Goal: Transaction & Acquisition: Book appointment/travel/reservation

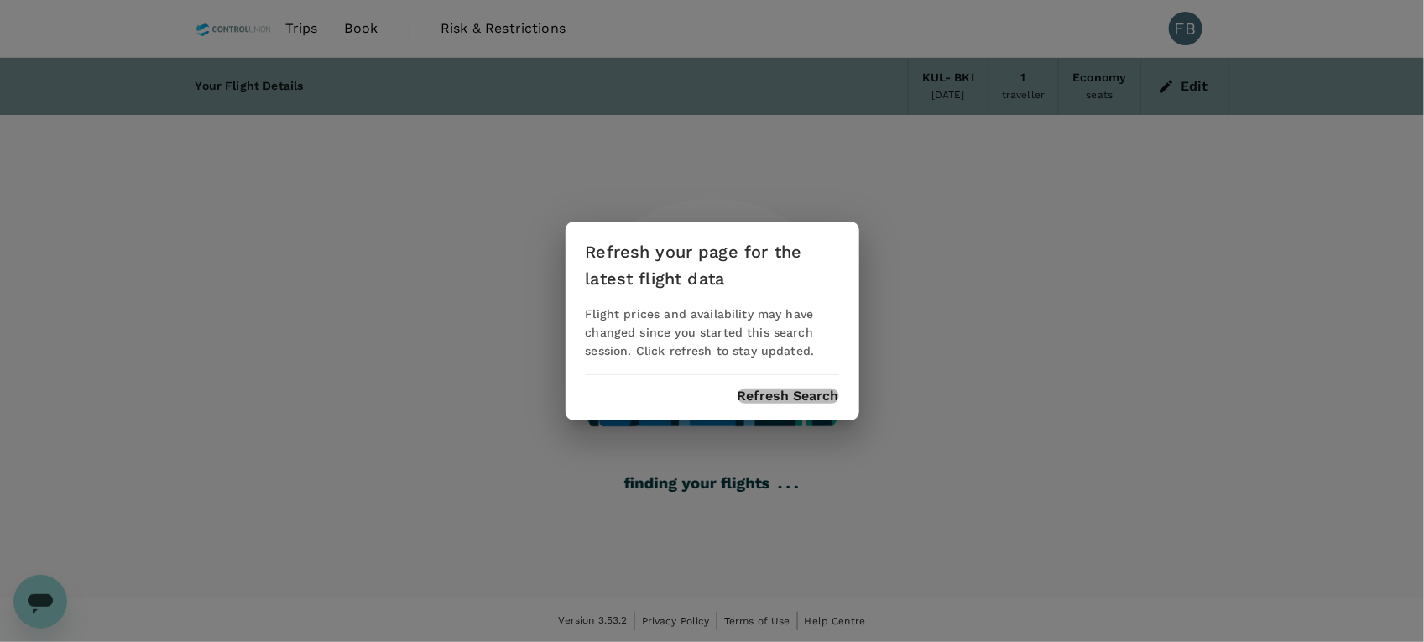
click at [770, 396] on button "Refresh Search" at bounding box center [789, 396] width 102 height 15
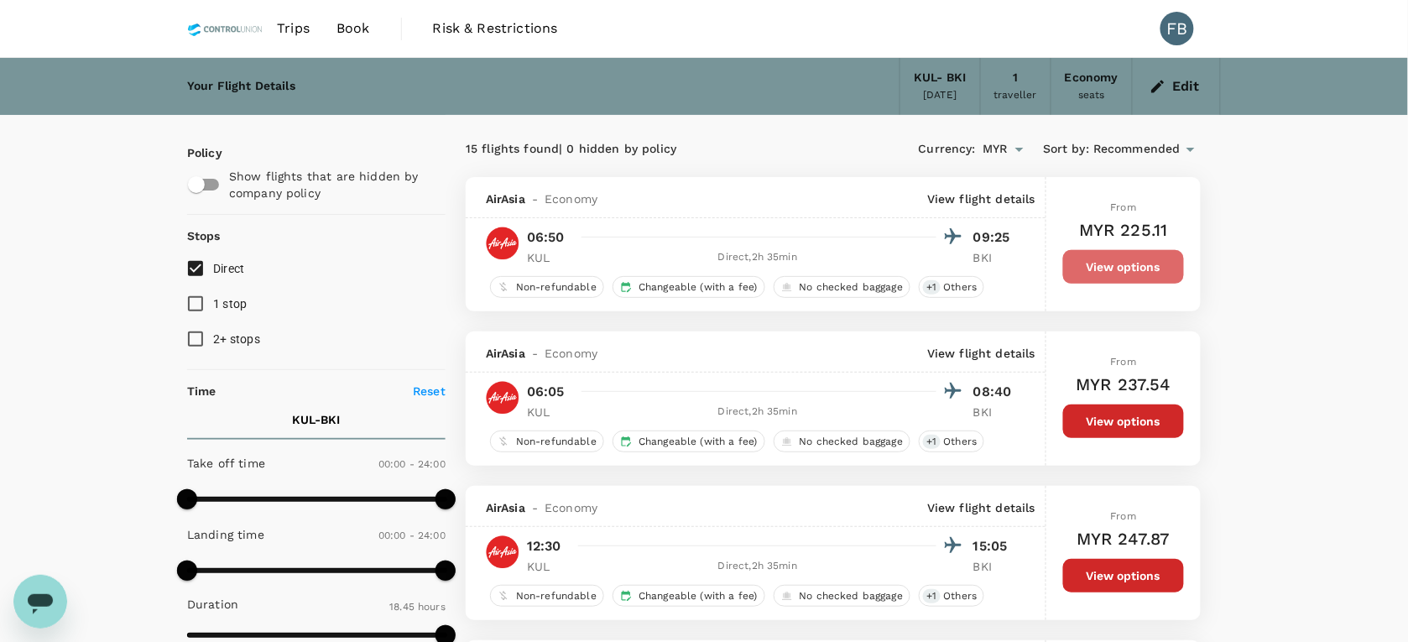
click at [1117, 279] on button "View options" at bounding box center [1123, 267] width 121 height 34
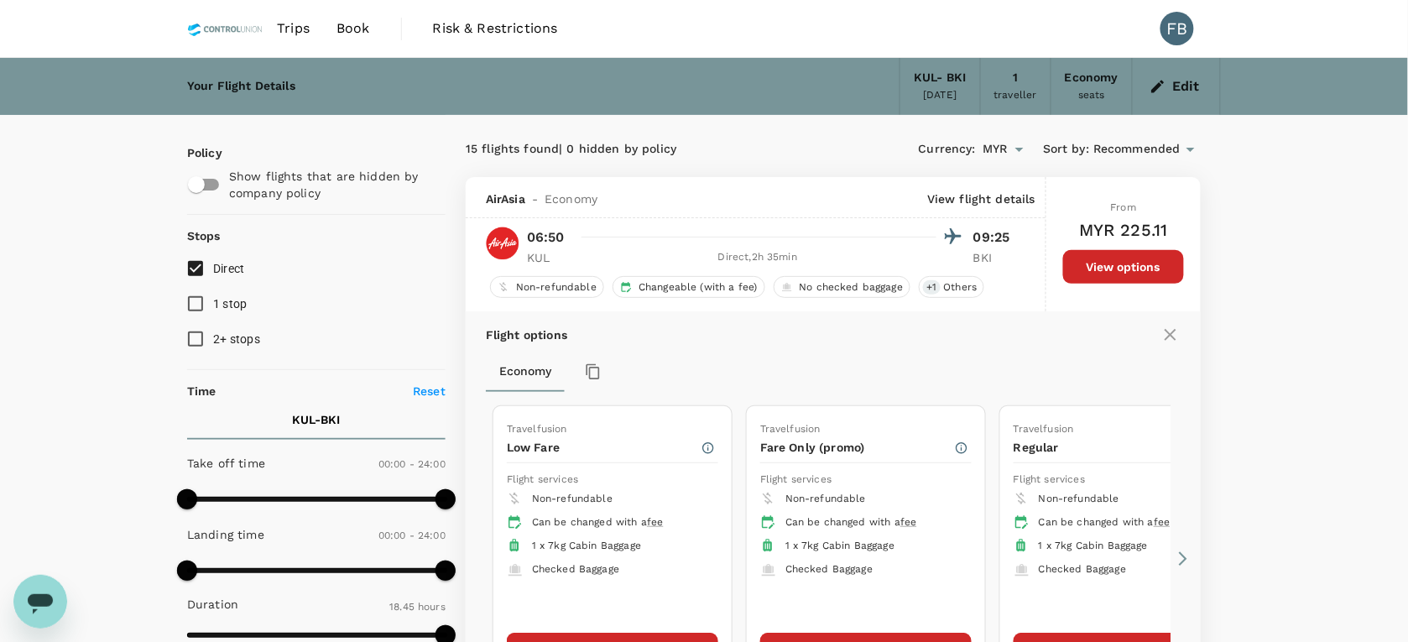
scroll to position [177, 0]
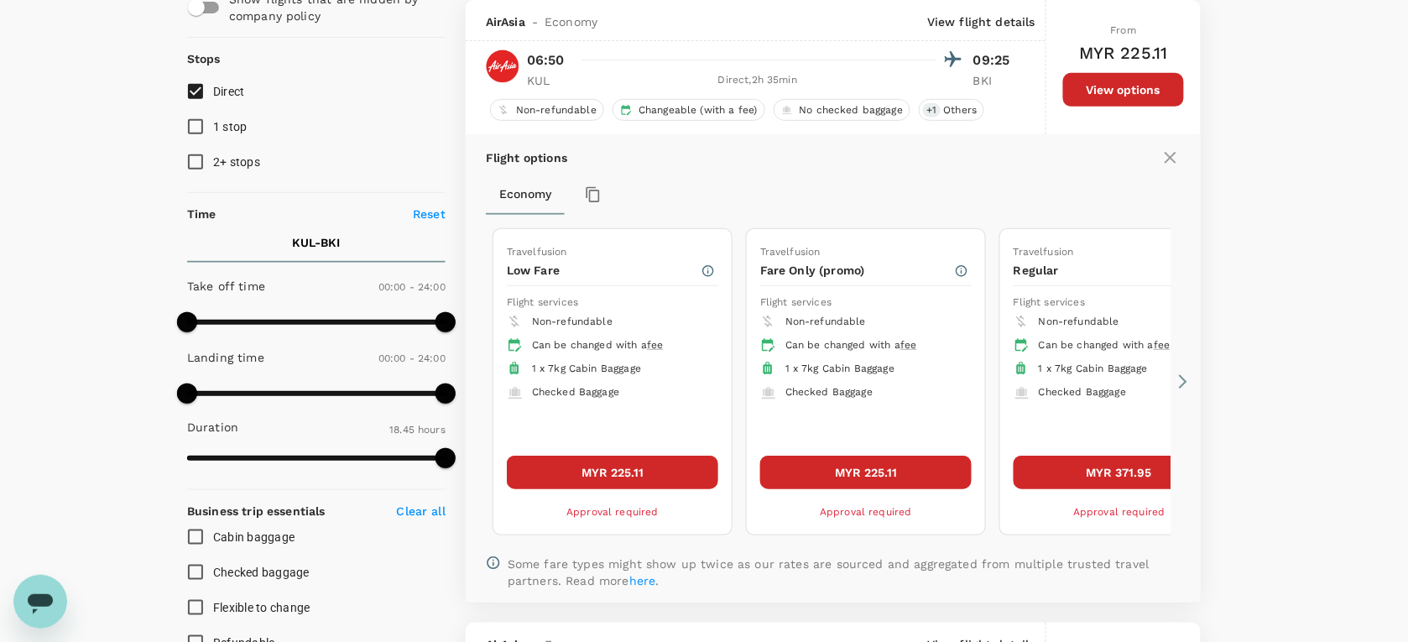
click at [1183, 380] on icon at bounding box center [1183, 381] width 17 height 17
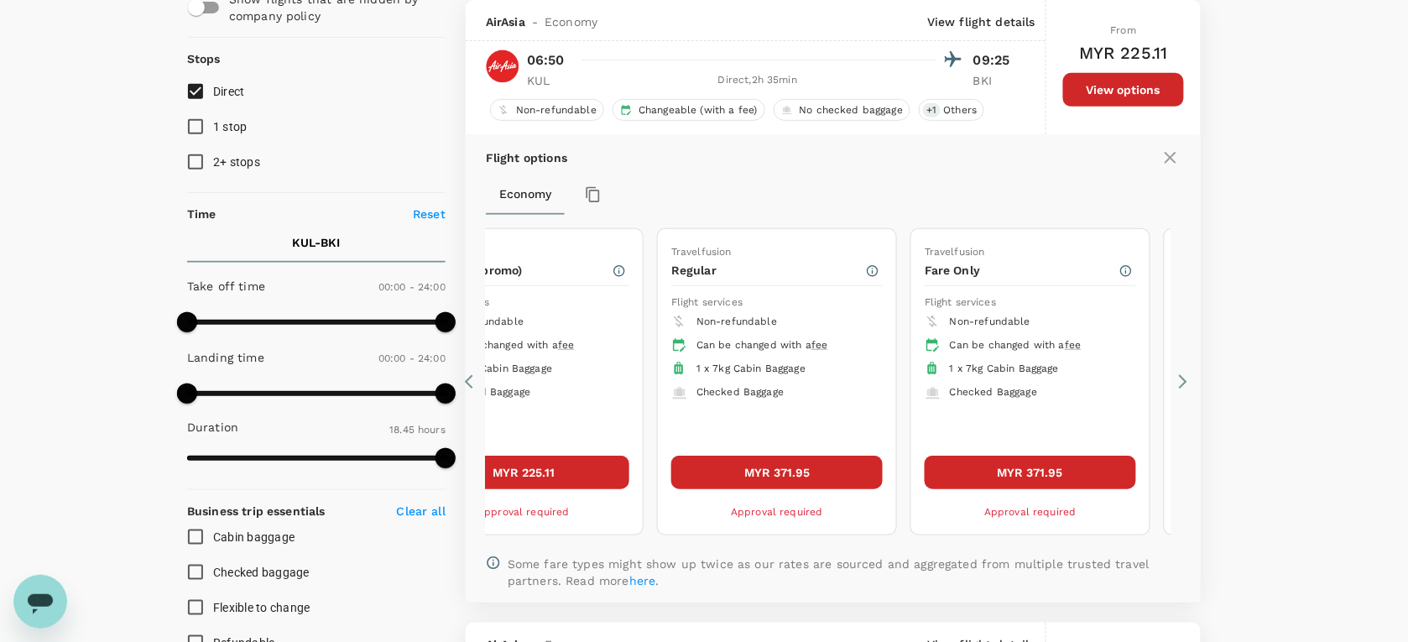
click at [1179, 382] on icon at bounding box center [1183, 381] width 17 height 17
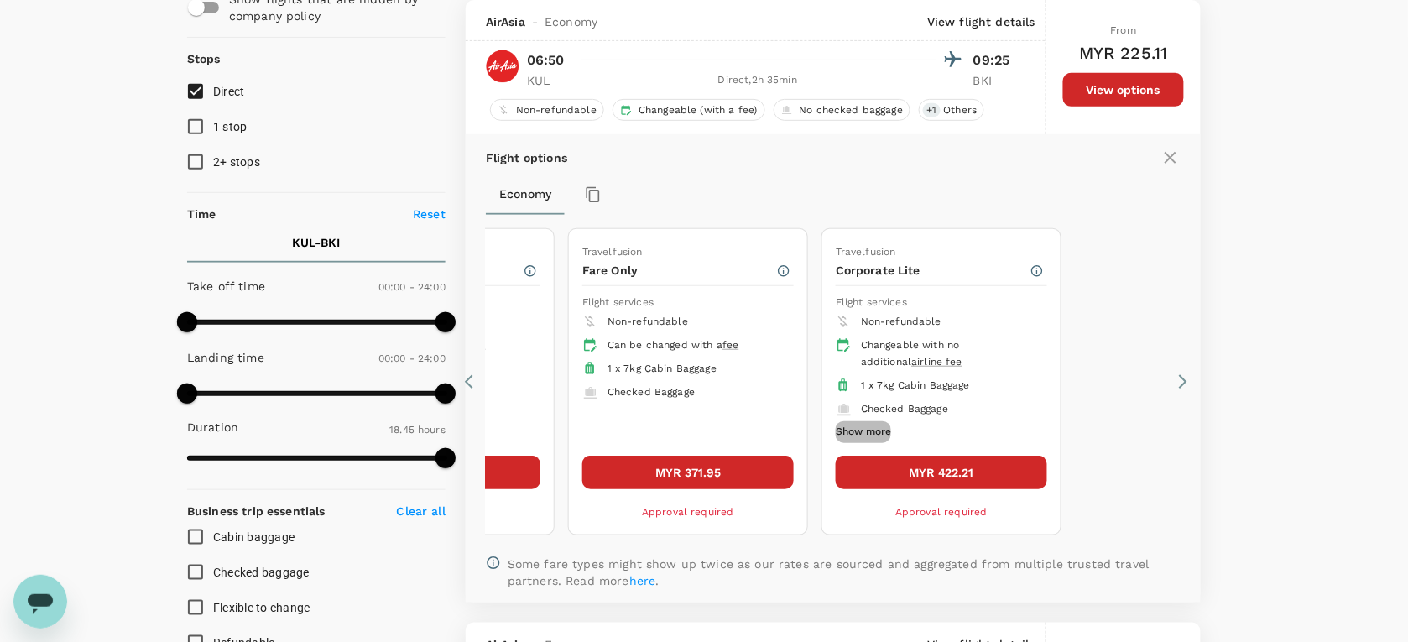
click at [873, 433] on button "Show more" at bounding box center [863, 432] width 55 height 22
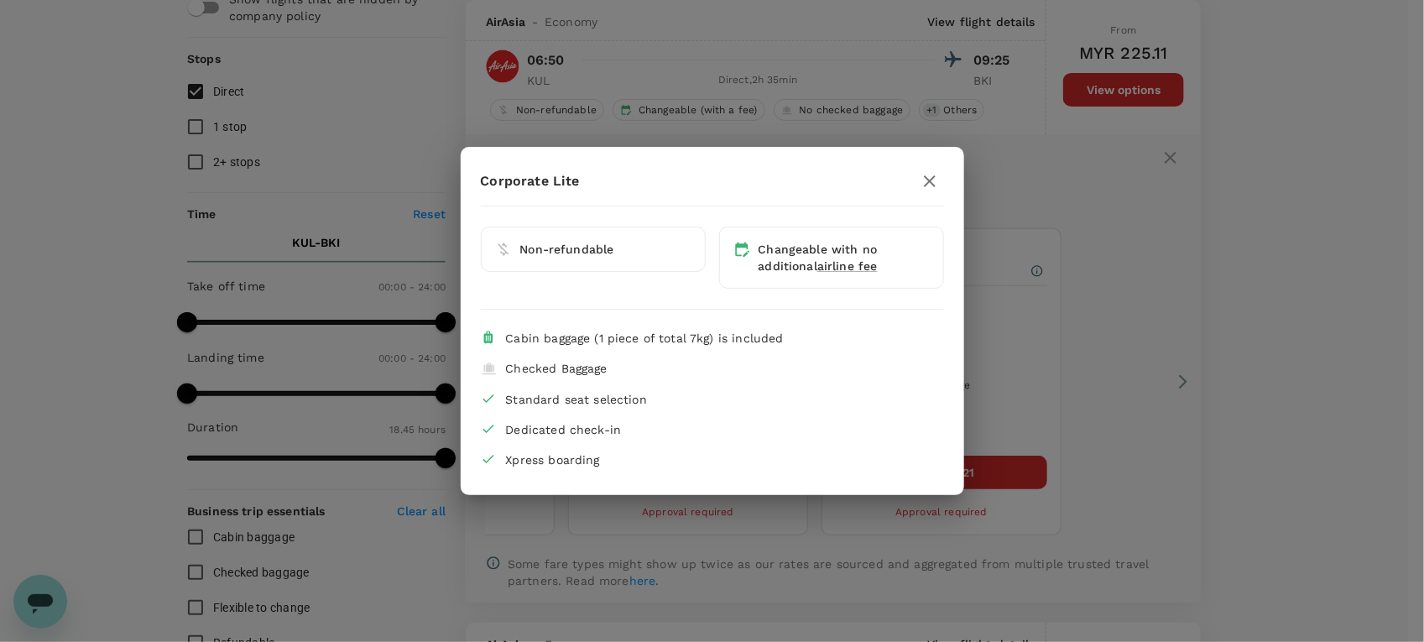
click at [938, 182] on icon "button" at bounding box center [930, 181] width 20 height 20
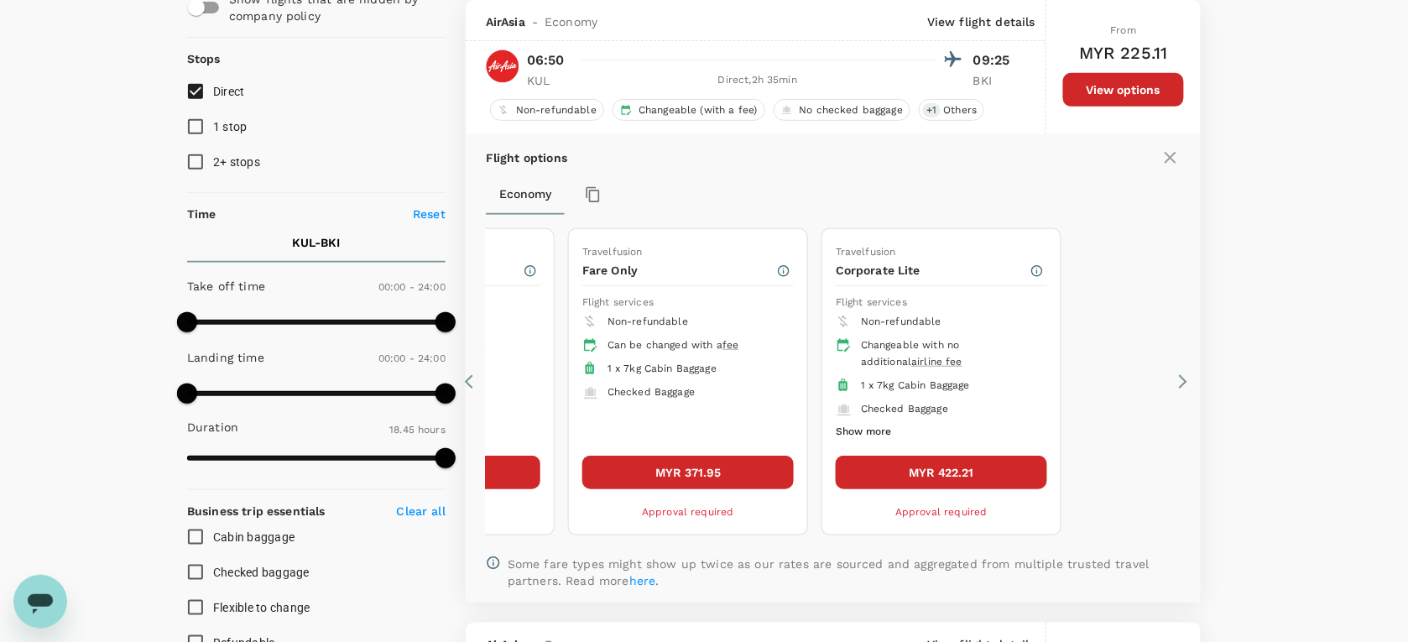
click at [472, 380] on icon at bounding box center [473, 381] width 17 height 17
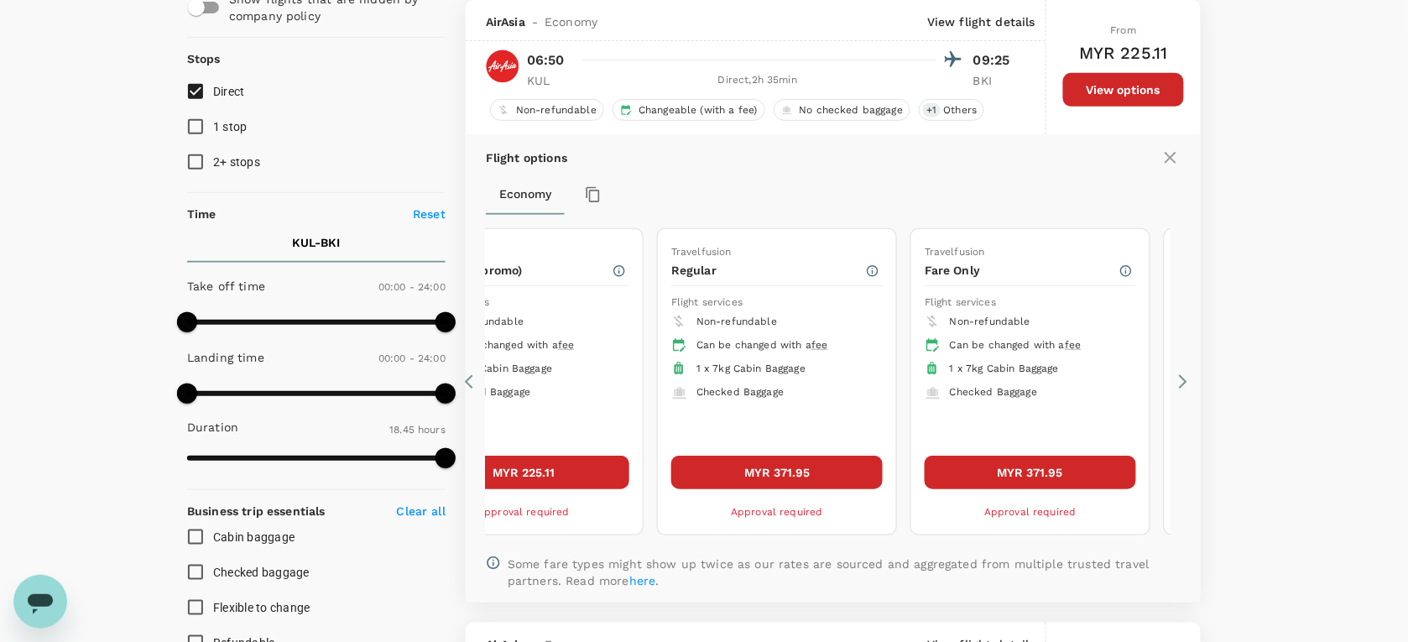
click at [472, 380] on icon at bounding box center [473, 381] width 17 height 17
click at [472, 382] on icon at bounding box center [473, 381] width 17 height 17
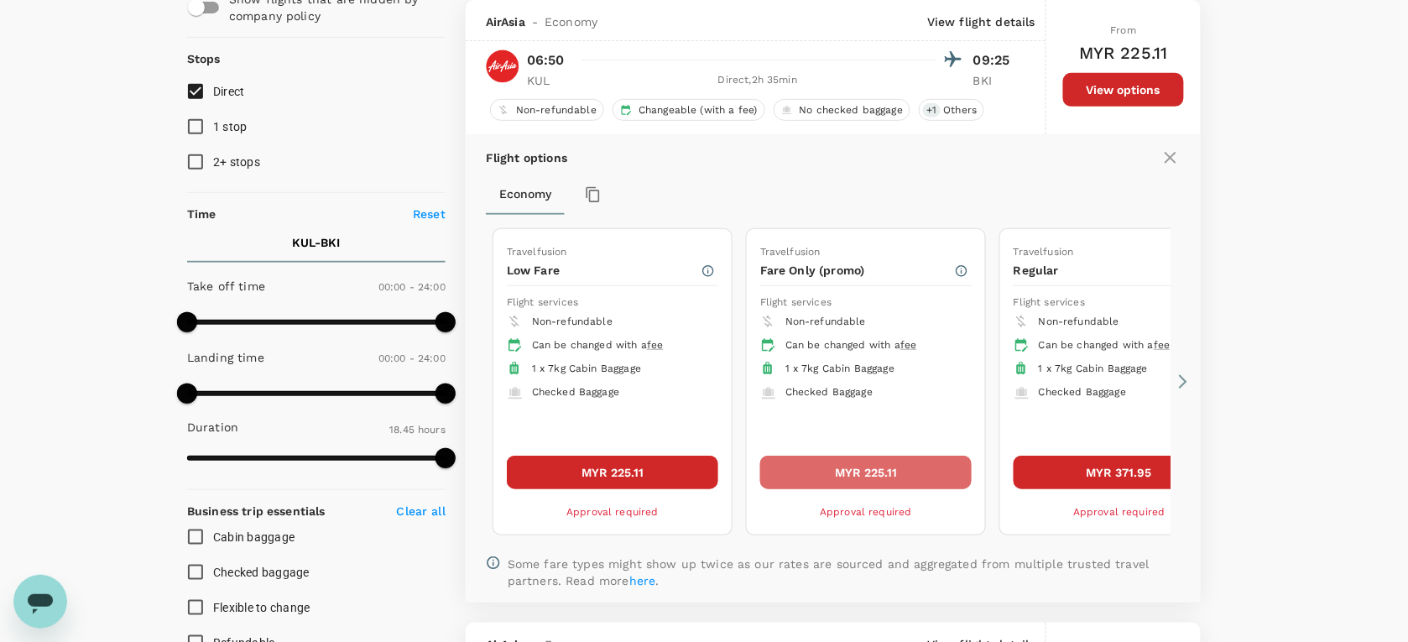
click at [848, 463] on button "MYR 225.11" at bounding box center [865, 473] width 211 height 34
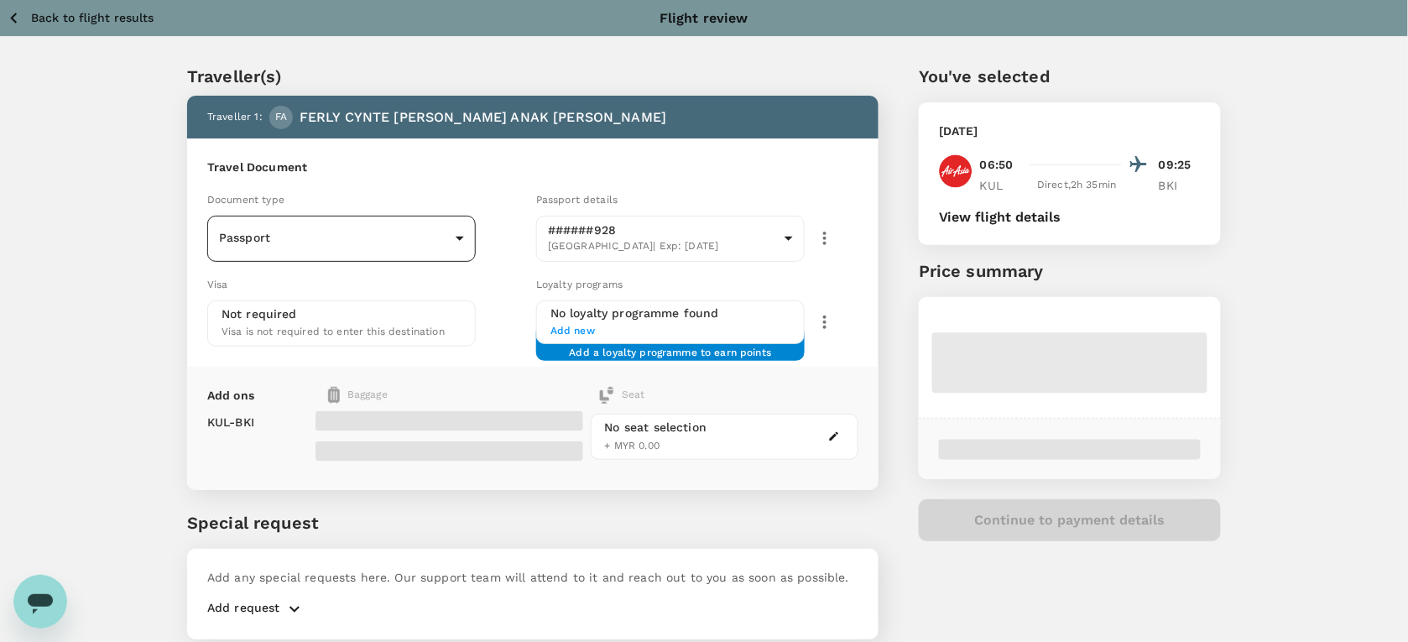
click at [330, 237] on body "Back to flight results Flight review Traveller(s) Traveller 1 : FA FERLY CYNTE …" at bounding box center [704, 352] width 1408 height 705
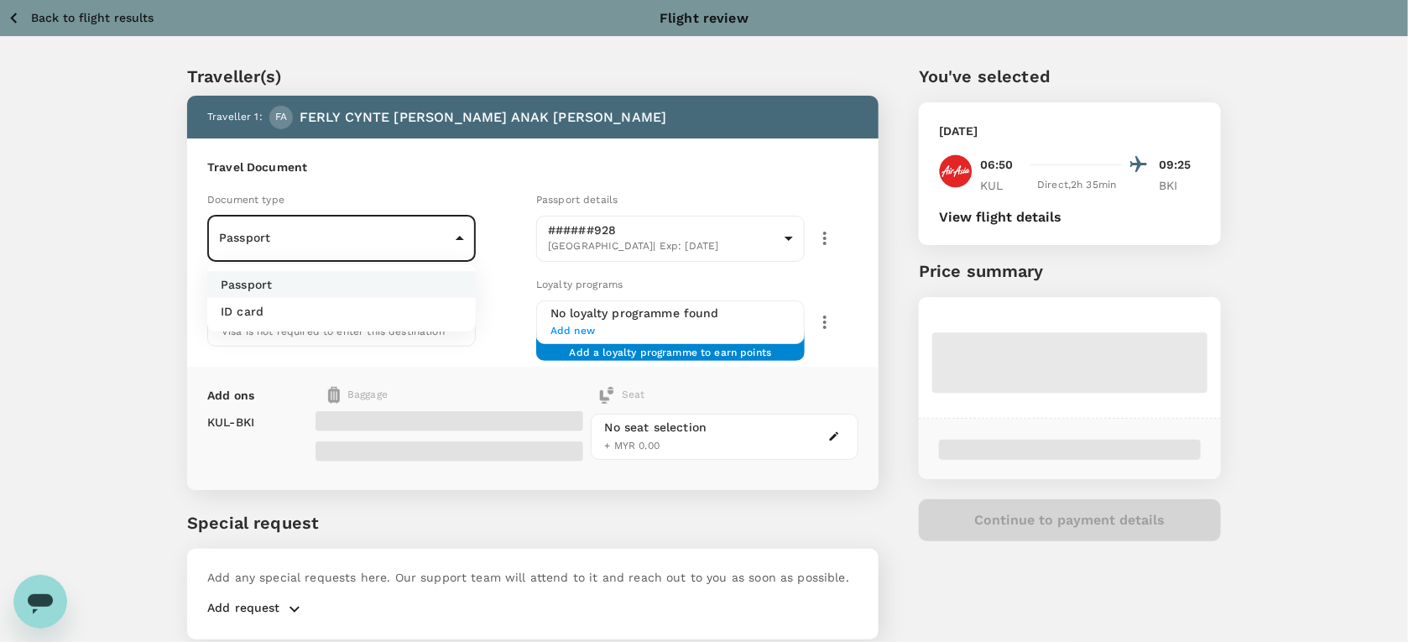
click at [338, 302] on li "ID card" at bounding box center [341, 311] width 269 height 27
type input "Id card"
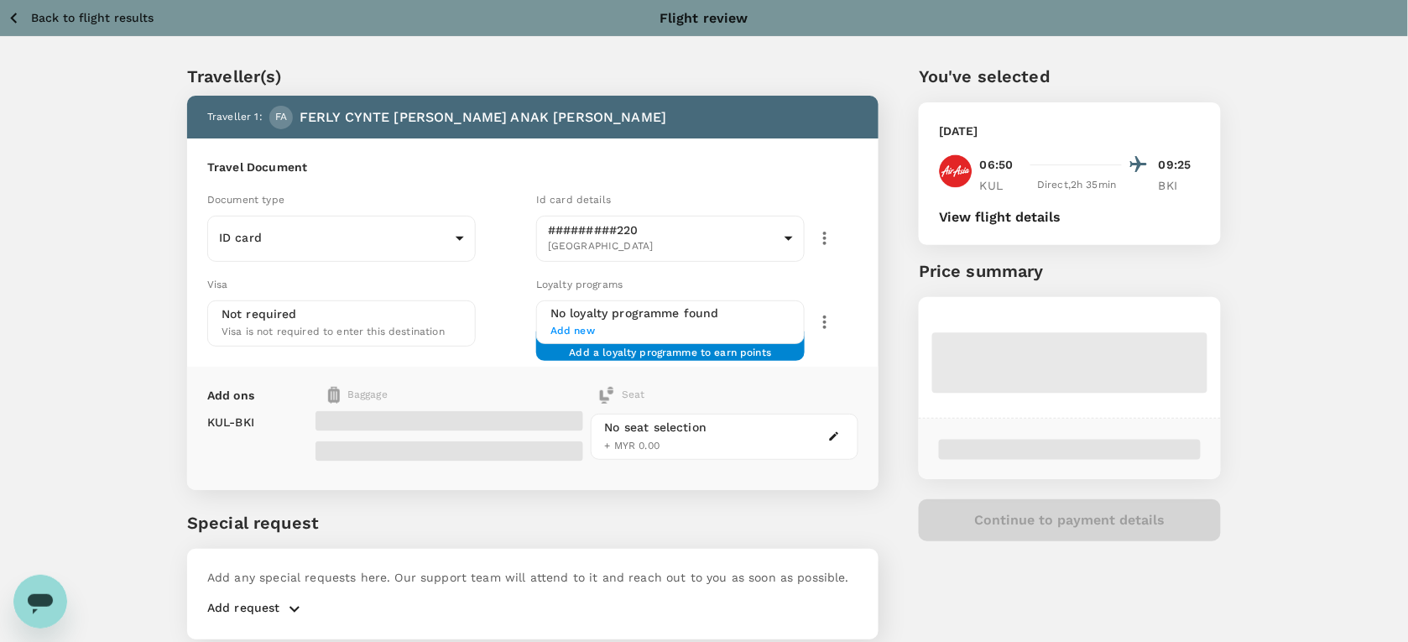
click at [978, 220] on button "View flight details" at bounding box center [1000, 217] width 123 height 15
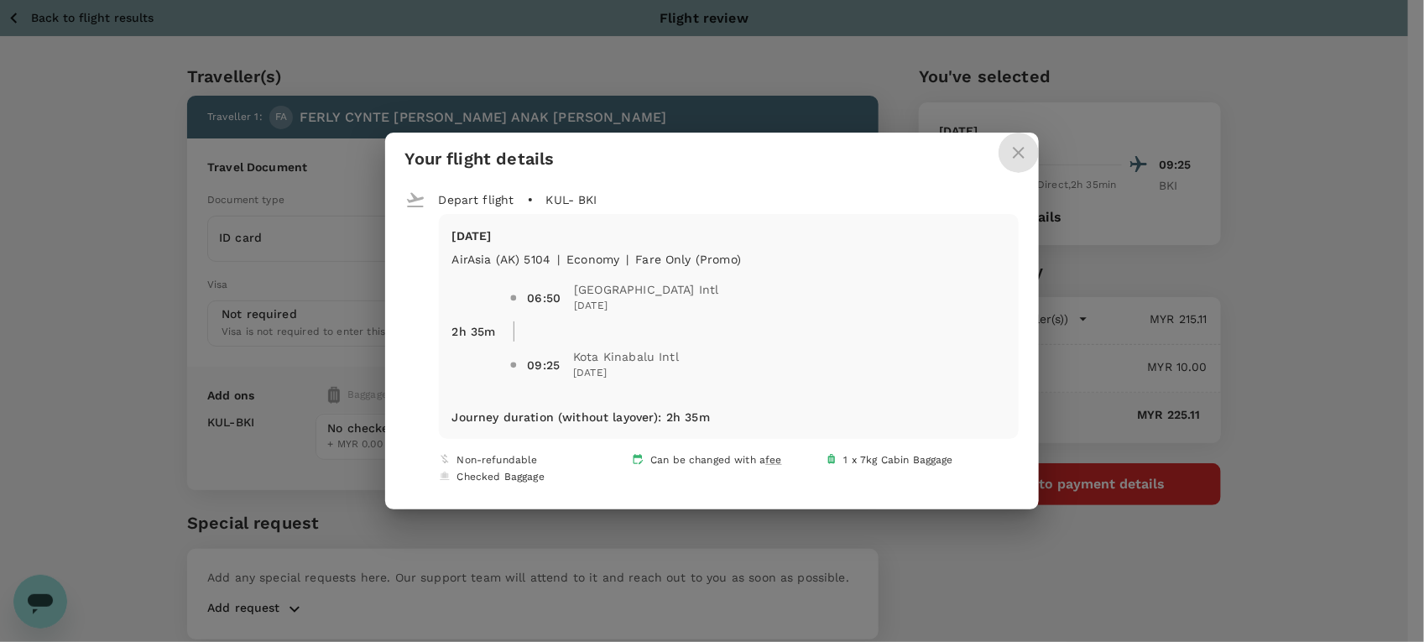
click at [1026, 155] on icon "close" at bounding box center [1019, 153] width 20 height 20
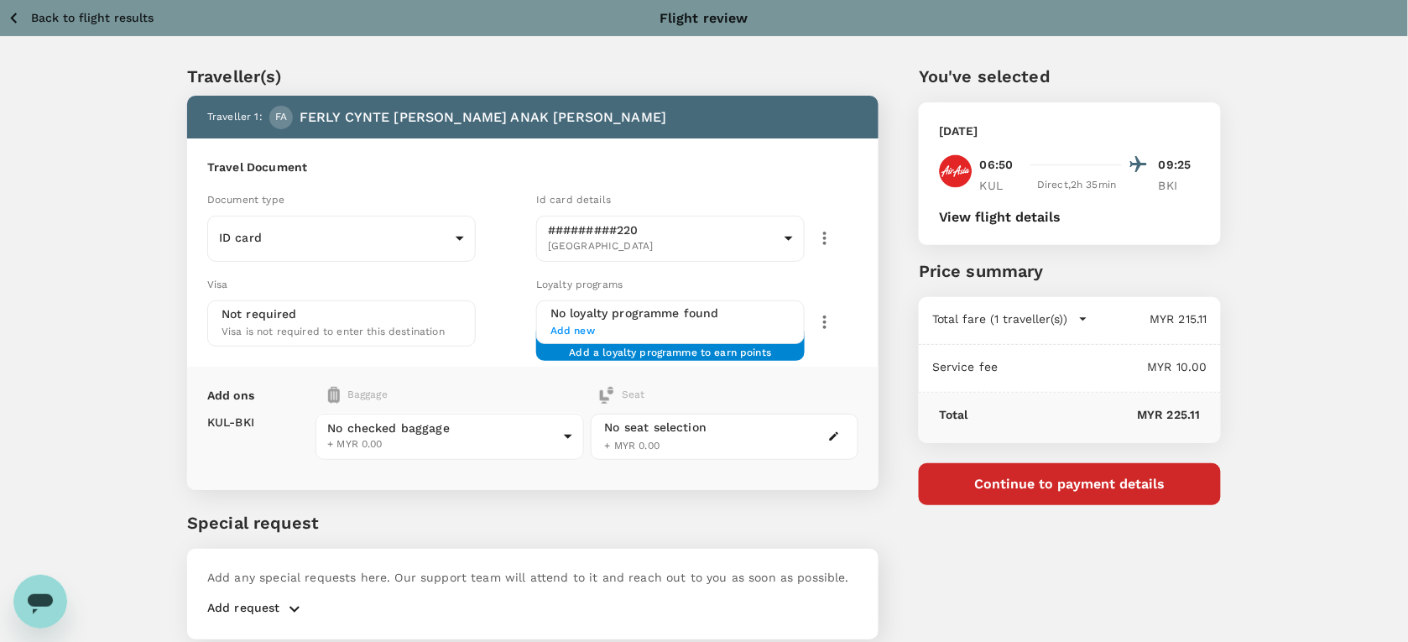
click at [1024, 495] on button "Continue to payment details" at bounding box center [1070, 484] width 302 height 42
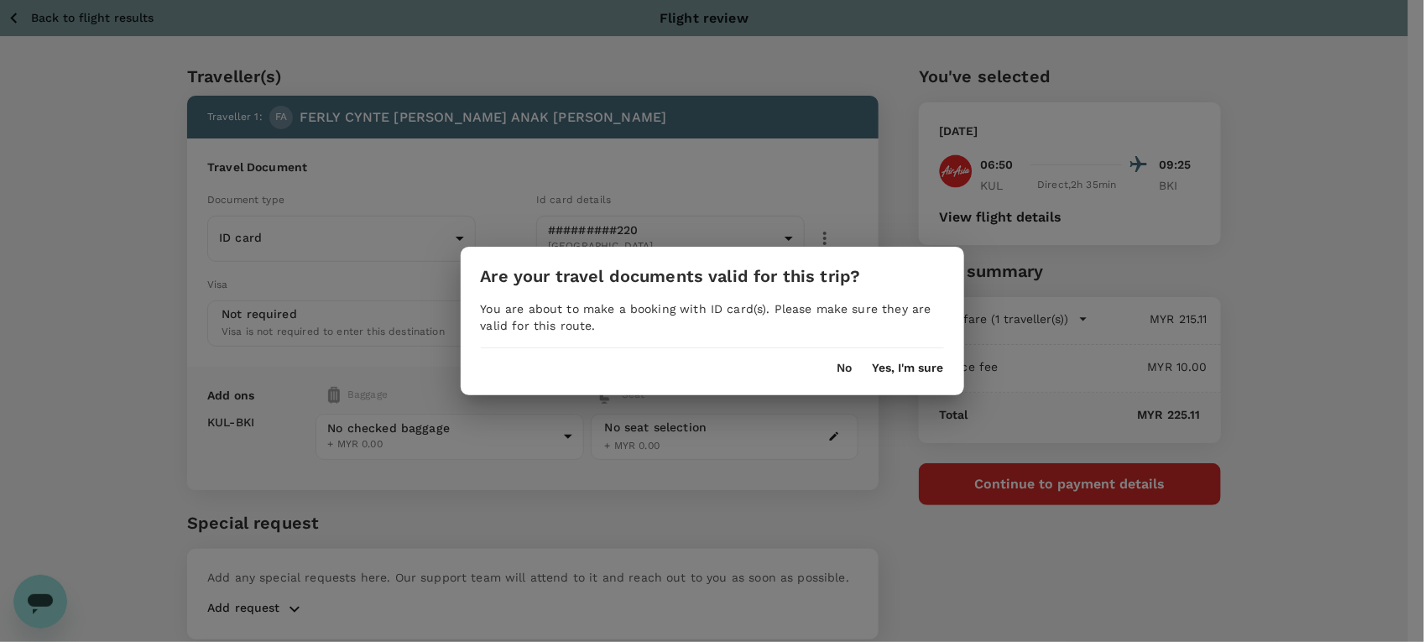
click at [885, 368] on button "Yes, I'm sure" at bounding box center [908, 368] width 71 height 13
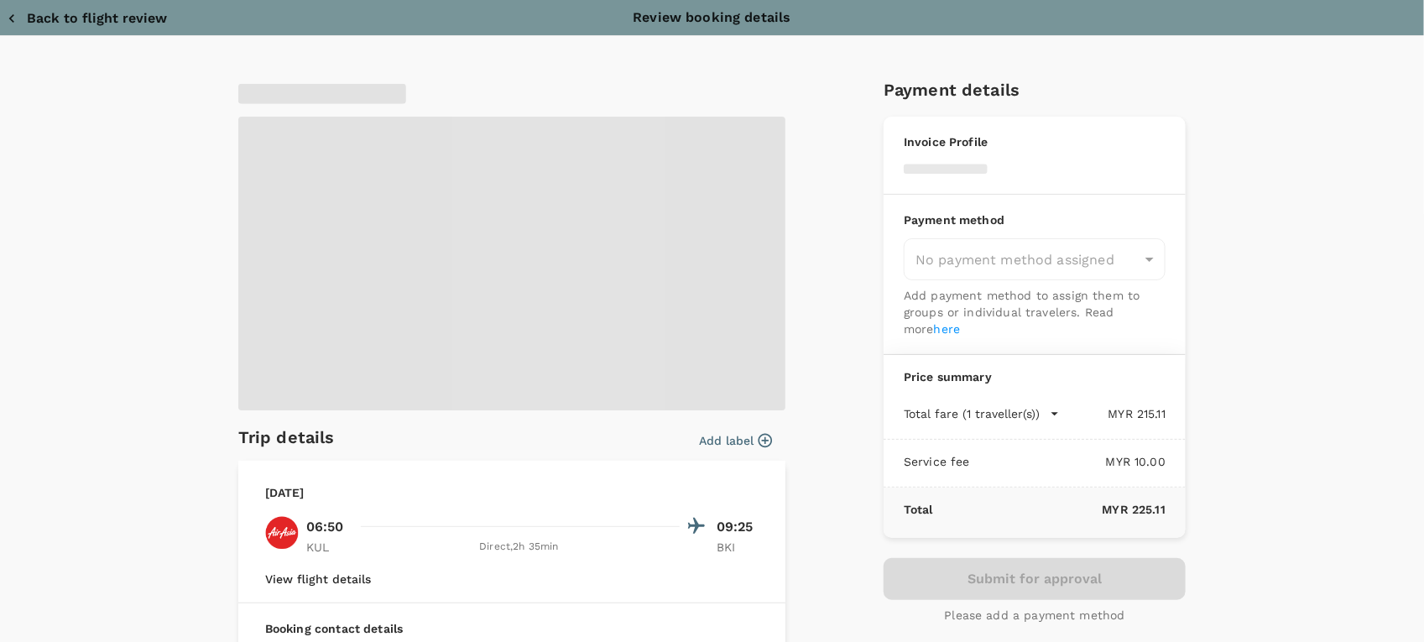
type input "9e254831-a140-43d4-90d9-f4bdc71b84d3"
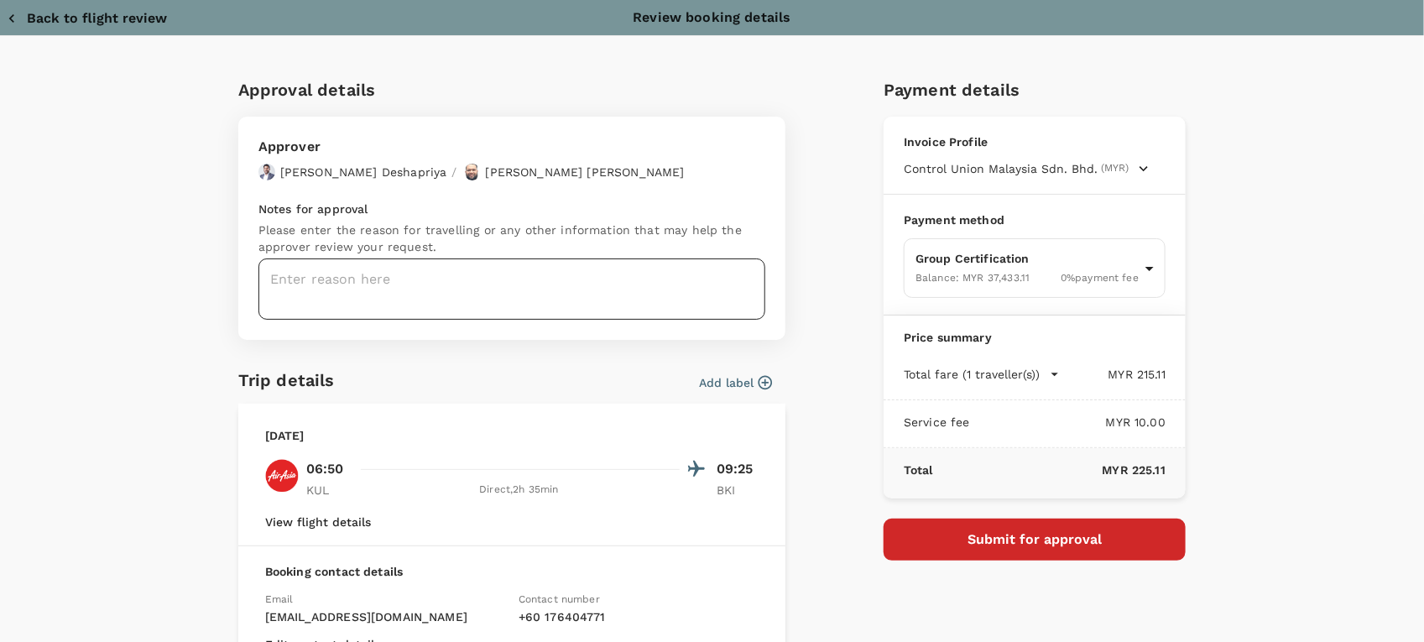
click at [430, 282] on textarea at bounding box center [511, 288] width 507 height 61
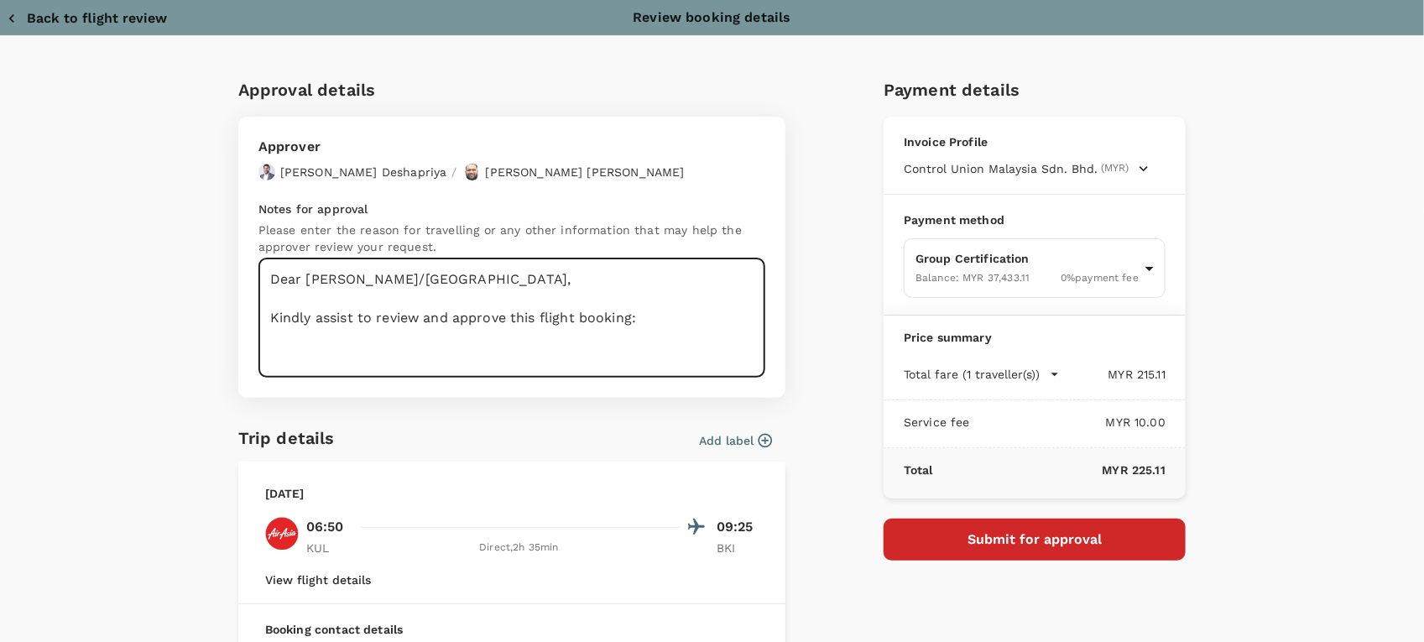
click at [352, 359] on textarea "Dear Hariz/Chathuranga, Kindly assist to review and approve this flight booking:" at bounding box center [511, 317] width 507 height 119
paste textarea "Program: MTCS SFM Client: MTCC Auditors' Calibration Workshop Audit Date: 13-14…"
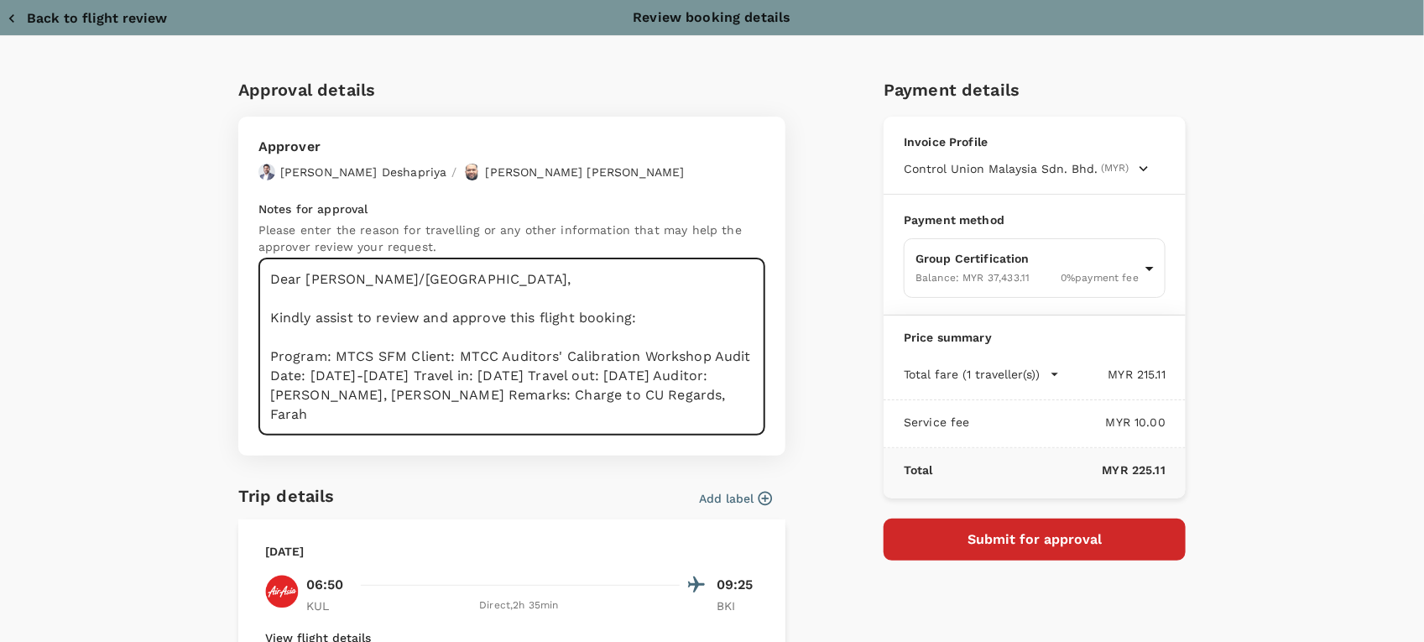
drag, startPoint x: 329, startPoint y: 357, endPoint x: 395, endPoint y: 357, distance: 66.3
click at [395, 357] on textarea "Dear Hariz/Chathuranga, Kindly assist to review and approve this flight booking…" at bounding box center [511, 346] width 507 height 177
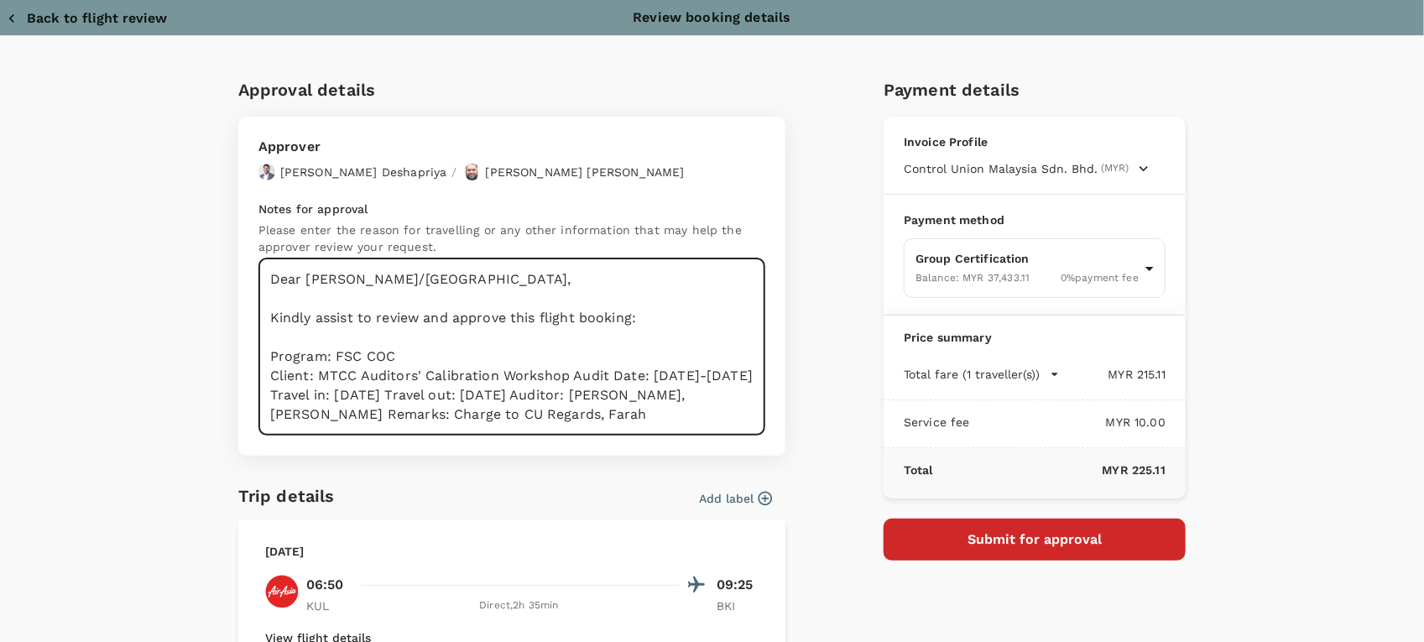
click at [566, 373] on textarea "Dear Hariz/Chathuranga, Kindly assist to review and approve this flight booking…" at bounding box center [511, 346] width 507 height 177
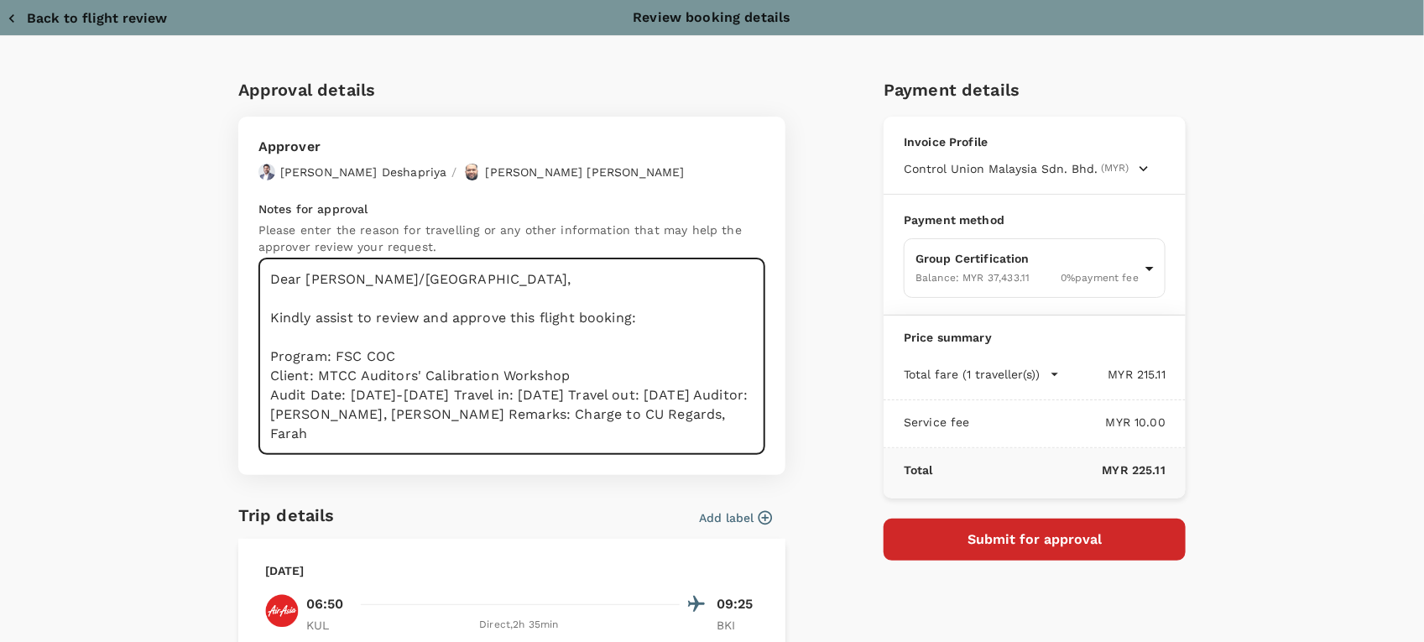
click at [479, 396] on textarea "Dear Hariz/Chathuranga, Kindly assist to review and approve this flight booking…" at bounding box center [511, 356] width 507 height 196
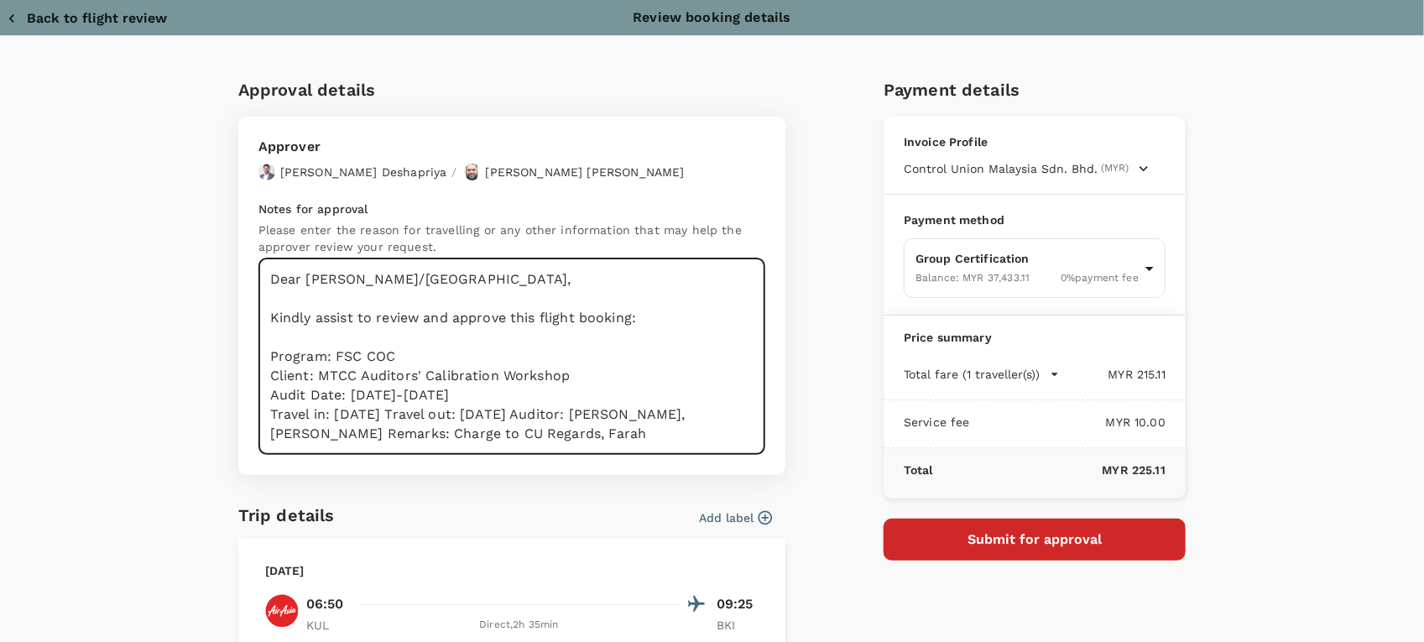
click at [439, 415] on textarea "Dear Hariz/Chathuranga, Kindly assist to review and approve this flight booking…" at bounding box center [511, 356] width 507 height 196
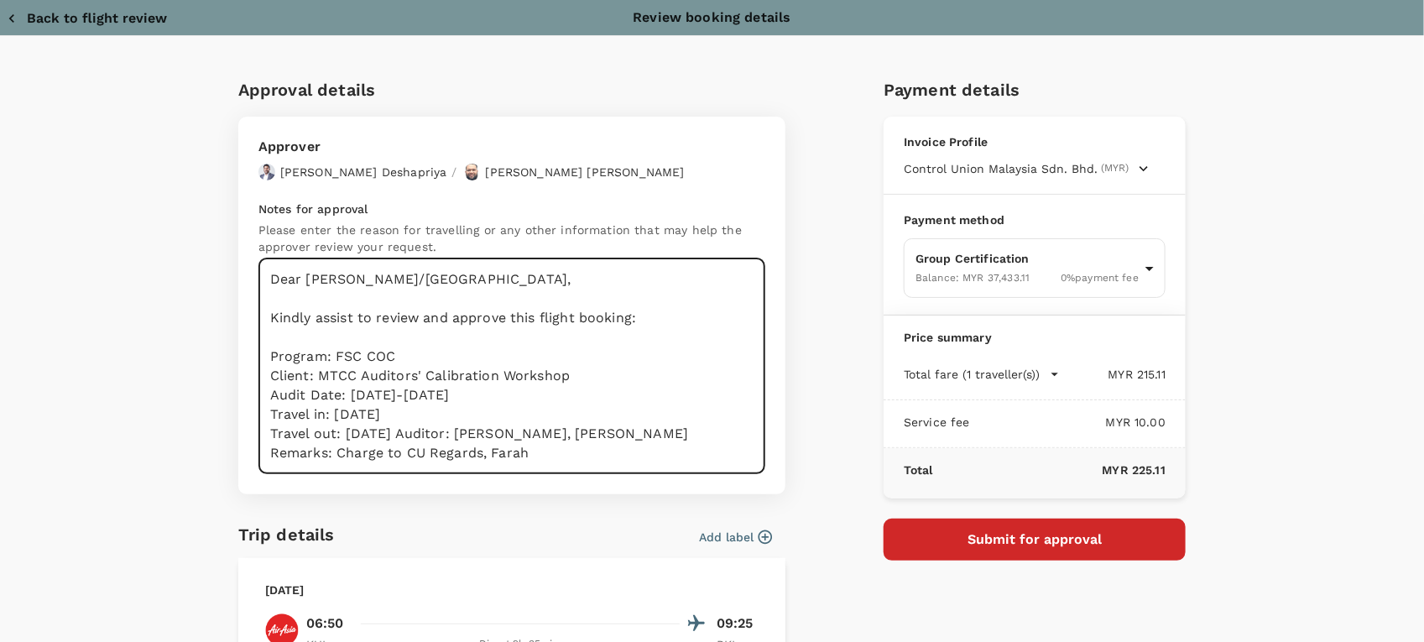
click at [451, 432] on textarea "Dear Hariz/Chathuranga, Kindly assist to review and approve this flight booking…" at bounding box center [511, 366] width 507 height 216
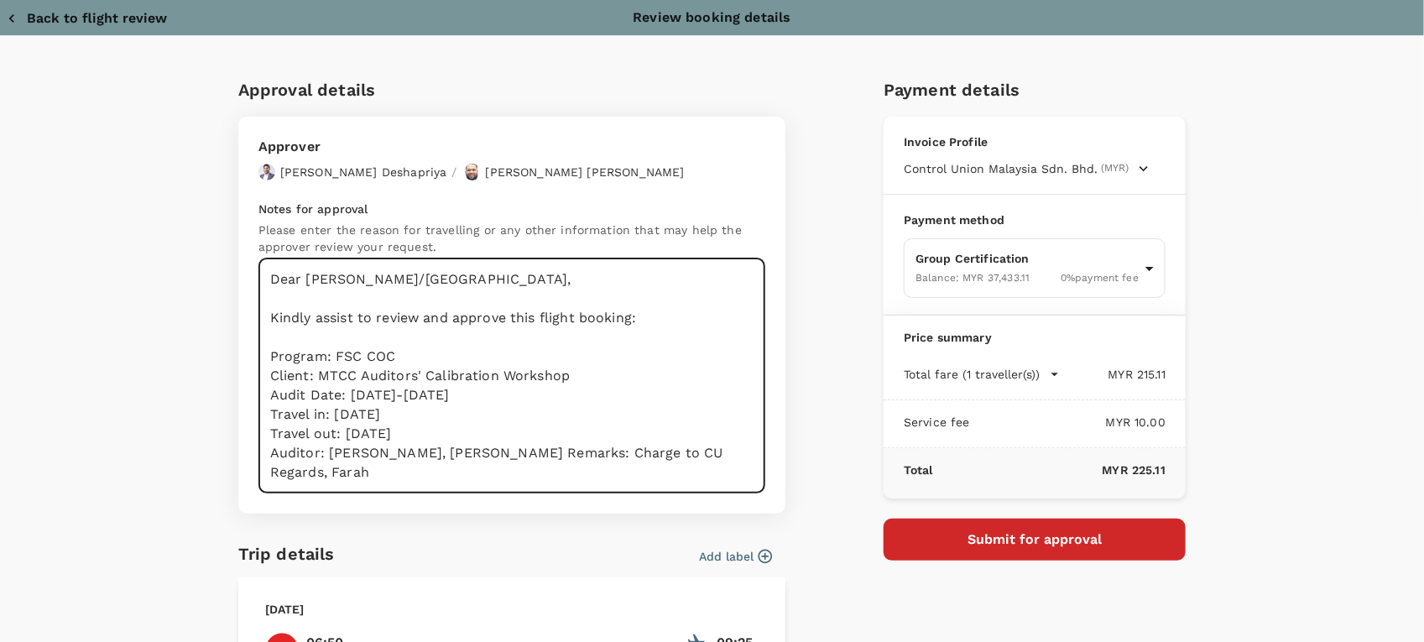
click at [495, 451] on textarea "Dear Hariz/Chathuranga, Kindly assist to review and approve this flight booking…" at bounding box center [511, 375] width 507 height 235
click at [425, 471] on textarea "Dear Hariz/Chathuranga, Kindly assist to review and approve this flight booking…" at bounding box center [511, 375] width 507 height 235
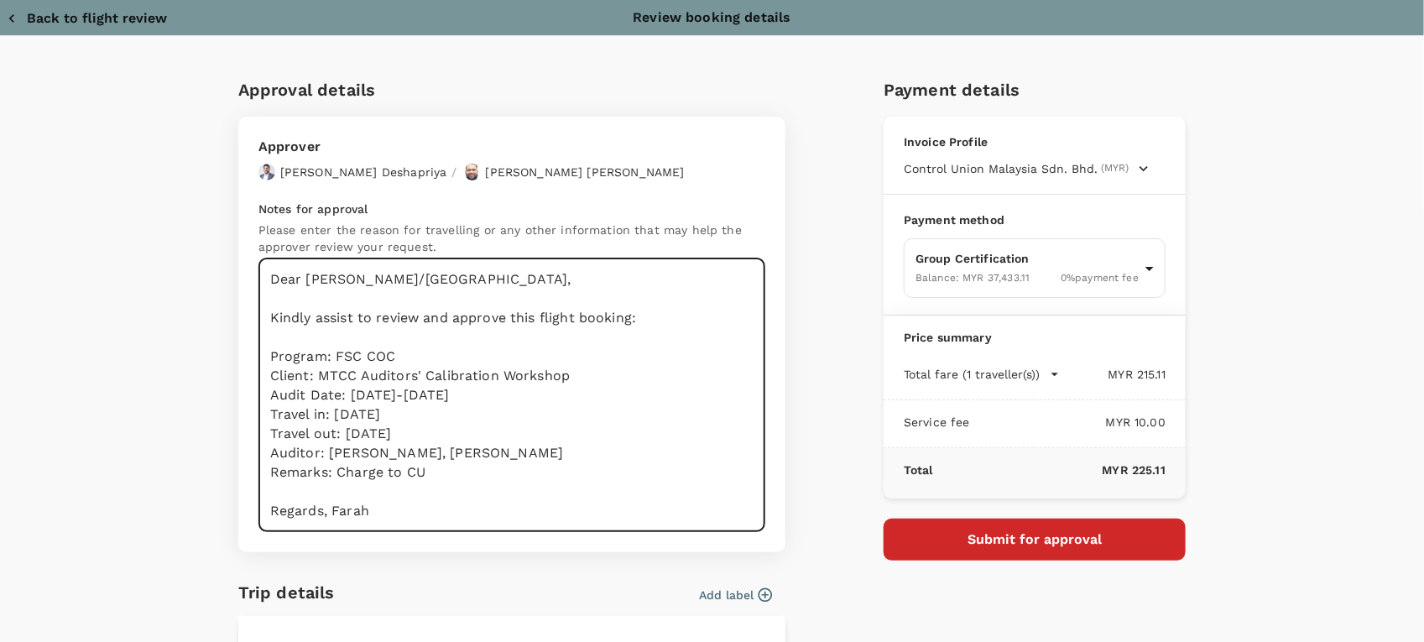
click at [321, 509] on textarea "Dear Hariz/Chathuranga, Kindly assist to review and approve this flight booking…" at bounding box center [511, 395] width 507 height 274
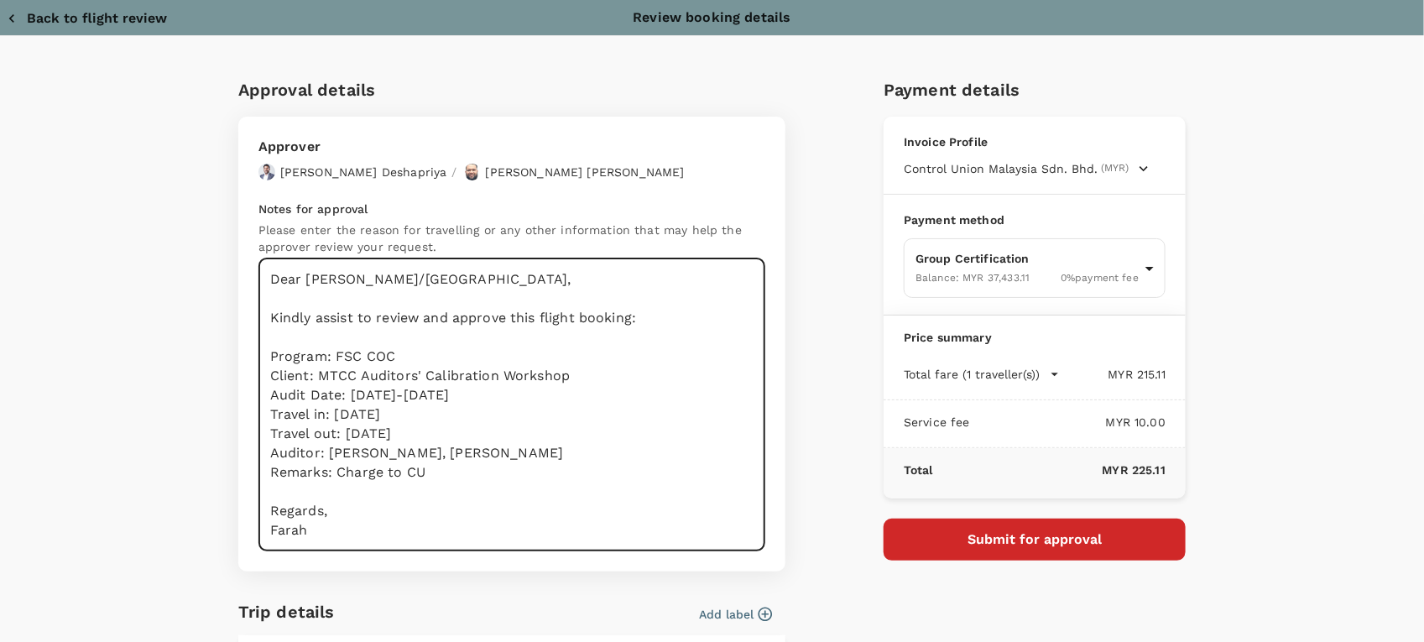
click at [383, 375] on textarea "Dear Hariz/Chathuranga, Kindly assist to review and approve this flight booking…" at bounding box center [511, 404] width 507 height 293
drag, startPoint x: 601, startPoint y: 374, endPoint x: 313, endPoint y: 378, distance: 287.8
click at [313, 378] on textarea "Dear Hariz/Chathuranga, Kindly assist to review and approve this flight booking…" at bounding box center [511, 404] width 507 height 293
paste textarea "912668 SABAH STEEL ENGINEERING WORKS - GGL;MA"
drag, startPoint x: 357, startPoint y: 373, endPoint x: 396, endPoint y: 430, distance: 69.4
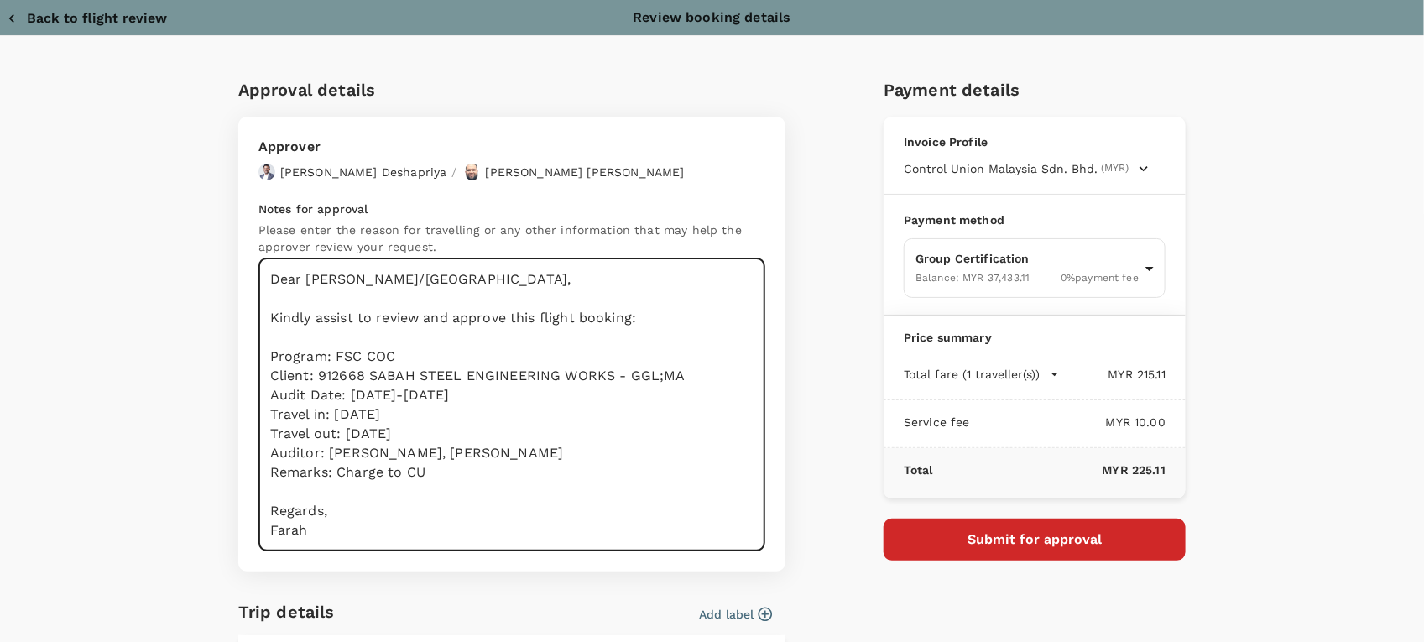
click at [357, 374] on textarea "Dear Hariz/Chathuranga, Kindly assist to review and approve this flight booking…" at bounding box center [511, 404] width 507 height 293
drag, startPoint x: 713, startPoint y: 372, endPoint x: 613, endPoint y: 378, distance: 100.9
click at [613, 378] on textarea "Dear Hariz/Chathuranga, Kindly assist to review and approve this flight booking…" at bounding box center [511, 404] width 507 height 293
click at [493, 355] on textarea "Dear Hariz/Chathuranga, Kindly assist to review and approve this flight booking…" at bounding box center [511, 404] width 507 height 293
drag, startPoint x: 436, startPoint y: 348, endPoint x: 326, endPoint y: 353, distance: 110.9
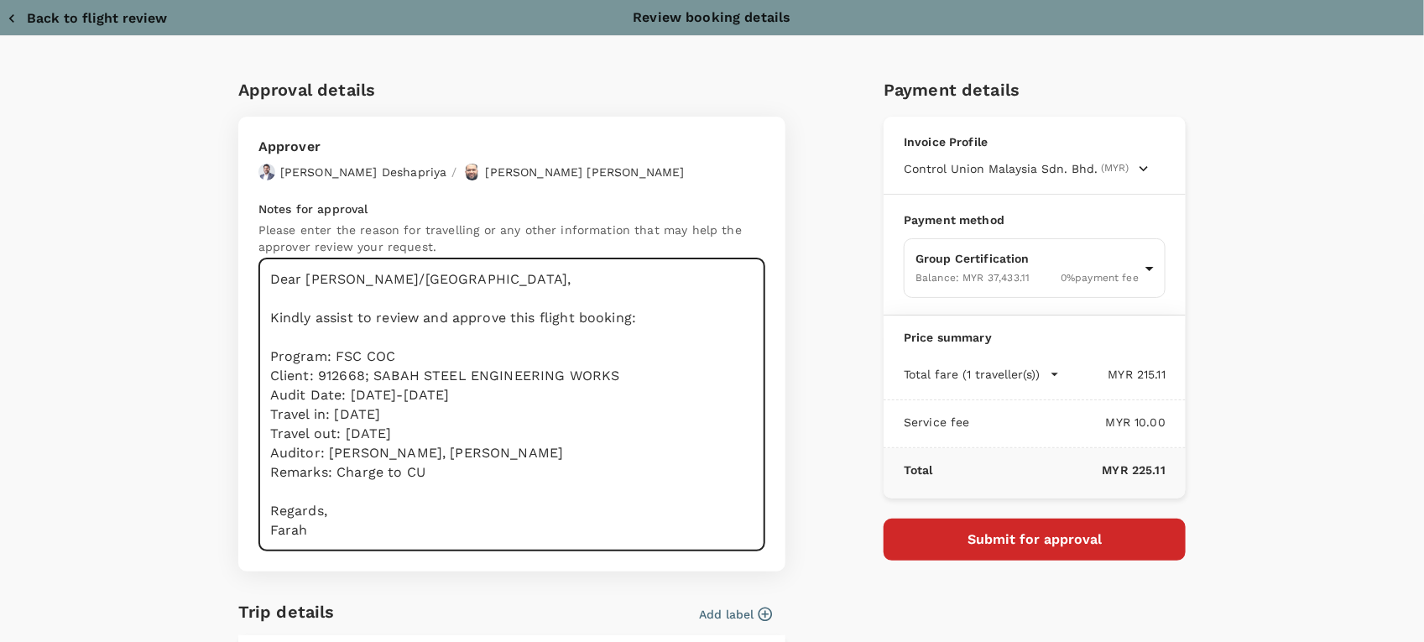
click at [325, 353] on textarea "Dear Hariz/Chathuranga, Kindly assist to review and approve this flight booking…" at bounding box center [511, 404] width 507 height 293
click at [445, 386] on textarea "Dear Hariz/Chathuranga, Kindly assist to review and approve this flight booking…" at bounding box center [511, 404] width 507 height 293
drag, startPoint x: 477, startPoint y: 391, endPoint x: 397, endPoint y: 408, distance: 81.5
click at [344, 397] on textarea "Dear Hariz/Chathuranga, Kindly assist to review and approve this flight booking…" at bounding box center [511, 404] width 507 height 293
click at [328, 414] on textarea "Dear Hariz/Chathuranga, Kindly assist to review and approve this flight booking…" at bounding box center [511, 404] width 507 height 293
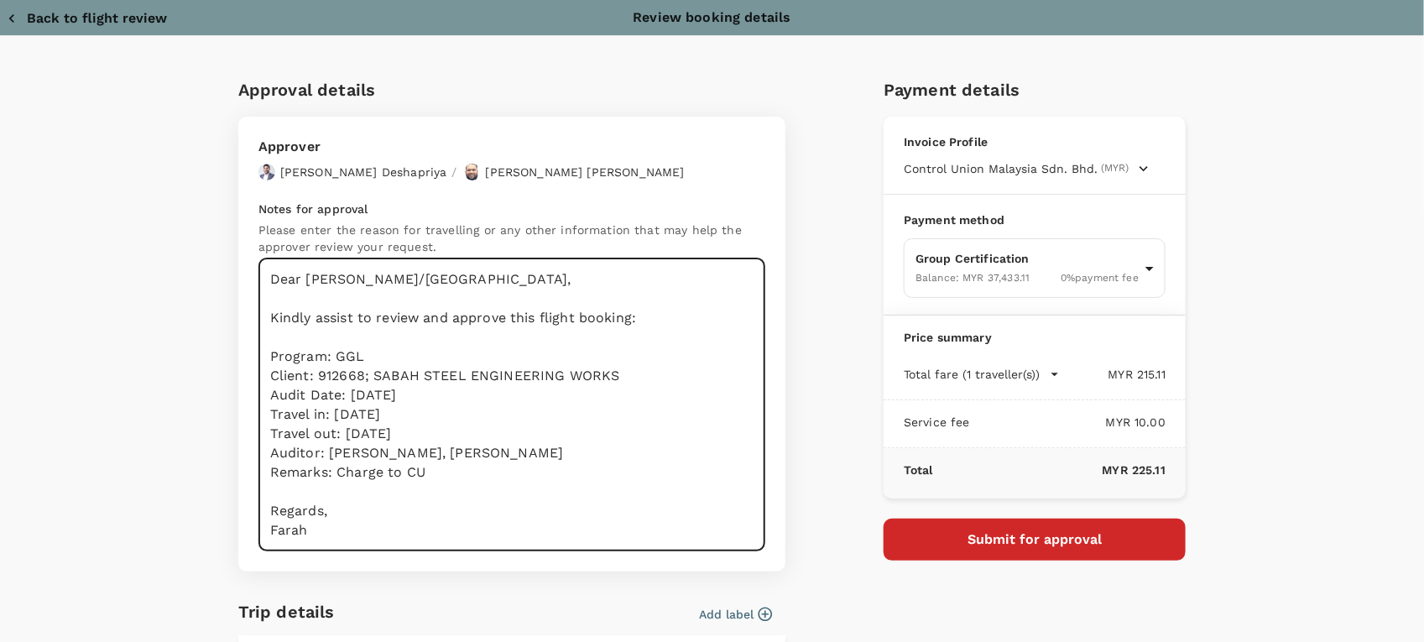
click at [331, 414] on textarea "Dear Hariz/Chathuranga, Kindly assist to review and approve this flight booking…" at bounding box center [511, 404] width 507 height 293
click at [344, 434] on textarea "Dear Hariz/Chathuranga, Kindly assist to review and approve this flight booking…" at bounding box center [511, 404] width 507 height 293
click at [344, 435] on textarea "Dear Hariz/Chathuranga, Kindly assist to review and approve this flight booking…" at bounding box center [511, 404] width 507 height 293
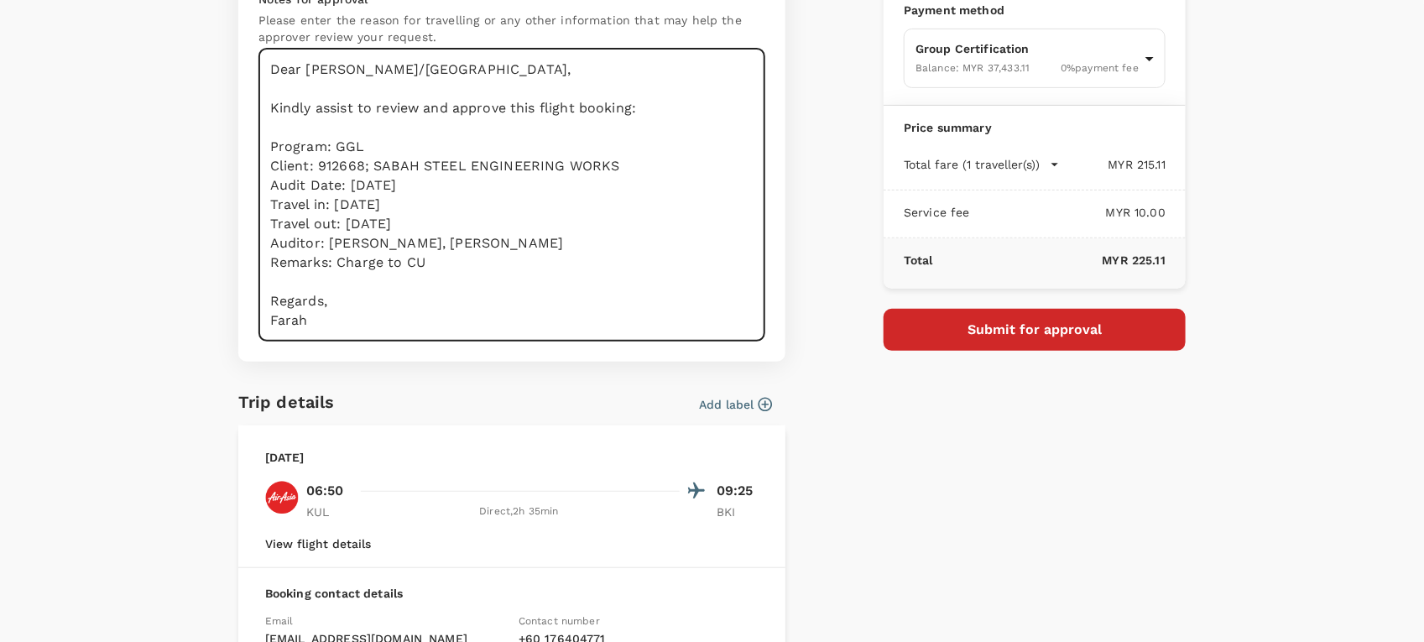
scroll to position [105, 0]
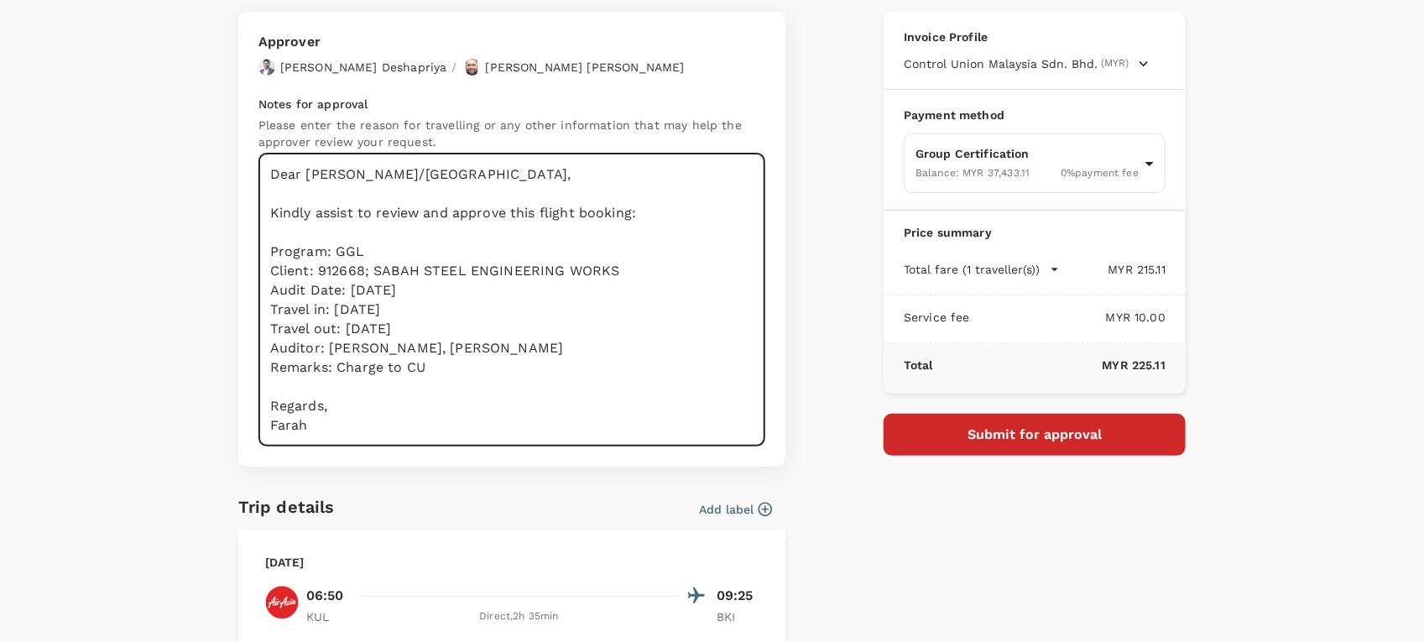
drag, startPoint x: 534, startPoint y: 348, endPoint x: 321, endPoint y: 345, distance: 212.3
click at [321, 345] on textarea "Dear Hariz/Chathuranga, Kindly assist to review and approve this flight booking…" at bounding box center [511, 300] width 507 height 293
click at [326, 363] on textarea "Dear Hariz/Chathuranga, Kindly assist to review and approve this flight booking…" at bounding box center [511, 300] width 507 height 293
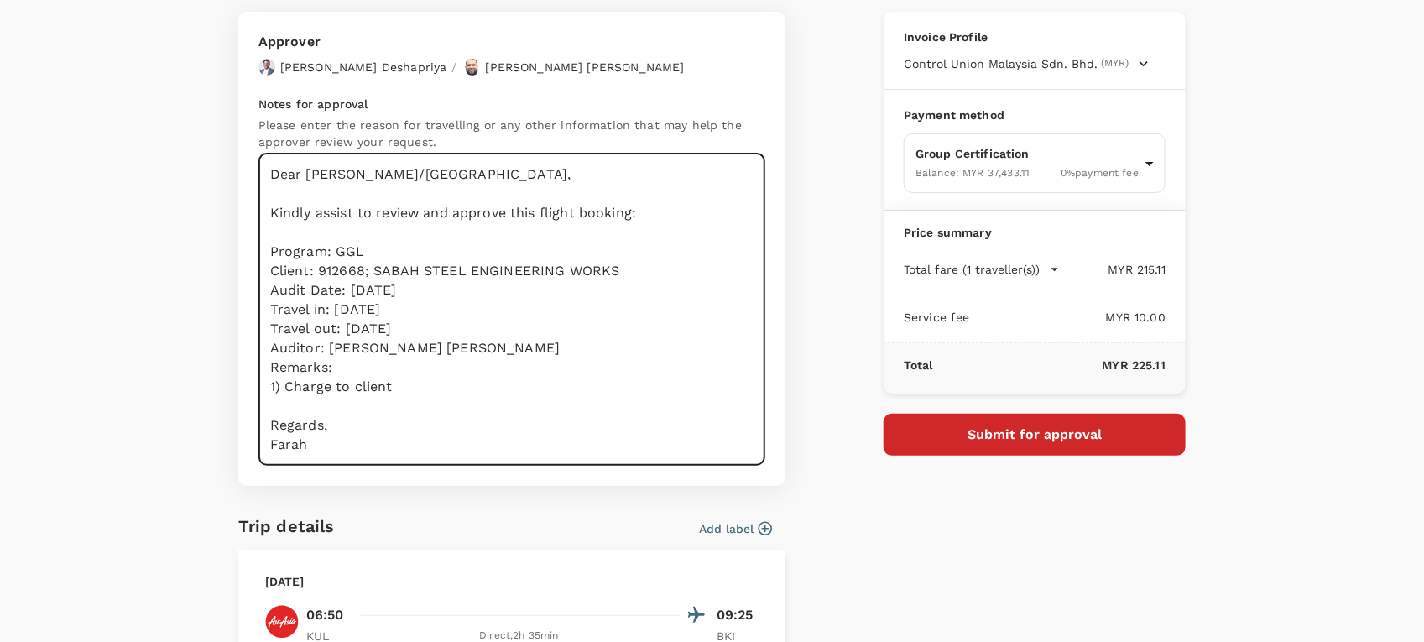
click at [395, 383] on textarea "Dear Hariz/Chathuranga, Kindly assist to review and approve this flight booking…" at bounding box center [511, 310] width 507 height 312
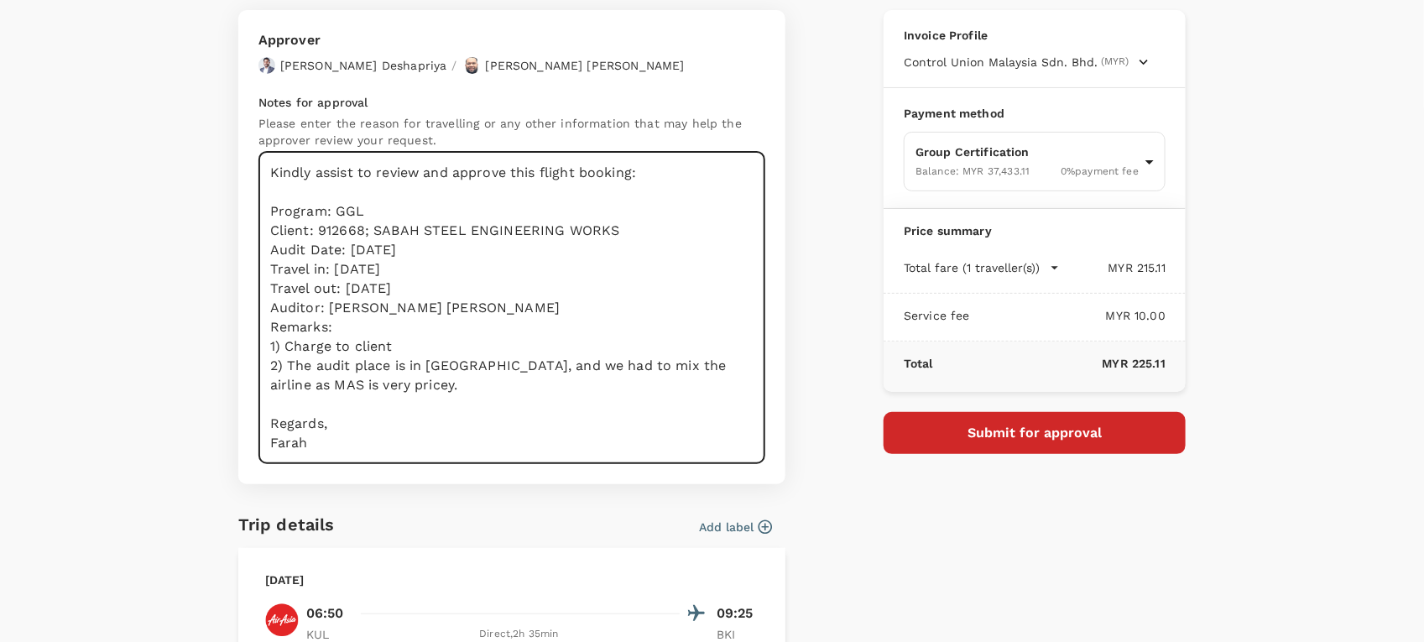
scroll to position [210, 0]
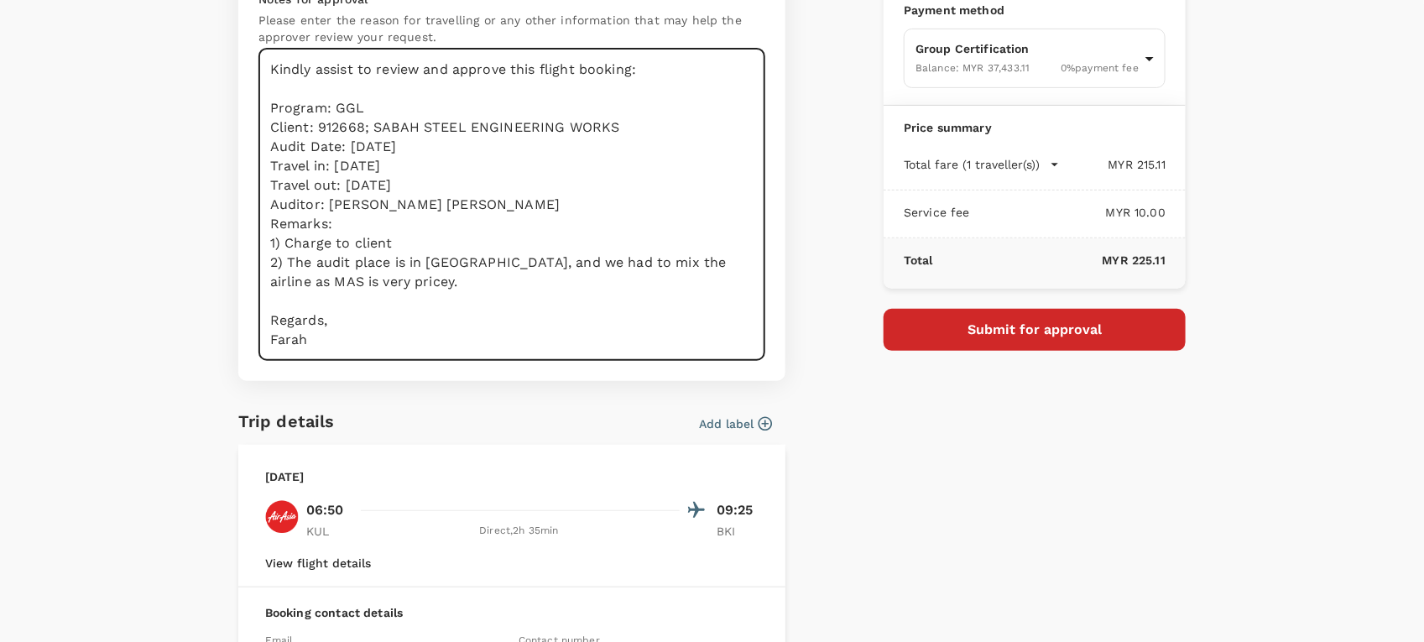
click at [453, 161] on textarea "Dear Hariz/Chathuranga, Kindly assist to review and approve this flight booking…" at bounding box center [511, 205] width 507 height 312
click at [491, 176] on textarea "Dear Hariz/Chathuranga, Kindly assist to review and approve this flight booking…" at bounding box center [511, 205] width 507 height 312
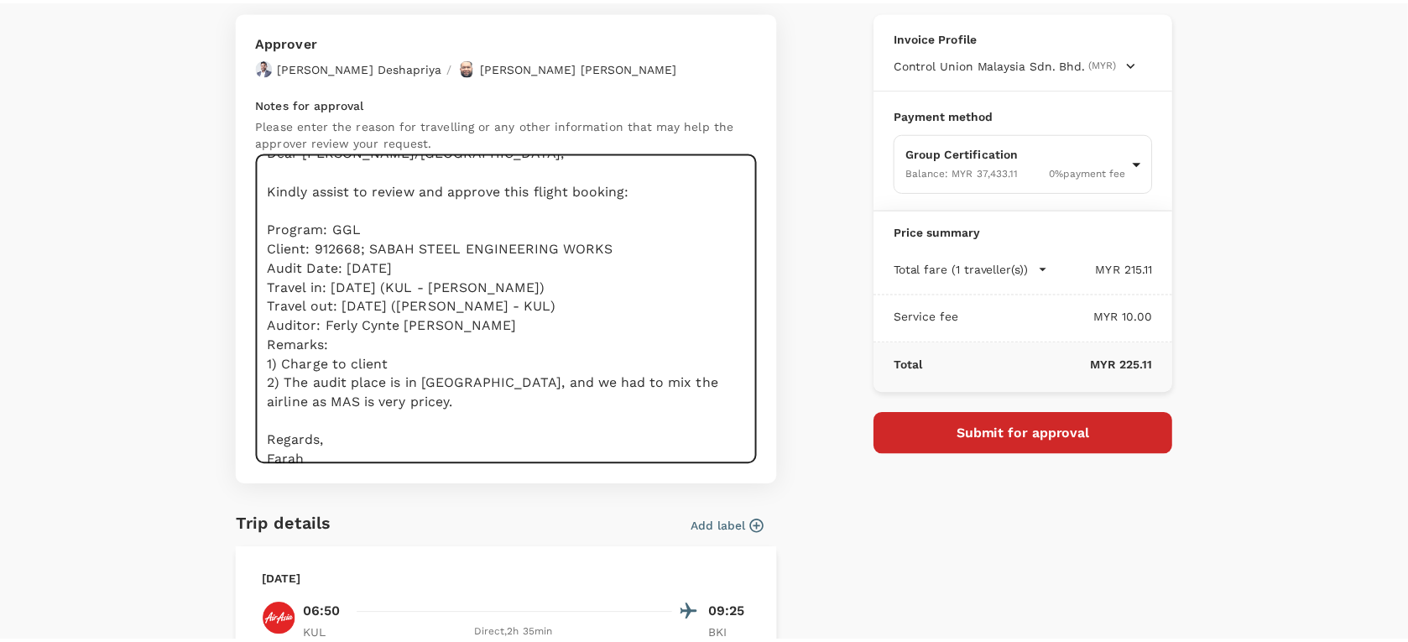
scroll to position [39, 0]
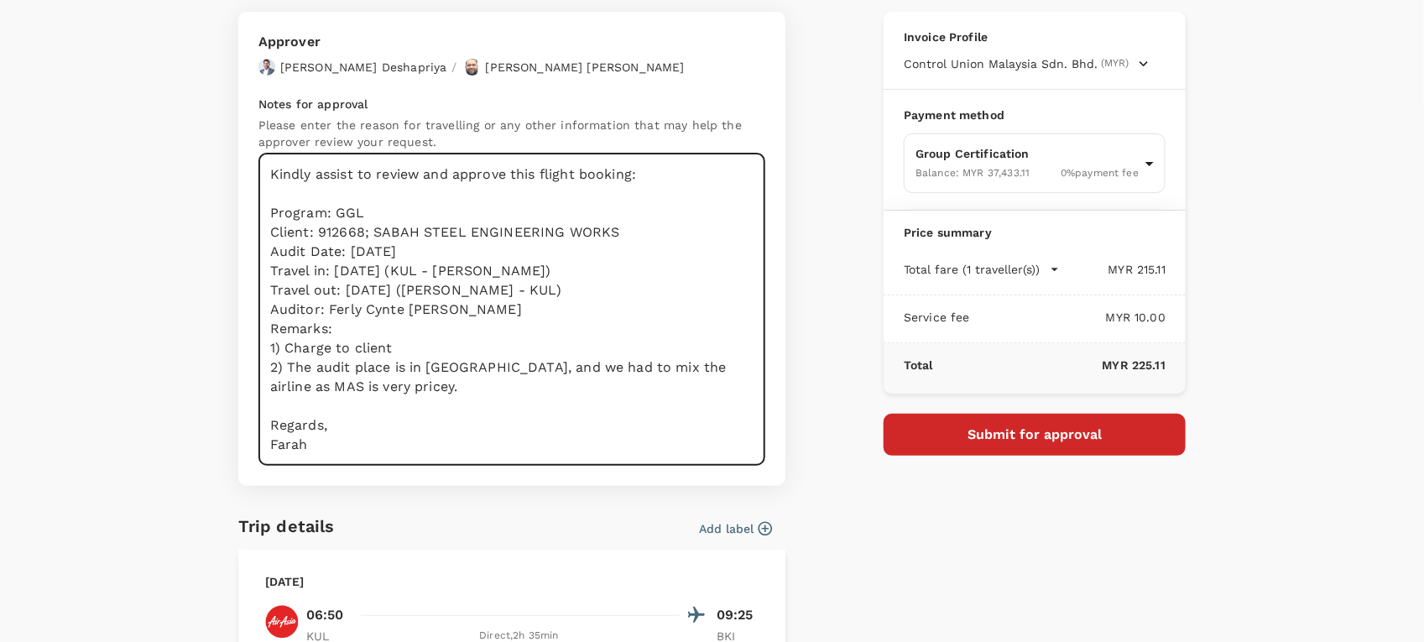
type textarea "Dear Hariz/Chathuranga, Kindly assist to review and approve this flight booking…"
click at [886, 436] on button "Submit for approval" at bounding box center [1035, 435] width 302 height 42
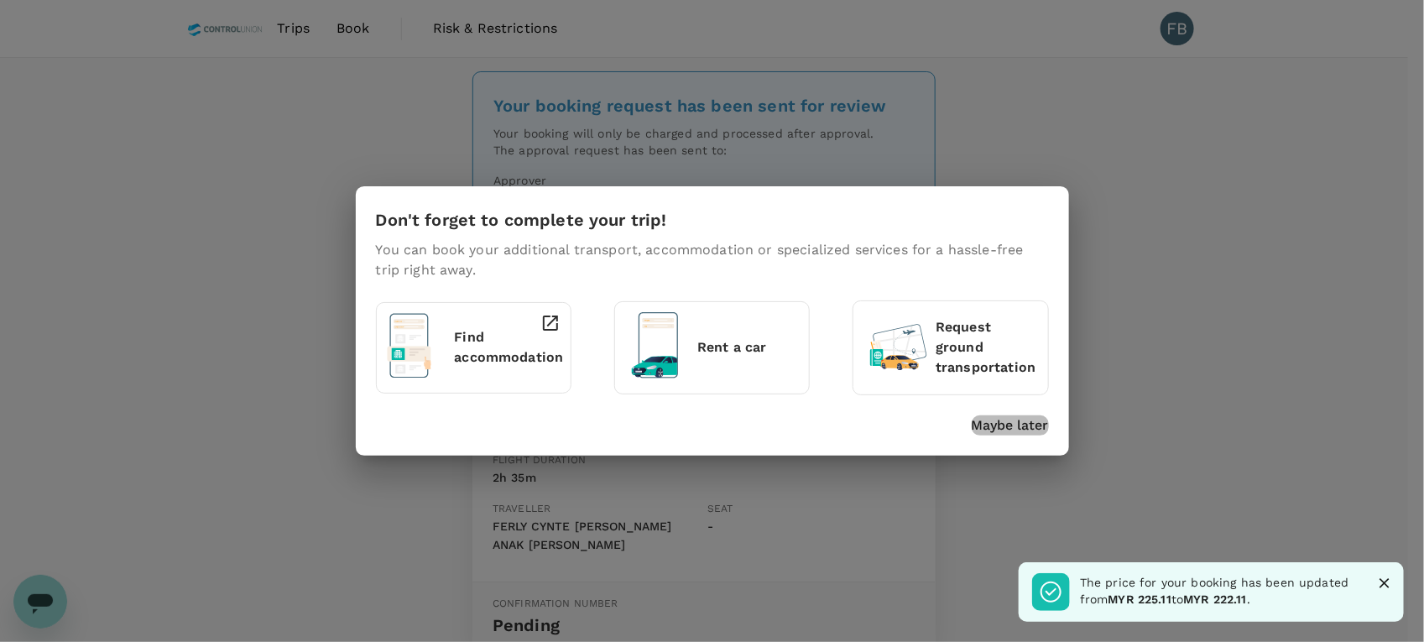
click at [1011, 425] on p "Maybe later" at bounding box center [1010, 425] width 77 height 20
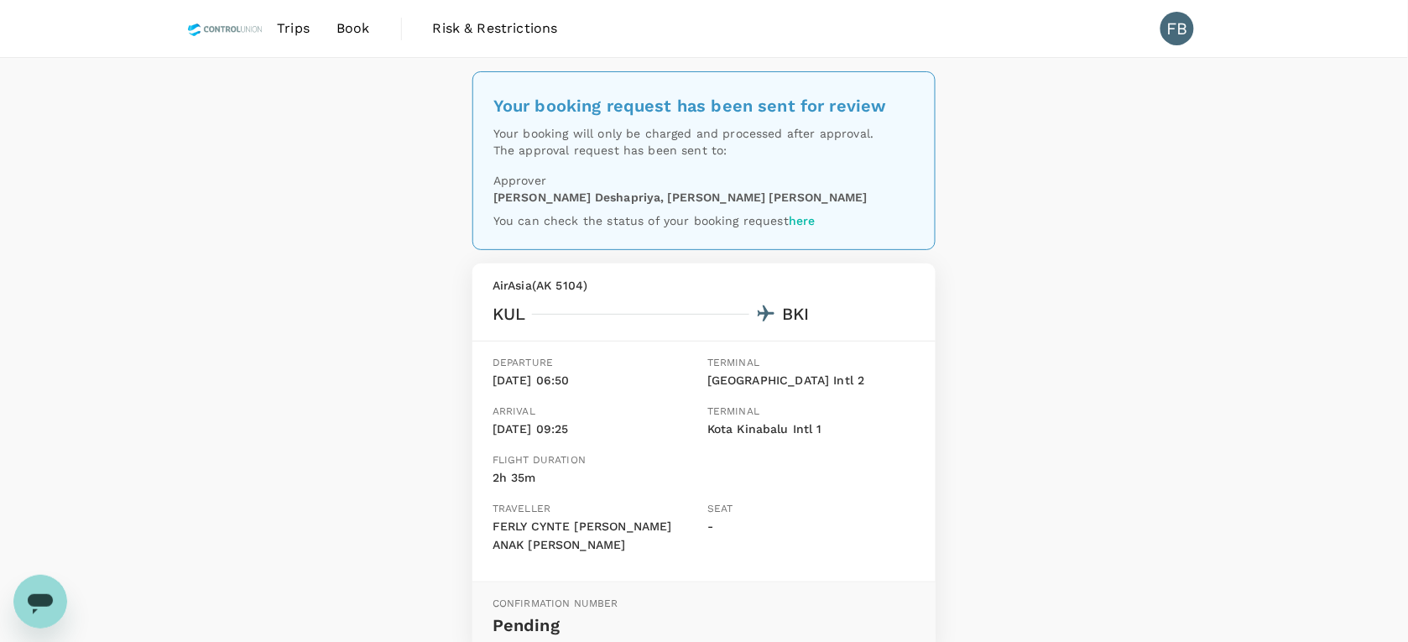
click at [350, 23] on span "Book" at bounding box center [353, 28] width 34 height 20
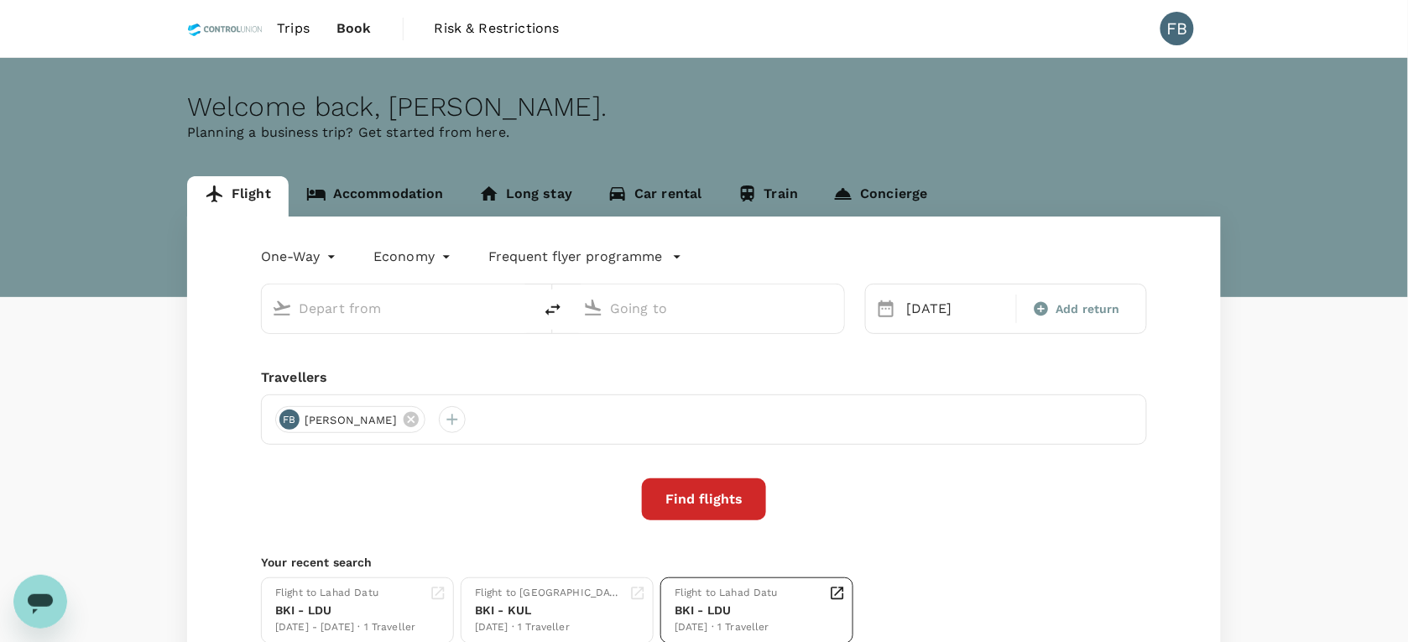
type input "Kuala Lumpur Intl (KUL)"
type input "Kota Kinabalu Intl (BKI)"
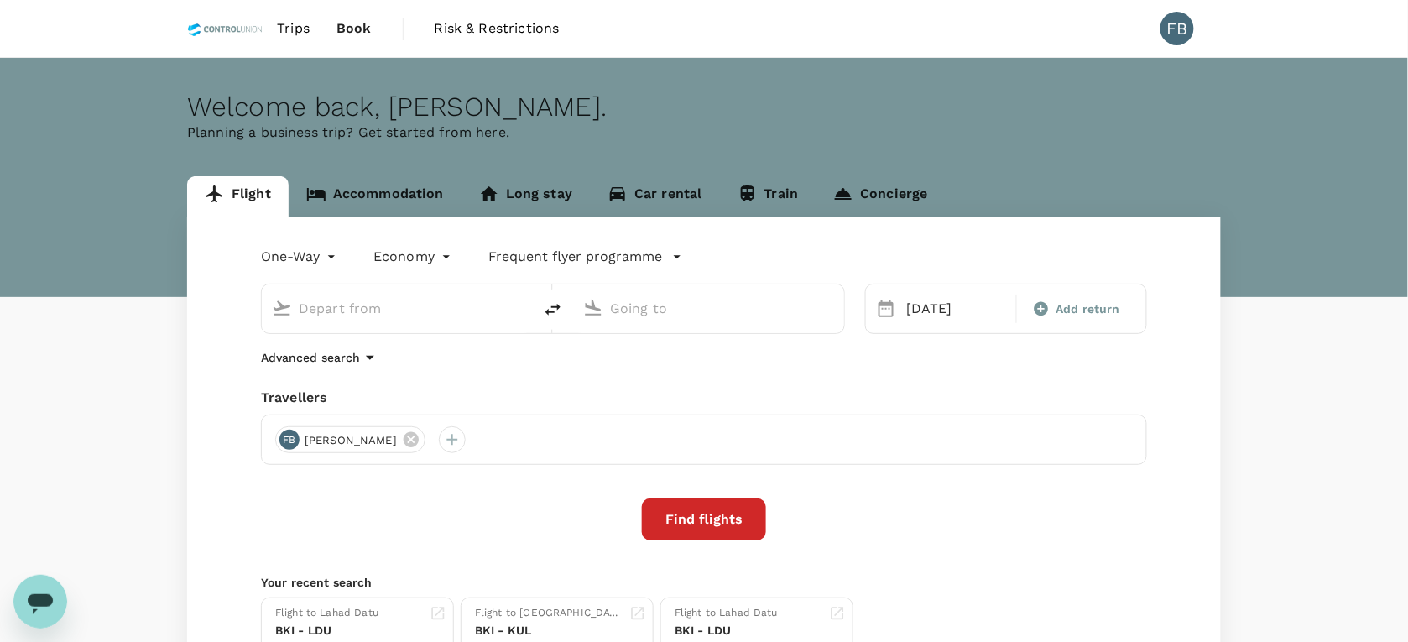
type input "Kuala Lumpur Intl (KUL)"
type input "Kota Kinabalu Intl (BKI)"
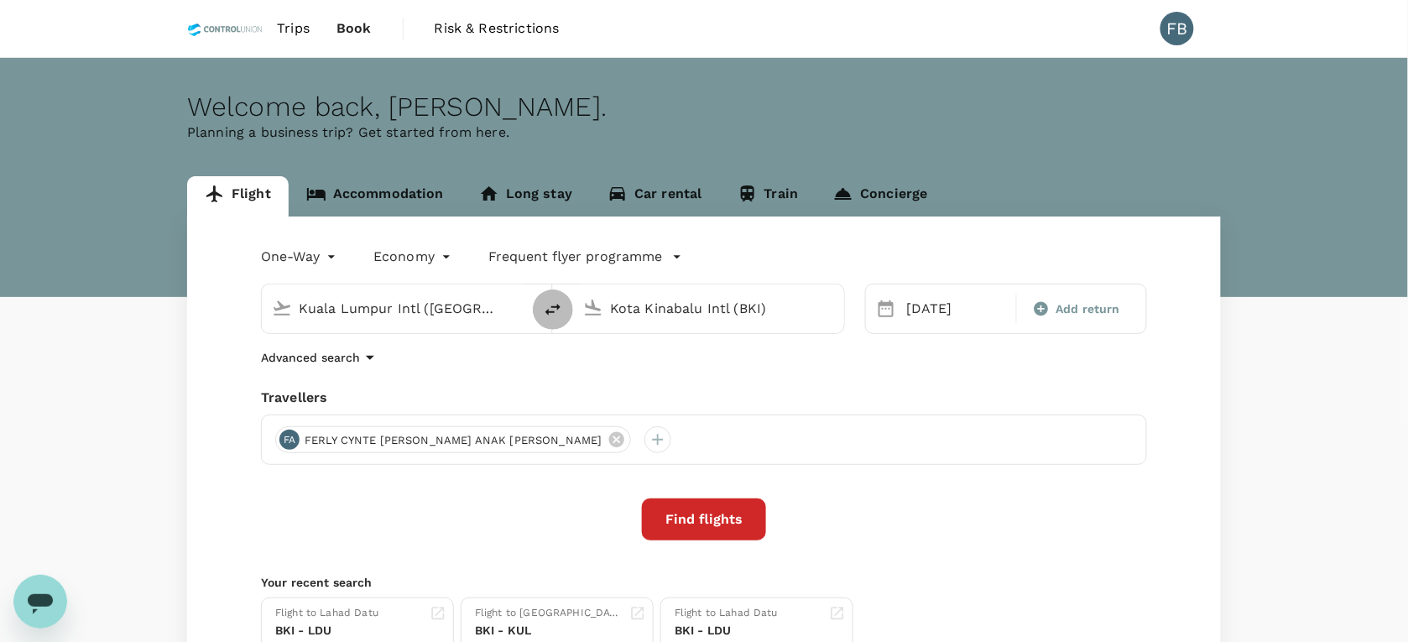
click at [546, 306] on icon "delete" at bounding box center [553, 310] width 20 height 20
type input "Kota Kinabalu Intl (BKI)"
click at [696, 309] on input "Kuala Lumpur Intl (KUL)" at bounding box center [709, 308] width 199 height 26
click at [698, 382] on p "Lahad Datu Airport" at bounding box center [734, 374] width 295 height 17
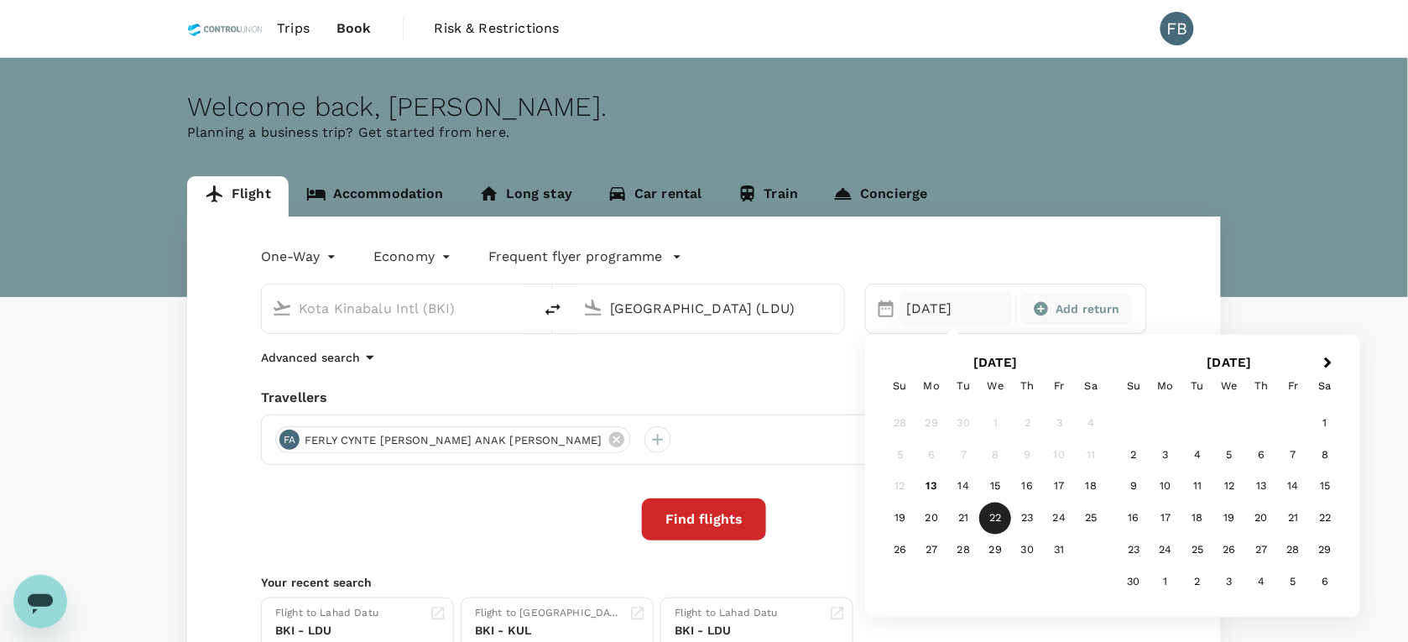
type input "Lahad Datu Airport (LDU)"
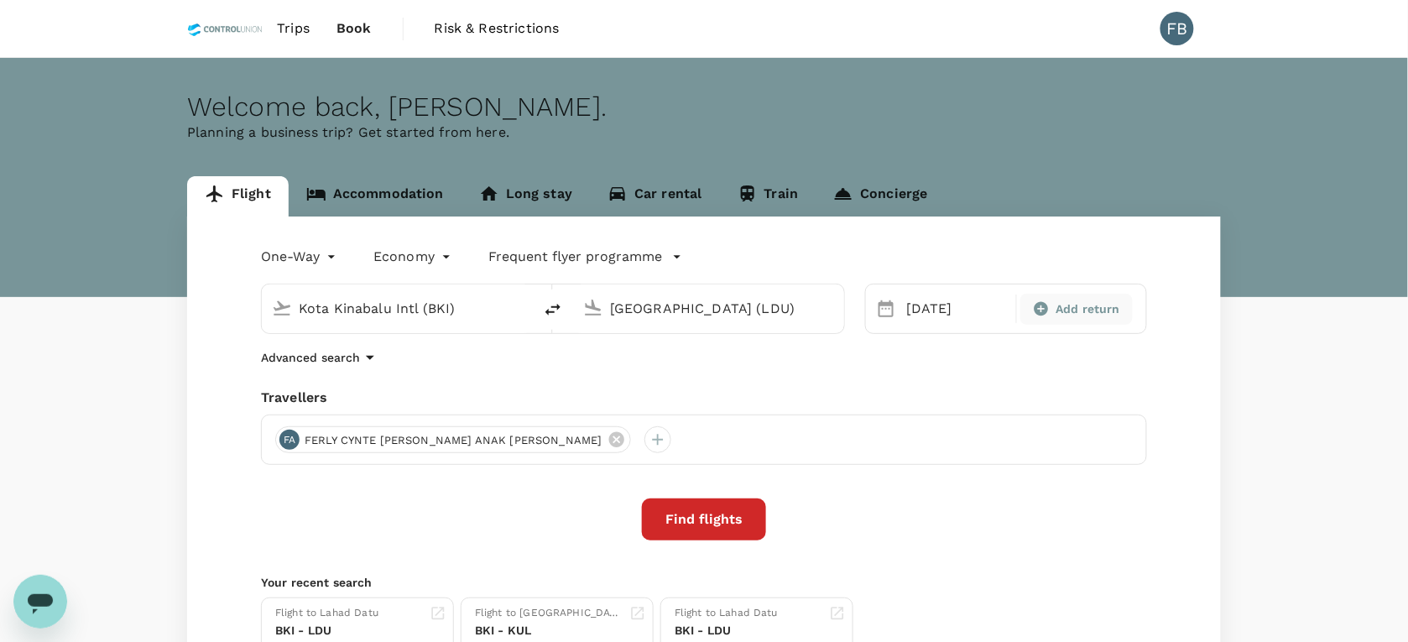
click at [1080, 315] on span "Add return" at bounding box center [1088, 309] width 65 height 18
type input "roundtrip"
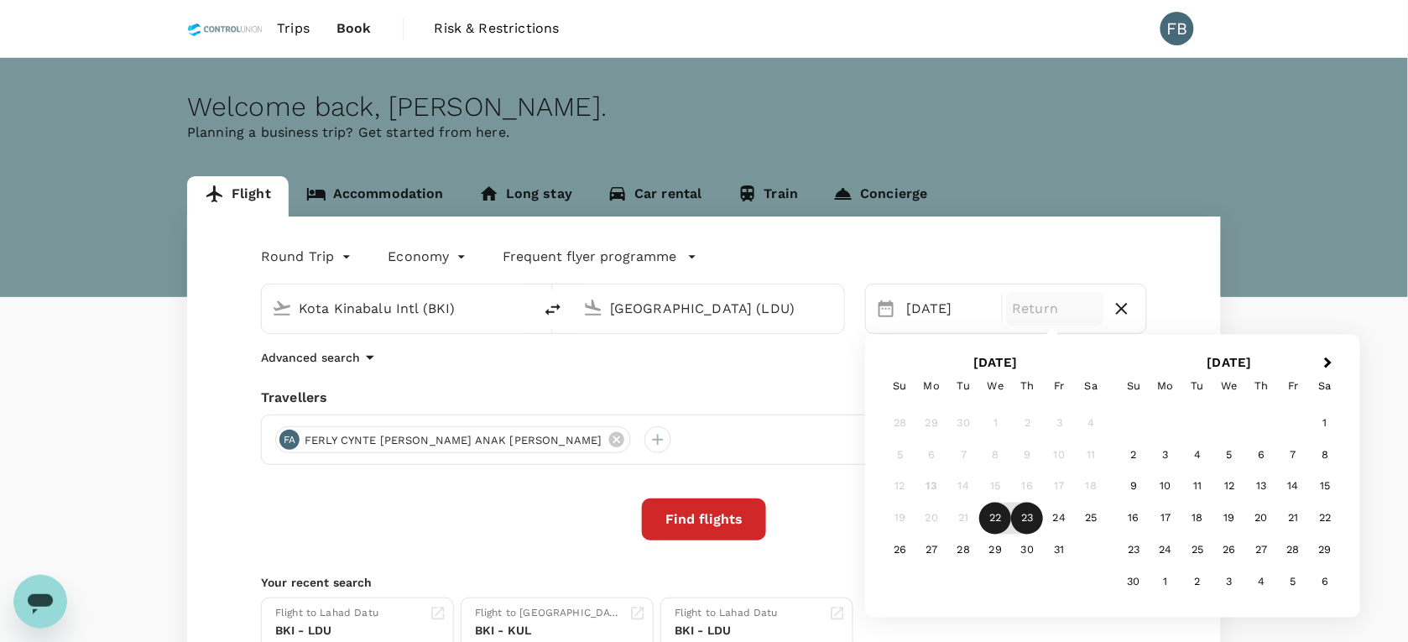
click at [1024, 514] on div "23" at bounding box center [1028, 519] width 32 height 32
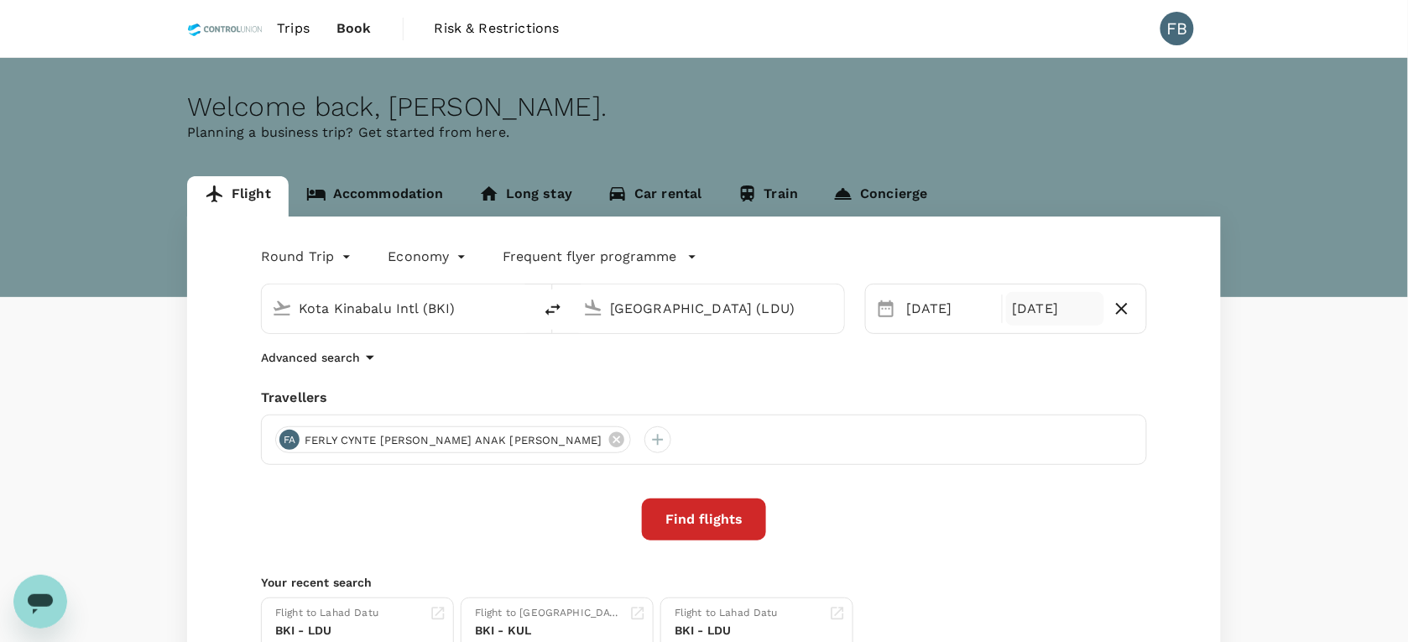
click at [723, 518] on button "Find flights" at bounding box center [704, 519] width 124 height 42
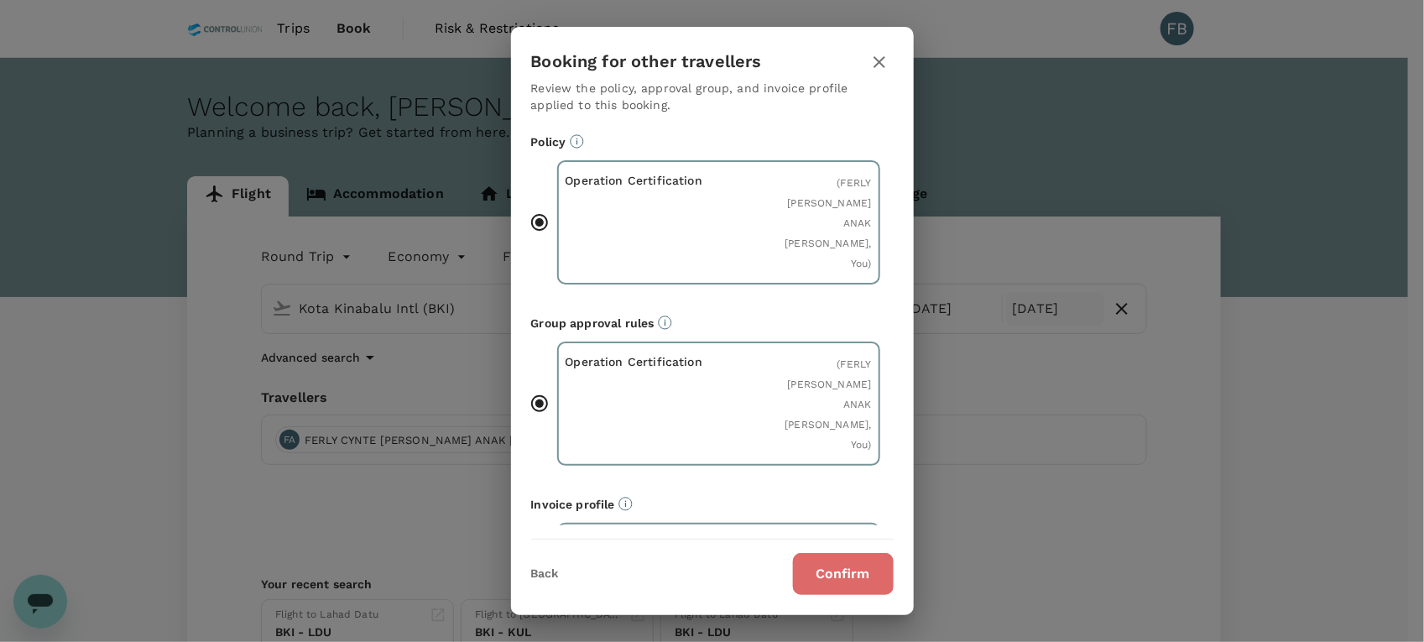
click at [866, 567] on button "Confirm" at bounding box center [843, 574] width 101 height 42
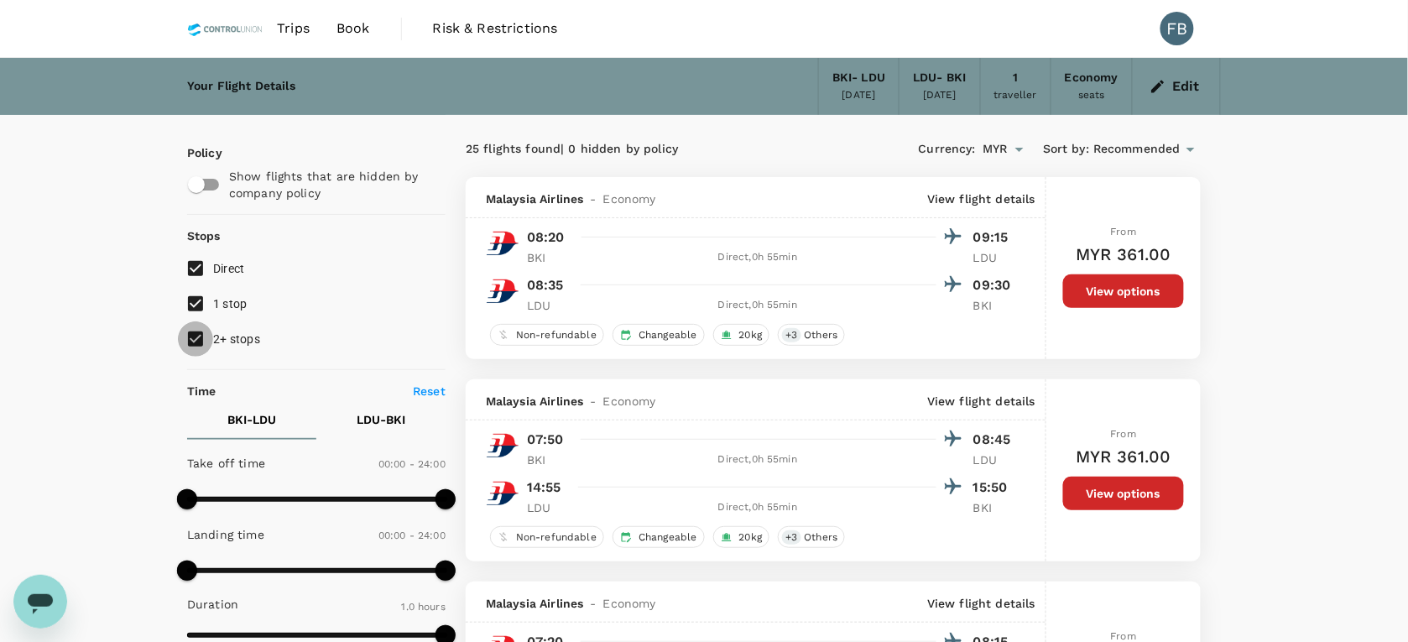
click at [190, 332] on input "2+ stops" at bounding box center [195, 338] width 35 height 35
checkbox input "false"
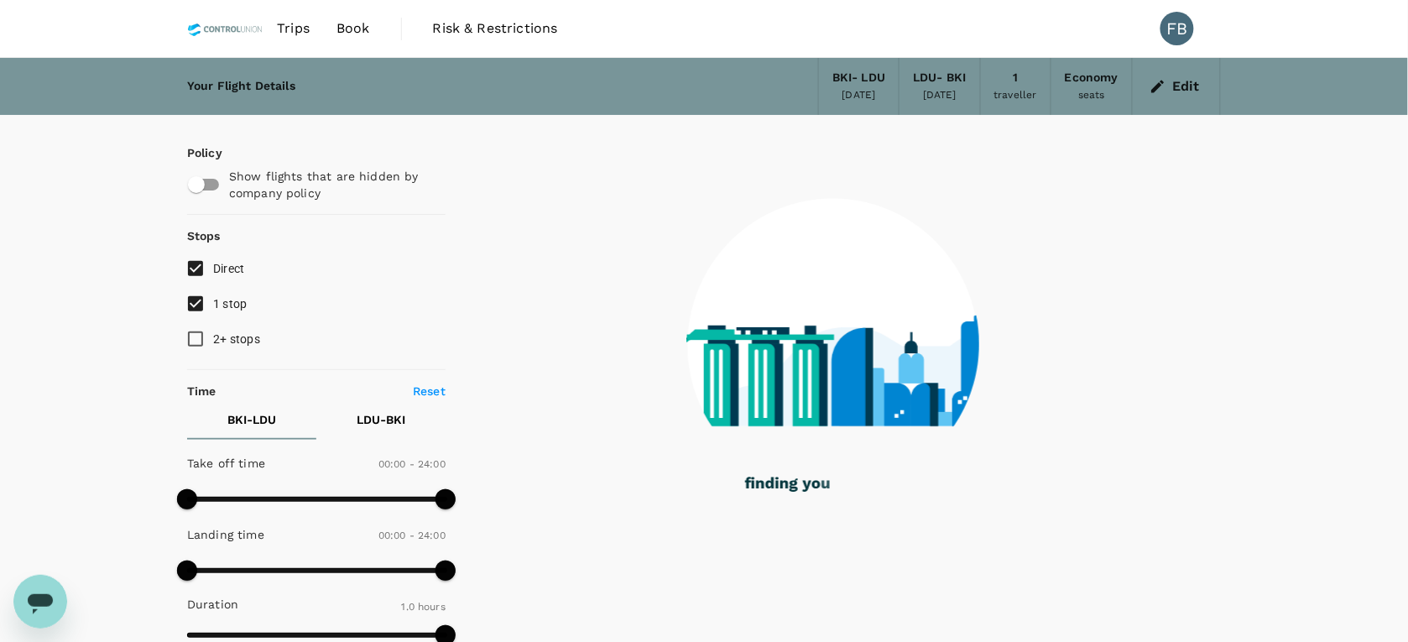
click at [193, 309] on input "1 stop" at bounding box center [195, 303] width 35 height 35
checkbox input "false"
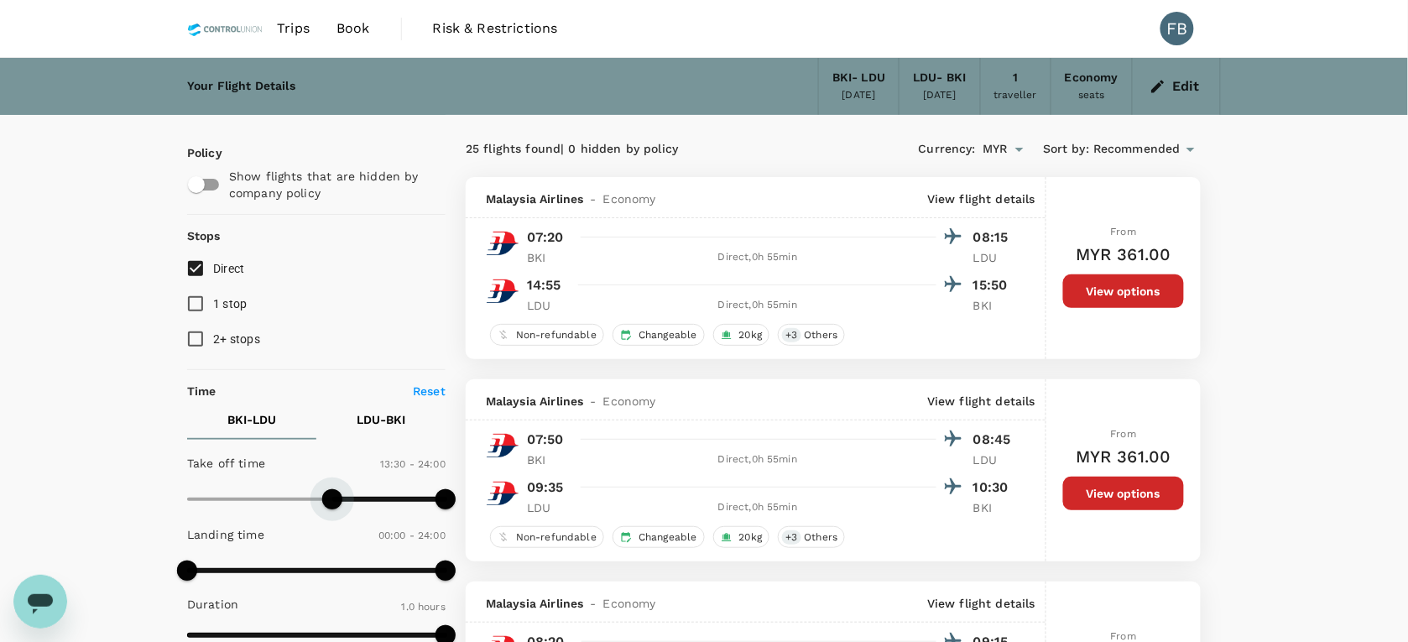
type input "840"
drag, startPoint x: 194, startPoint y: 497, endPoint x: 340, endPoint y: 502, distance: 146.1
click at [340, 502] on span at bounding box center [338, 499] width 20 height 20
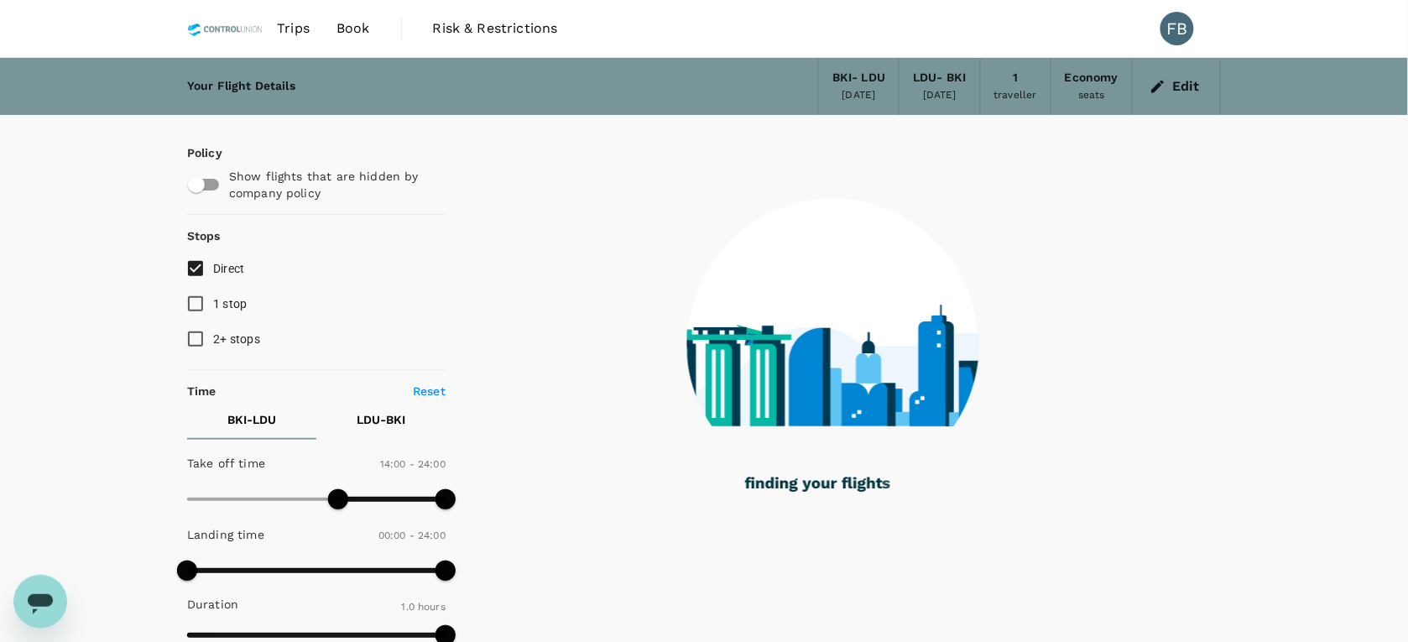
click at [363, 425] on p "LDU - BKI" at bounding box center [381, 419] width 49 height 17
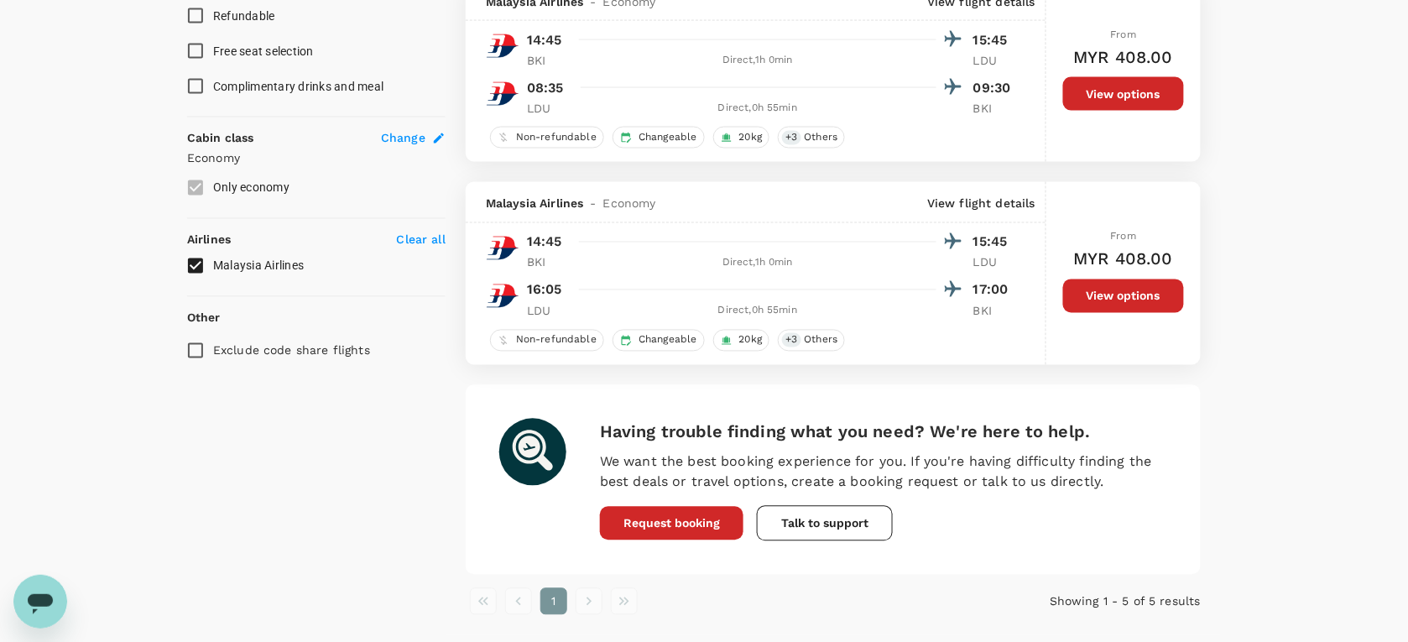
scroll to position [839, 0]
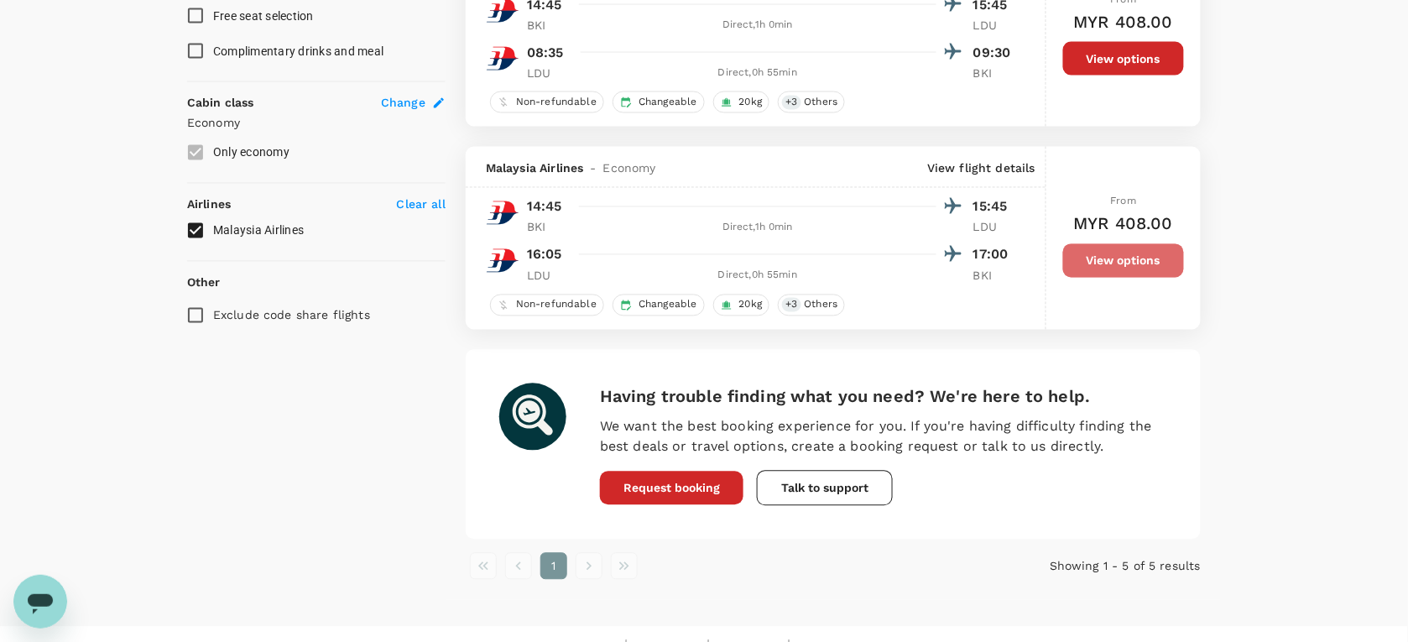
click at [1091, 269] on button "View options" at bounding box center [1123, 261] width 121 height 34
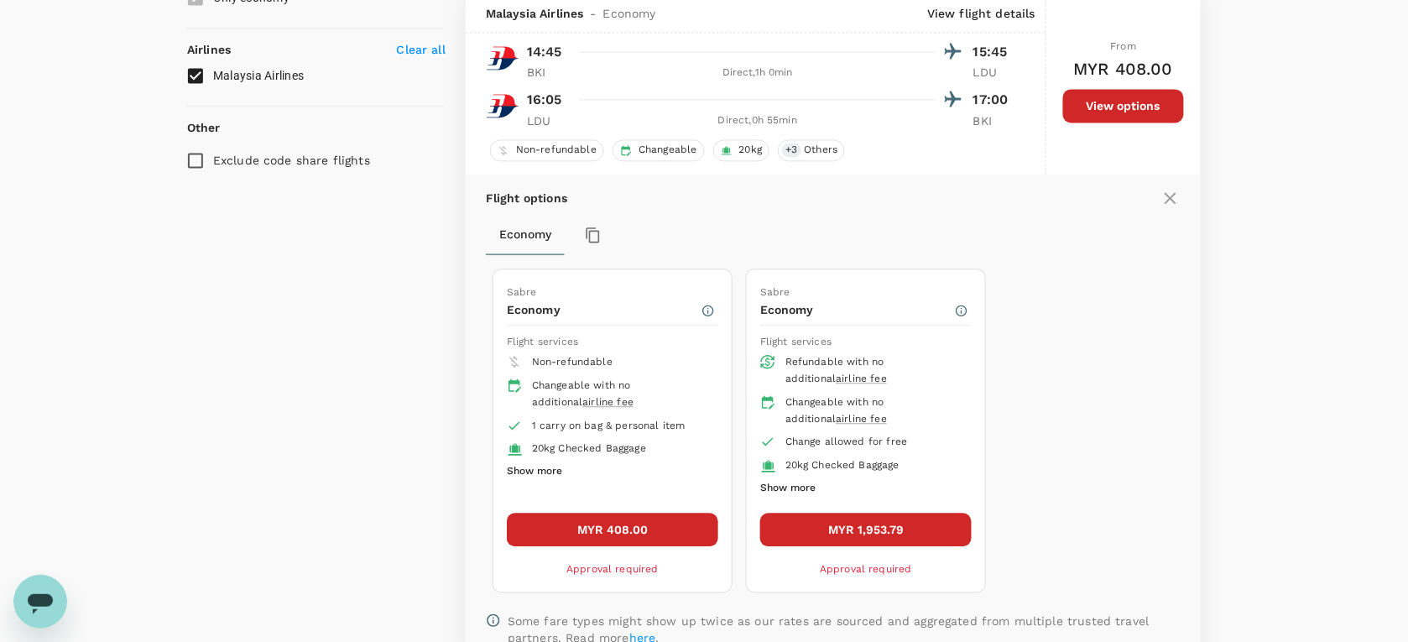
scroll to position [997, 0]
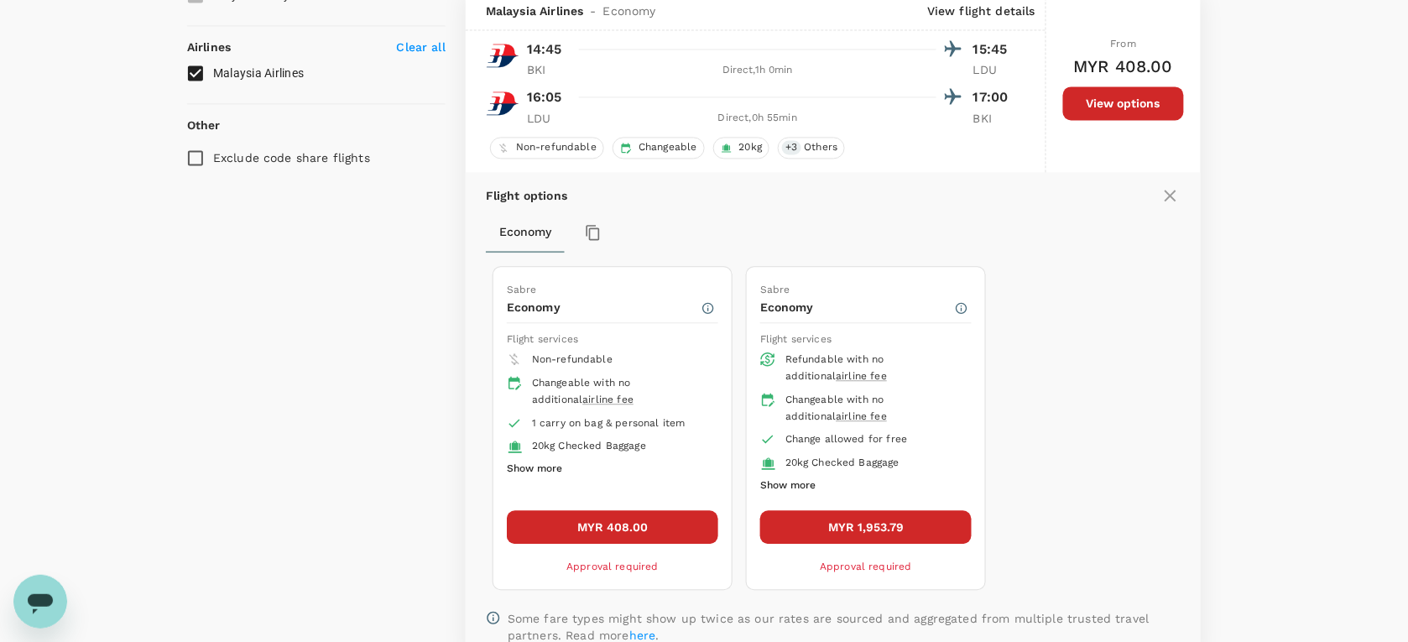
click at [794, 497] on button "Show more" at bounding box center [787, 486] width 55 height 22
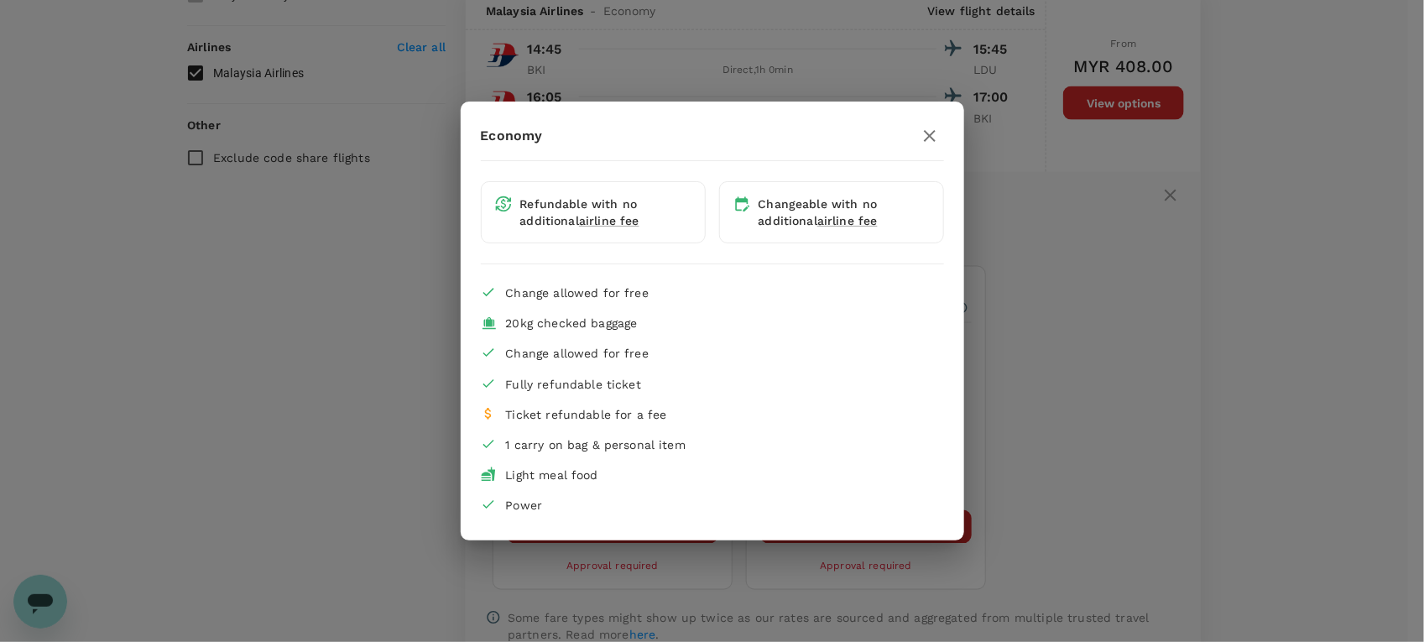
click at [932, 133] on icon "button" at bounding box center [930, 136] width 12 height 12
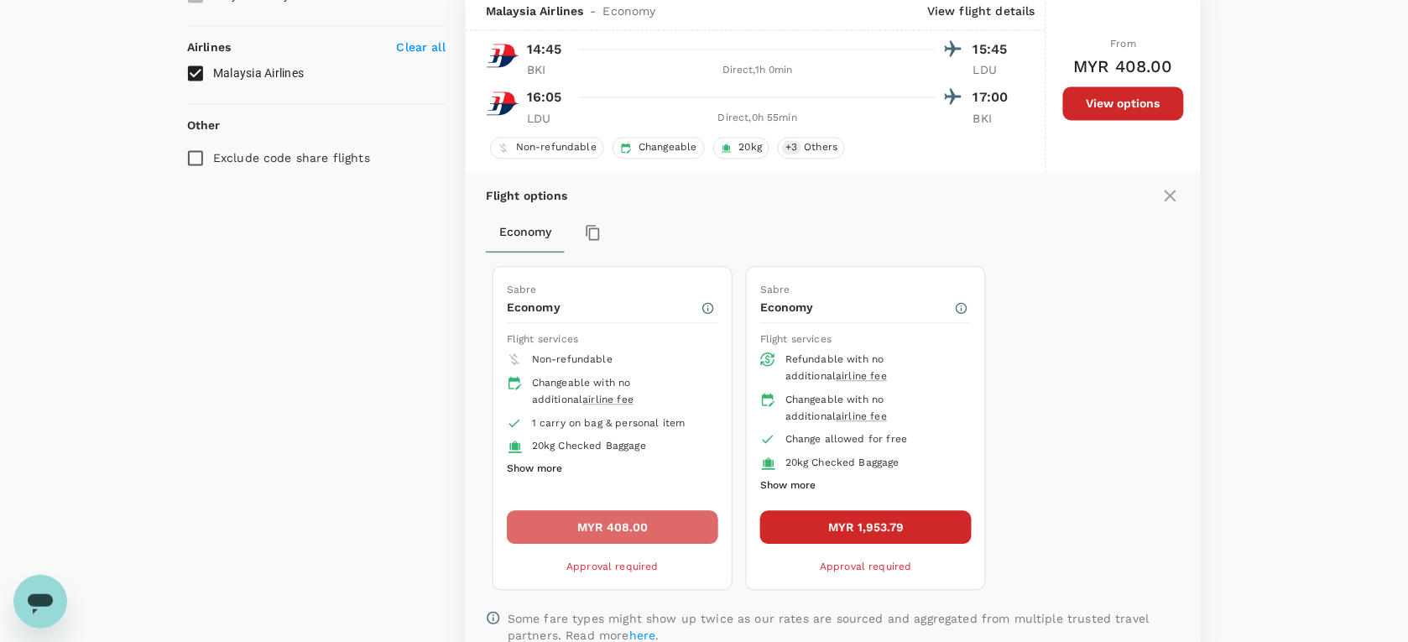
click at [638, 538] on button "MYR 408.00" at bounding box center [612, 527] width 211 height 34
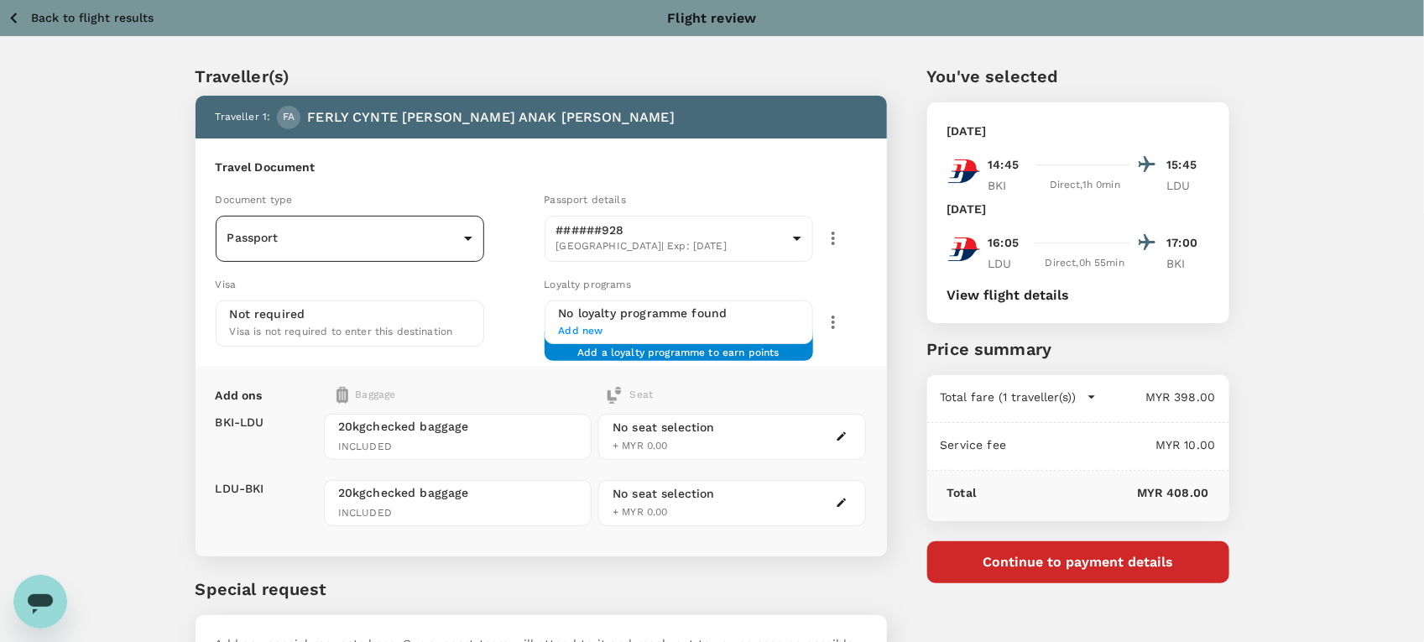
click at [378, 237] on body "Back to flight results Flight review Traveller(s) Traveller 1 : FA FERLY CYNTE …" at bounding box center [712, 385] width 1424 height 771
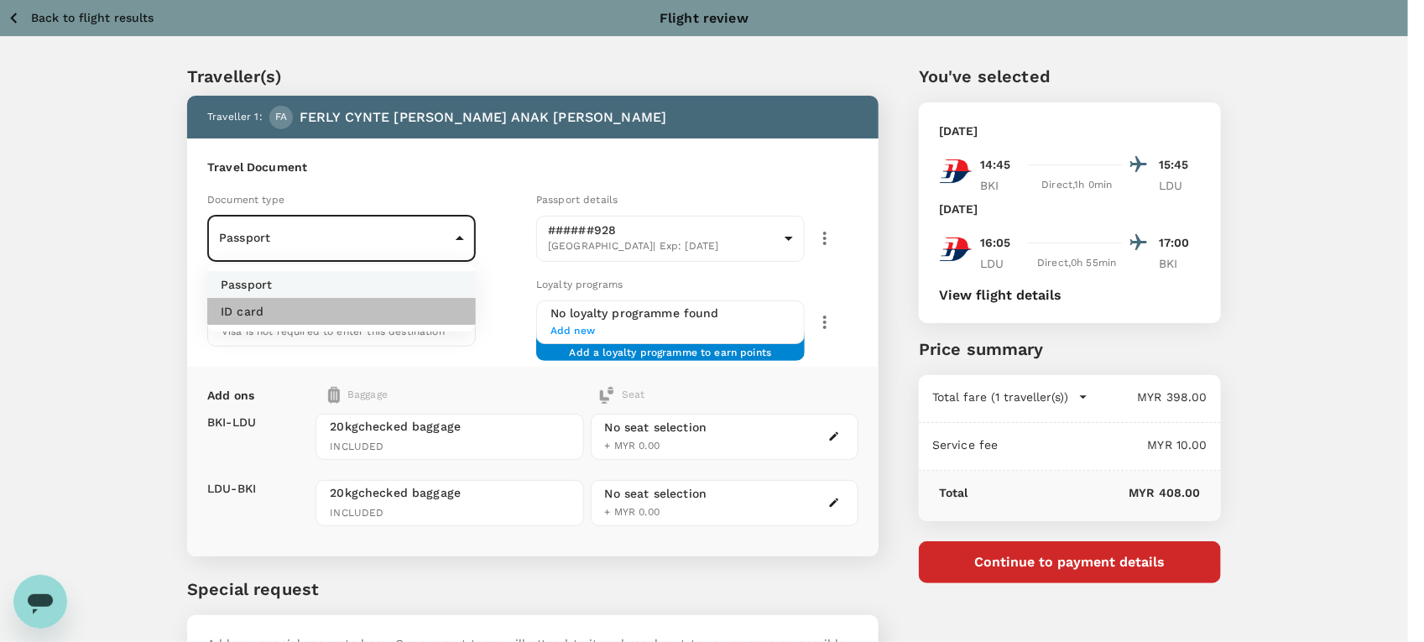
click at [349, 315] on li "ID card" at bounding box center [341, 311] width 269 height 27
type input "Id card"
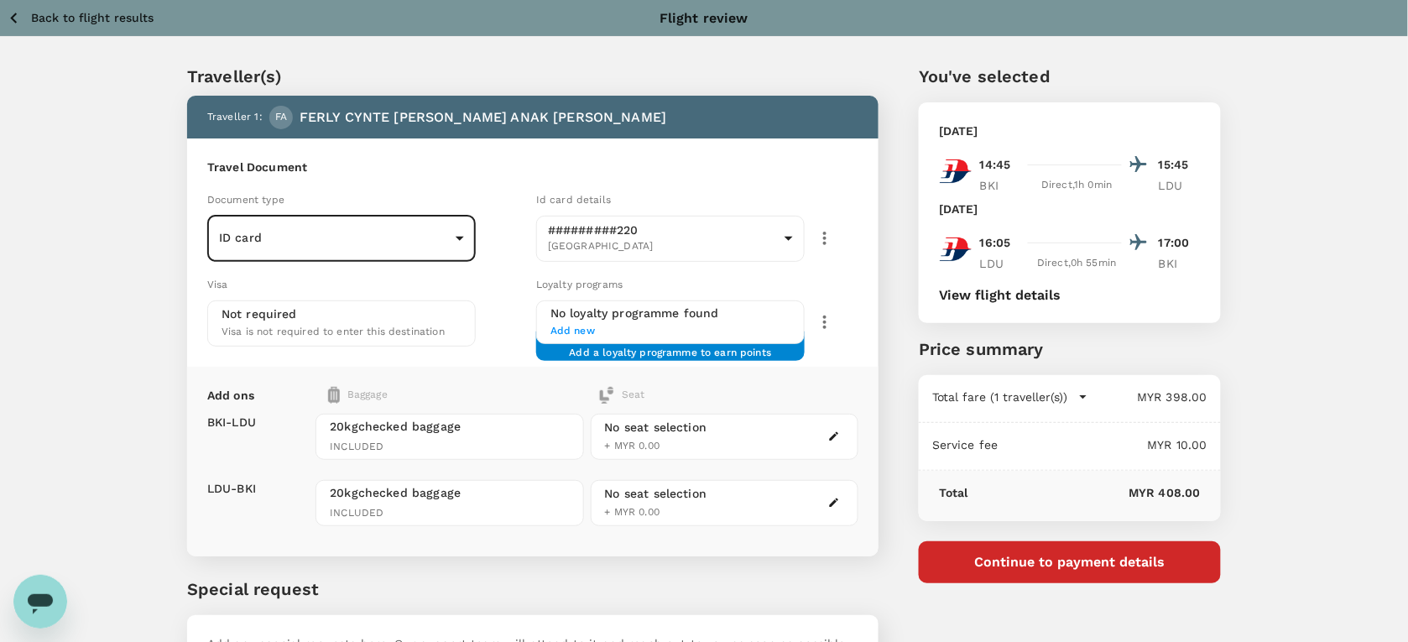
click at [384, 166] on h6 "Travel Document" at bounding box center [532, 168] width 651 height 18
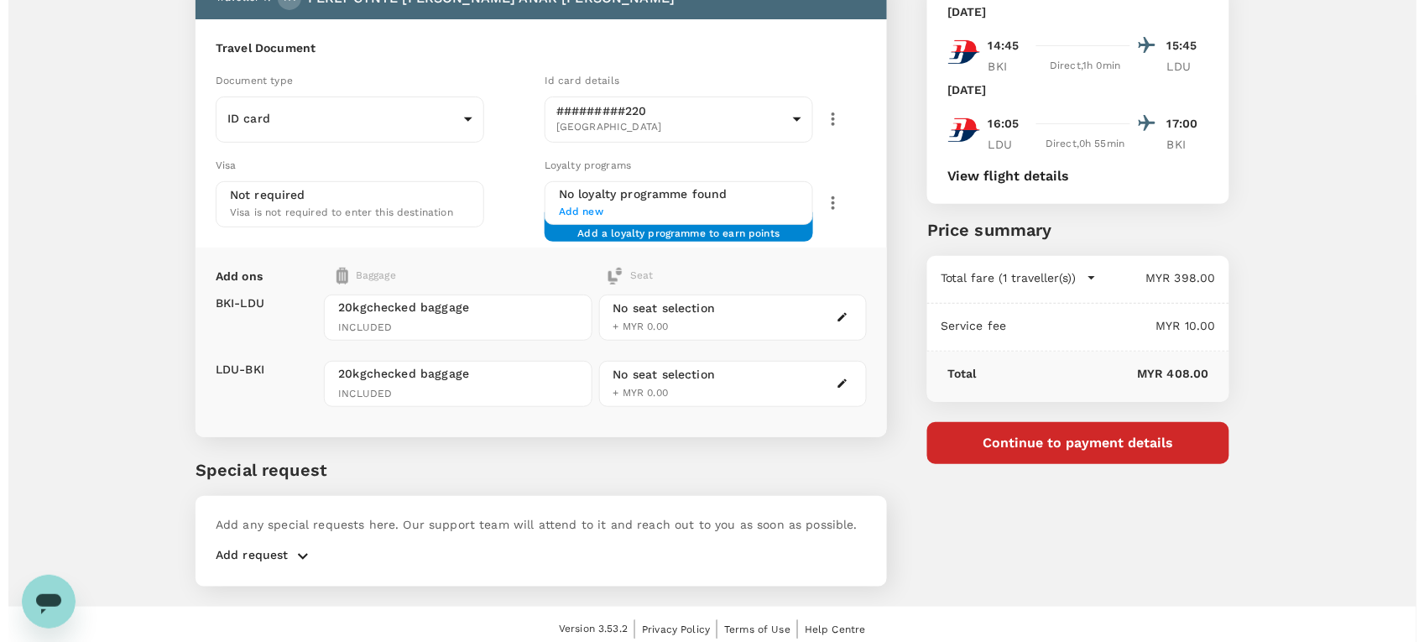
scroll to position [123, 0]
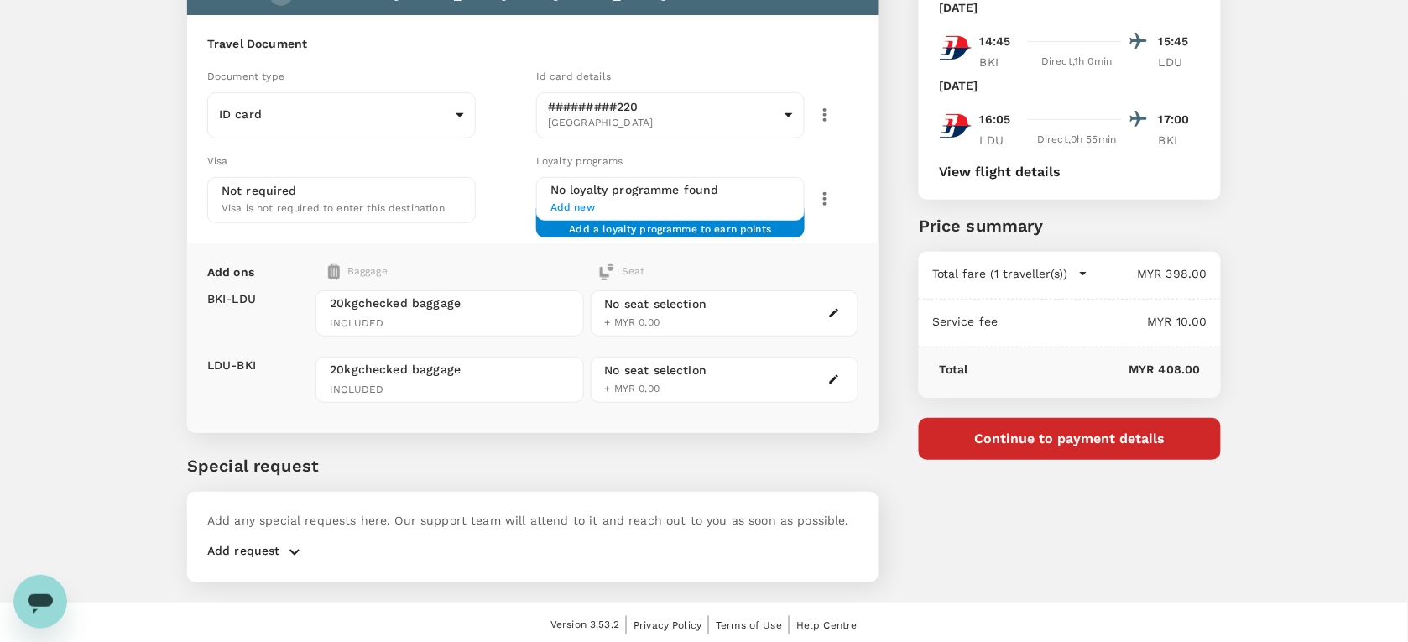
click at [622, 316] on span "+ MYR 0.00" at bounding box center [632, 322] width 55 height 12
click at [833, 311] on icon "button" at bounding box center [834, 313] width 9 height 9
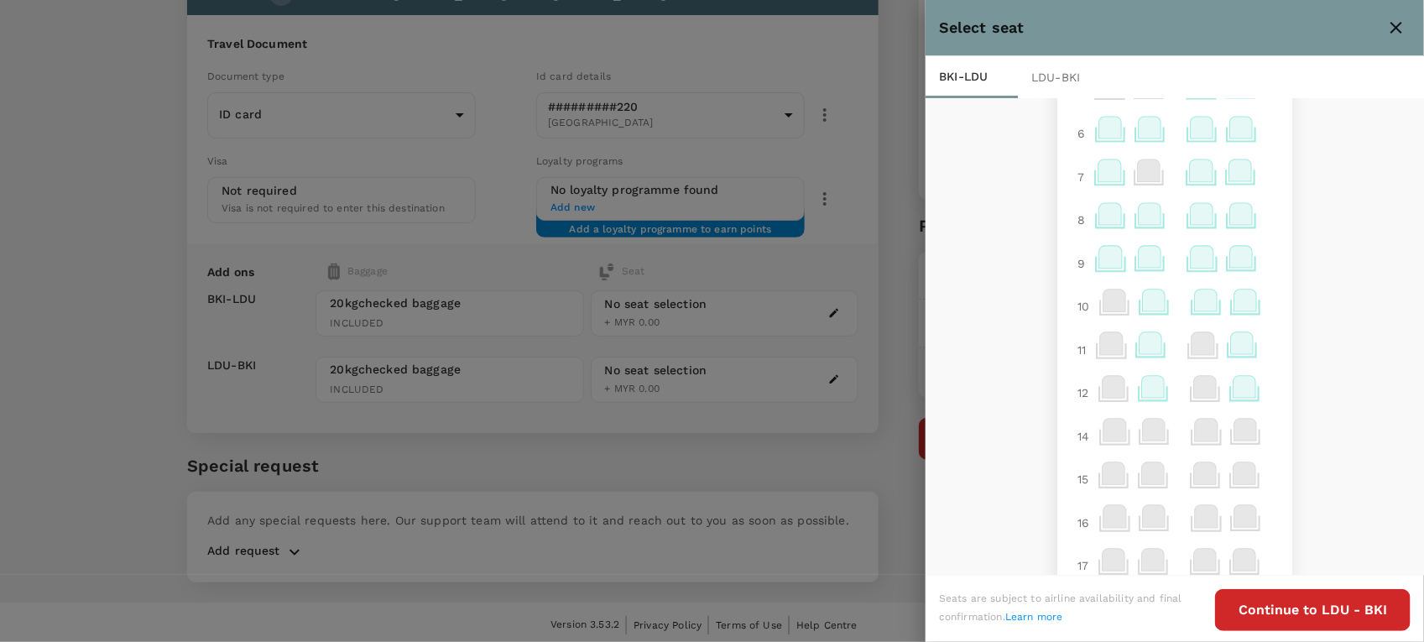
scroll to position [315, 0]
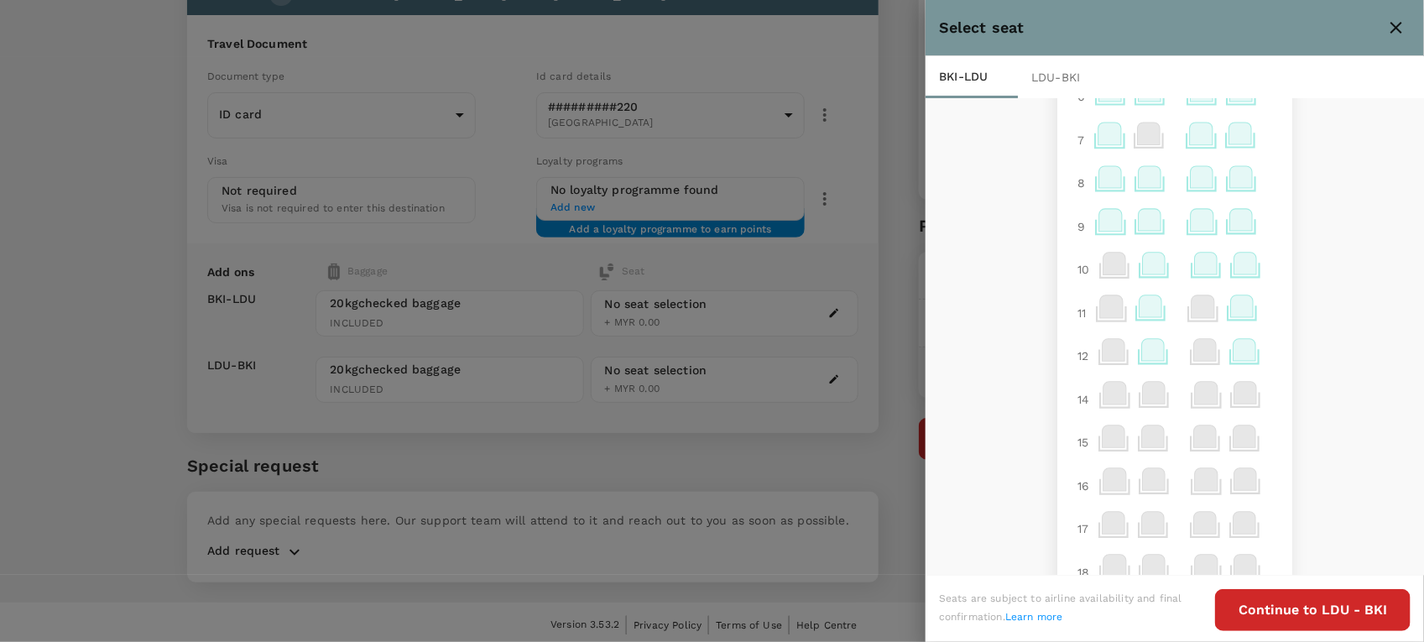
click at [1099, 228] on icon at bounding box center [1110, 220] width 23 height 22
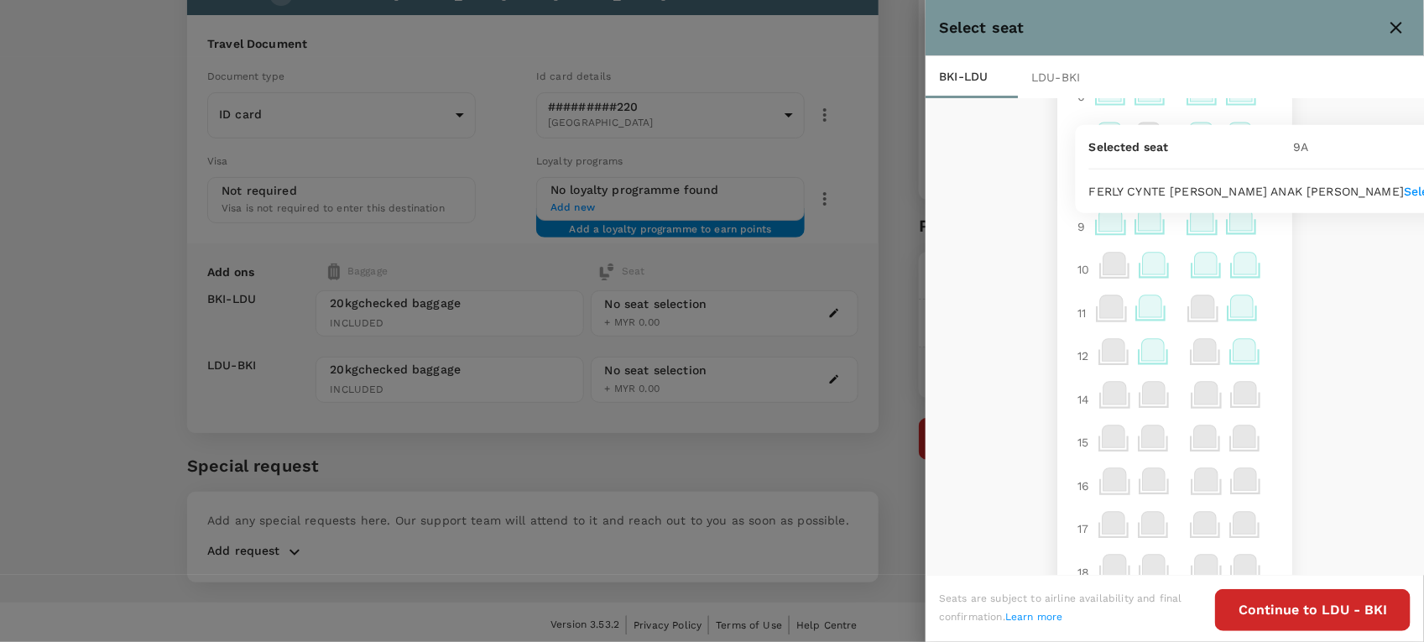
click at [1404, 193] on p "Select" at bounding box center [1422, 191] width 37 height 17
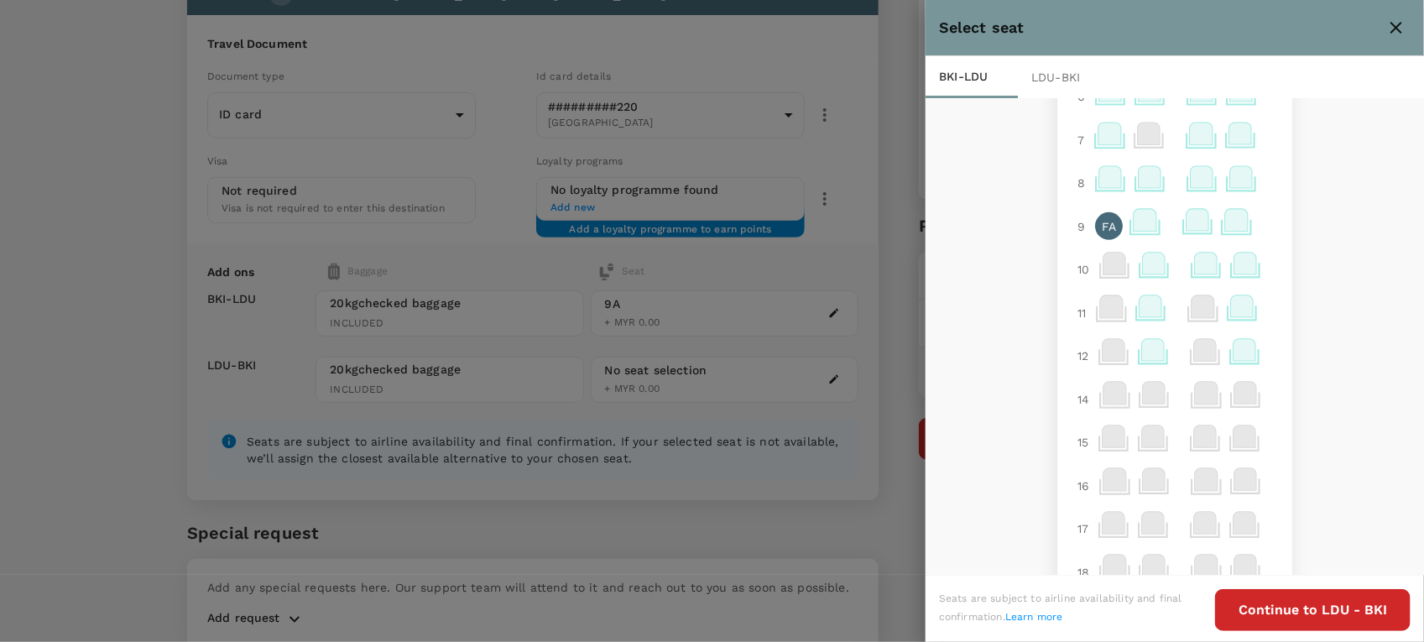
click at [837, 375] on div at bounding box center [712, 321] width 1424 height 642
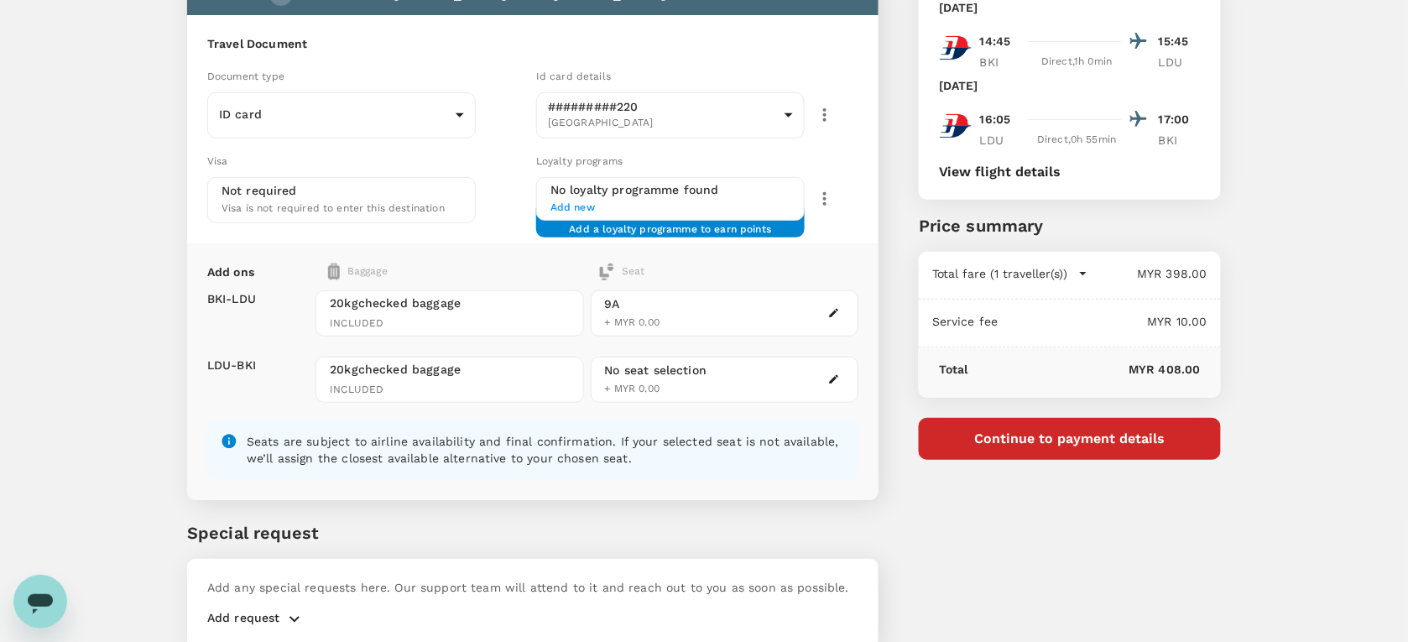
click at [835, 375] on icon "button" at bounding box center [834, 379] width 9 height 9
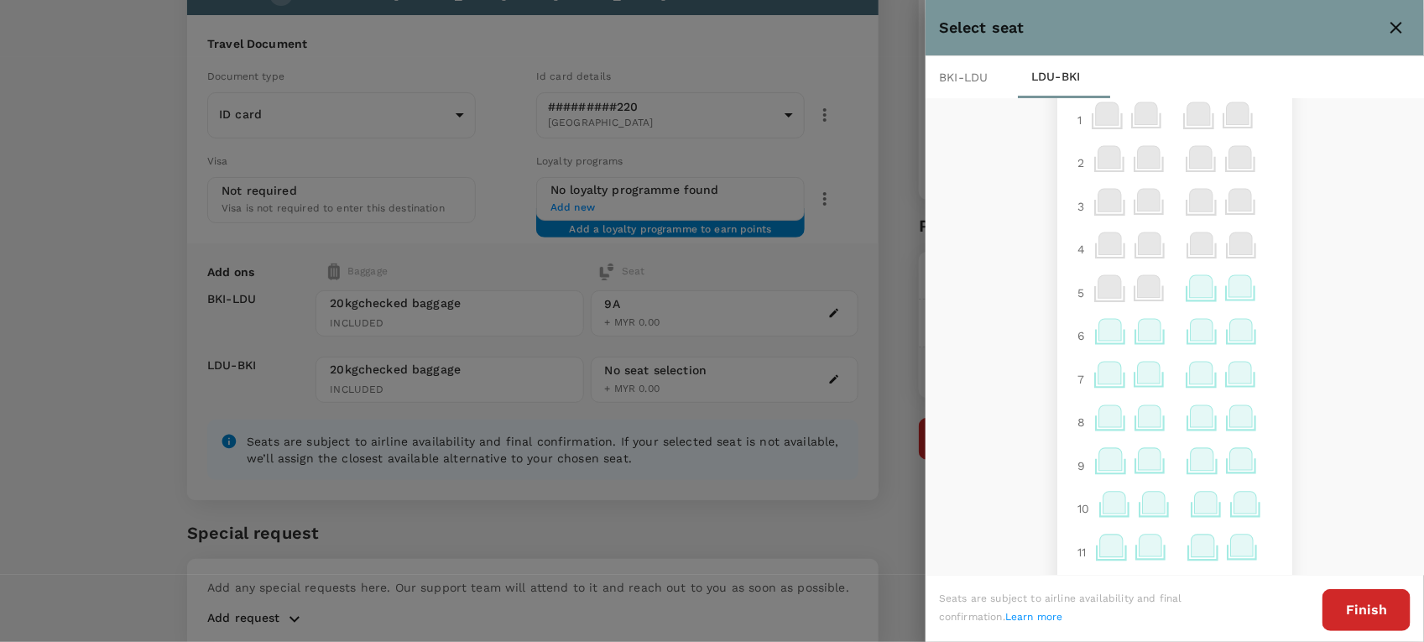
scroll to position [0, 0]
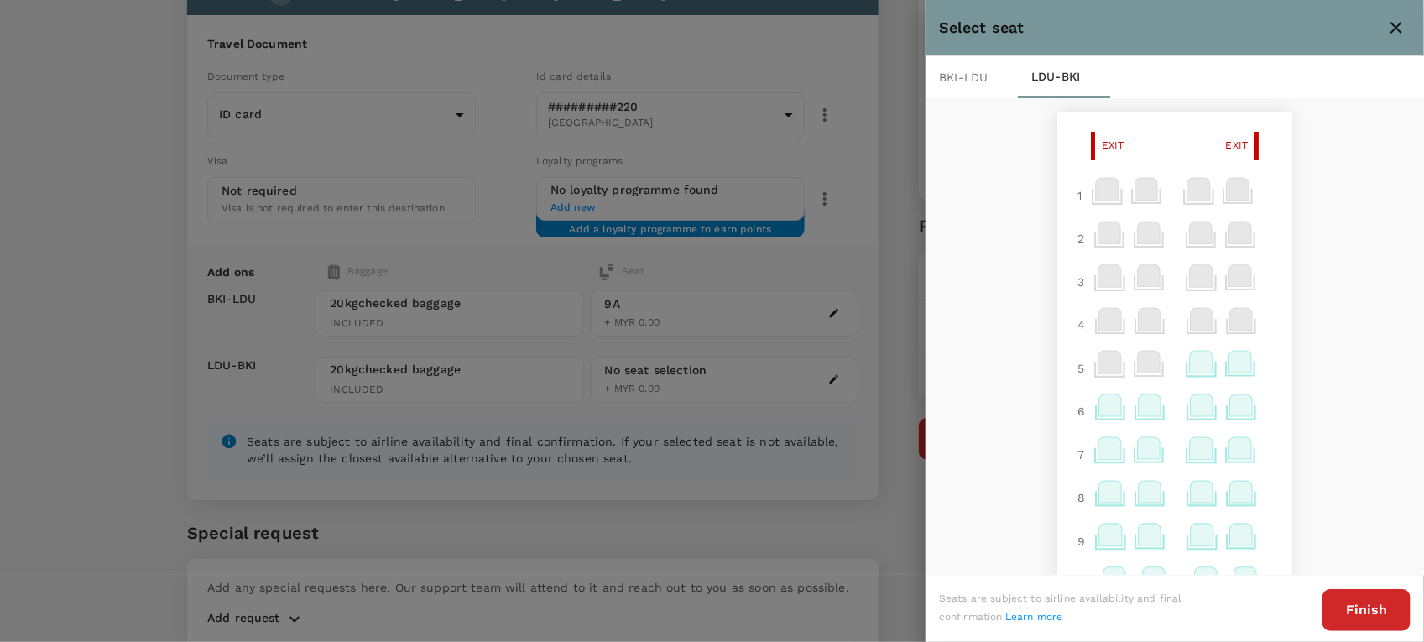
click at [1229, 373] on icon at bounding box center [1240, 362] width 23 height 22
click at [1221, 330] on p "Select" at bounding box center [1212, 328] width 37 height 17
click at [811, 414] on div at bounding box center [712, 321] width 1424 height 642
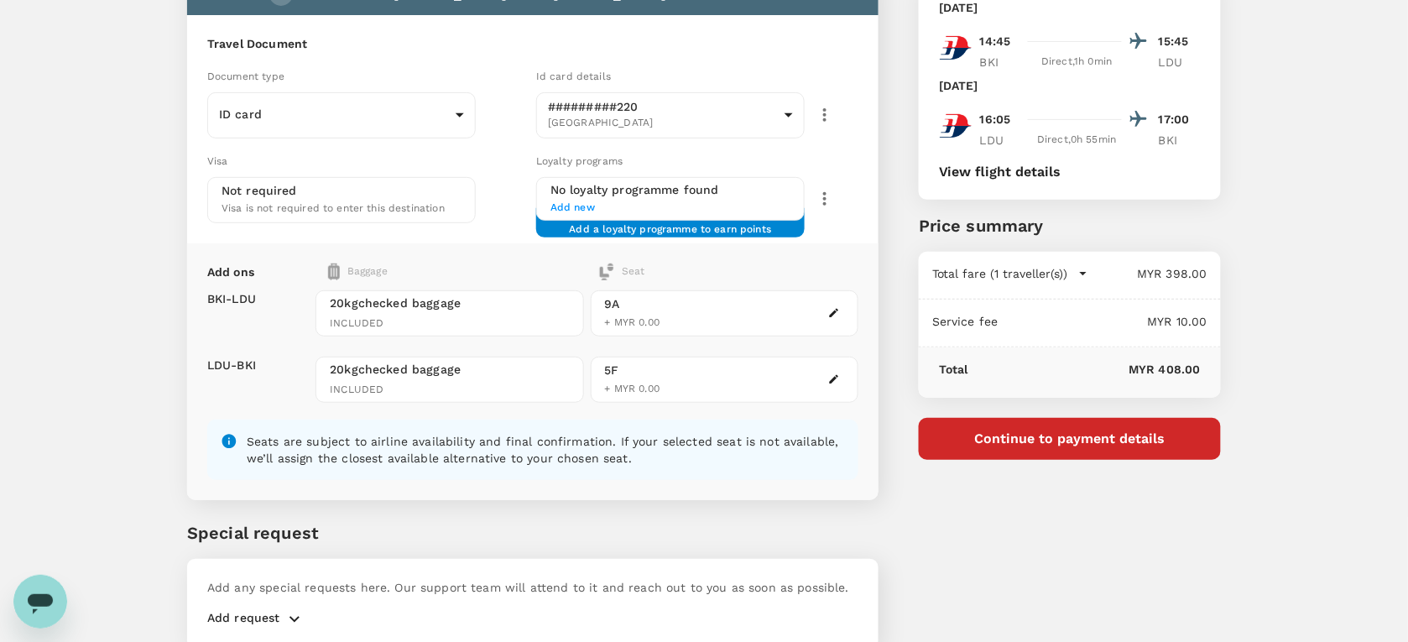
click at [999, 441] on button "Continue to payment details" at bounding box center [1070, 439] width 302 height 42
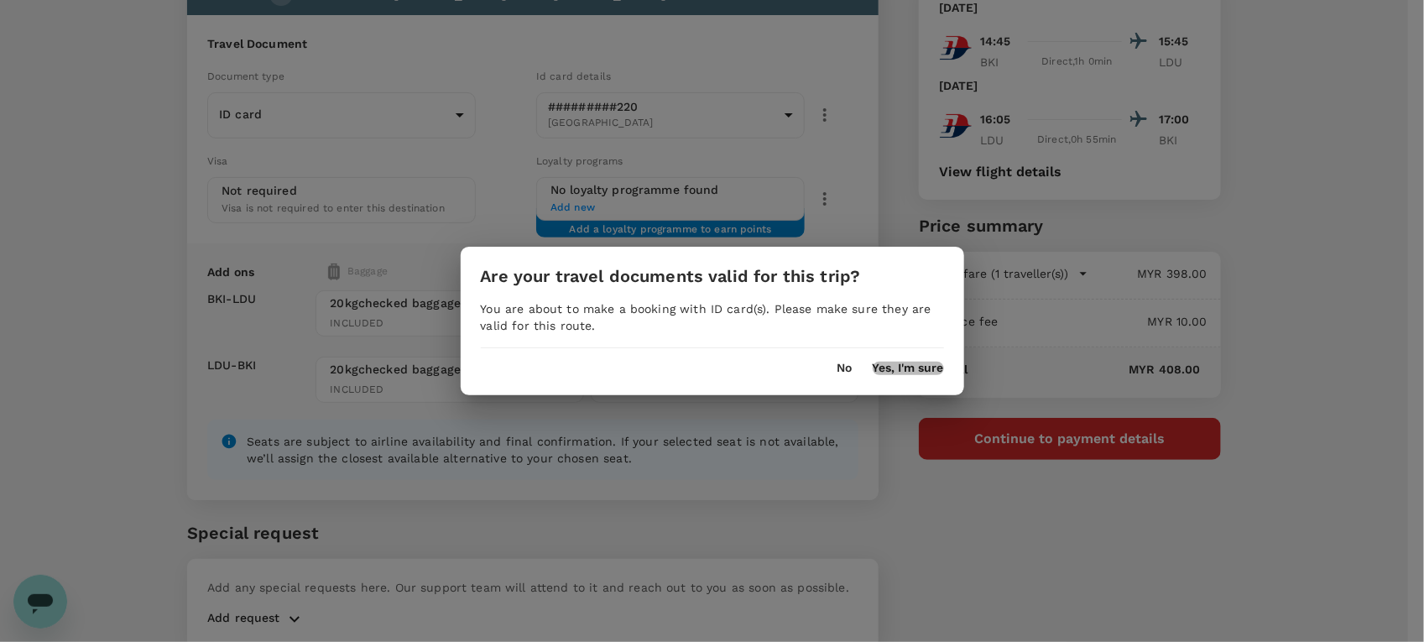
click at [917, 374] on button "Yes, I'm sure" at bounding box center [908, 368] width 71 height 13
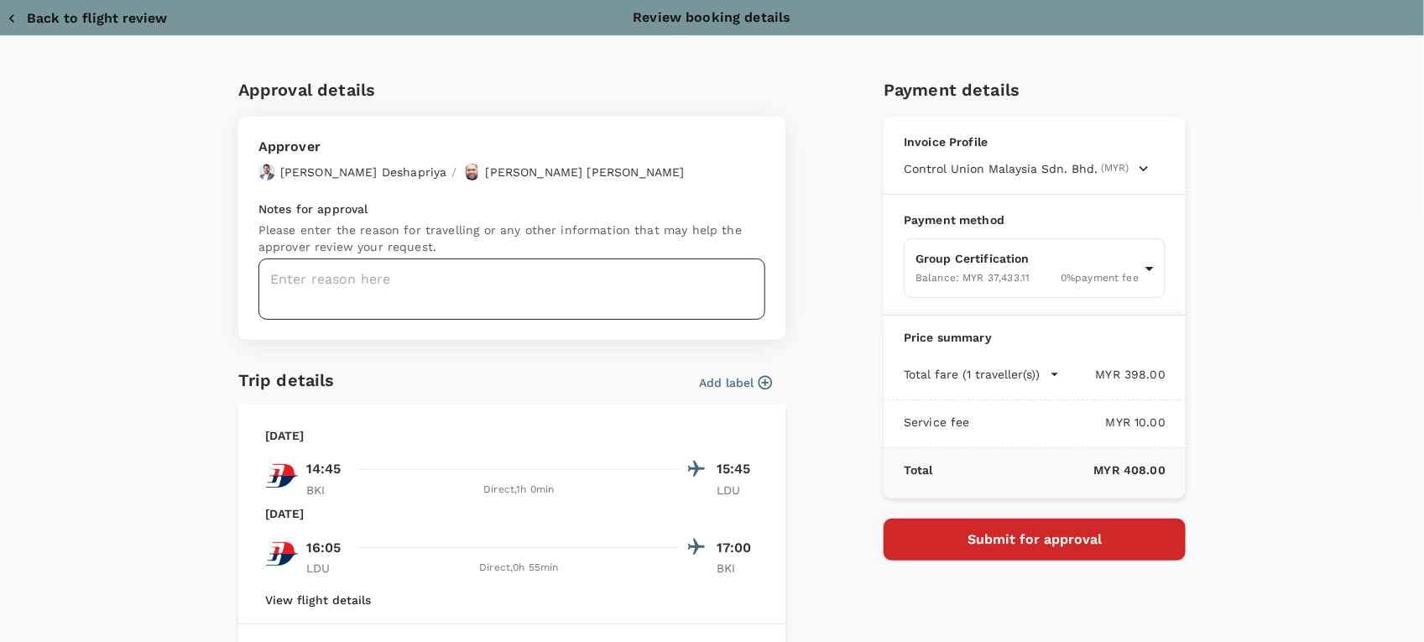
click at [428, 274] on textarea at bounding box center [511, 288] width 507 height 61
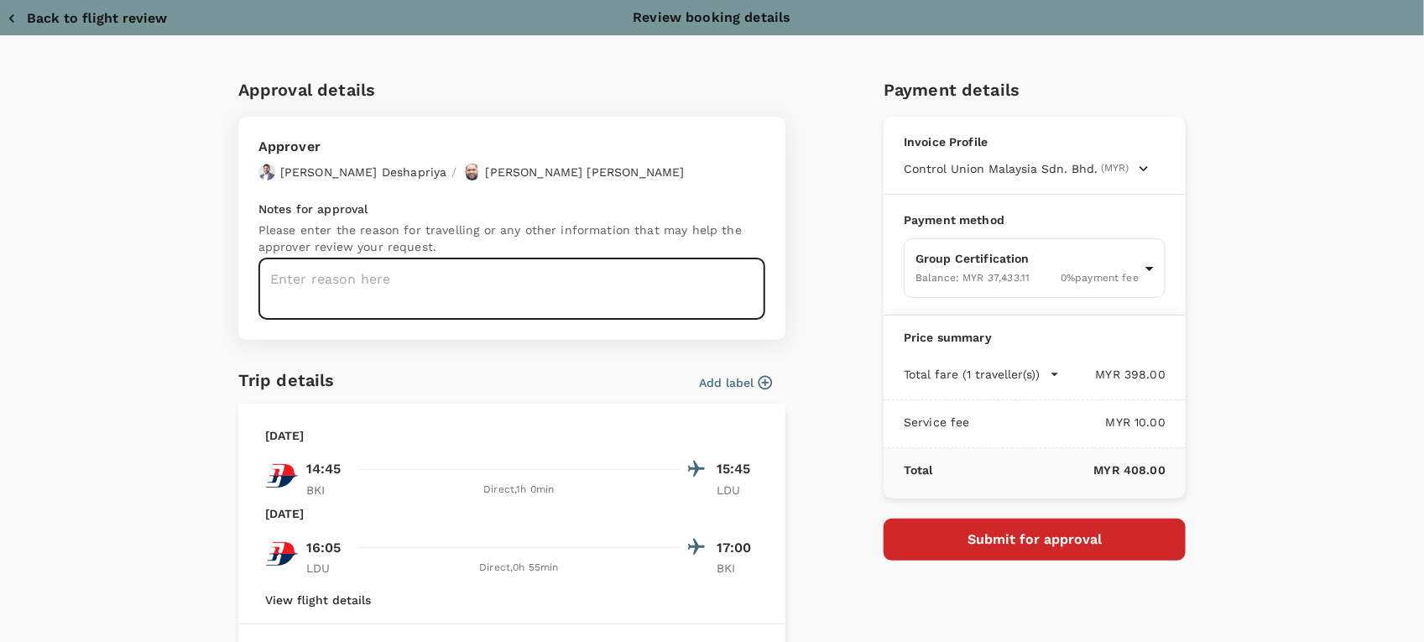
paste textarea "Remarks to approver Dear Hariz/Chathuranga, Kindly assist to review and approve…"
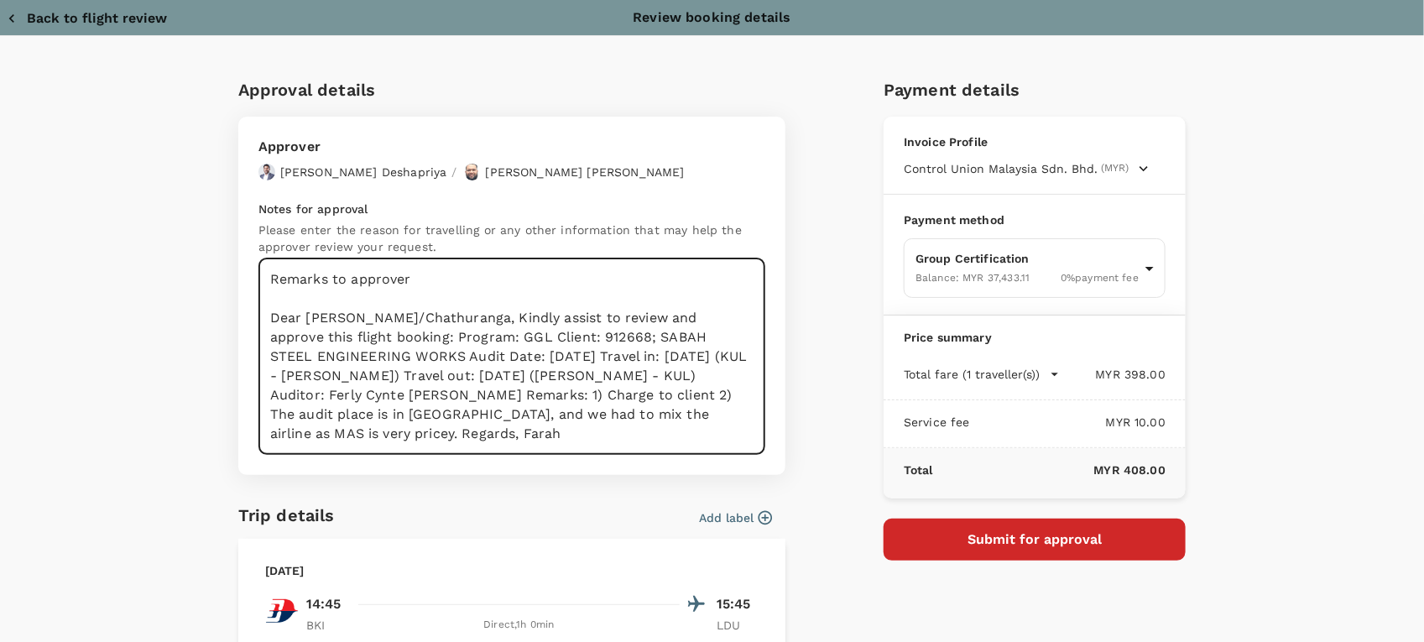
drag, startPoint x: 420, startPoint y: 296, endPoint x: 233, endPoint y: 275, distance: 188.3
click at [238, 275] on div "Approver Chathuranga Iroshan Deshapriya / Muhammad Hariz Bin Abdul Rahman Notes…" at bounding box center [511, 296] width 547 height 358
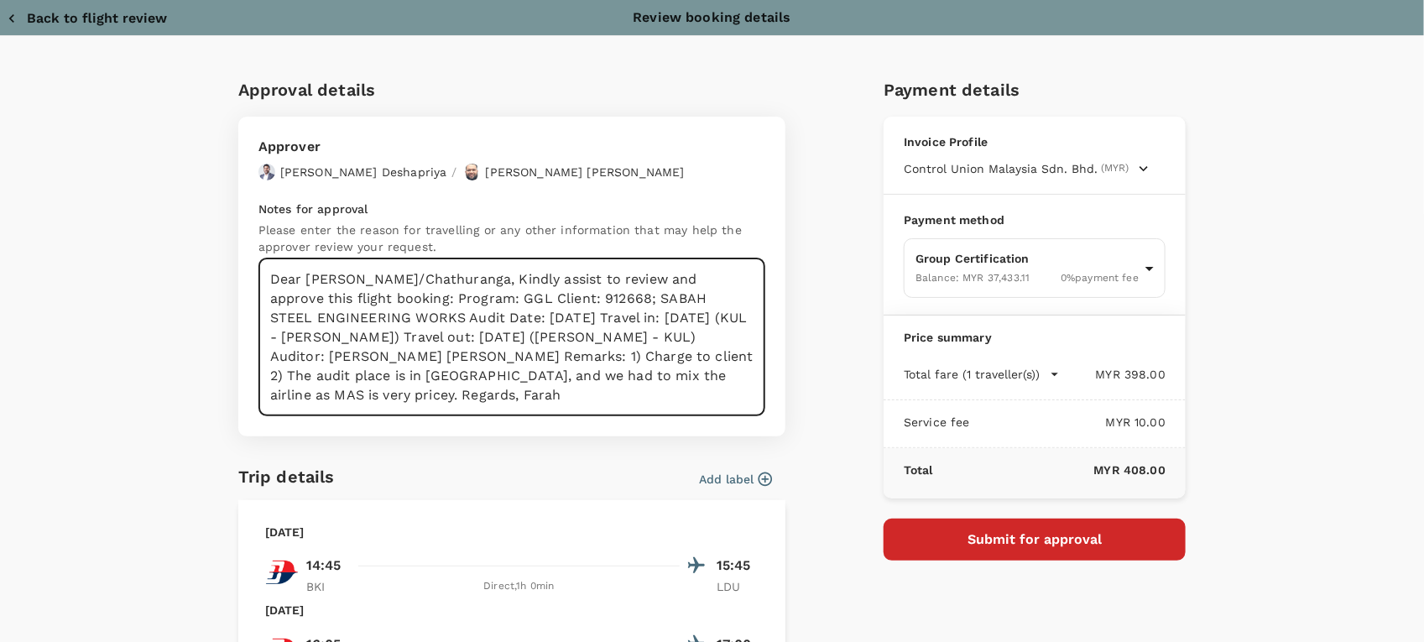
click at [430, 279] on textarea "Dear Hariz/Chathuranga, Kindly assist to review and approve this flight booking…" at bounding box center [511, 337] width 507 height 158
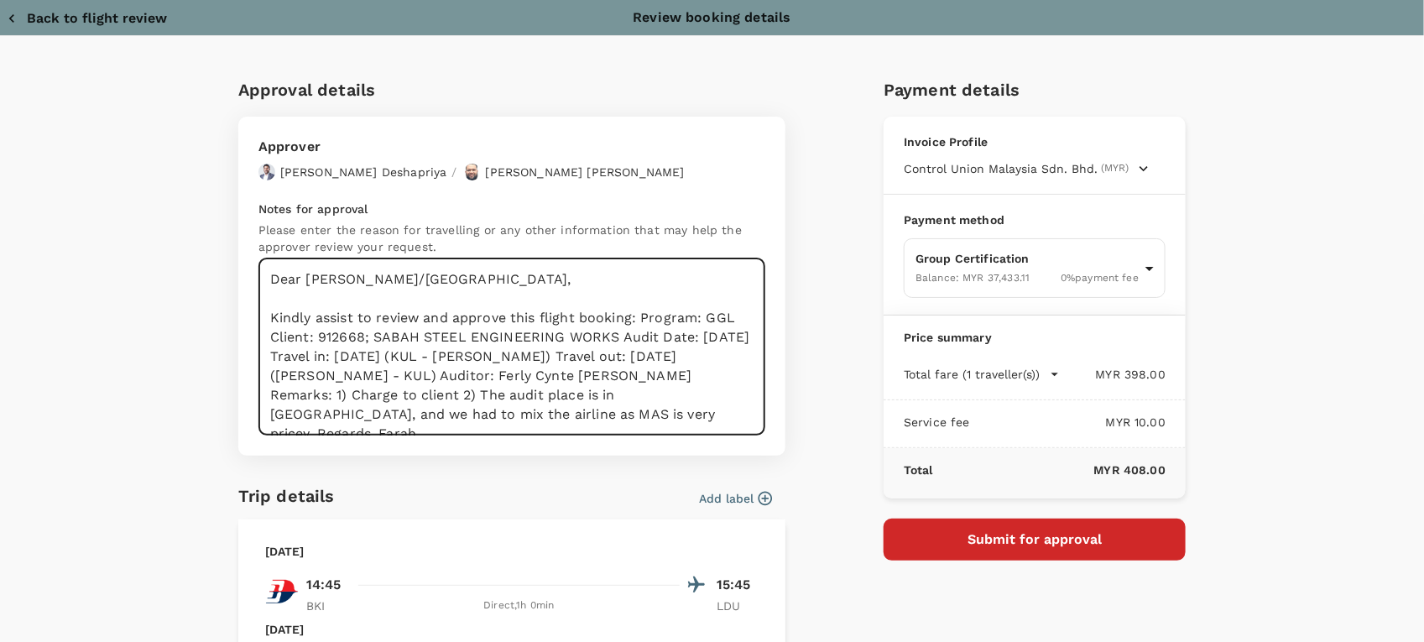
click at [634, 319] on textarea "Dear Hariz/Chathuranga, Kindly assist to review and approve this flight booking…" at bounding box center [511, 346] width 507 height 177
click at [361, 336] on textarea "Dear Hariz/Chathuranga, Kindly assist to review and approve this flight booking…" at bounding box center [511, 346] width 507 height 177
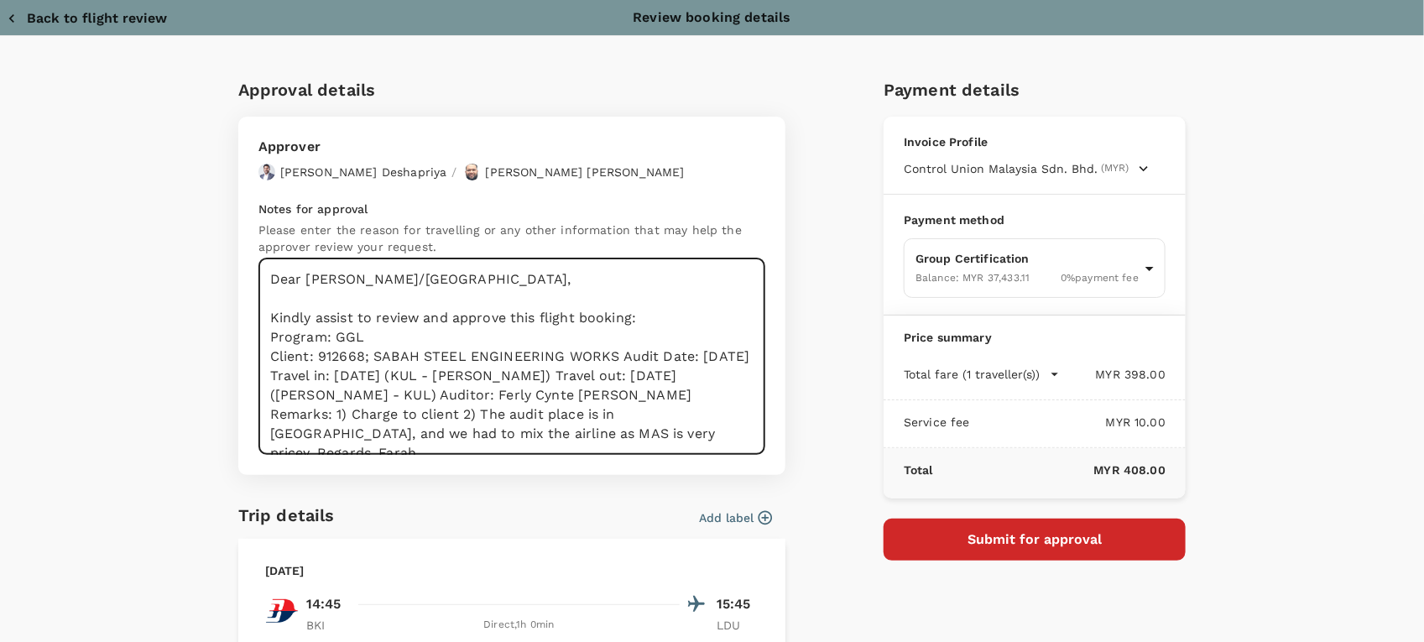
click at [264, 336] on textarea "Dear Hariz/Chathuranga, Kindly assist to review and approve this flight booking…" at bounding box center [511, 356] width 507 height 196
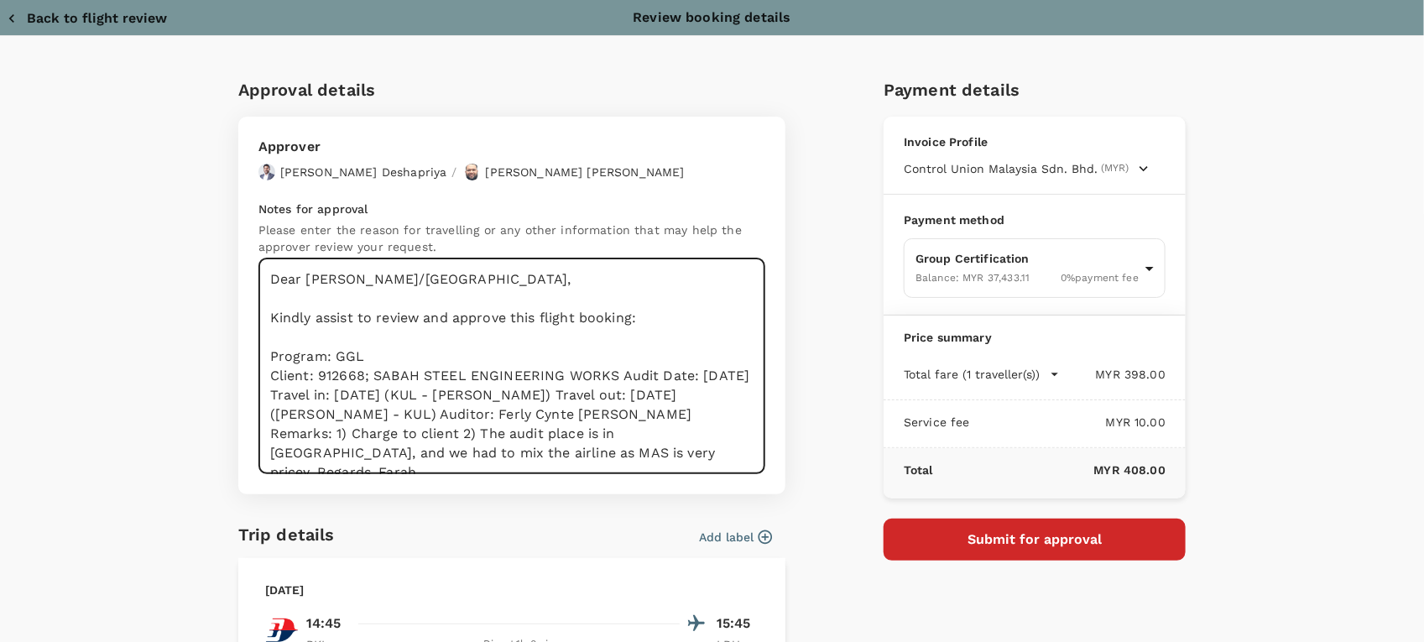
click at [615, 373] on textarea "Dear Hariz/Chathuranga, Kindly assist to review and approve this flight booking…" at bounding box center [511, 366] width 507 height 216
click at [458, 396] on textarea "Dear Hariz/Chathuranga, Kindly assist to review and approve this flight booking…" at bounding box center [511, 366] width 507 height 216
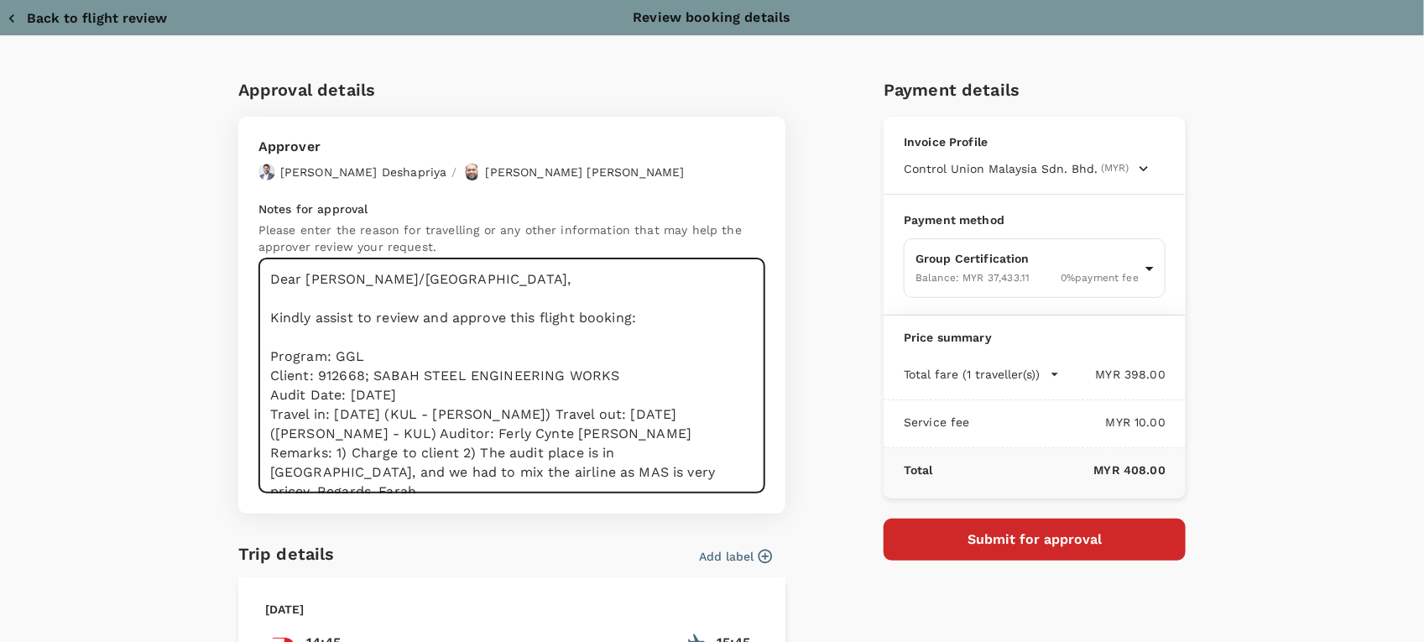
click at [552, 409] on textarea "Dear Hariz/Chathuranga, Kindly assist to review and approve this flight booking…" at bounding box center [511, 375] width 507 height 235
click at [564, 430] on textarea "Dear Hariz/Chathuranga, Kindly assist to review and approve this flight booking…" at bounding box center [511, 375] width 507 height 235
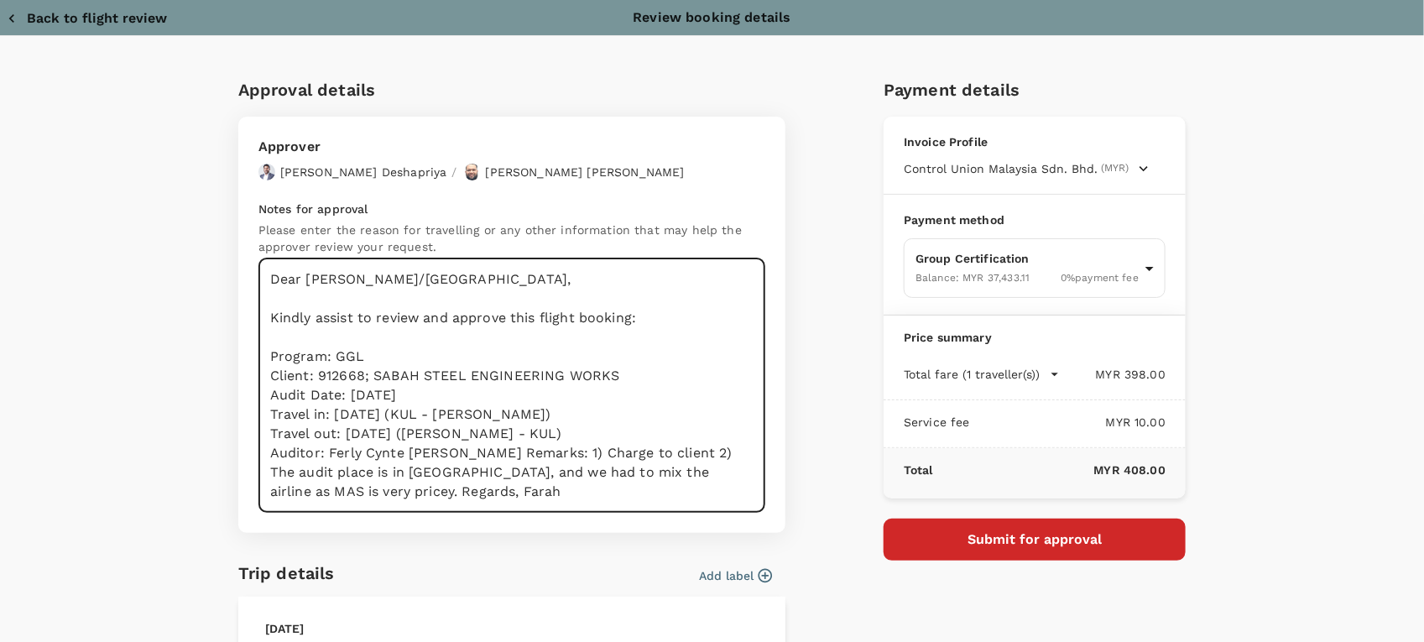
click at [443, 456] on textarea "Dear Hariz/Chathuranga, Kindly assist to review and approve this flight booking…" at bounding box center [511, 385] width 507 height 254
click at [456, 474] on textarea "Dear Hariz/Chathuranga, Kindly assist to review and approve this flight booking…" at bounding box center [511, 385] width 507 height 254
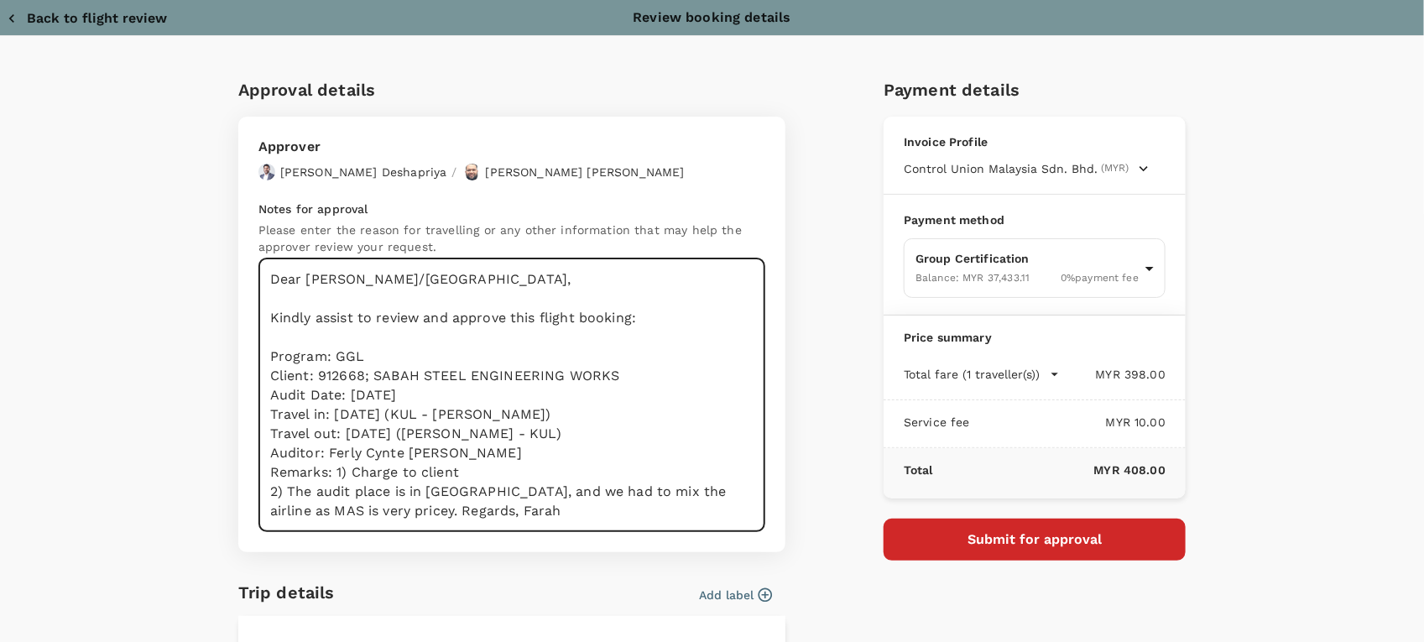
click at [391, 509] on textarea "Dear Hariz/Chathuranga, Kindly assist to review and approve this flight booking…" at bounding box center [511, 395] width 507 height 274
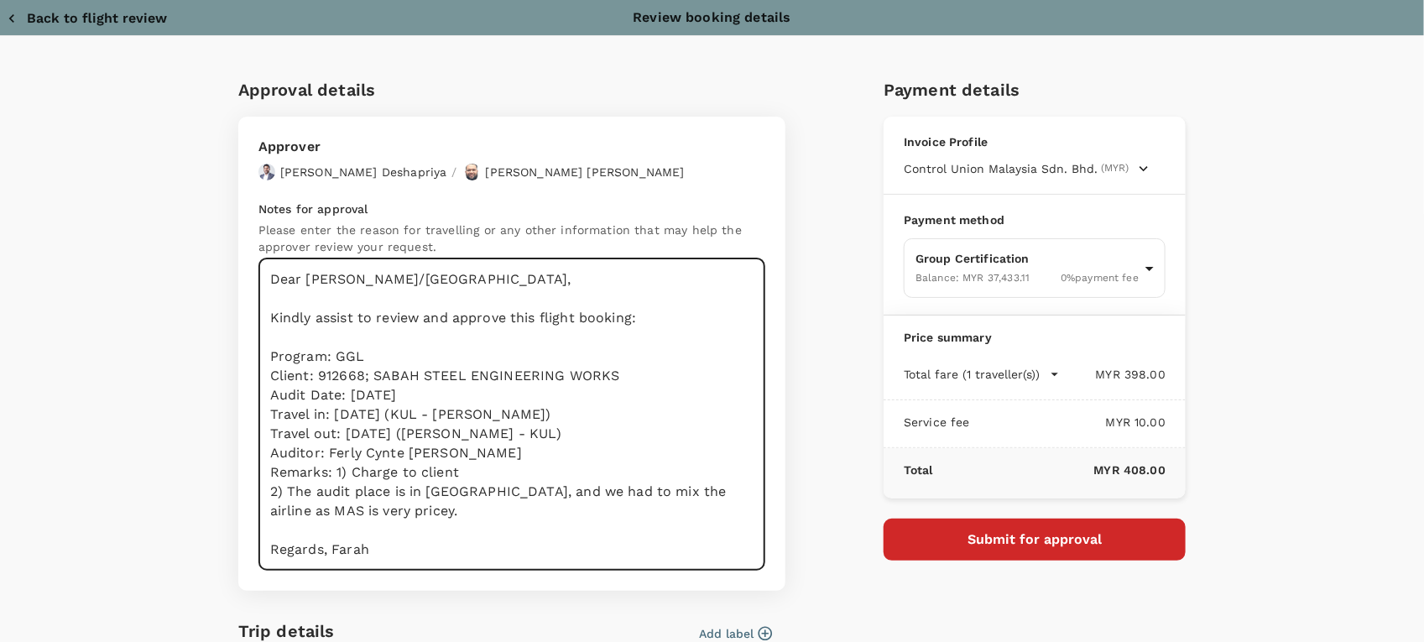
click at [321, 548] on textarea "Dear Hariz/Chathuranga, Kindly assist to review and approve this flight booking…" at bounding box center [511, 414] width 507 height 312
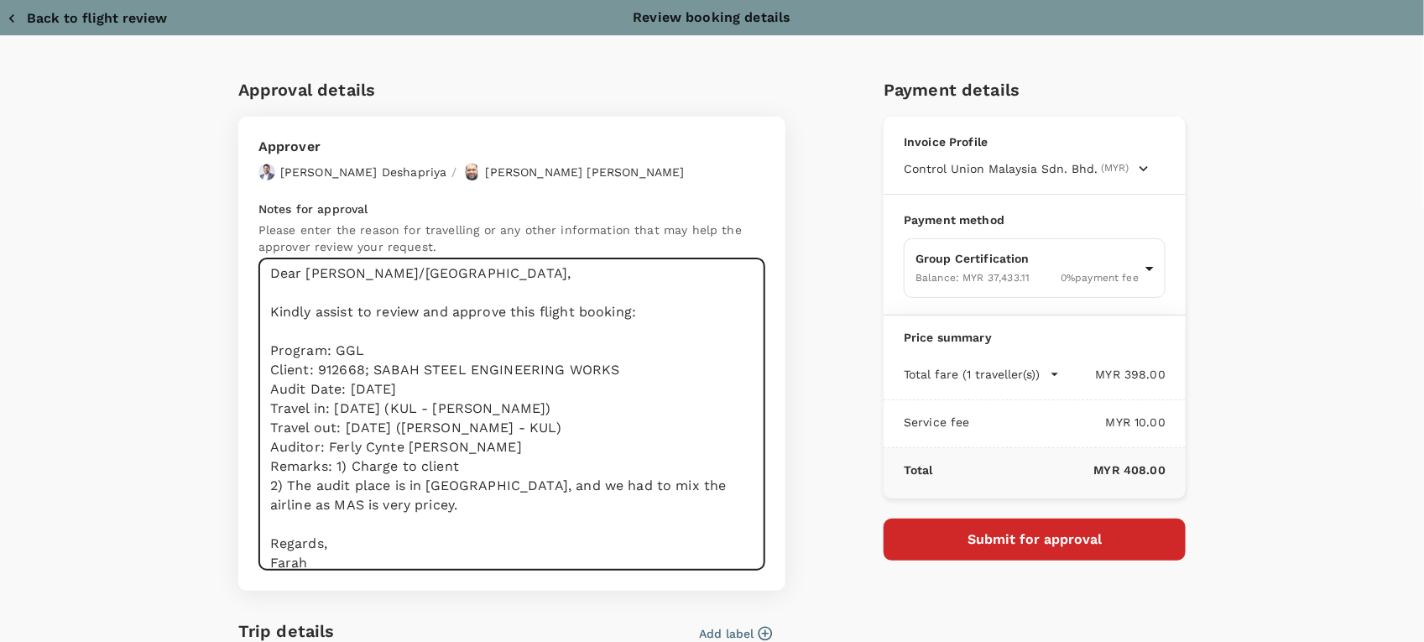
click at [330, 463] on textarea "Dear Hariz/Chathuranga, Kindly assist to review and approve this flight booking…" at bounding box center [511, 414] width 507 height 312
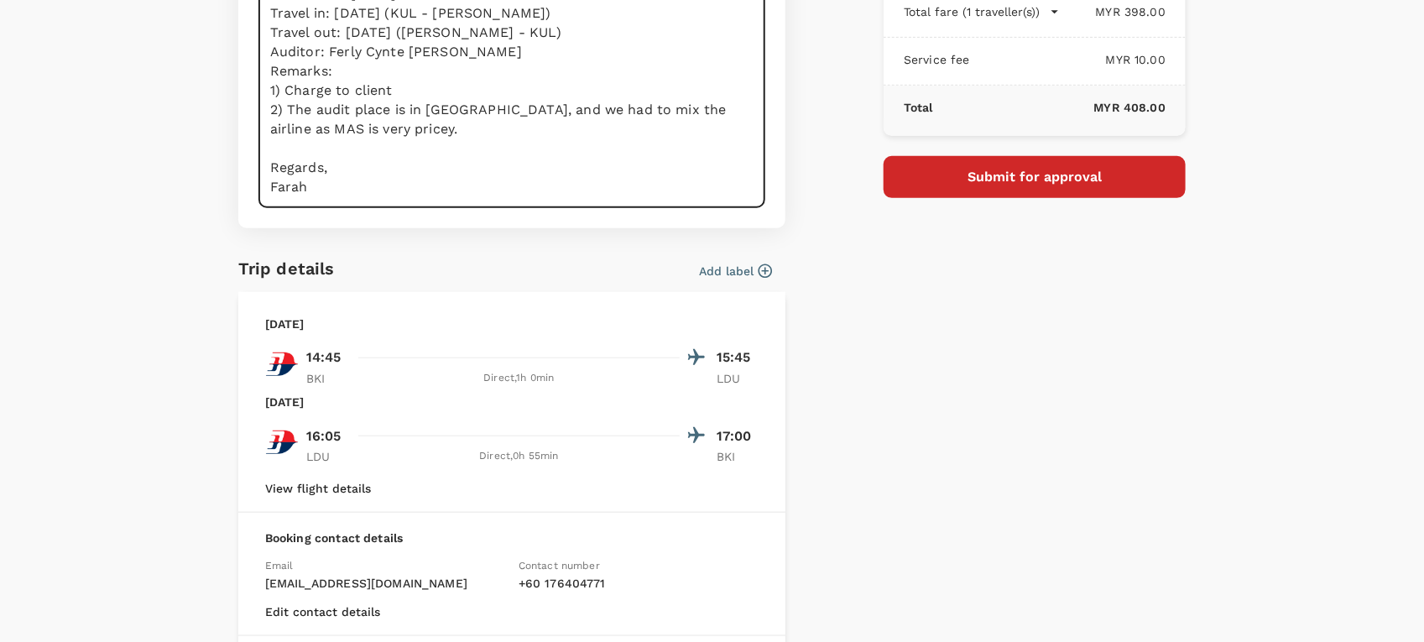
scroll to position [357, 0]
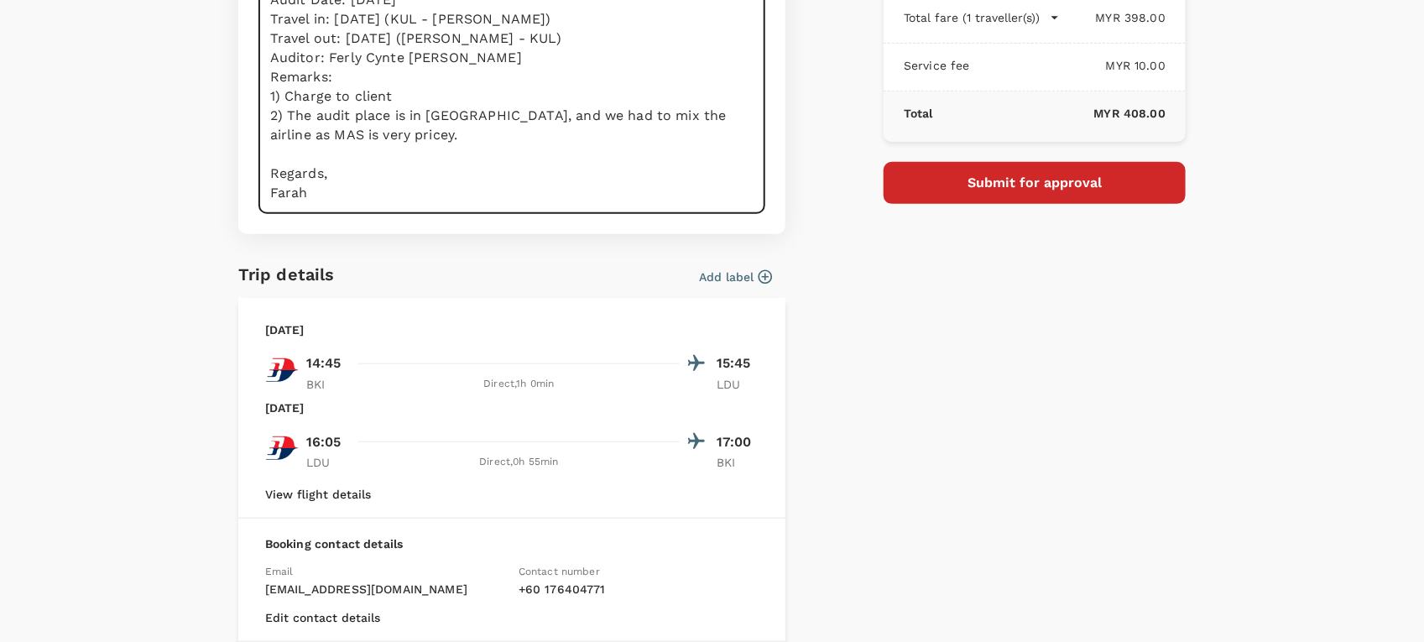
type textarea "Dear Hariz/Chathuranga, Kindly assist to review and approve this flight booking…"
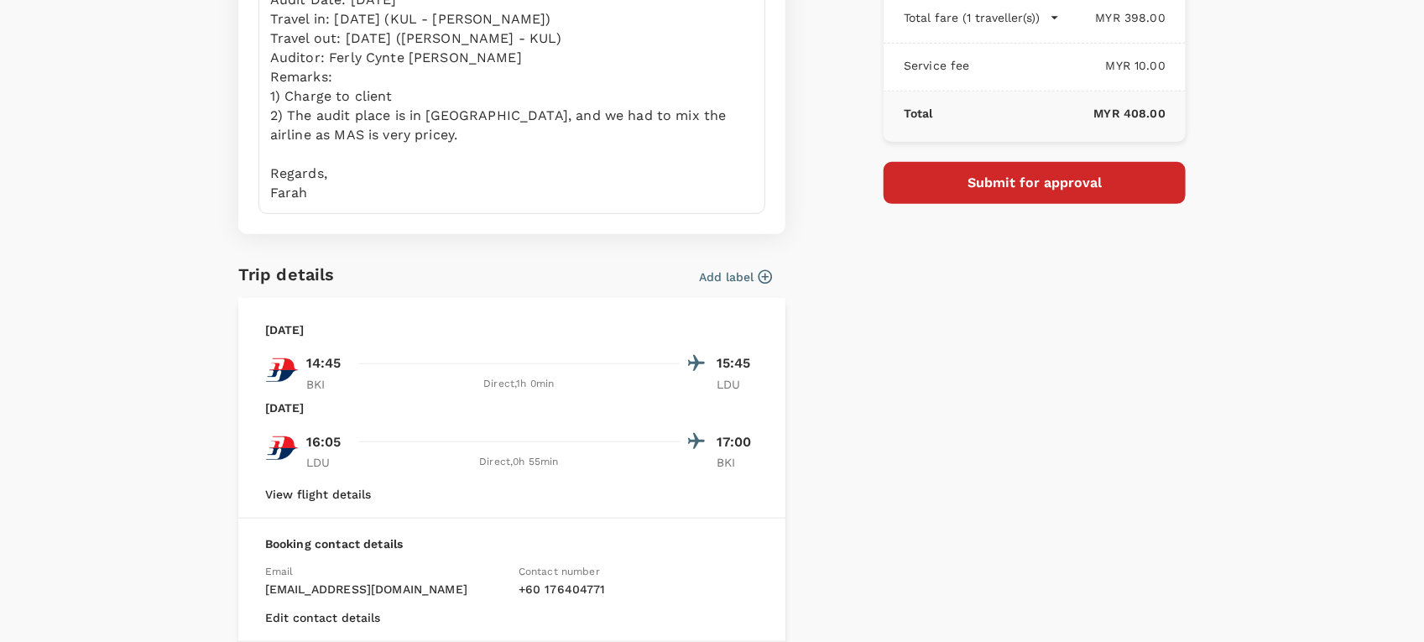
click at [759, 282] on icon "button" at bounding box center [766, 277] width 14 height 14
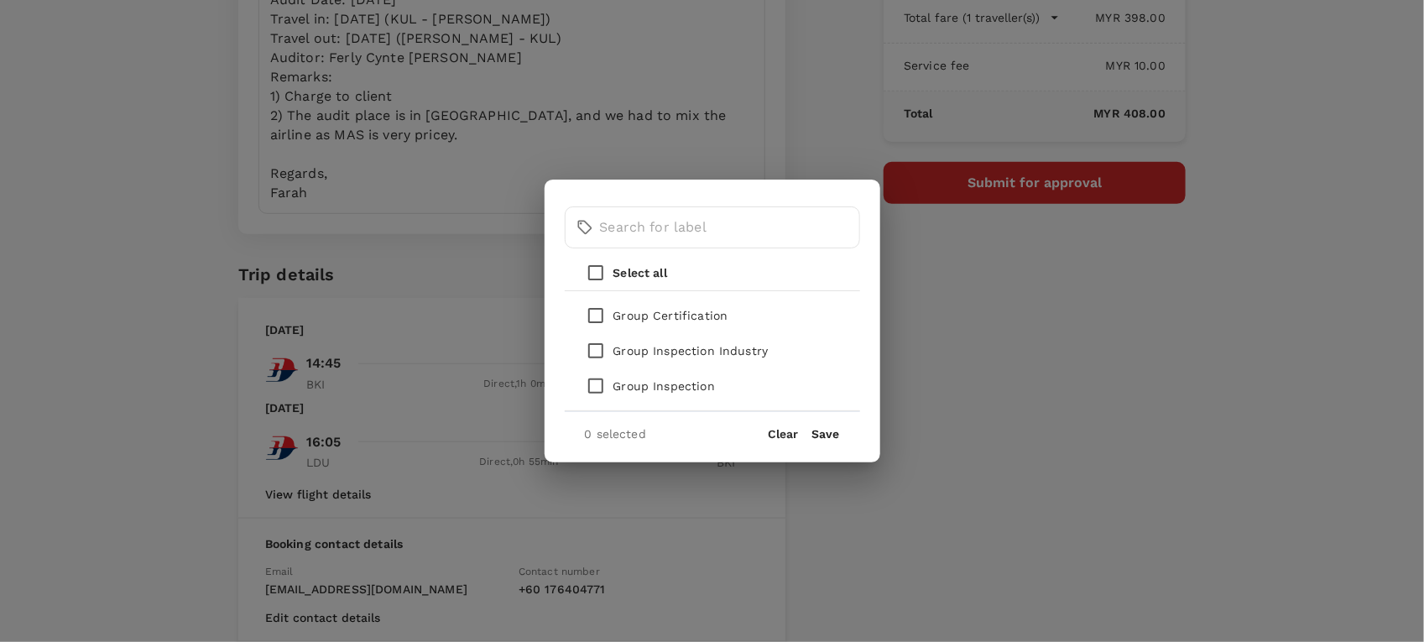
click at [593, 311] on input "checkbox" at bounding box center [595, 315] width 35 height 35
checkbox input "true"
click at [822, 432] on button "Save" at bounding box center [826, 433] width 28 height 13
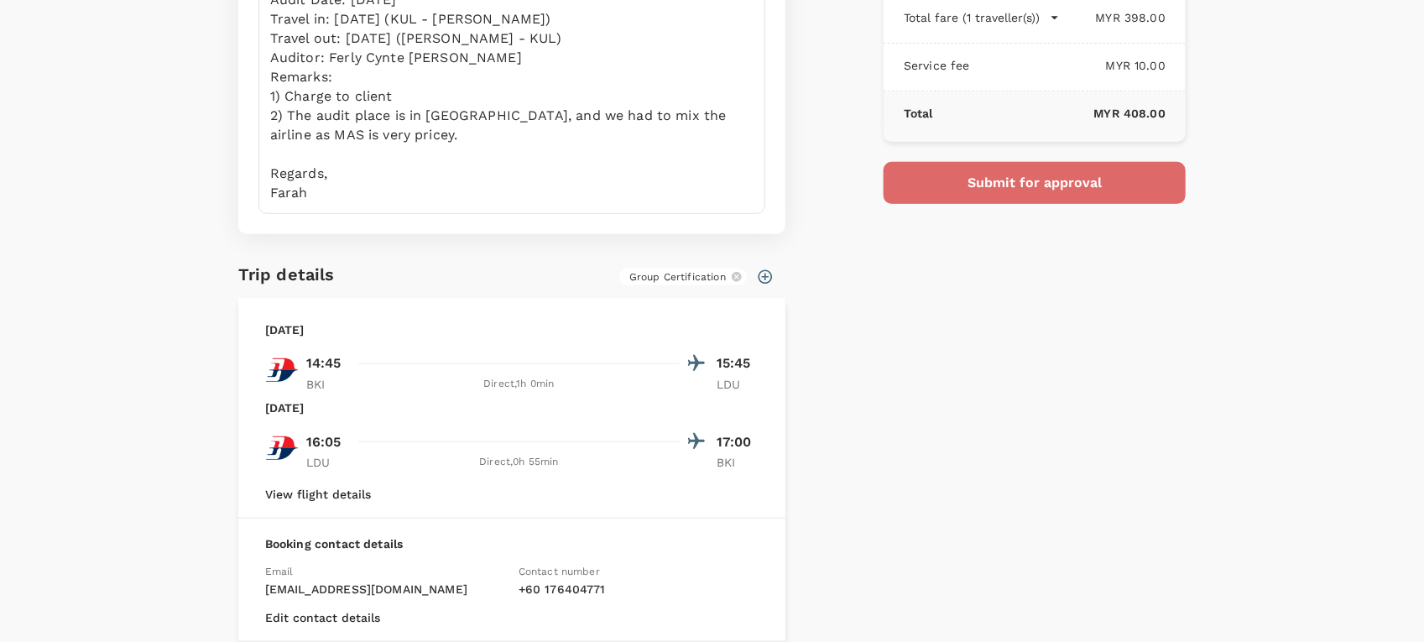
click at [945, 199] on button "Submit for approval" at bounding box center [1035, 183] width 302 height 42
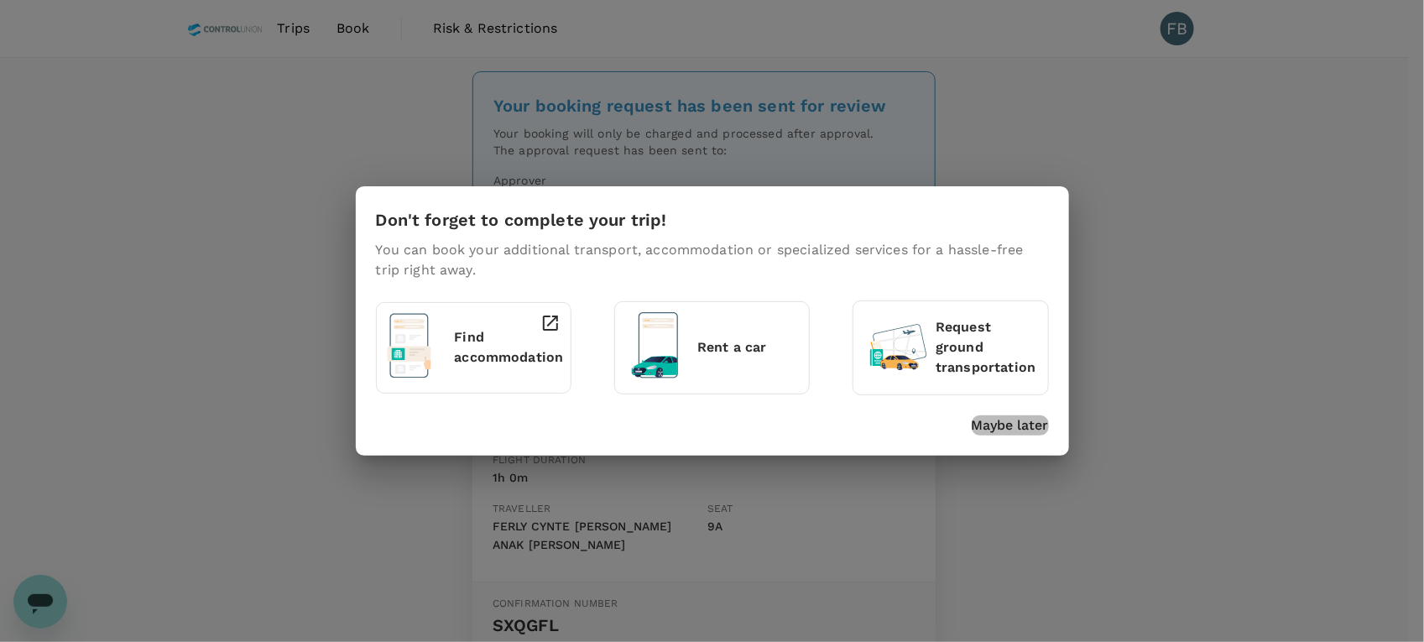
click at [1001, 430] on p "Maybe later" at bounding box center [1010, 425] width 77 height 20
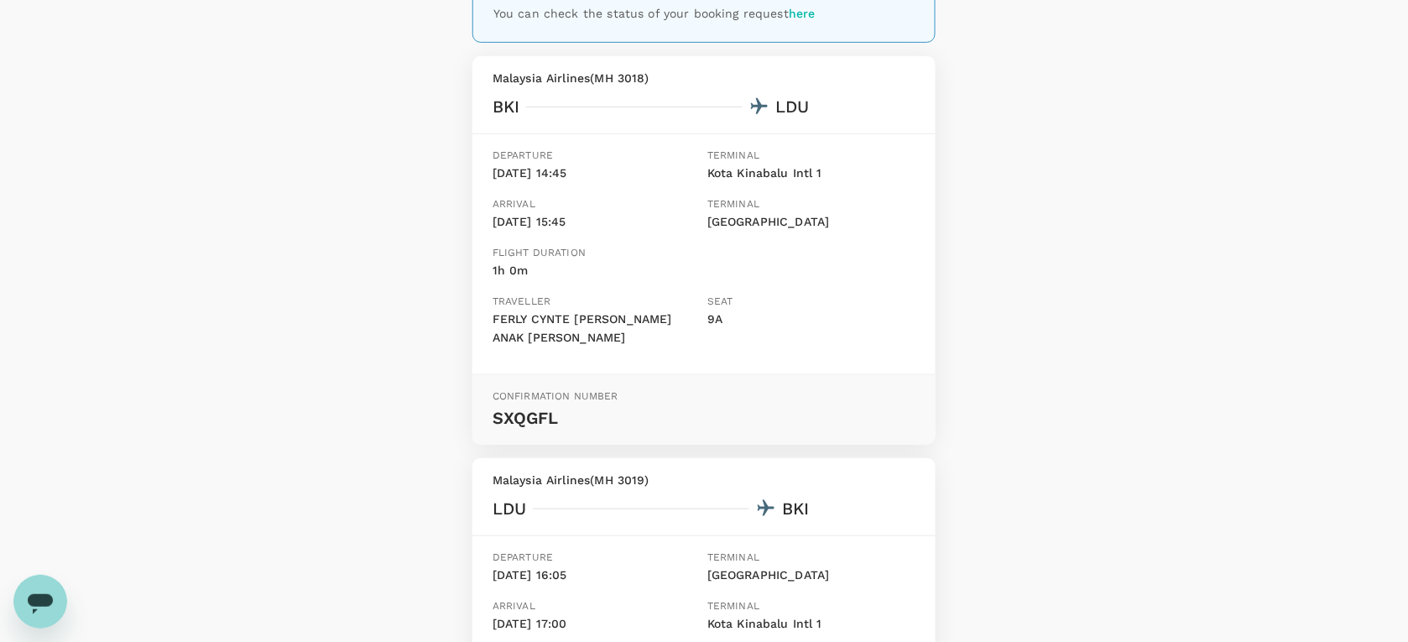
scroll to position [566, 0]
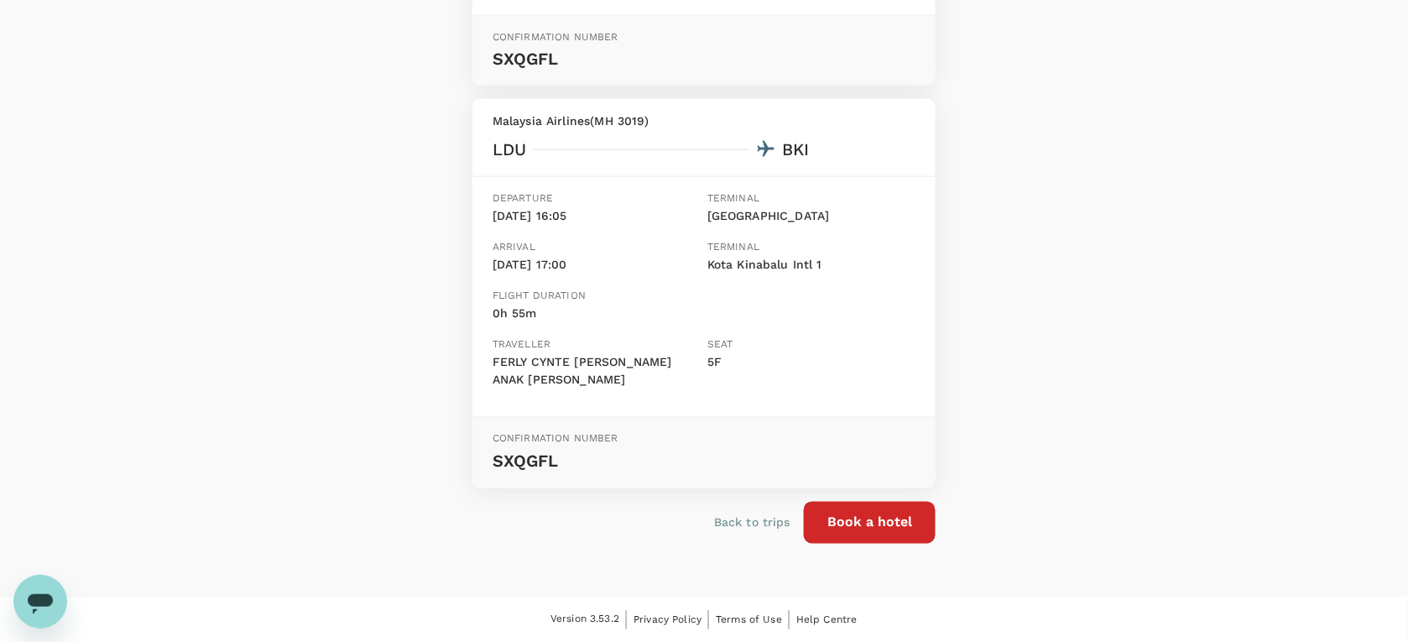
click at [736, 514] on p "Back to trips" at bounding box center [752, 522] width 76 height 17
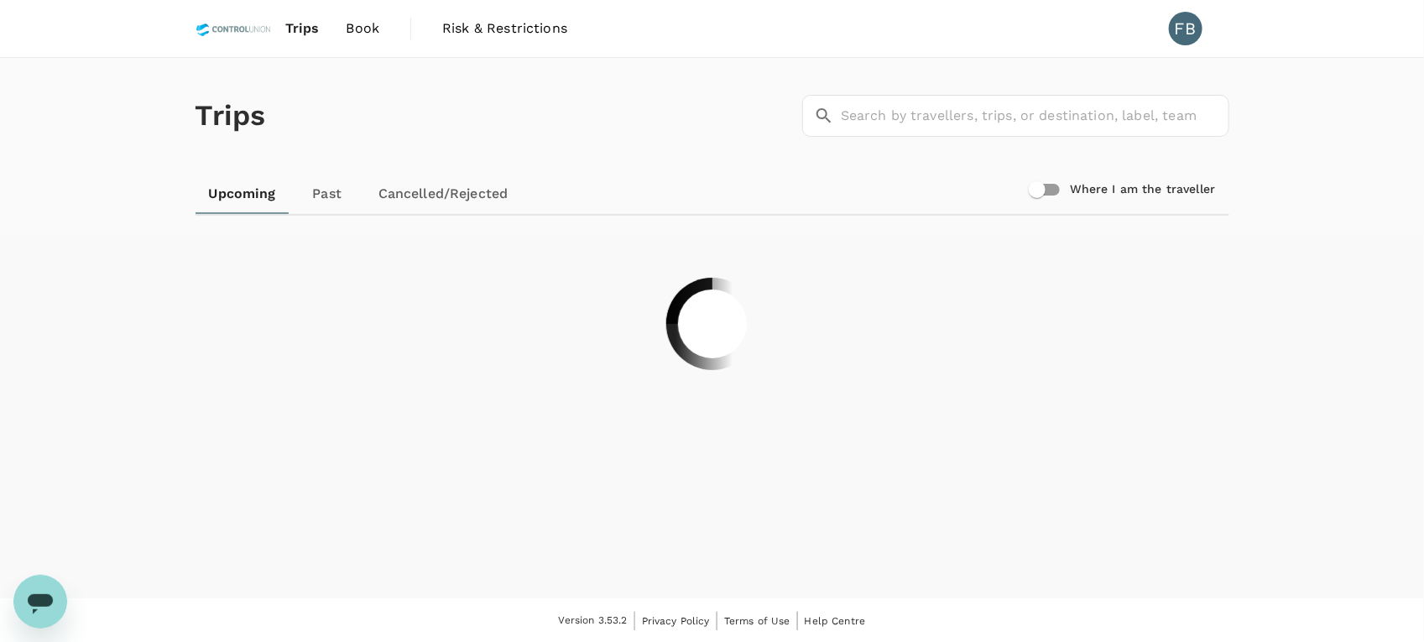
click at [347, 30] on span "Book" at bounding box center [364, 28] width 34 height 20
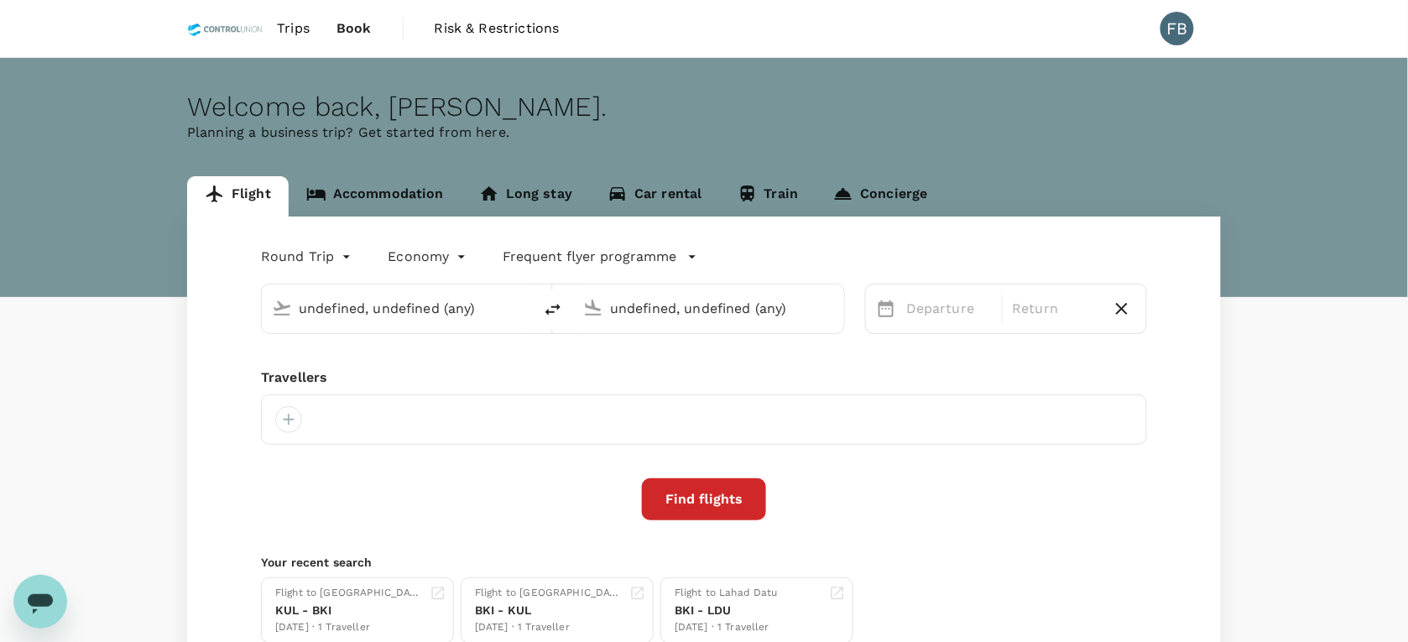
type input "Kota Kinabalu Intl (BKI)"
type input "Lahad Datu Airport (LDU)"
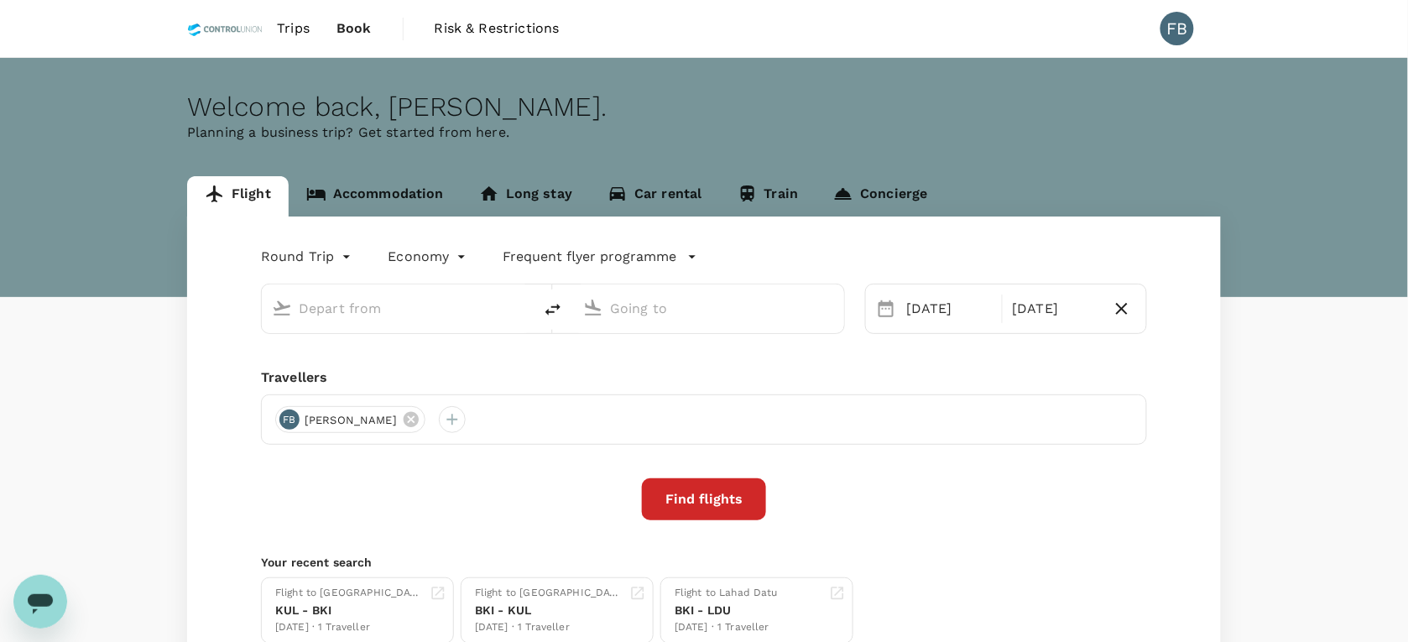
type input "Kota Kinabalu Intl (BKI)"
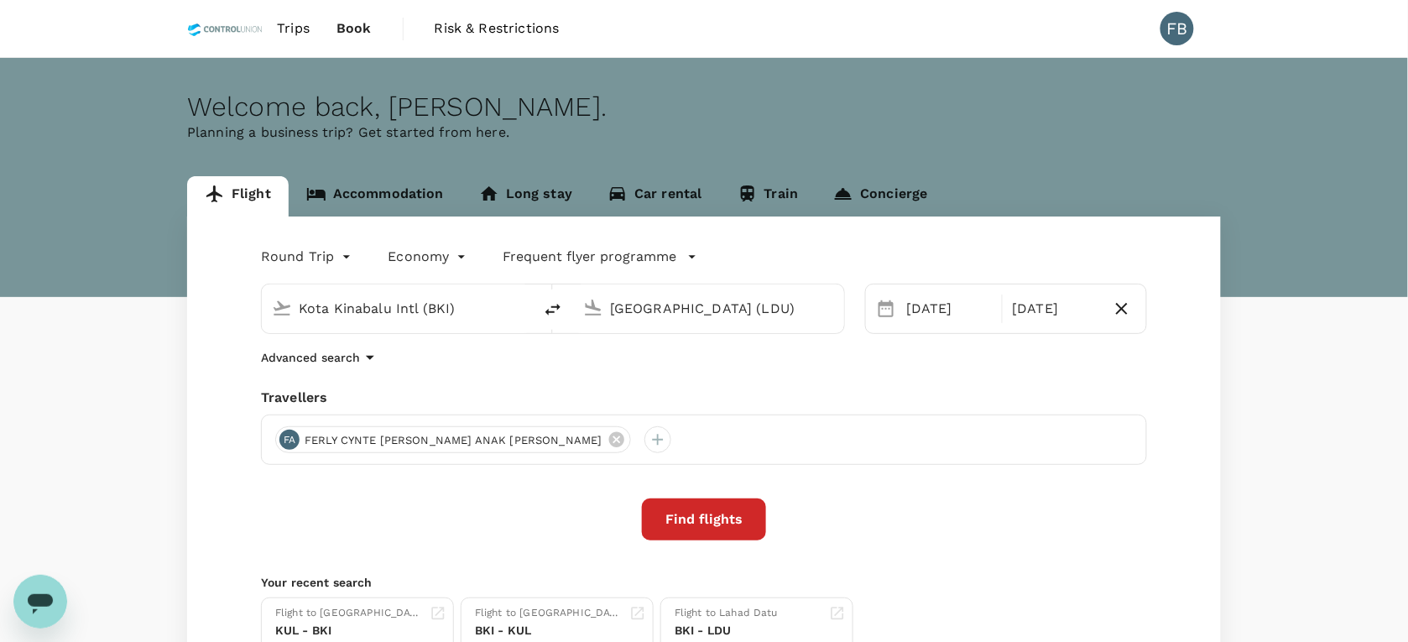
click at [811, 307] on div "Lahad Datu Airport (LDU)" at bounding box center [722, 308] width 224 height 27
click at [734, 383] on div "Kuala Lumpur Intl KUL" at bounding box center [722, 374] width 359 height 26
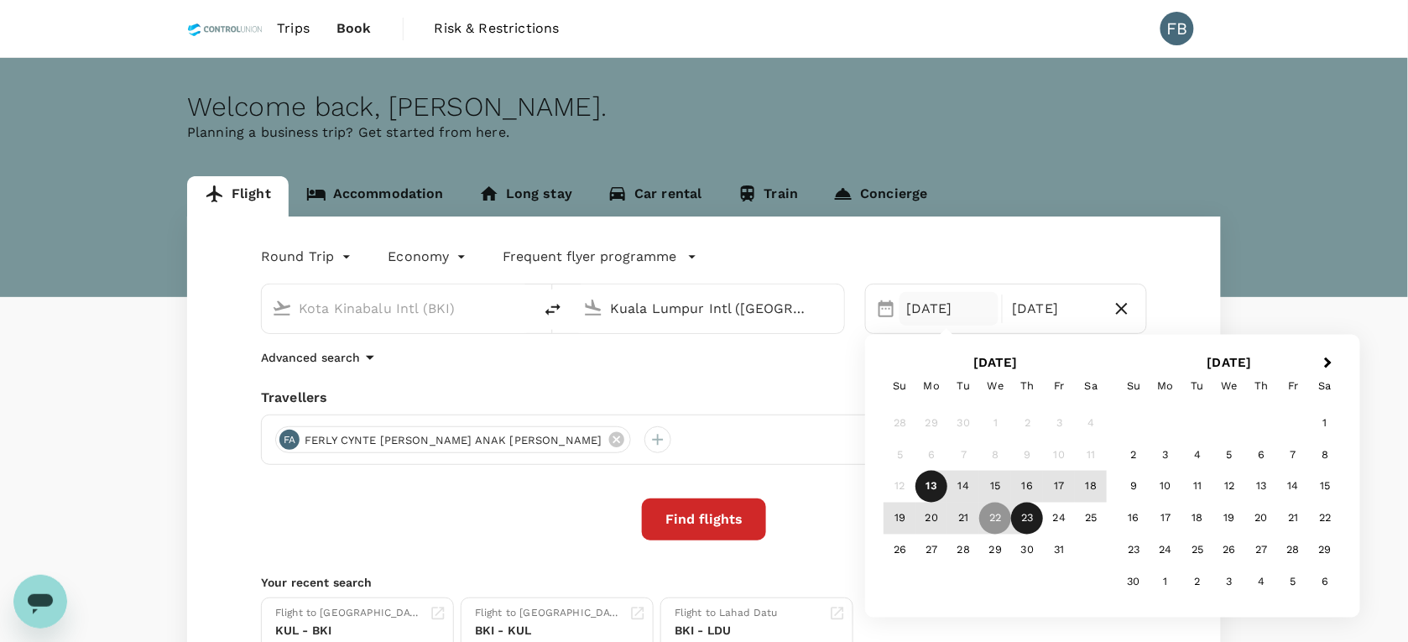
type input "Kuala Lumpur Intl ([GEOGRAPHIC_DATA])"
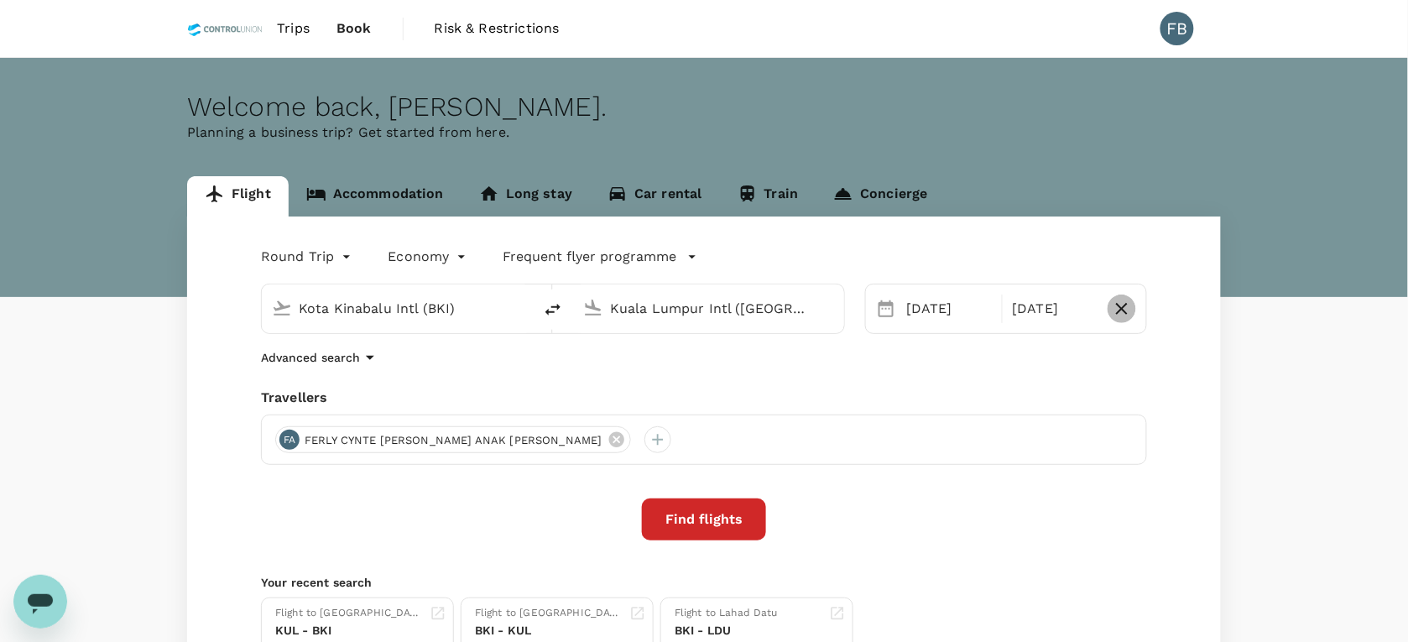
click at [1119, 307] on icon "button" at bounding box center [1122, 309] width 12 height 12
type input "oneway"
click at [957, 307] on div "[DATE]" at bounding box center [956, 309] width 113 height 34
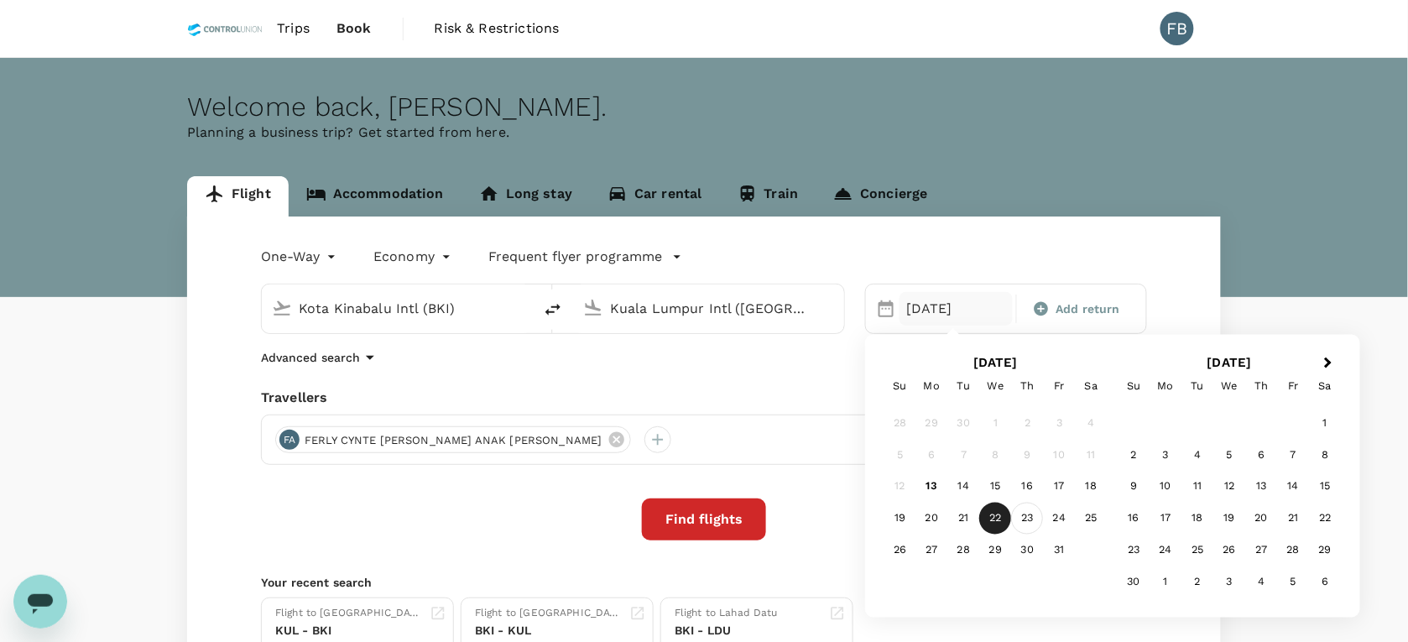
click at [1015, 510] on div "23" at bounding box center [1028, 519] width 32 height 32
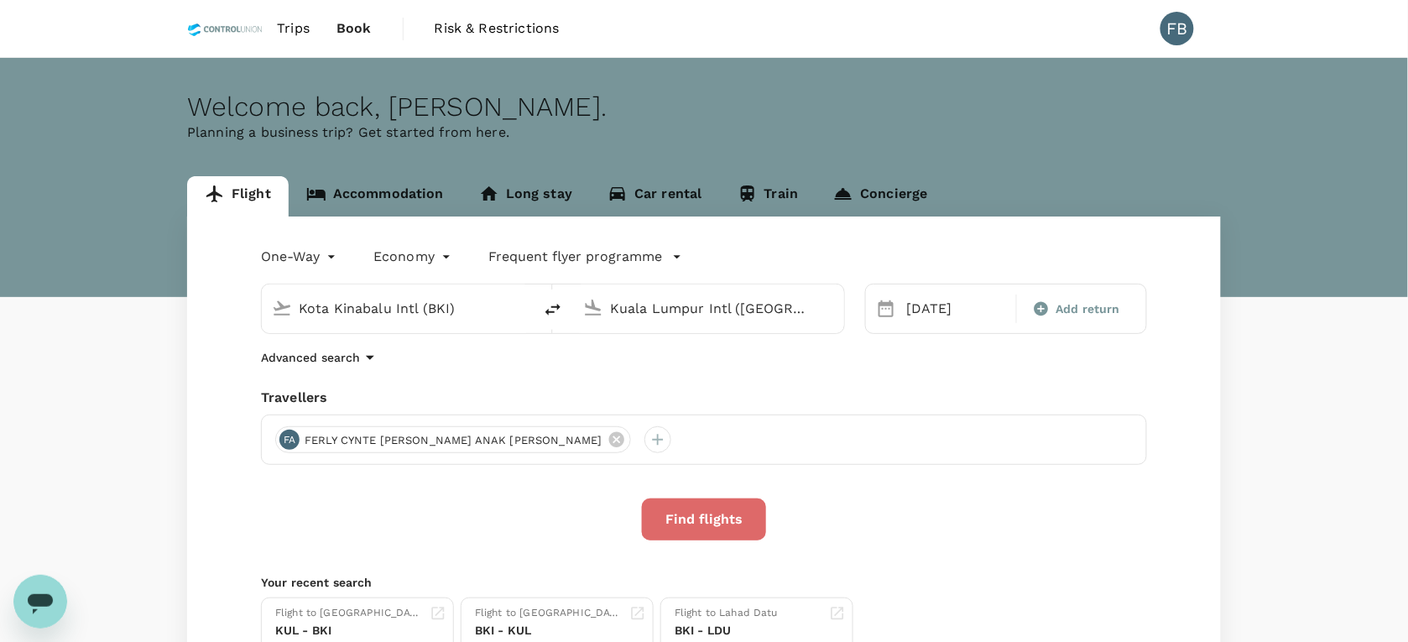
click at [716, 514] on button "Find flights" at bounding box center [704, 519] width 124 height 42
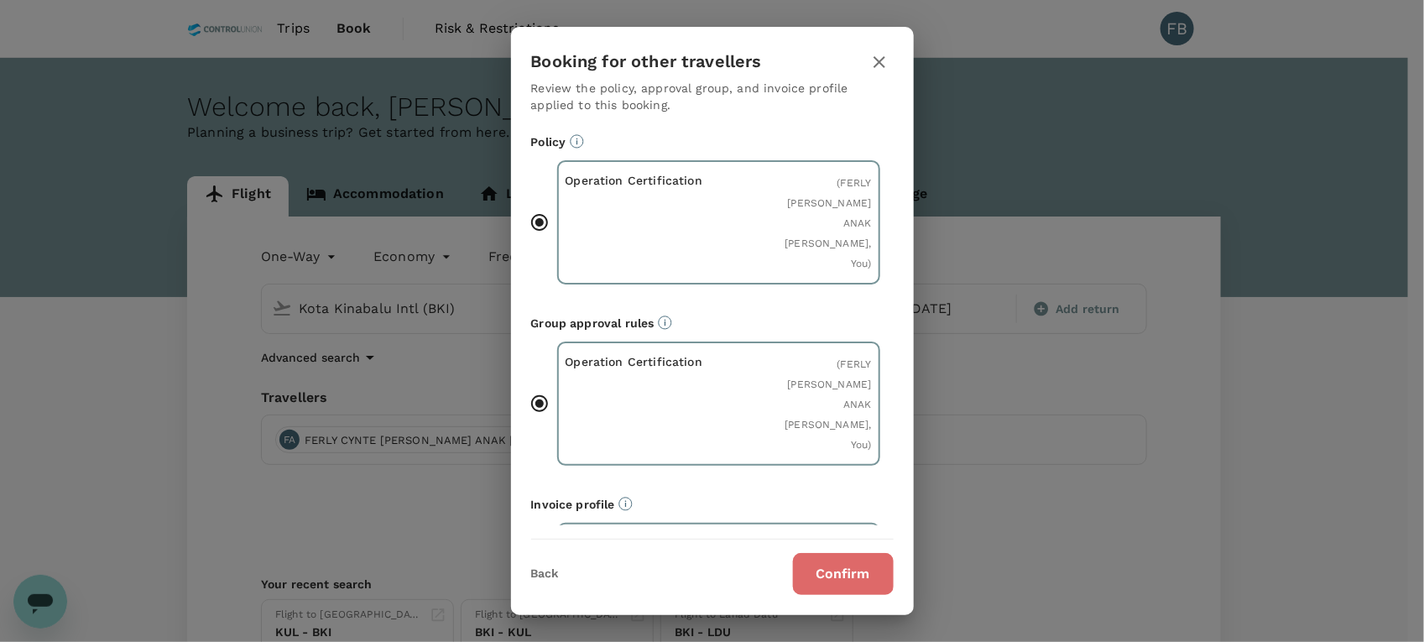
click at [860, 559] on button "Confirm" at bounding box center [843, 574] width 101 height 42
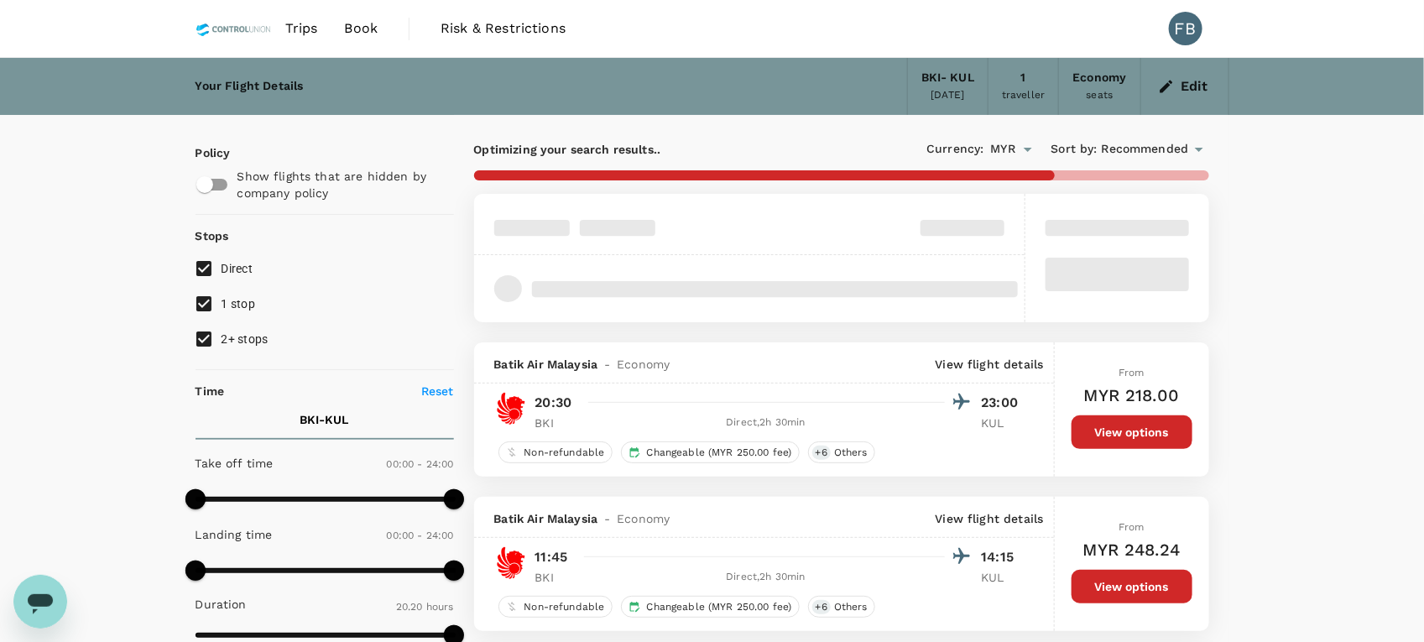
type input "MYR"
type input "1440"
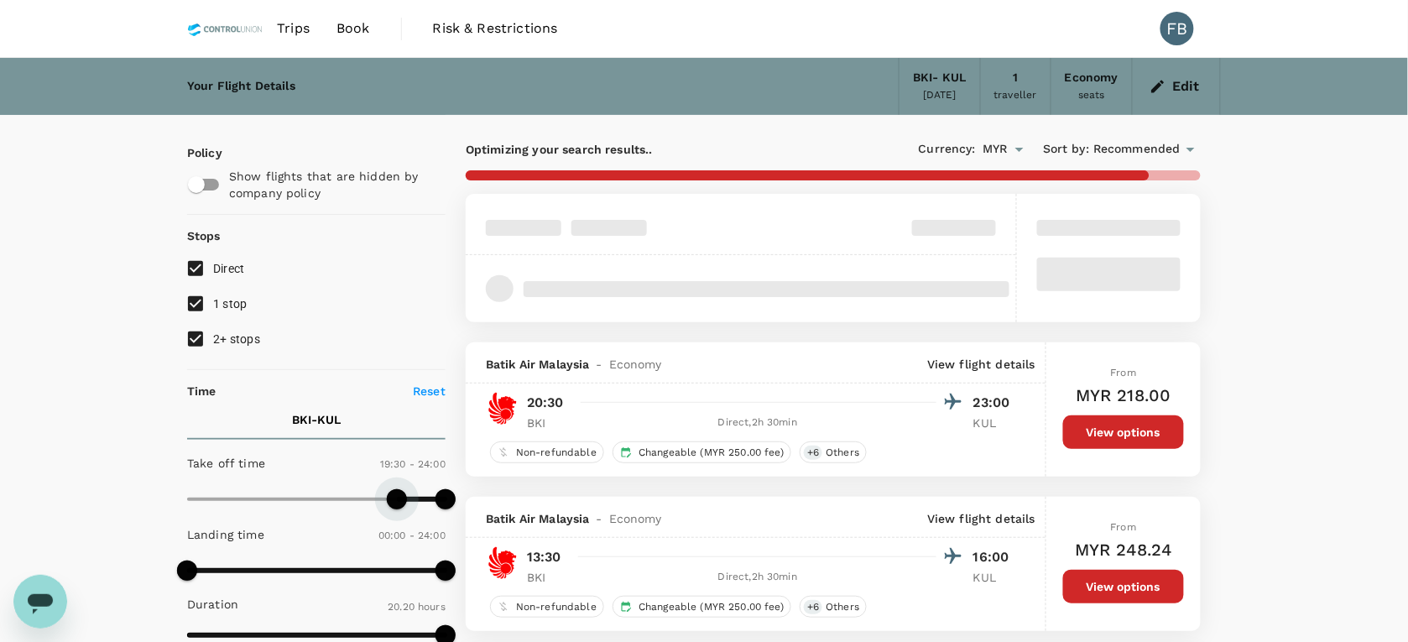
type input "1230"
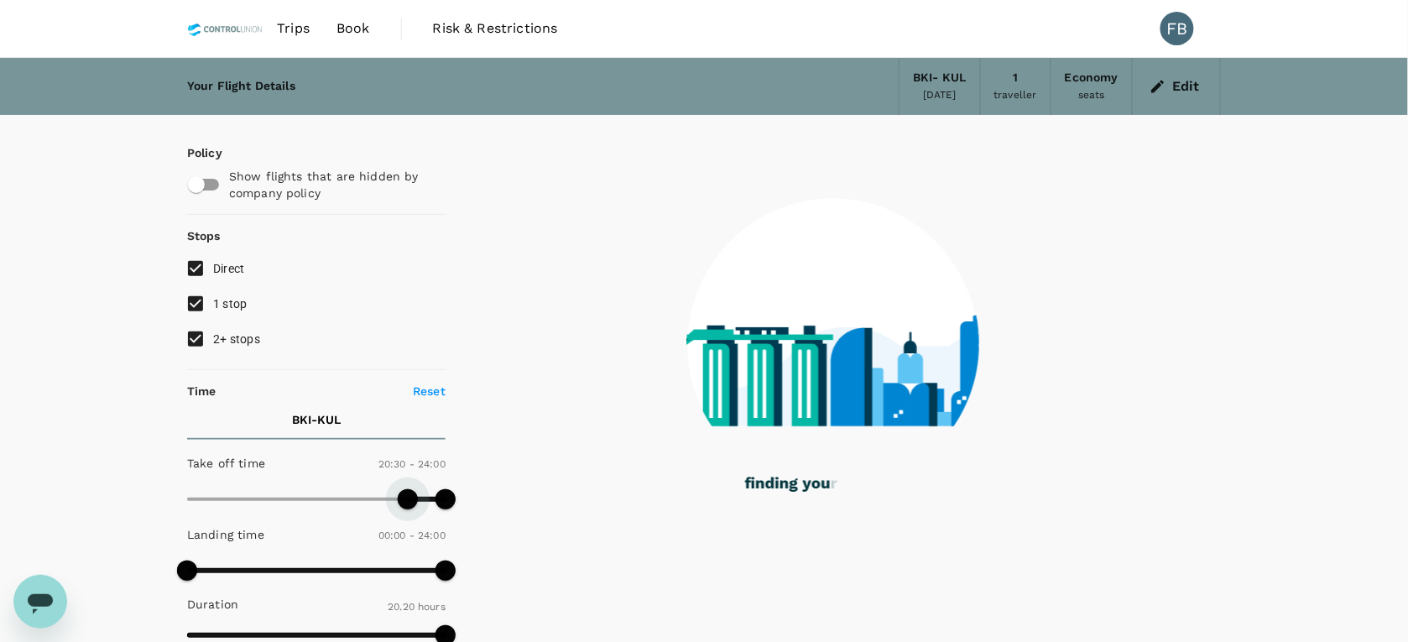
drag, startPoint x: 185, startPoint y: 500, endPoint x: 407, endPoint y: 512, distance: 222.7
click at [407, 509] on span at bounding box center [408, 499] width 20 height 20
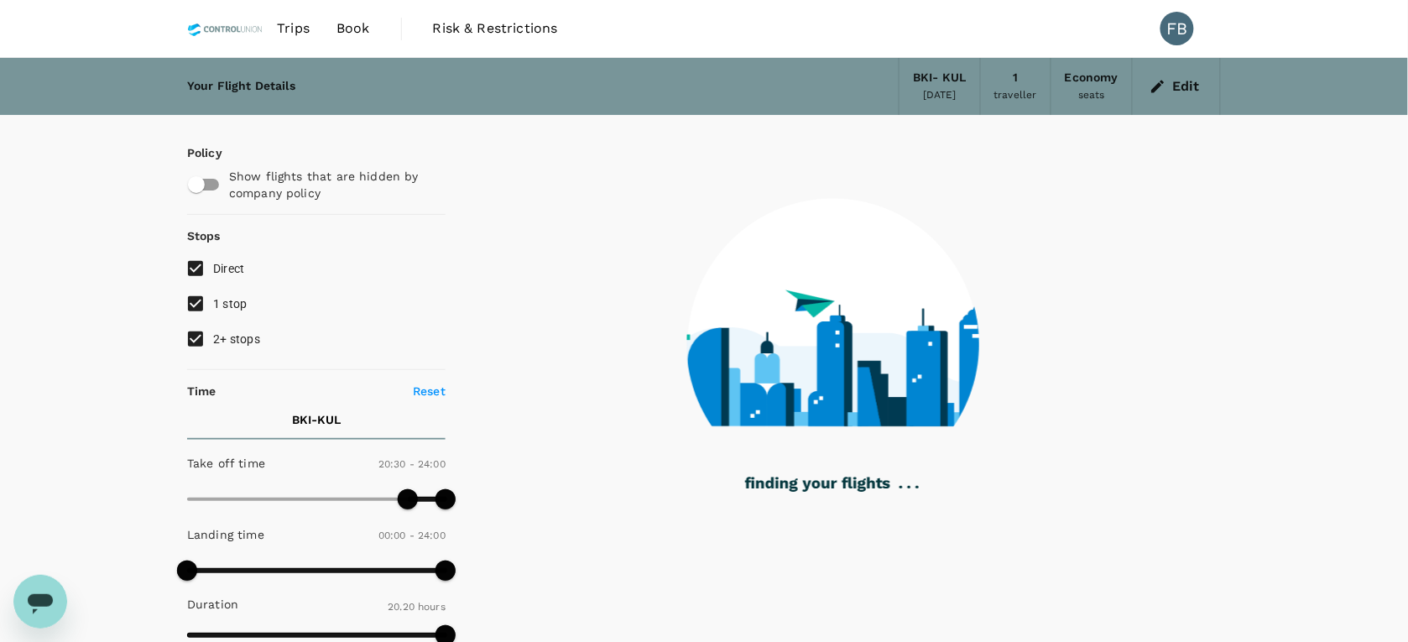
click at [191, 334] on input "2+ stops" at bounding box center [195, 338] width 35 height 35
checkbox input "false"
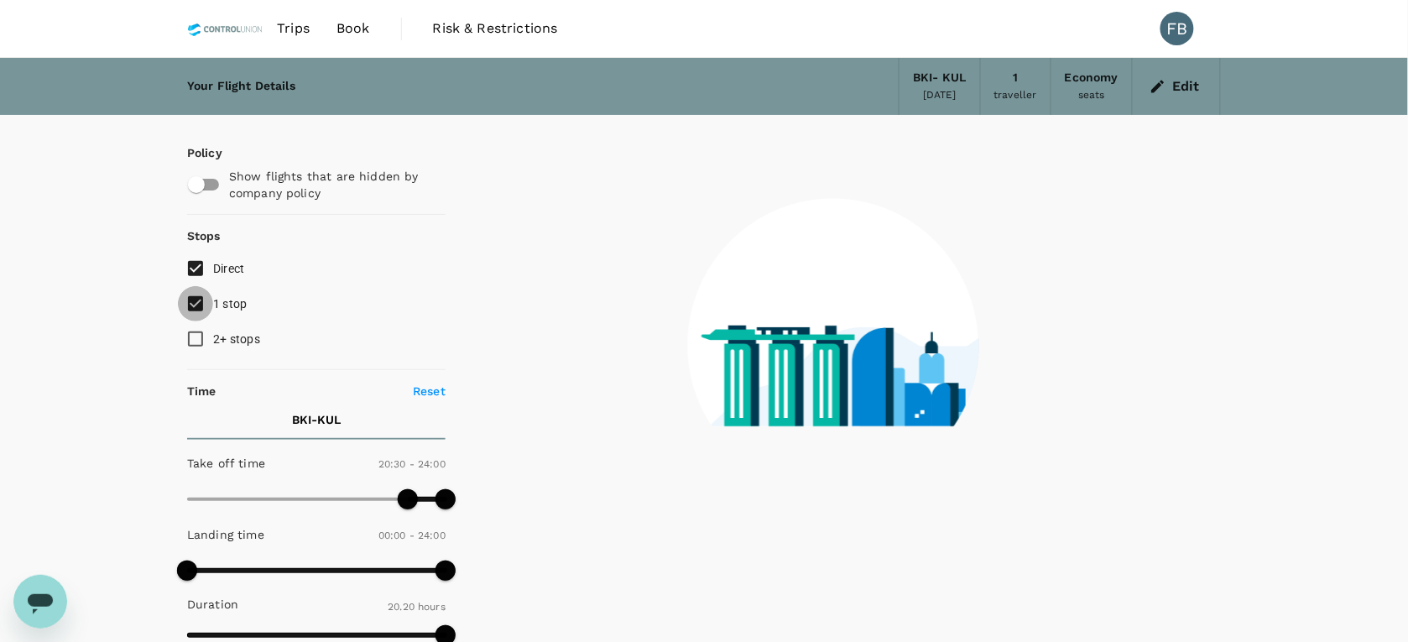
click at [189, 299] on input "1 stop" at bounding box center [195, 303] width 35 height 35
checkbox input "false"
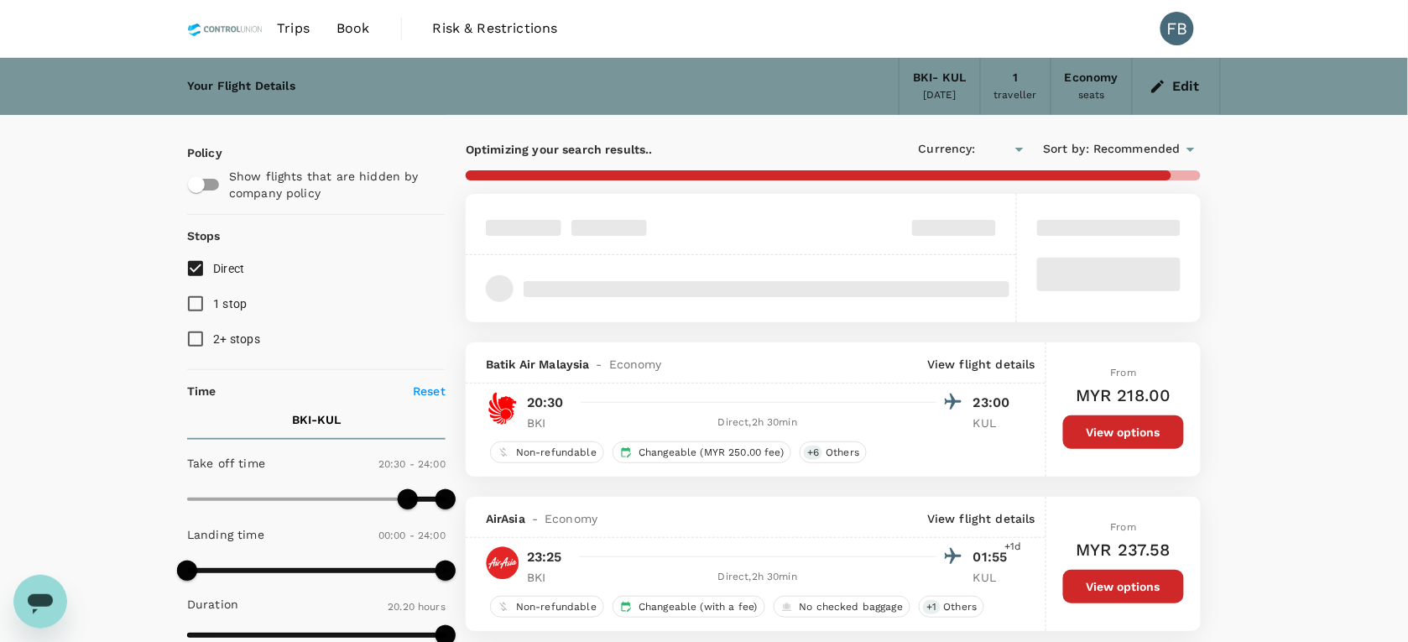
type input "MYR"
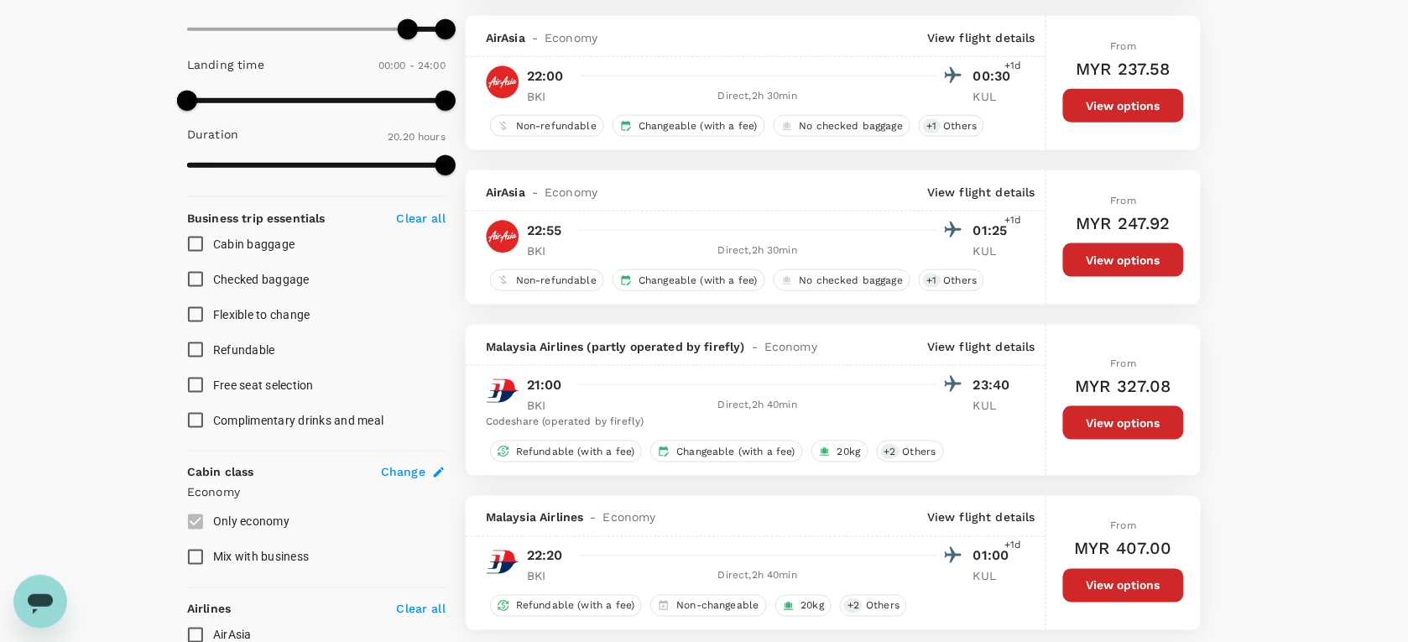
scroll to position [420, 0]
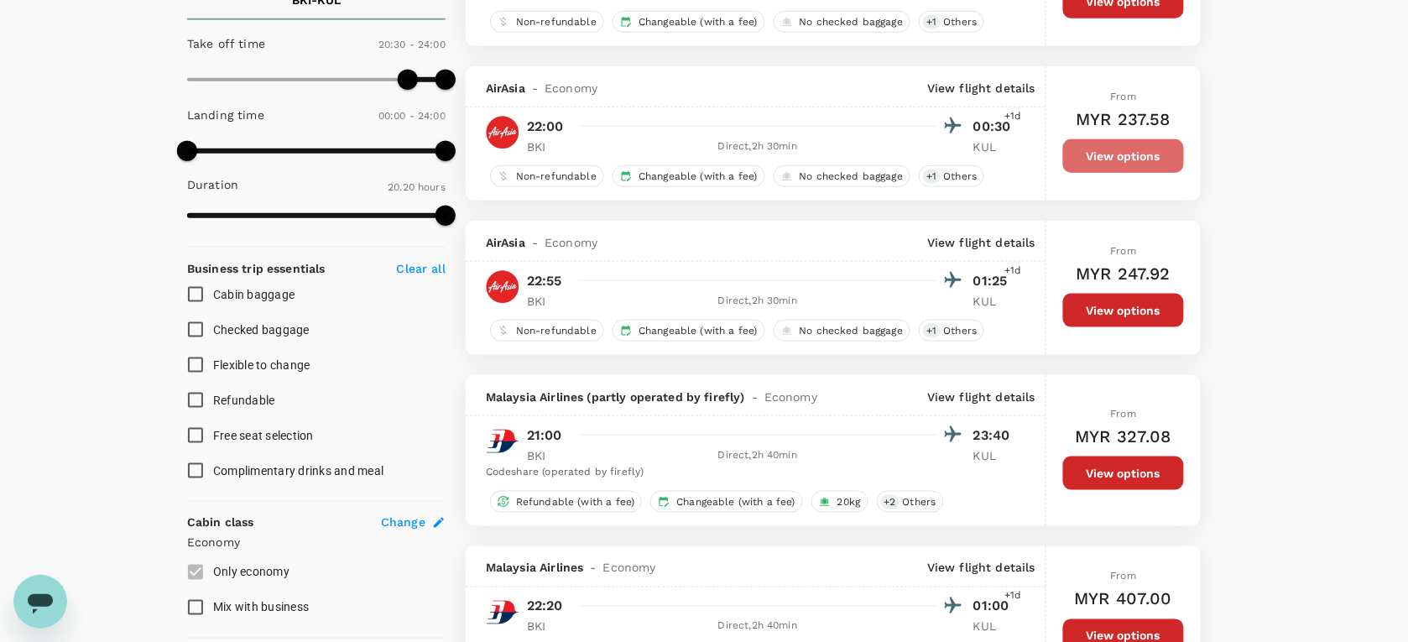
click at [1102, 149] on button "View options" at bounding box center [1123, 156] width 121 height 34
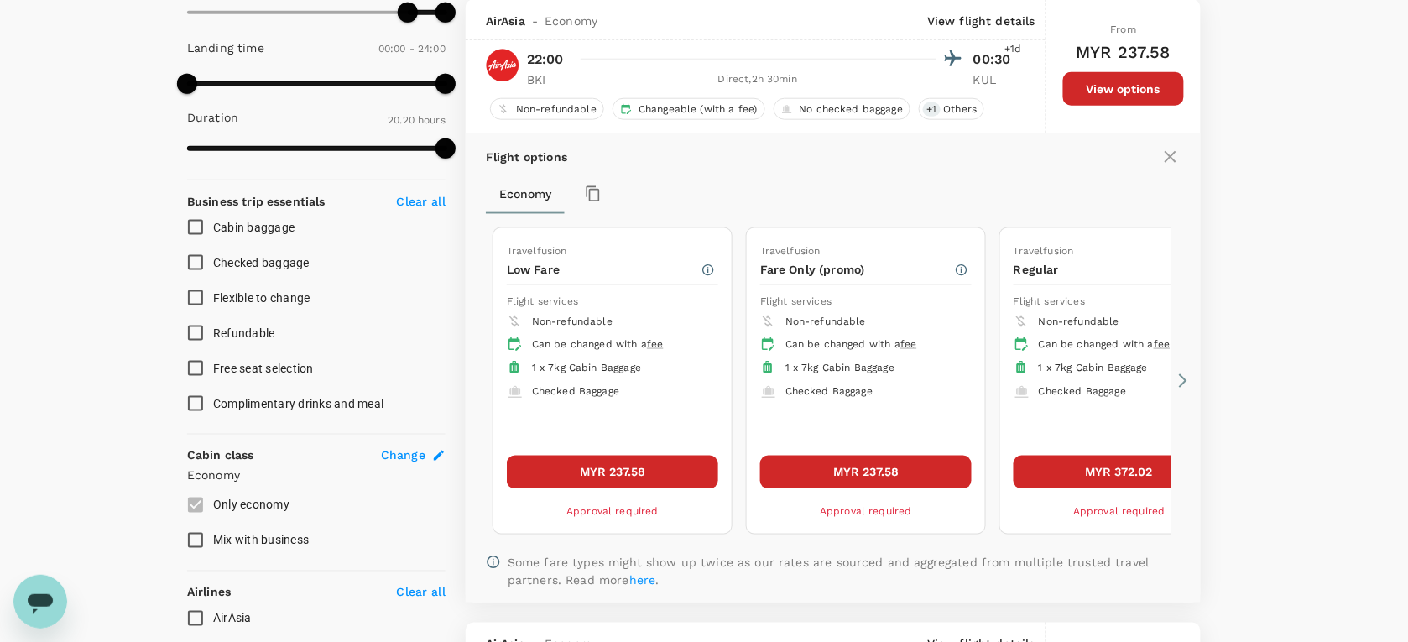
scroll to position [489, 0]
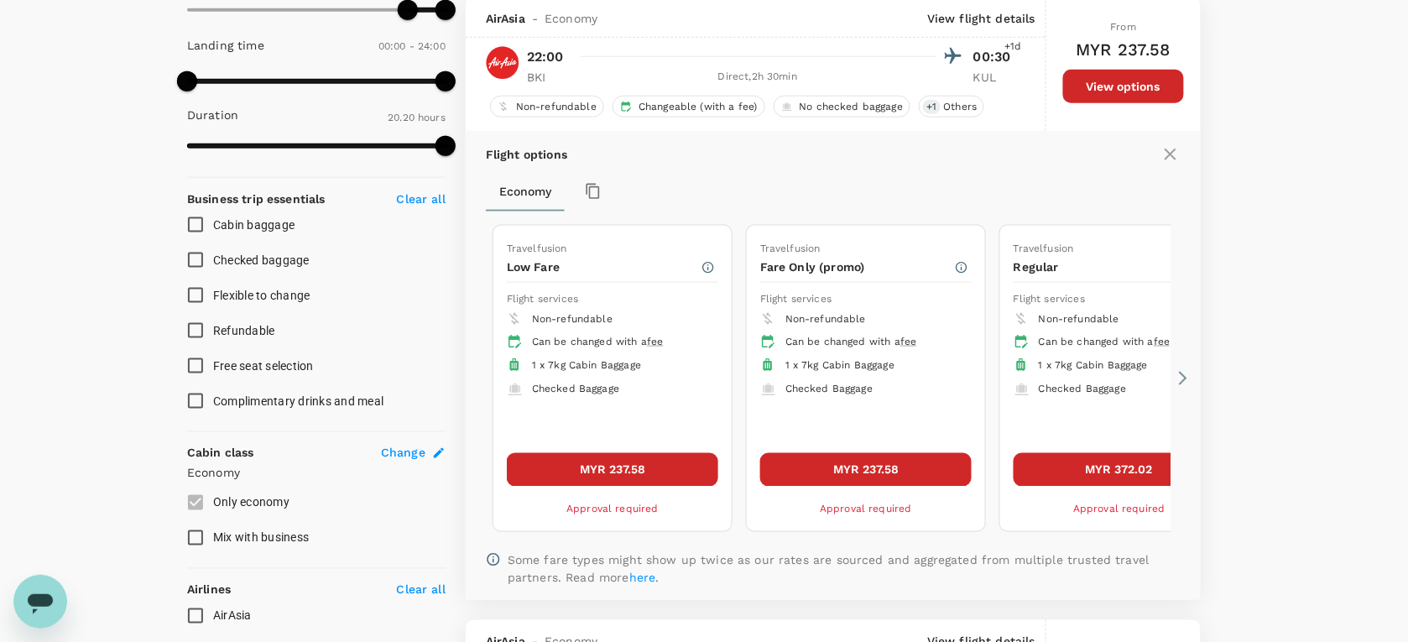
click at [1171, 378] on div "Travelfusion Low Fare Flight services Non-refundable Can be changed with a fee …" at bounding box center [833, 378] width 695 height 321
click at [1177, 376] on icon at bounding box center [1183, 378] width 17 height 17
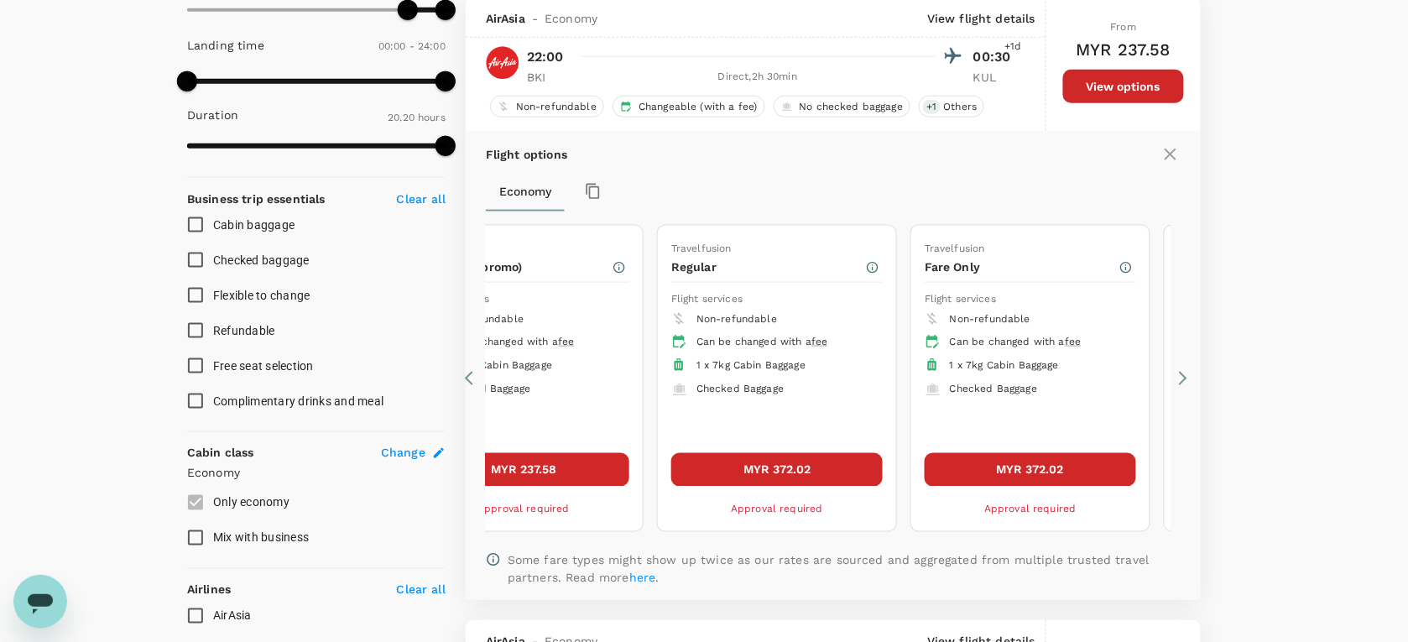
click at [1183, 380] on icon at bounding box center [1183, 378] width 17 height 17
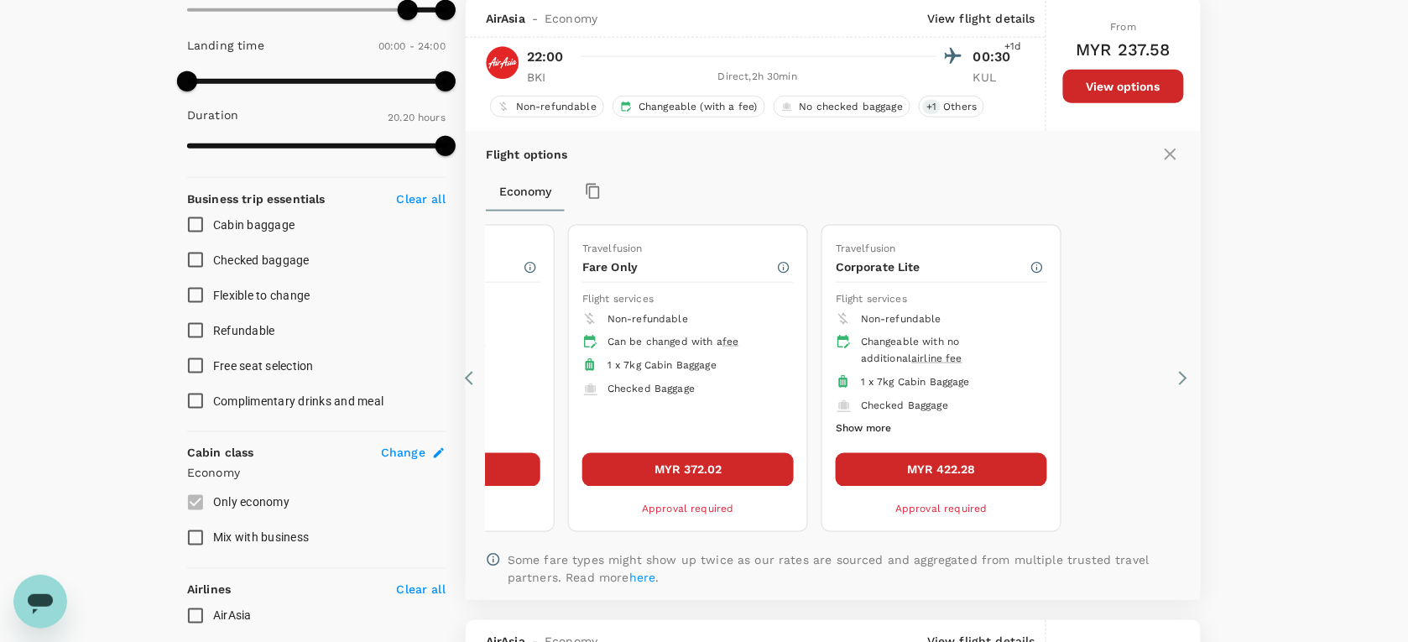
click at [875, 424] on button "Show more" at bounding box center [863, 429] width 55 height 22
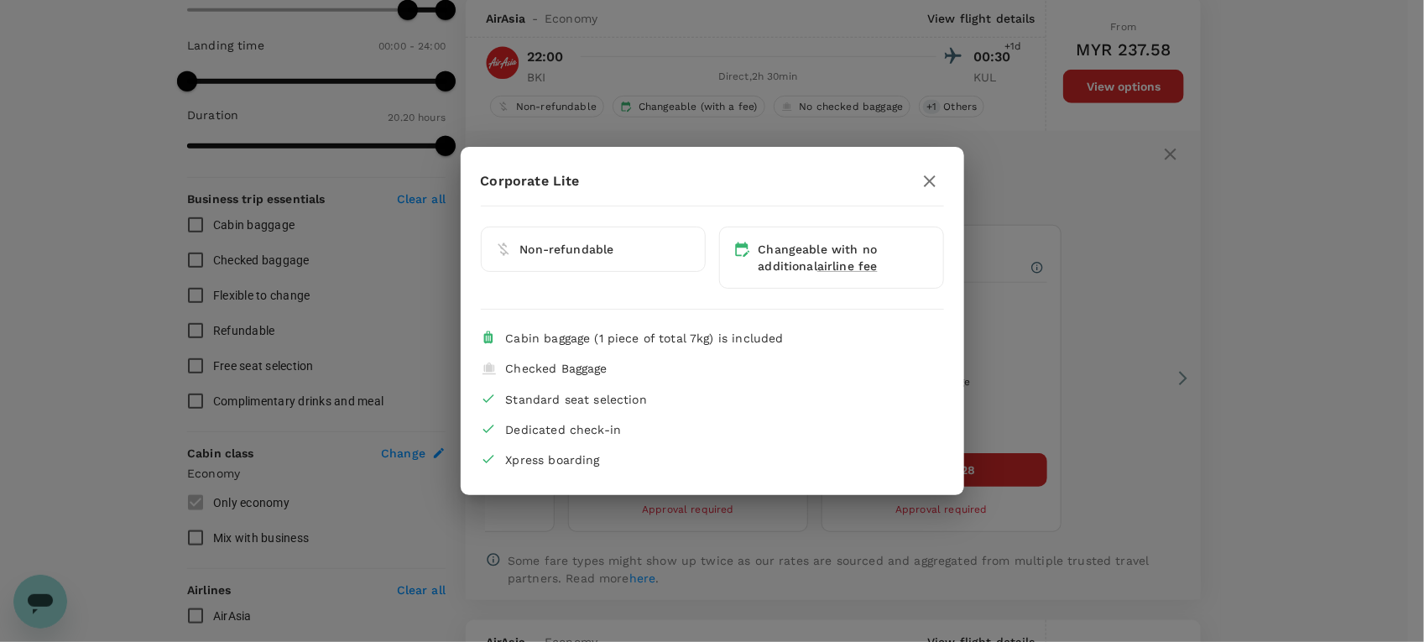
click at [921, 180] on icon "button" at bounding box center [930, 181] width 20 height 20
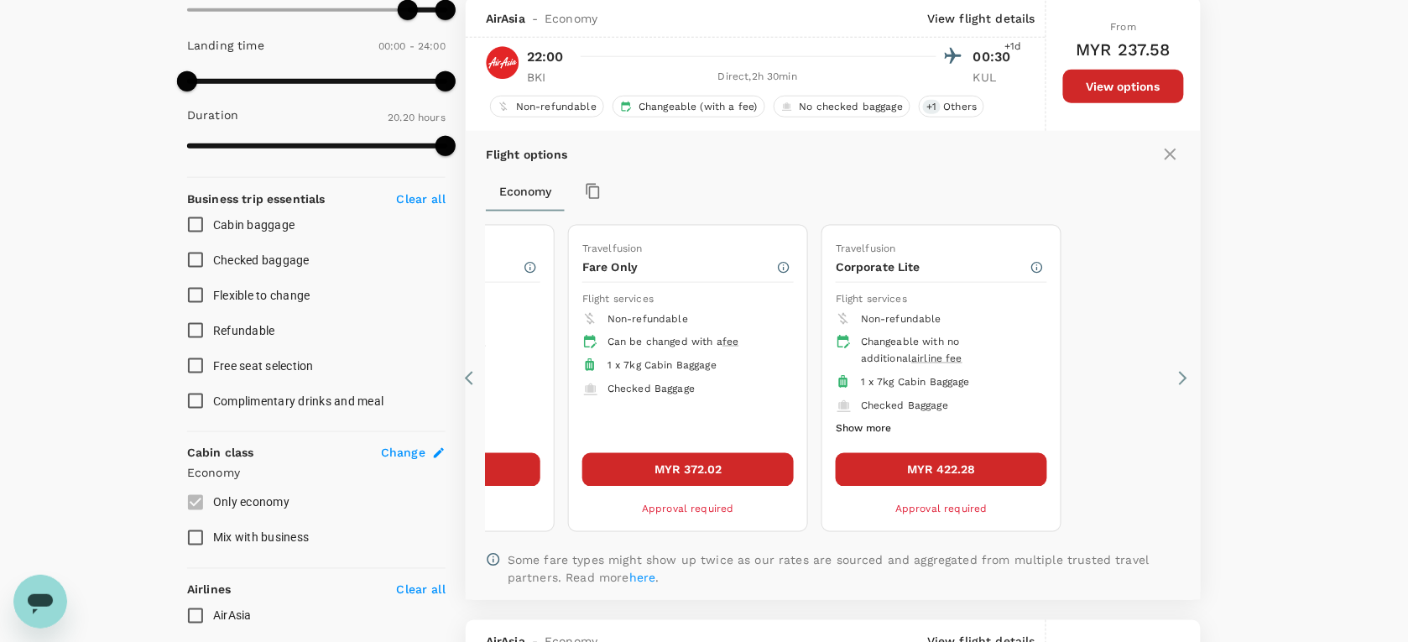
click at [465, 378] on icon at bounding box center [473, 378] width 17 height 17
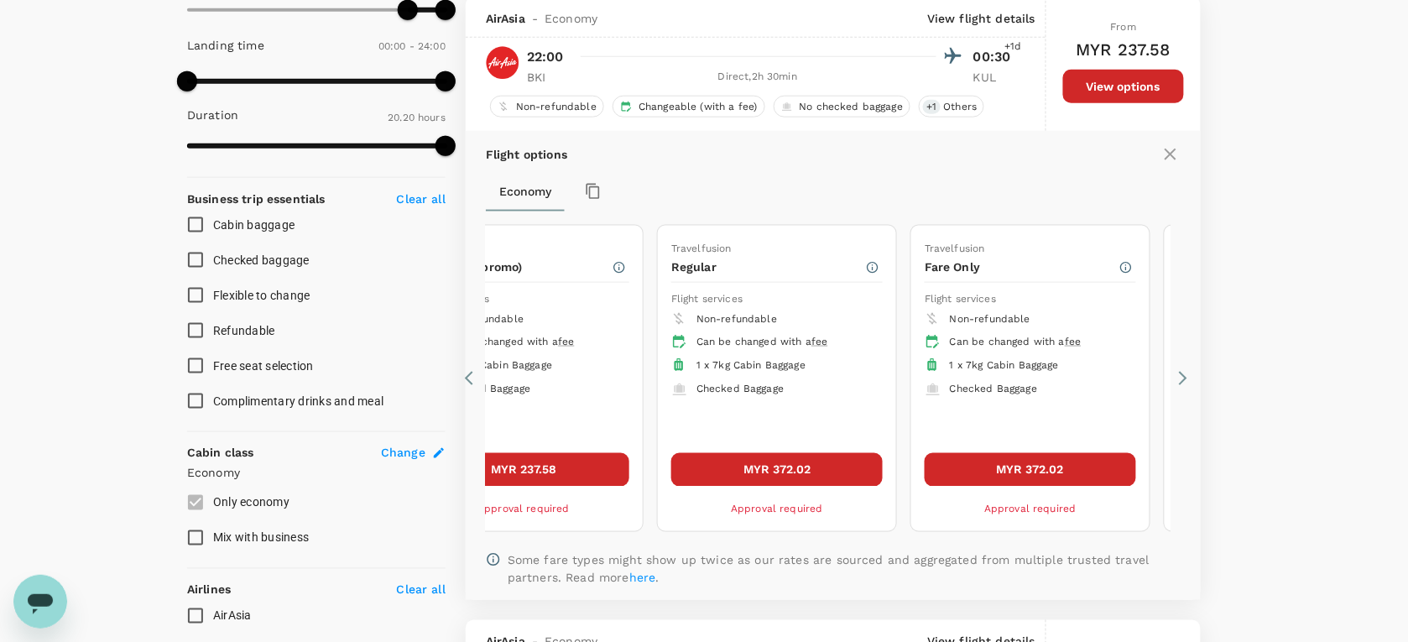
click at [465, 378] on icon at bounding box center [473, 378] width 17 height 17
click at [467, 378] on icon at bounding box center [473, 378] width 17 height 17
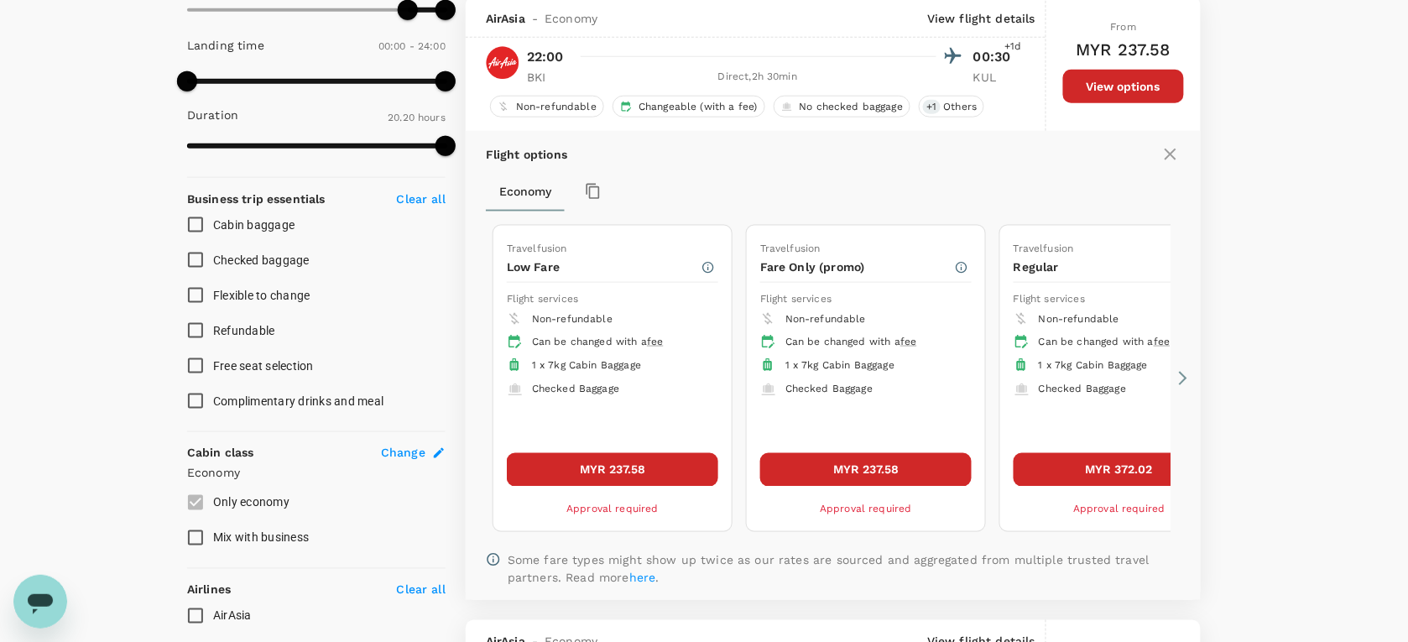
click at [467, 378] on icon at bounding box center [473, 378] width 17 height 17
click at [857, 459] on button "MYR 237.58" at bounding box center [865, 470] width 211 height 34
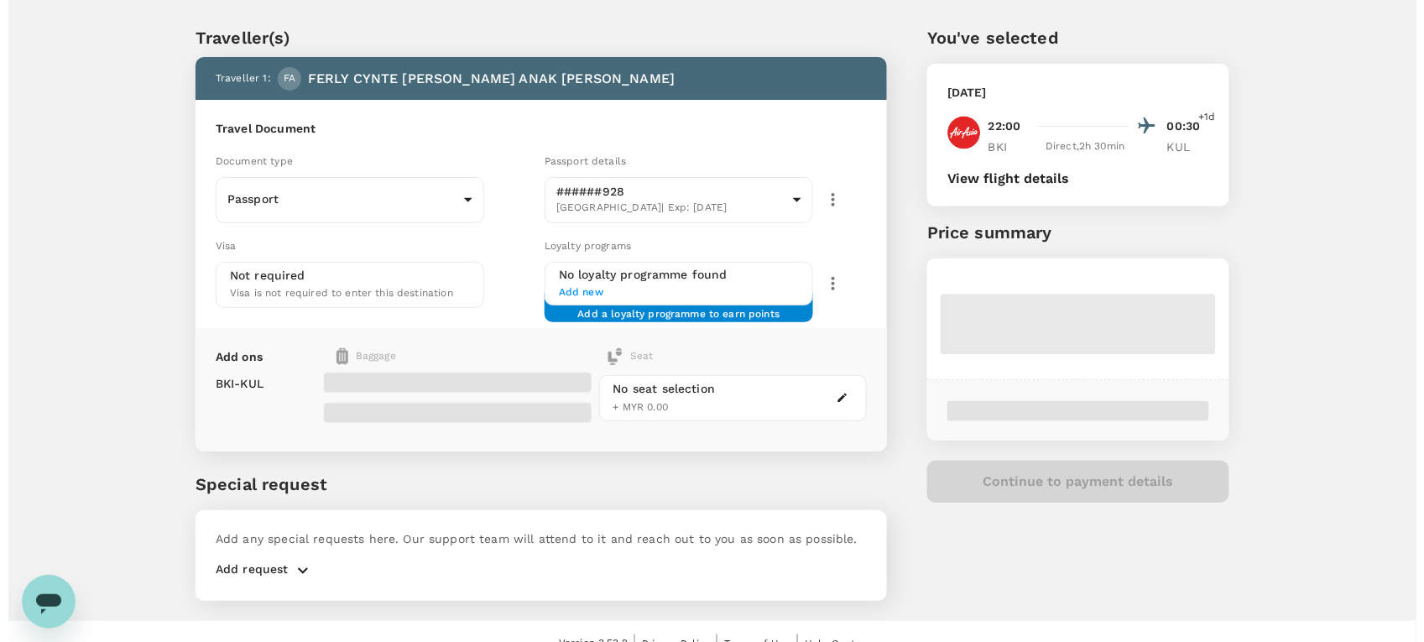
scroll to position [57, 0]
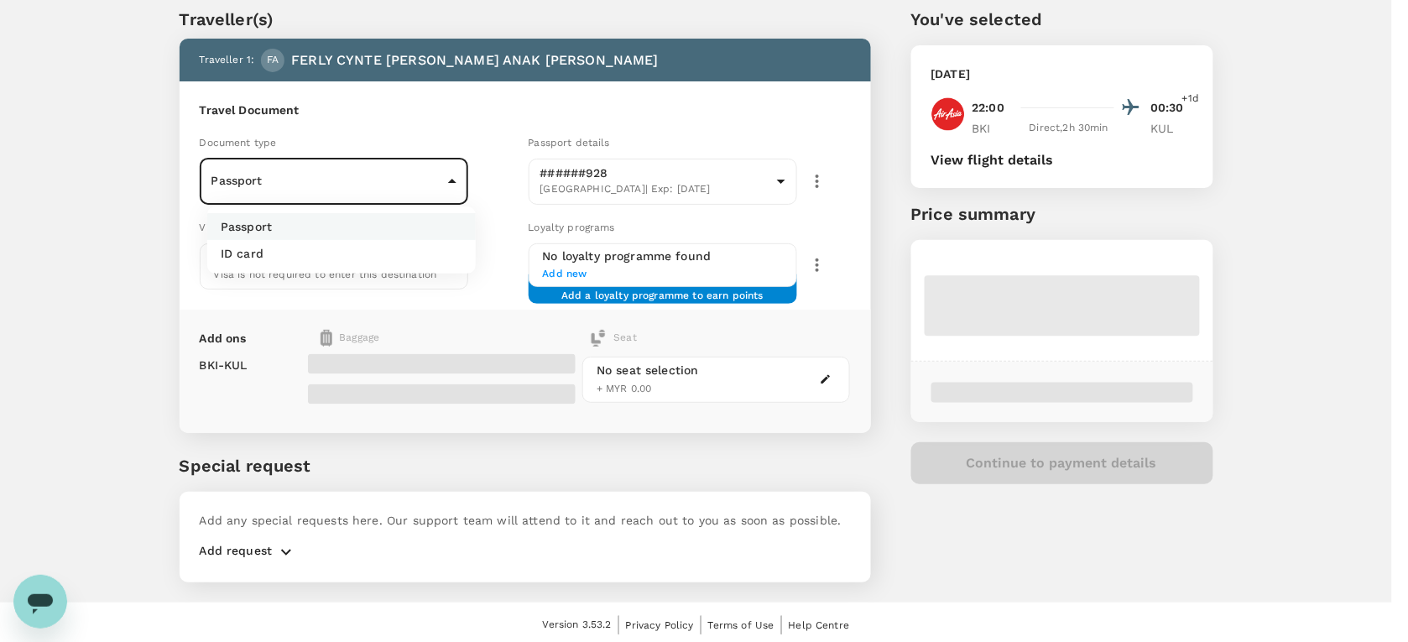
click at [388, 190] on body "Back to flight results Flight review Traveller(s) Traveller 1 : FA FERLY CYNTE …" at bounding box center [704, 295] width 1408 height 705
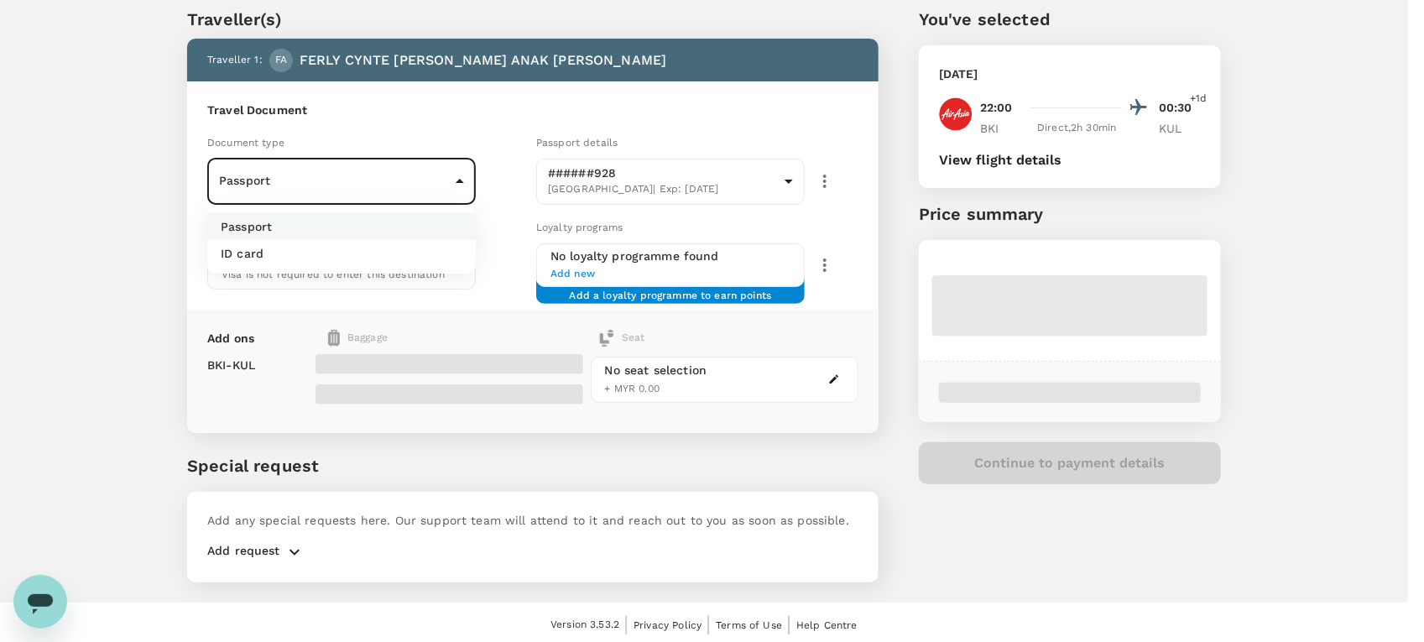
click at [367, 258] on li "ID card" at bounding box center [341, 253] width 269 height 27
type input "Id card"
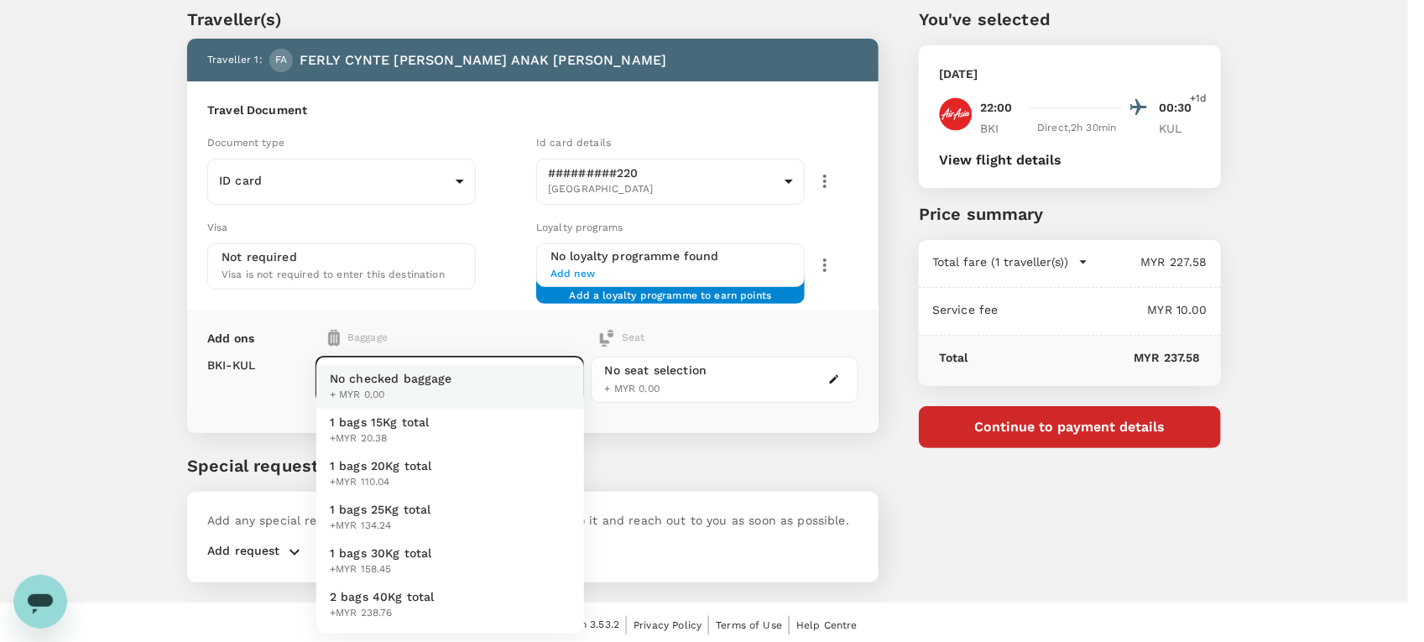
click at [514, 382] on body "Back to flight results Flight review Traveller(s) Traveller 1 : FA FERLY CYNTE …" at bounding box center [712, 295] width 1424 height 705
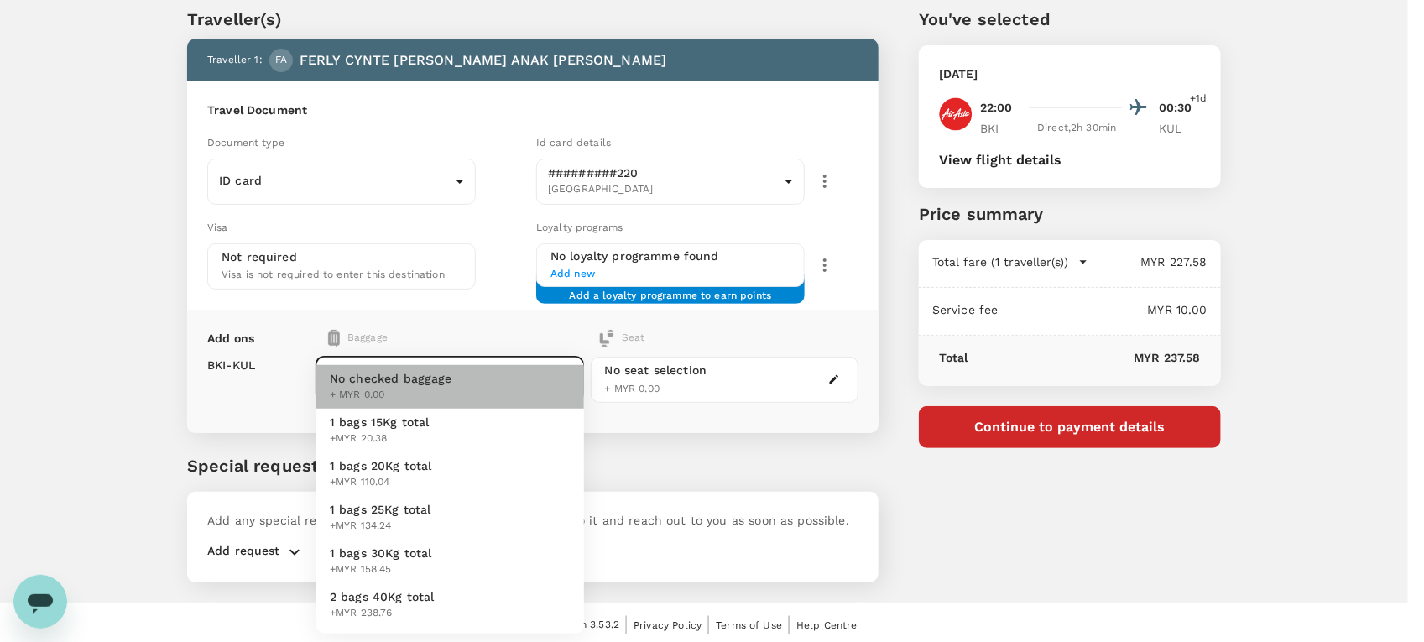
click at [514, 382] on li "No checked baggage + MYR 0.00" at bounding box center [450, 387] width 268 height 44
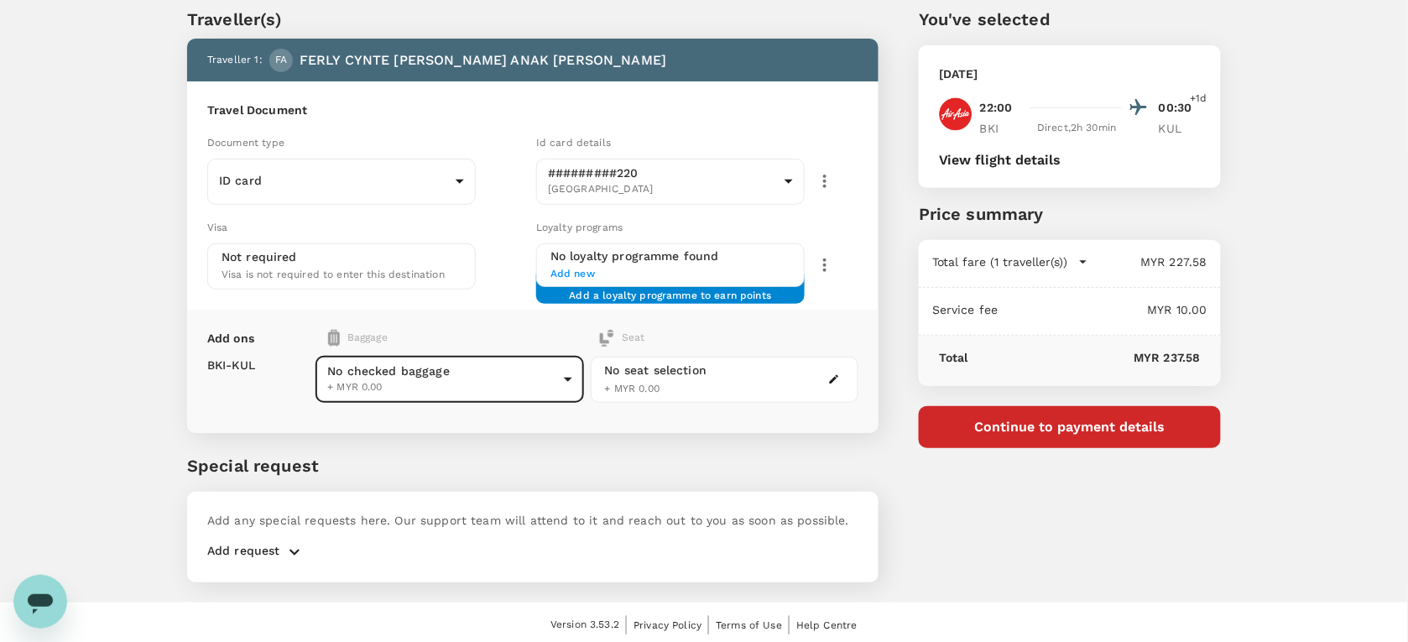
click at [828, 378] on icon "button" at bounding box center [834, 379] width 12 height 12
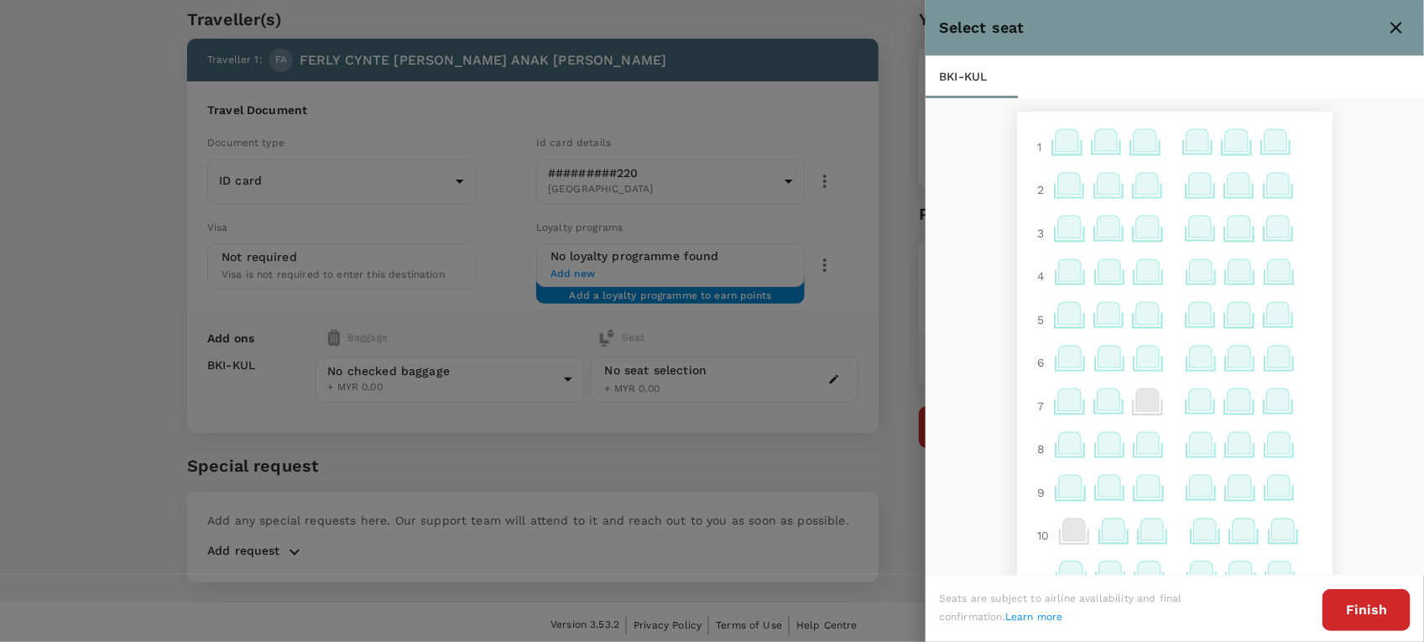
click at [1058, 410] on icon at bounding box center [1069, 400] width 23 height 22
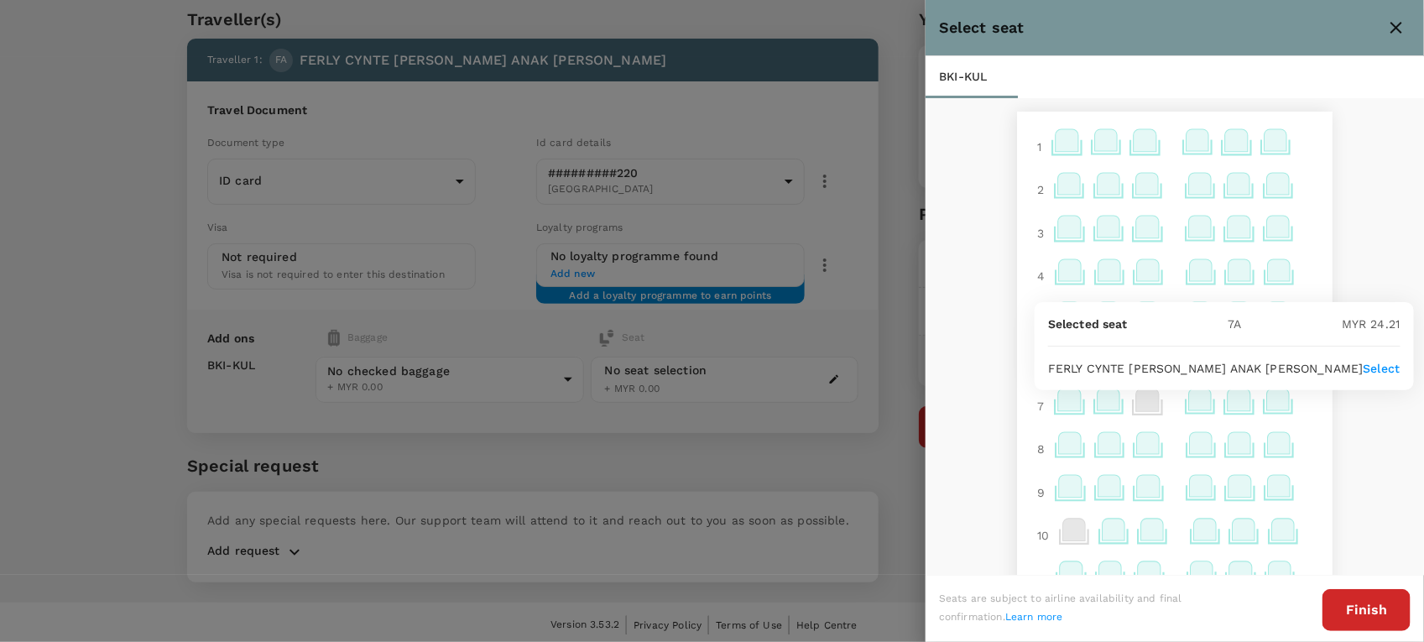
click at [1354, 420] on div "1 2 3 4 5 6 7 8 9 10 11 Exit Exit 12 Exit Exit 14 15 16 17 18 19 20 21 22 23 24…" at bounding box center [1175, 337] width 498 height 479
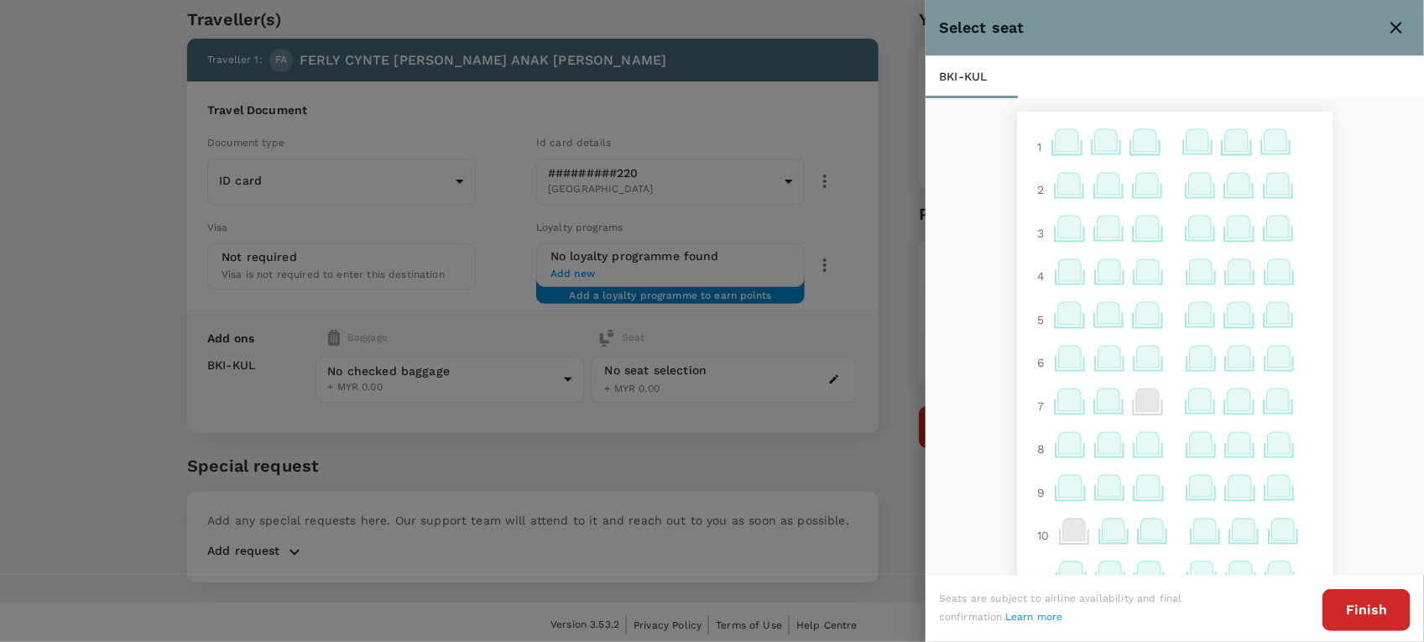
click at [845, 434] on div at bounding box center [712, 321] width 1424 height 642
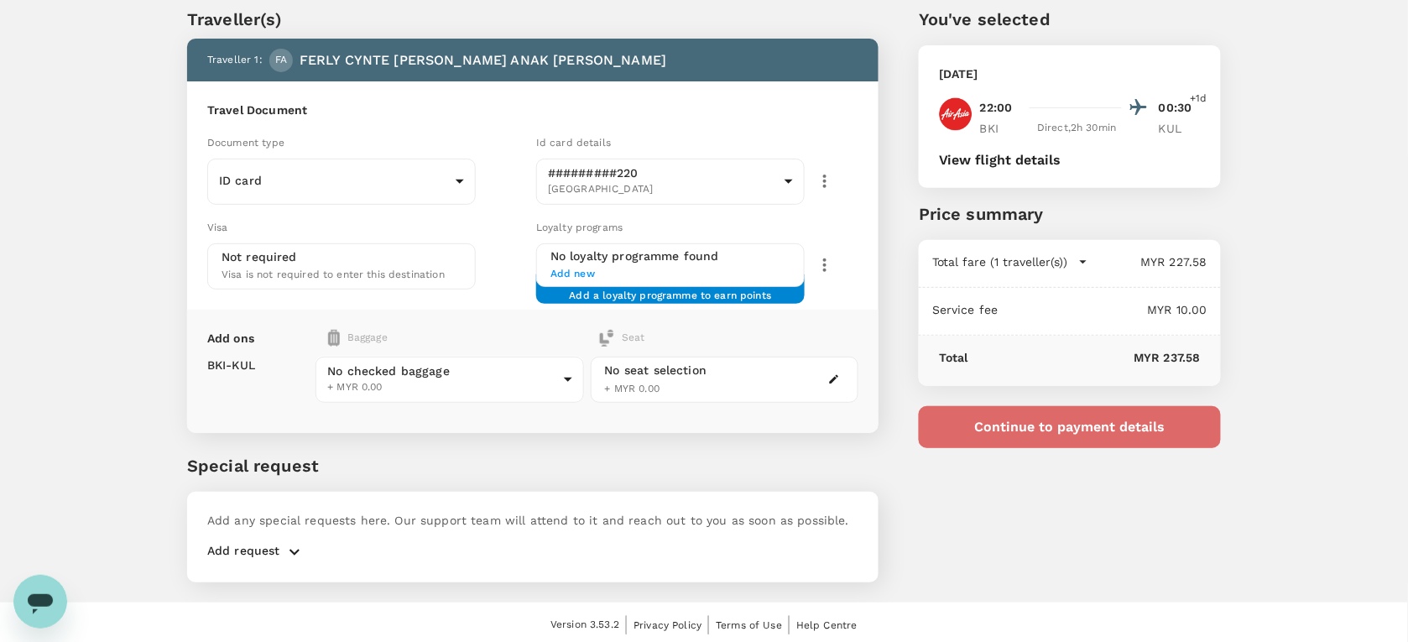
click at [1020, 429] on button "Continue to payment details" at bounding box center [1070, 427] width 302 height 42
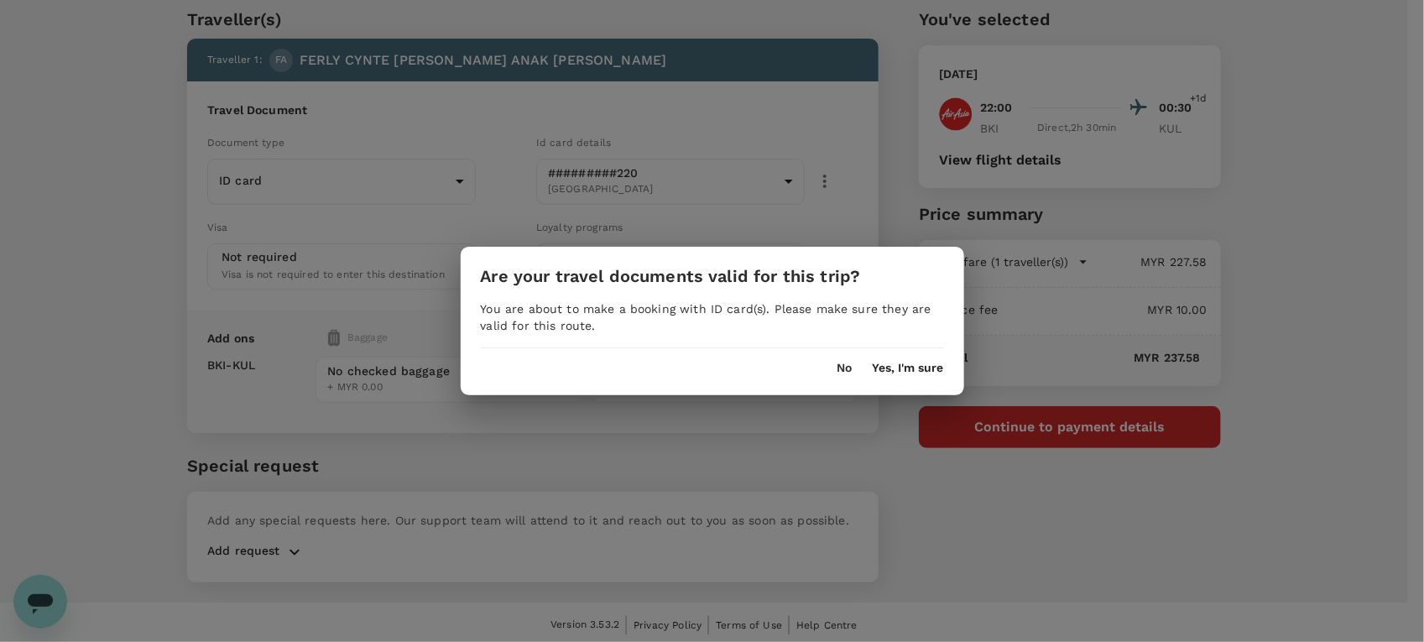
click at [925, 369] on button "Yes, I'm sure" at bounding box center [908, 368] width 71 height 13
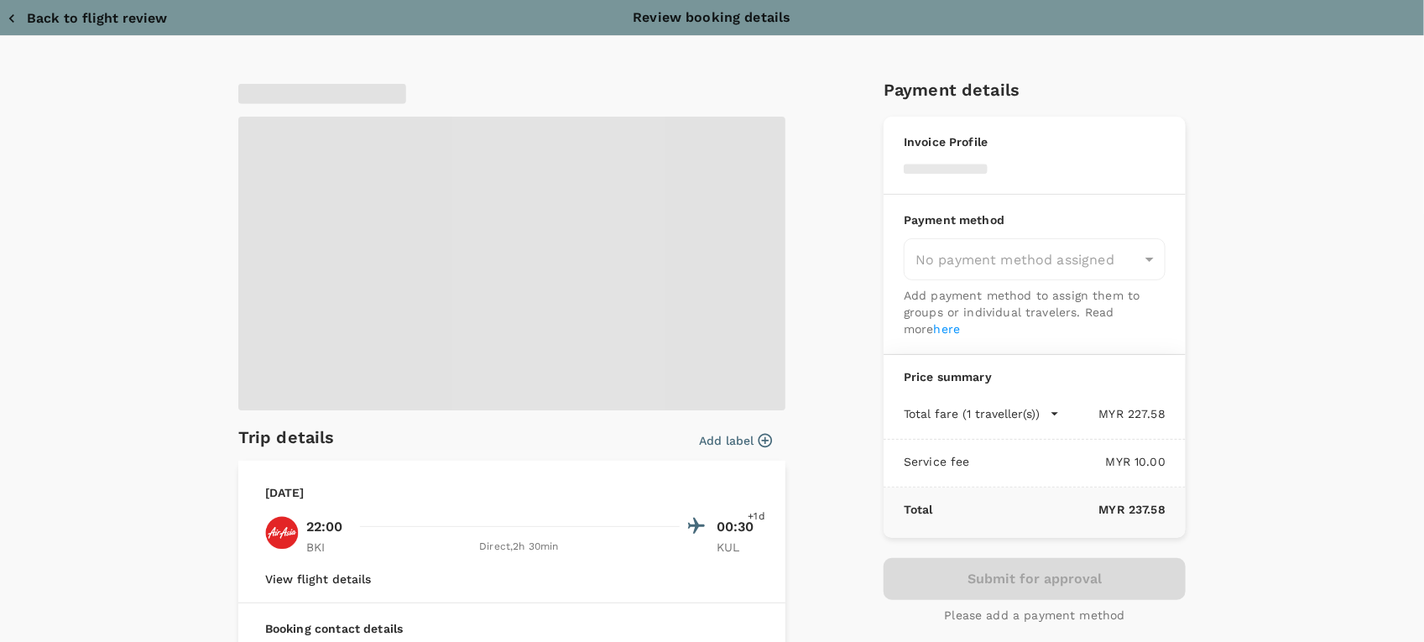
type input "9e254831-a140-43d4-90d9-f4bdc71b84d3"
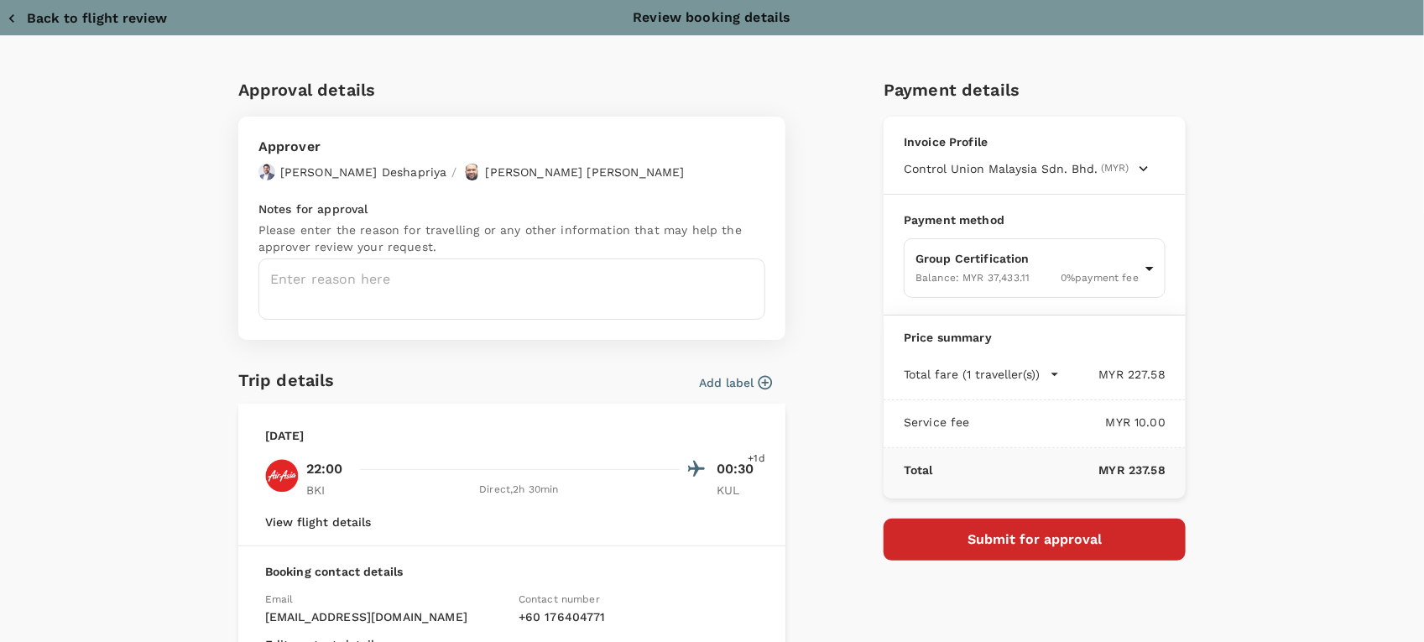
click at [350, 514] on div "View flight details" at bounding box center [511, 520] width 493 height 17
click at [350, 515] on button "View flight details" at bounding box center [318, 521] width 106 height 13
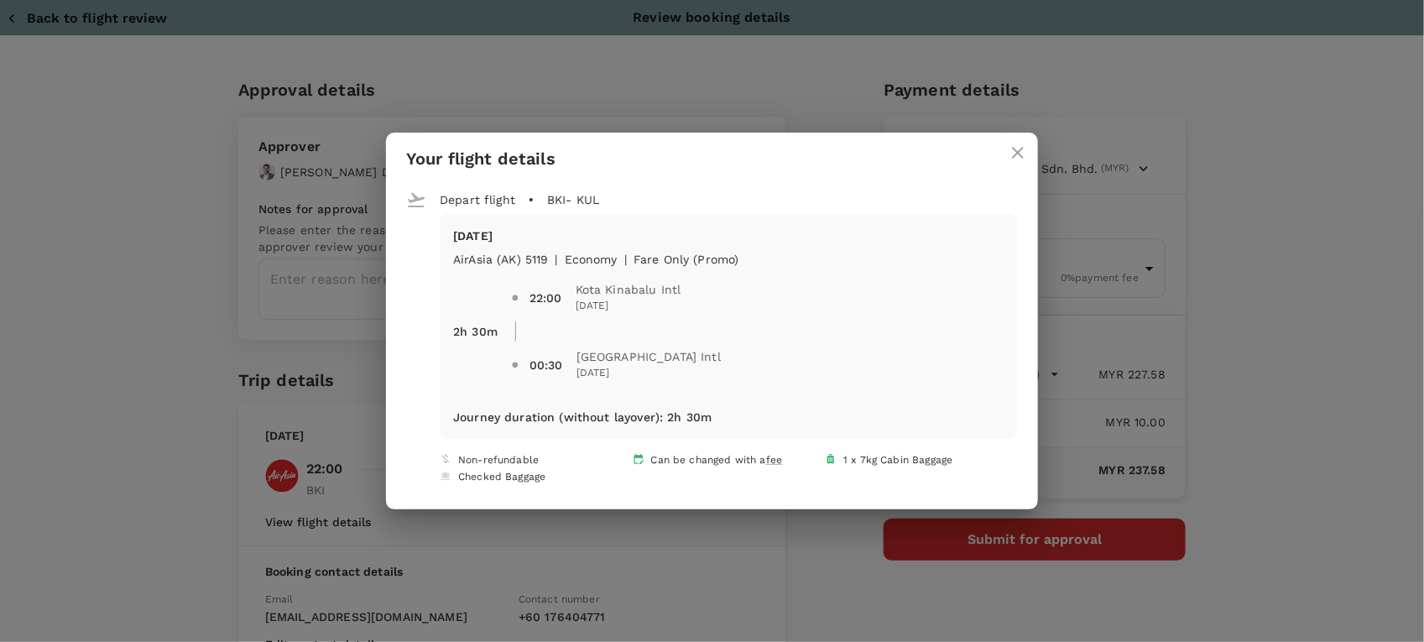
click at [1310, 309] on div "Your flight details Depart flight BKI - KUL Thu, 23 Oct AirAsia (AK) 5119 | eco…" at bounding box center [712, 321] width 1424 height 642
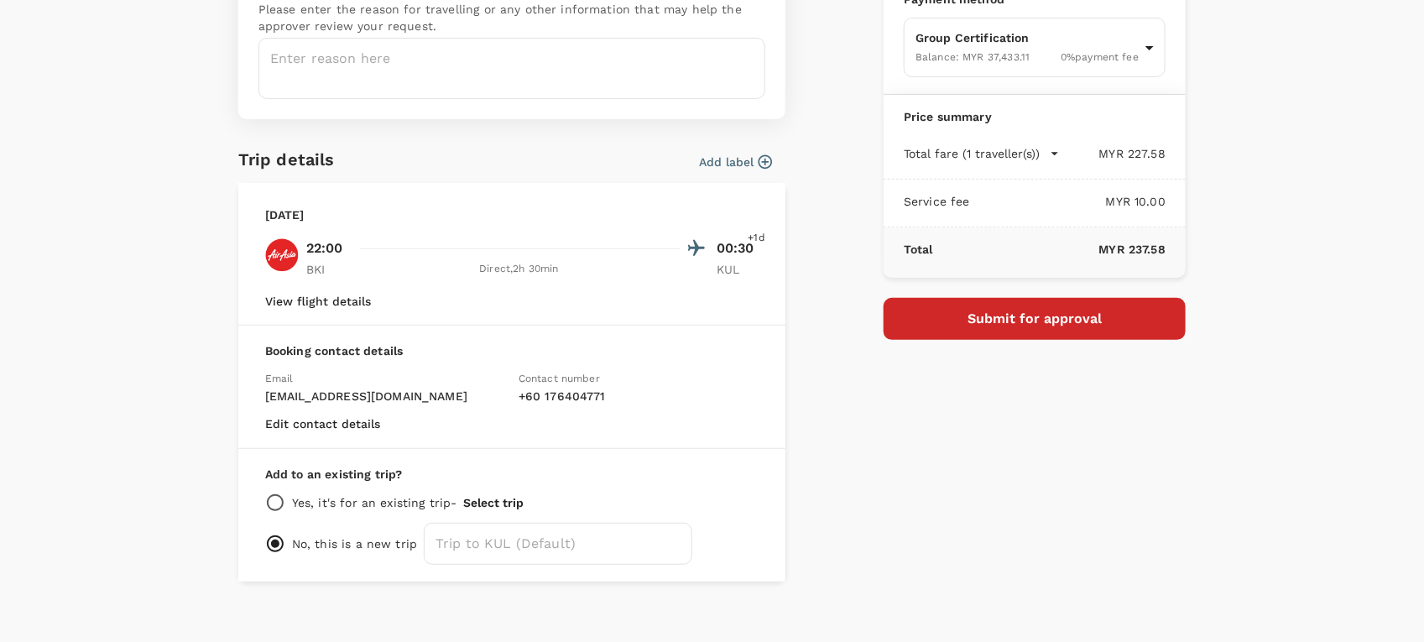
scroll to position [237, 0]
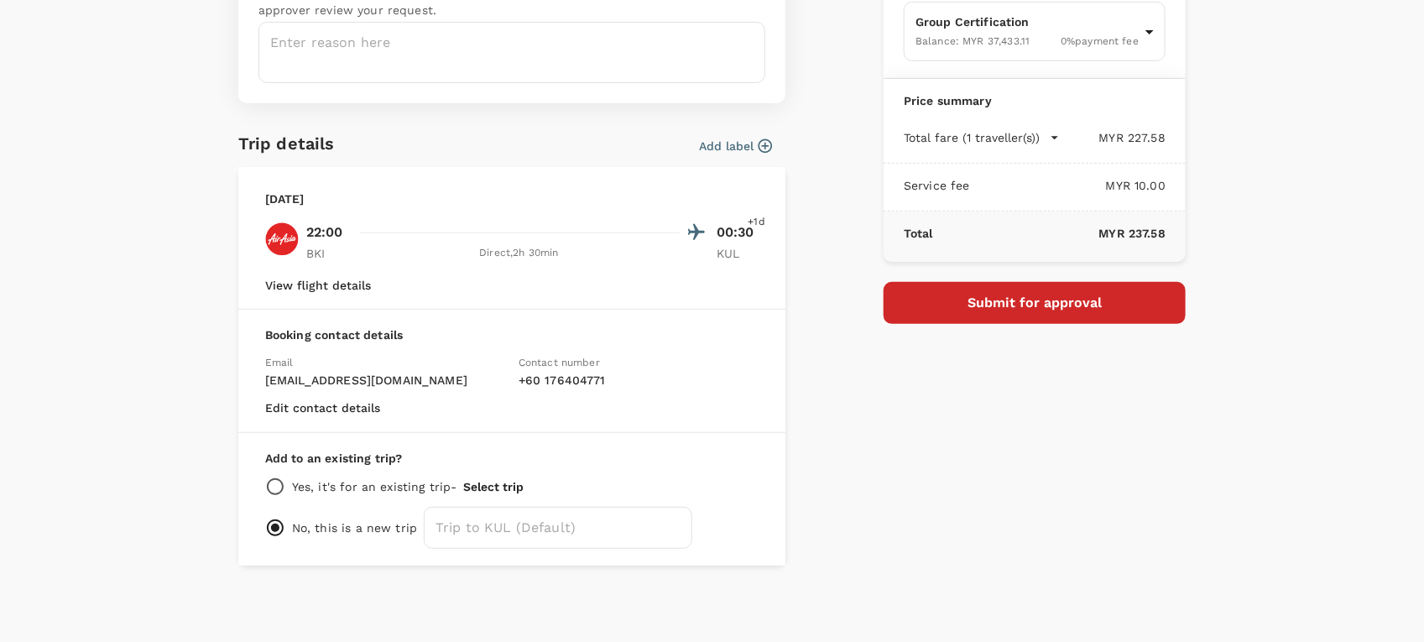
click at [759, 143] on icon "button" at bounding box center [766, 146] width 14 height 14
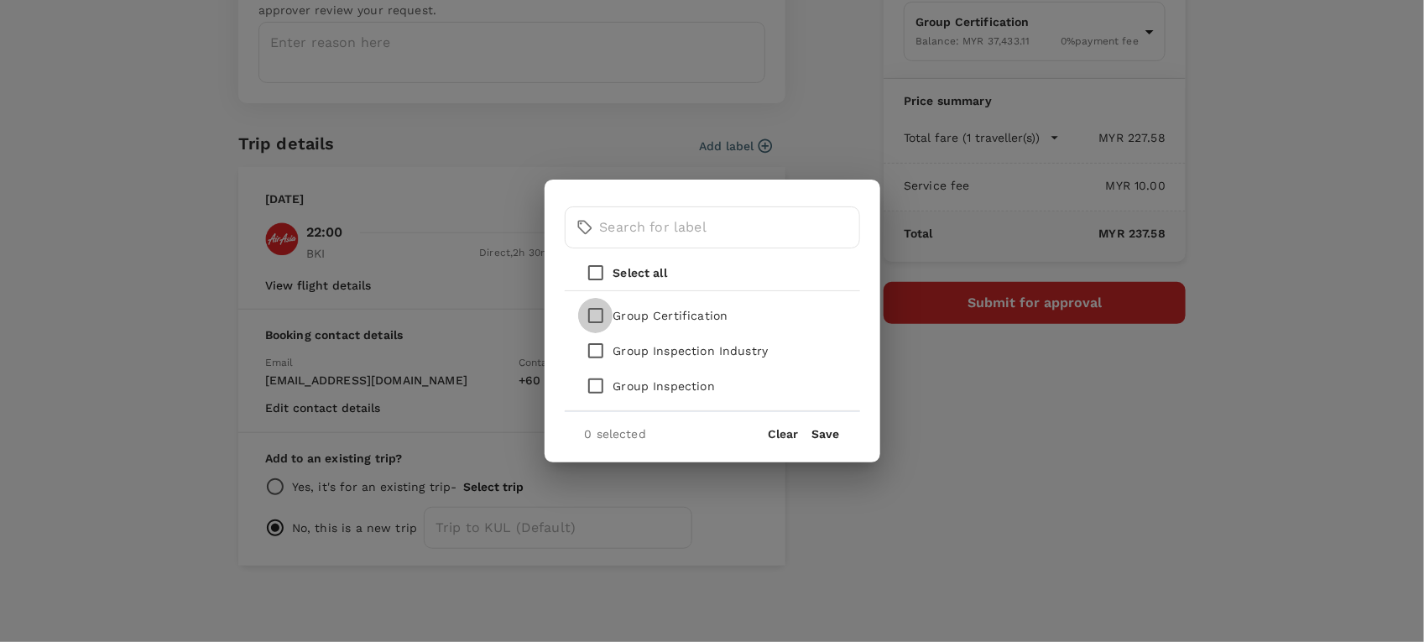
click at [593, 316] on input "checkbox" at bounding box center [595, 315] width 35 height 35
checkbox input "true"
click at [832, 437] on button "Save" at bounding box center [826, 433] width 28 height 13
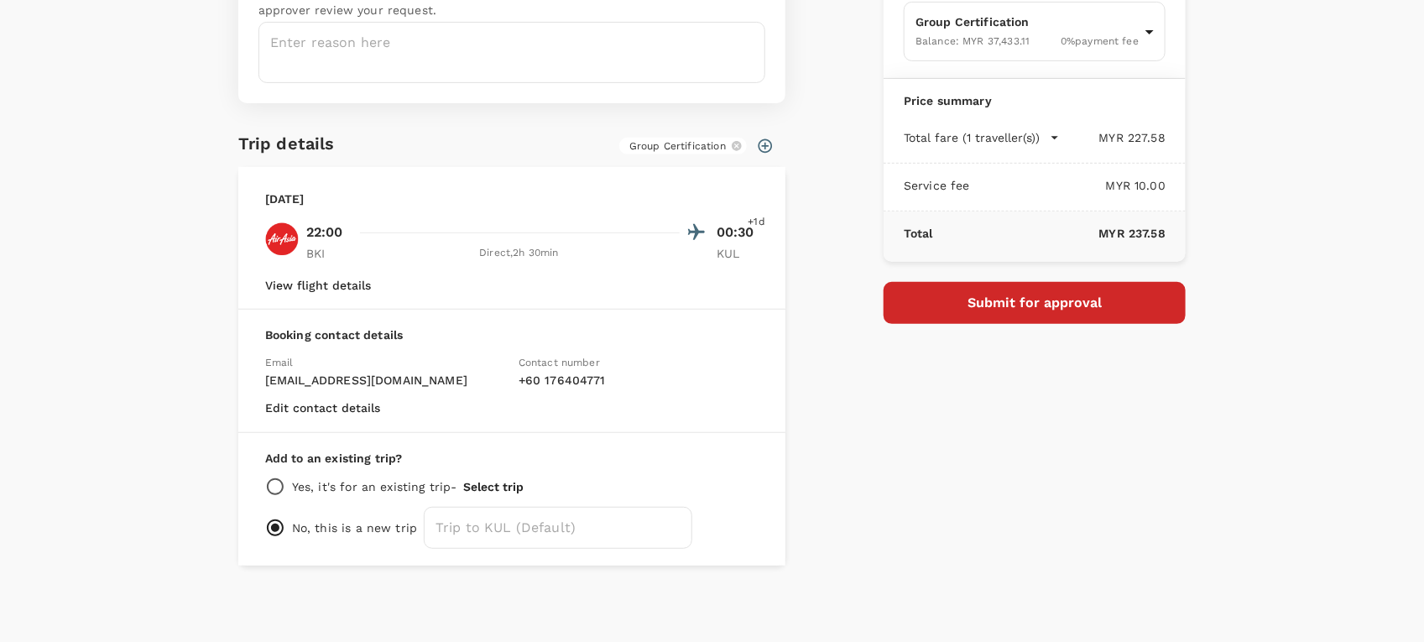
scroll to position [0, 0]
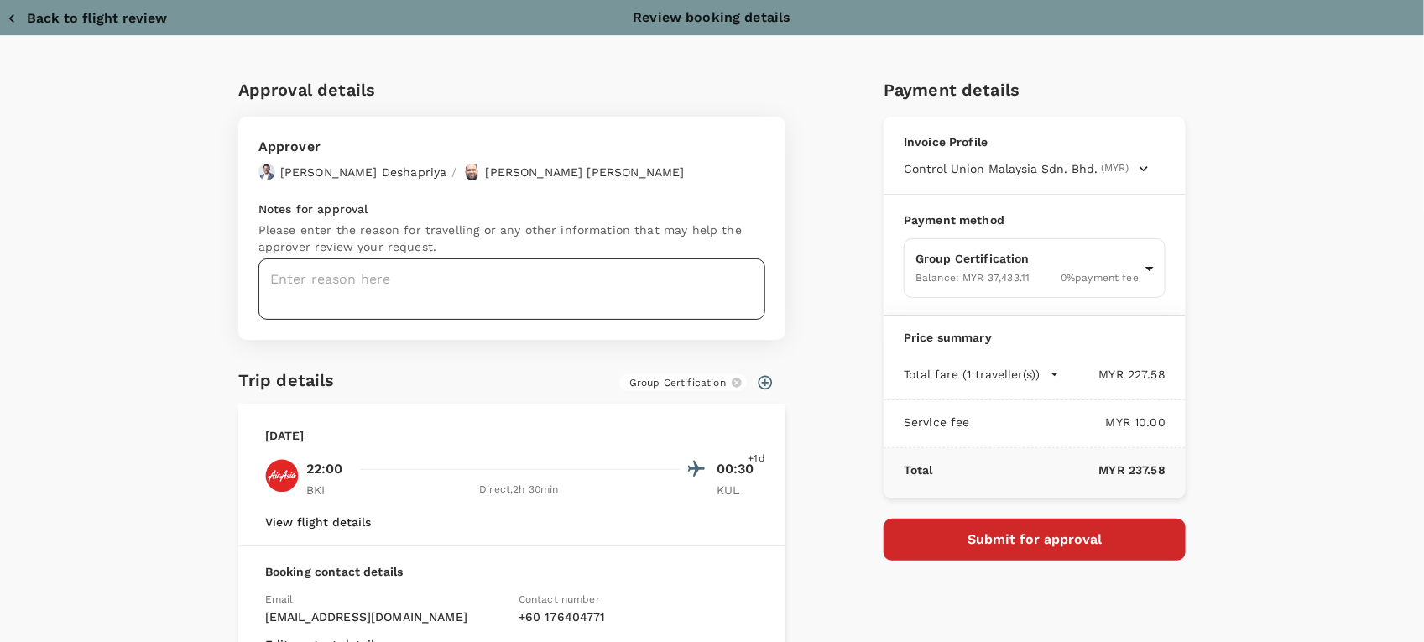
click at [512, 279] on textarea at bounding box center [511, 288] width 507 height 61
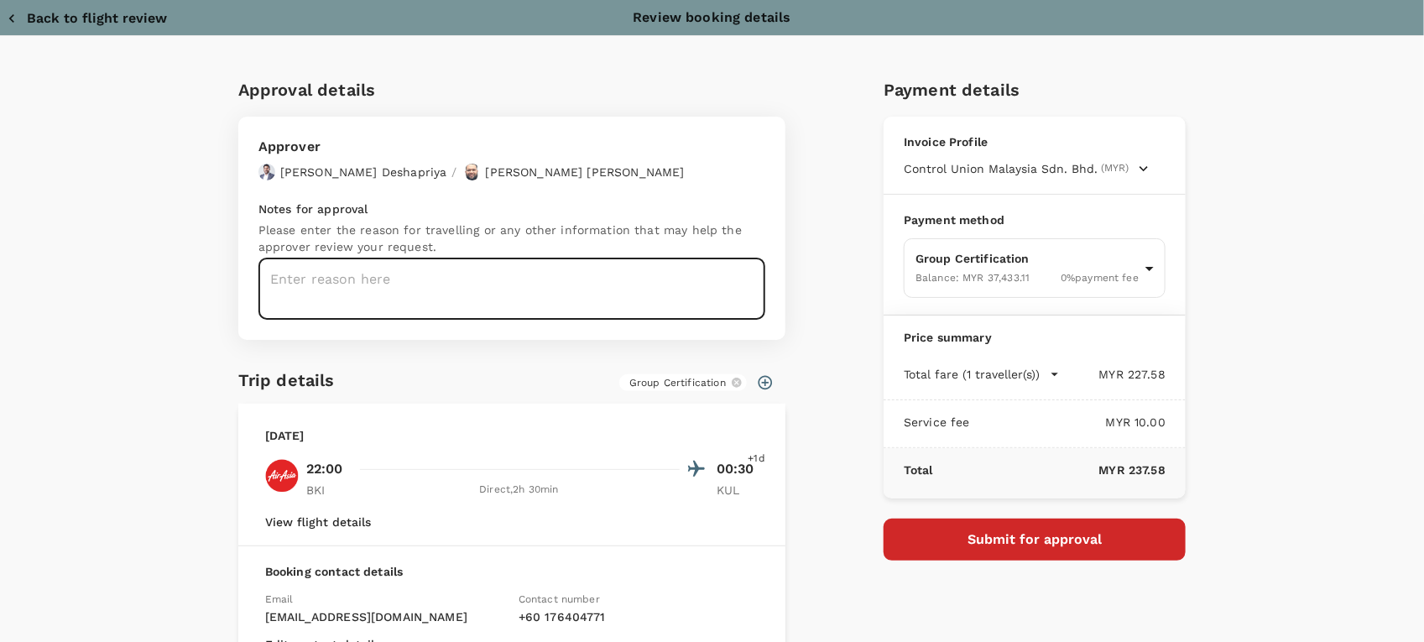
paste textarea "Dear Hariz/Chathuranga, Kindly assist to review and approve this flight booking…"
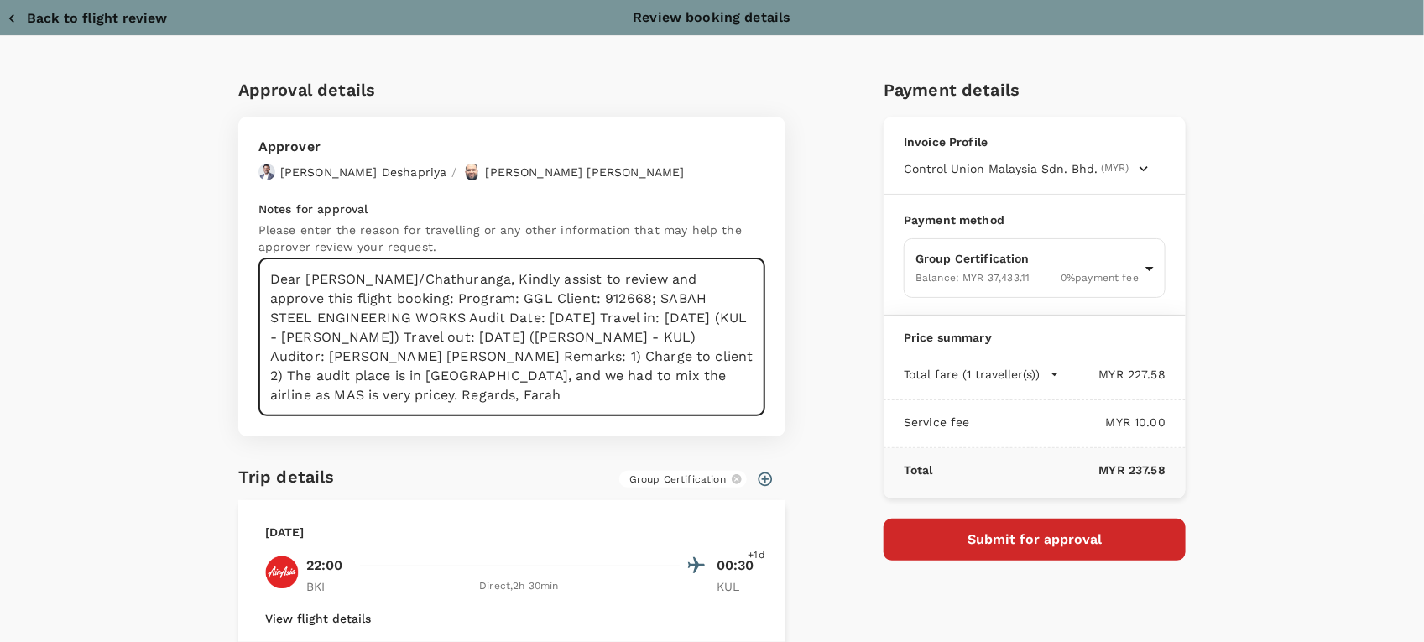
click at [430, 279] on textarea "Dear Hariz/Chathuranga, Kindly assist to review and approve this flight booking…" at bounding box center [511, 337] width 507 height 158
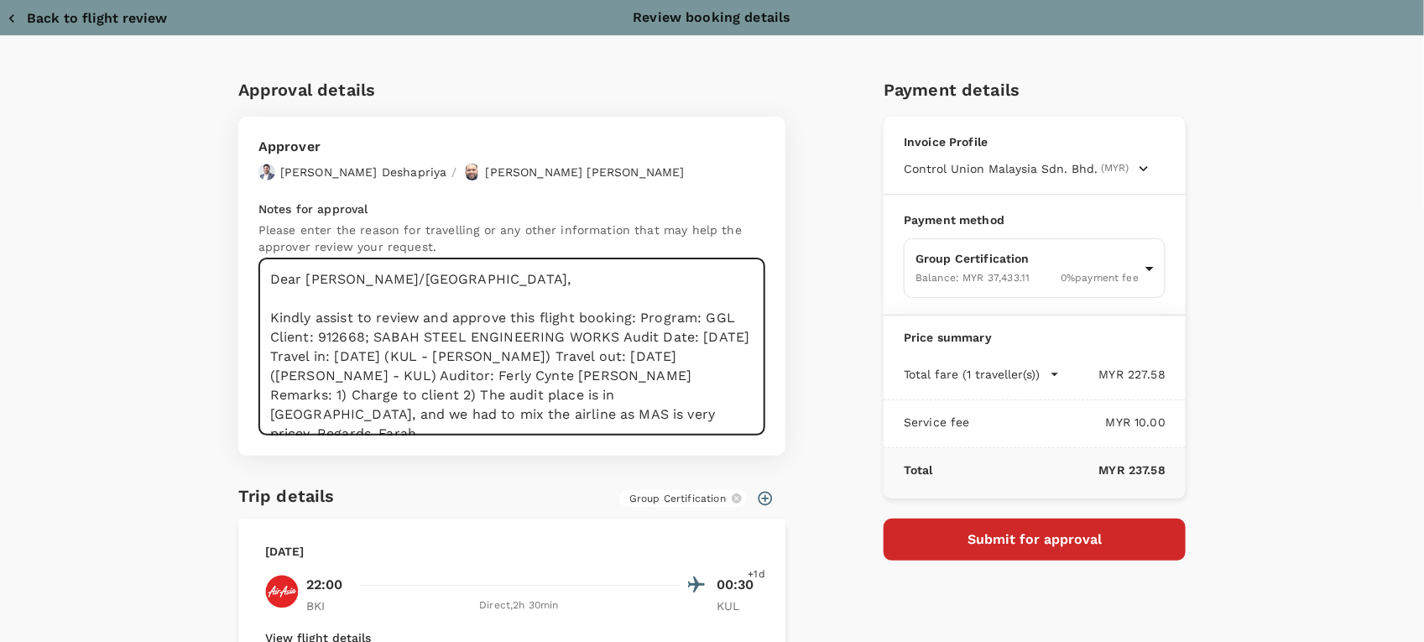
click at [635, 316] on textarea "Dear Hariz/Chathuranga, Kindly assist to review and approve this flight booking…" at bounding box center [511, 346] width 507 height 177
click at [358, 333] on textarea "Dear Hariz/Chathuranga, Kindly assist to review and approve this flight booking…" at bounding box center [511, 346] width 507 height 177
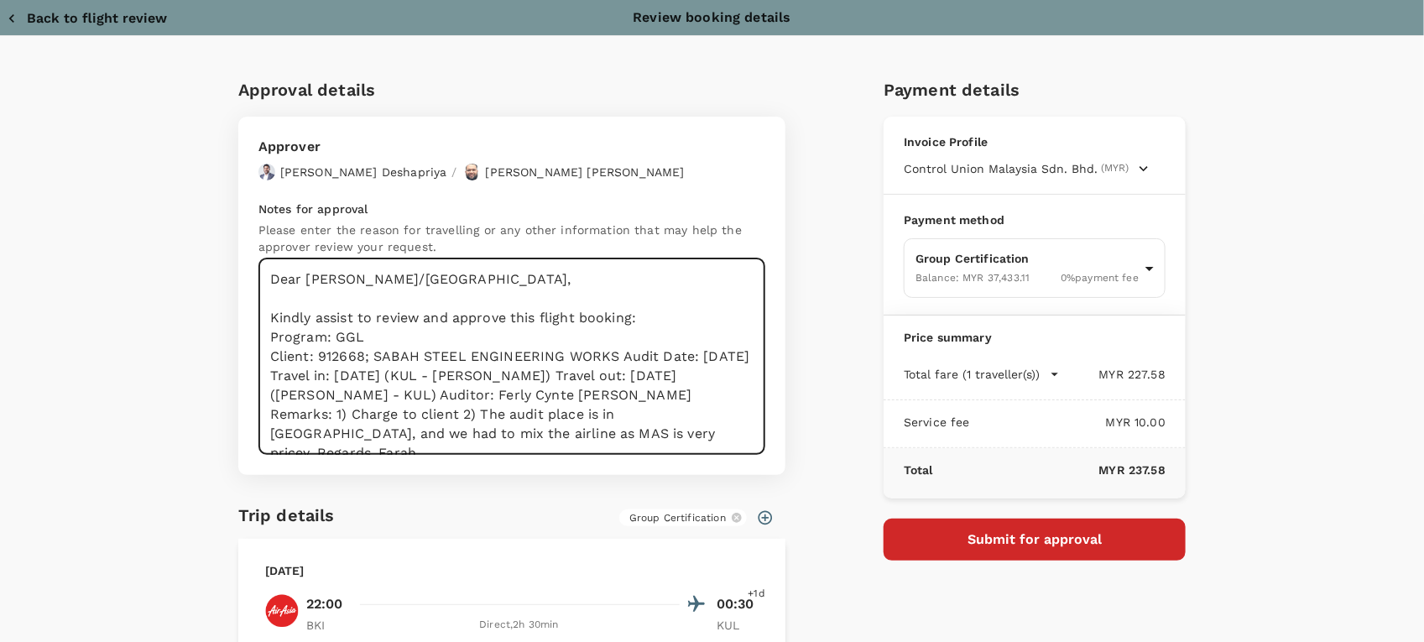
click at [613, 357] on textarea "Dear Hariz/Chathuranga, Kindly assist to review and approve this flight booking…" at bounding box center [511, 356] width 507 height 196
click at [457, 374] on textarea "Dear Hariz/Chathuranga, Kindly assist to review and approve this flight booking…" at bounding box center [511, 356] width 507 height 196
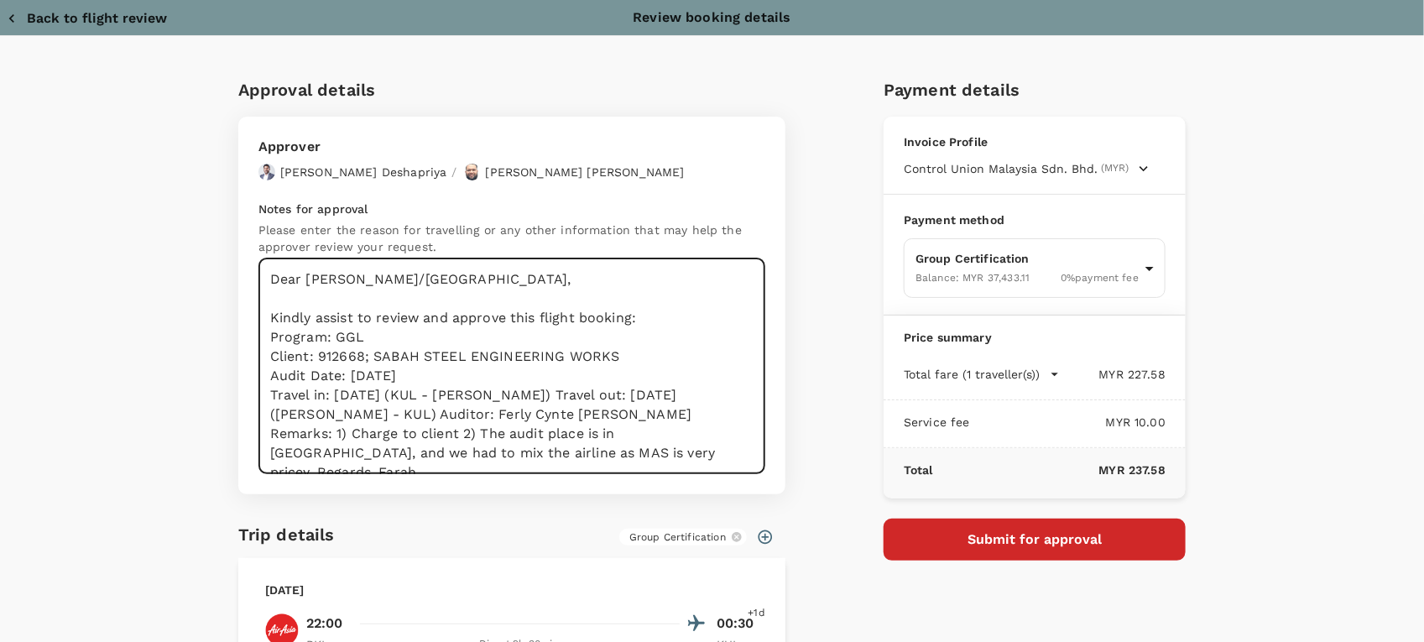
click at [550, 395] on textarea "Dear Hariz/Chathuranga, Kindly assist to review and approve this flight booking…" at bounding box center [511, 366] width 507 height 216
click at [562, 412] on textarea "Dear Hariz/Chathuranga, Kindly assist to review and approve this flight booking…" at bounding box center [511, 366] width 507 height 216
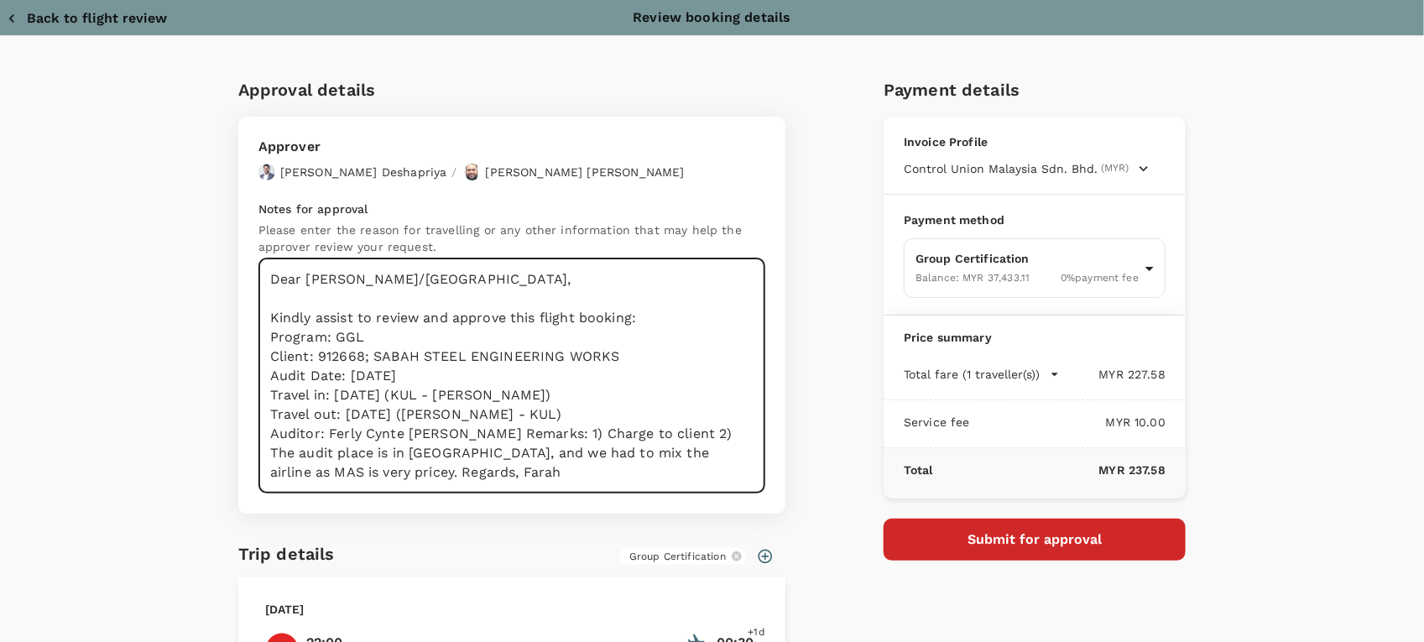
click at [447, 436] on textarea "Dear Hariz/Chathuranga, Kindly assist to review and approve this flight booking…" at bounding box center [511, 375] width 507 height 235
click at [330, 454] on textarea "Dear Hariz/Chathuranga, Kindly assist to review and approve this flight booking…" at bounding box center [511, 375] width 507 height 235
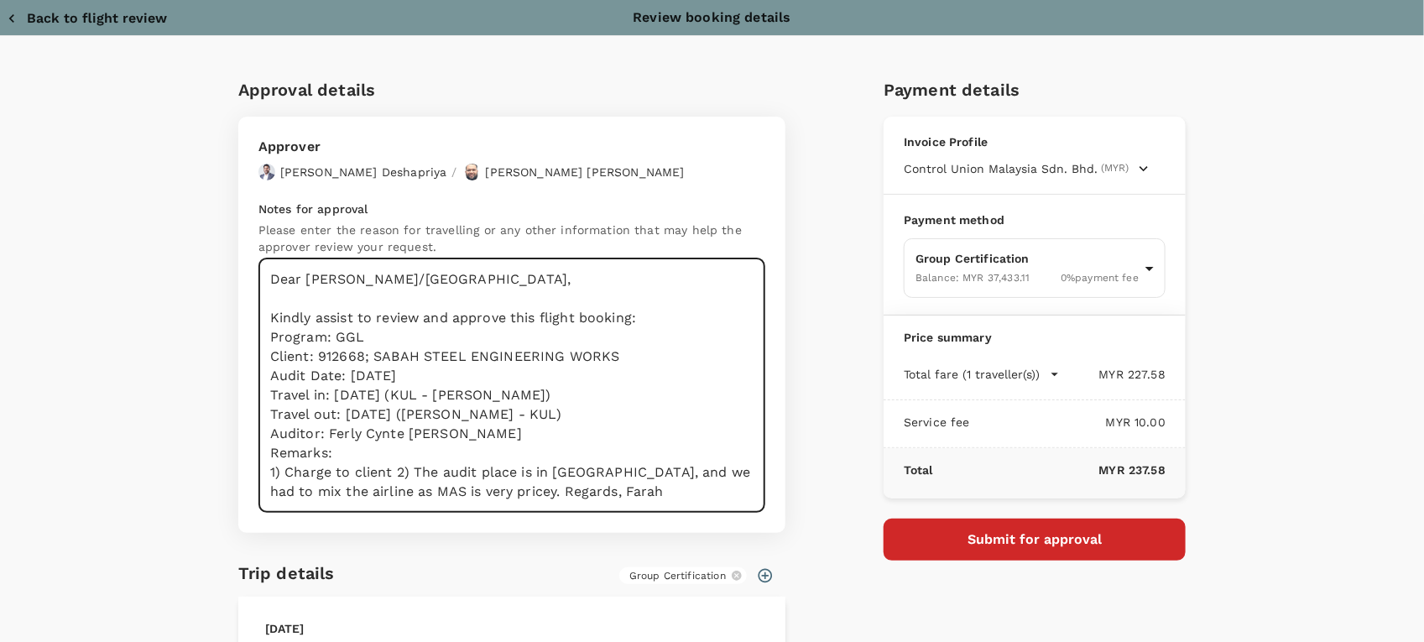
click at [389, 470] on textarea "Dear Hariz/Chathuranga, Kindly assist to review and approve this flight booking…" at bounding box center [511, 385] width 507 height 254
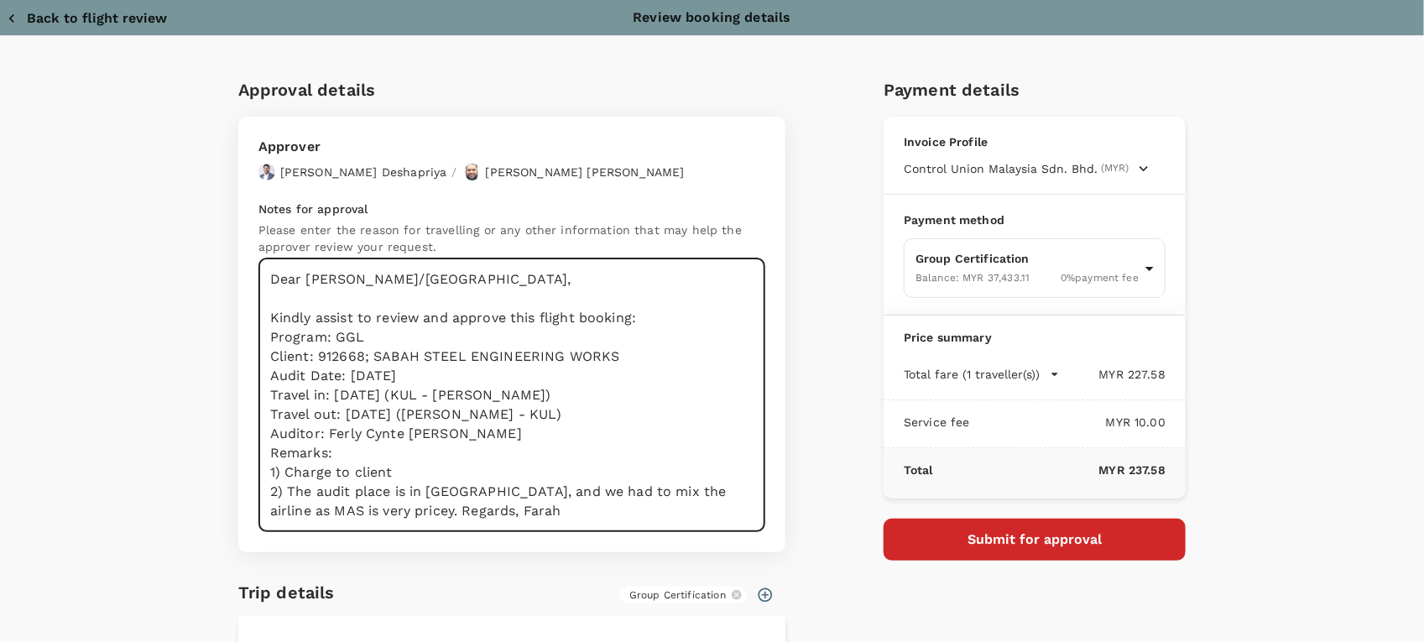
scroll to position [105, 0]
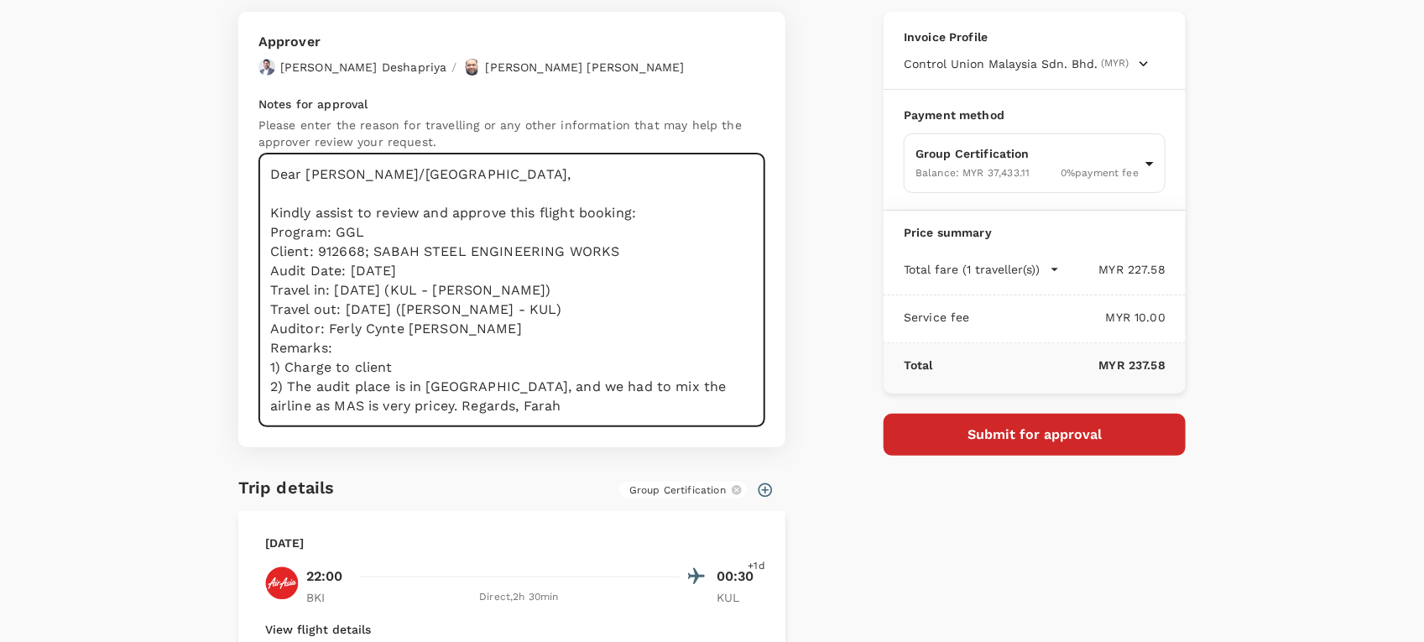
click at [391, 407] on textarea "Dear Hariz/Chathuranga, Kindly assist to review and approve this flight booking…" at bounding box center [511, 291] width 507 height 274
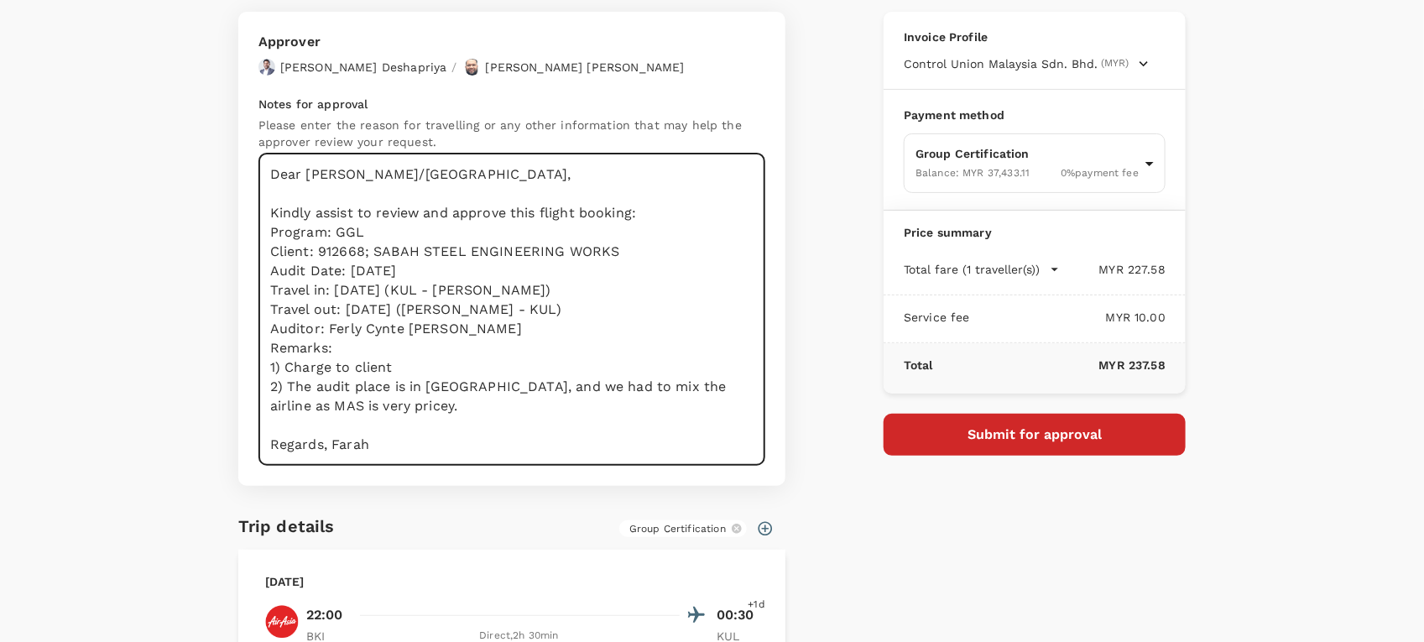
click at [323, 446] on textarea "Dear Hariz/Chathuranga, Kindly assist to review and approve this flight booking…" at bounding box center [511, 310] width 507 height 312
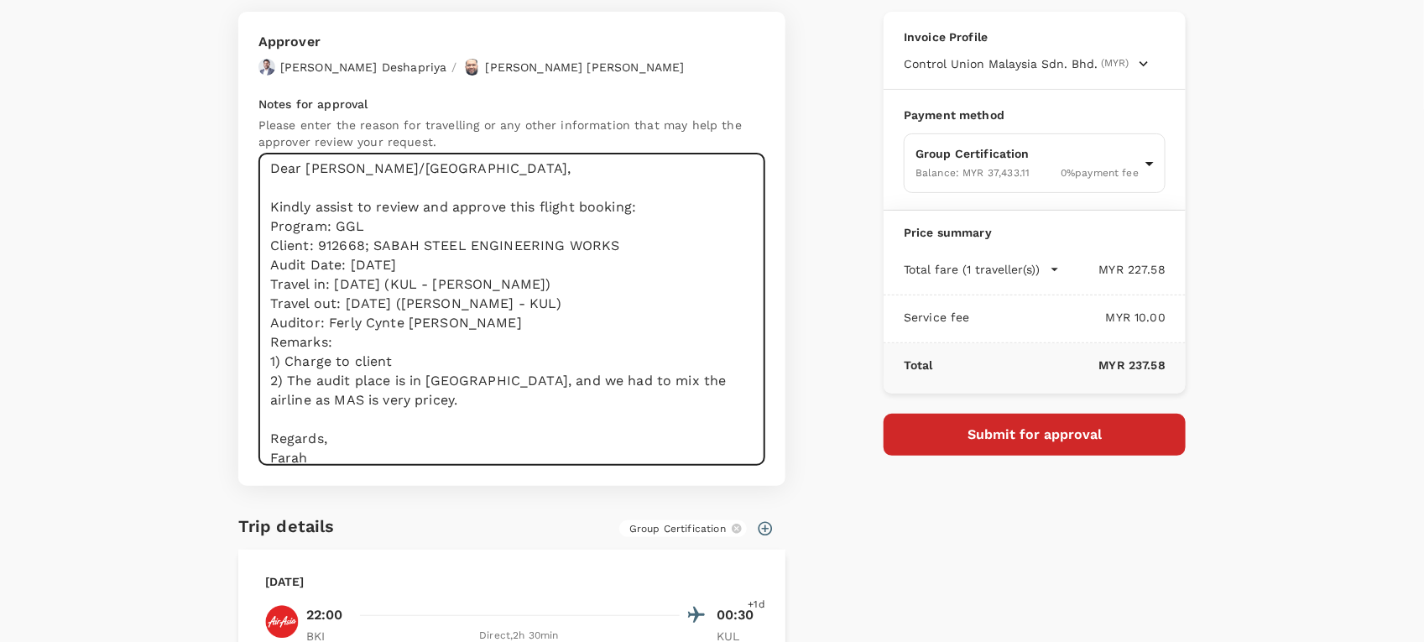
type textarea "Dear Hariz/Chathuranga, Kindly assist to review and approve this flight booking…"
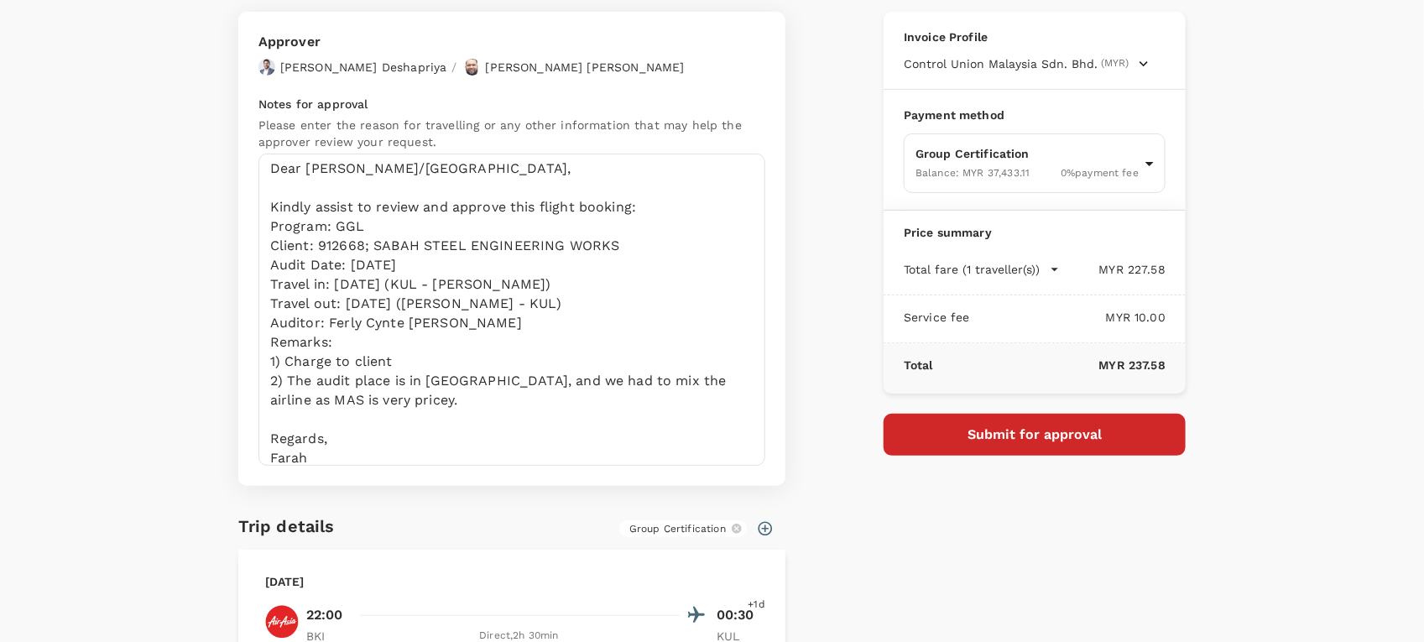
click at [889, 517] on div "Payment details Invoice Profile Control Union Malaysia Sdn. Bhd. (MYR) Business…" at bounding box center [1028, 453] width 316 height 990
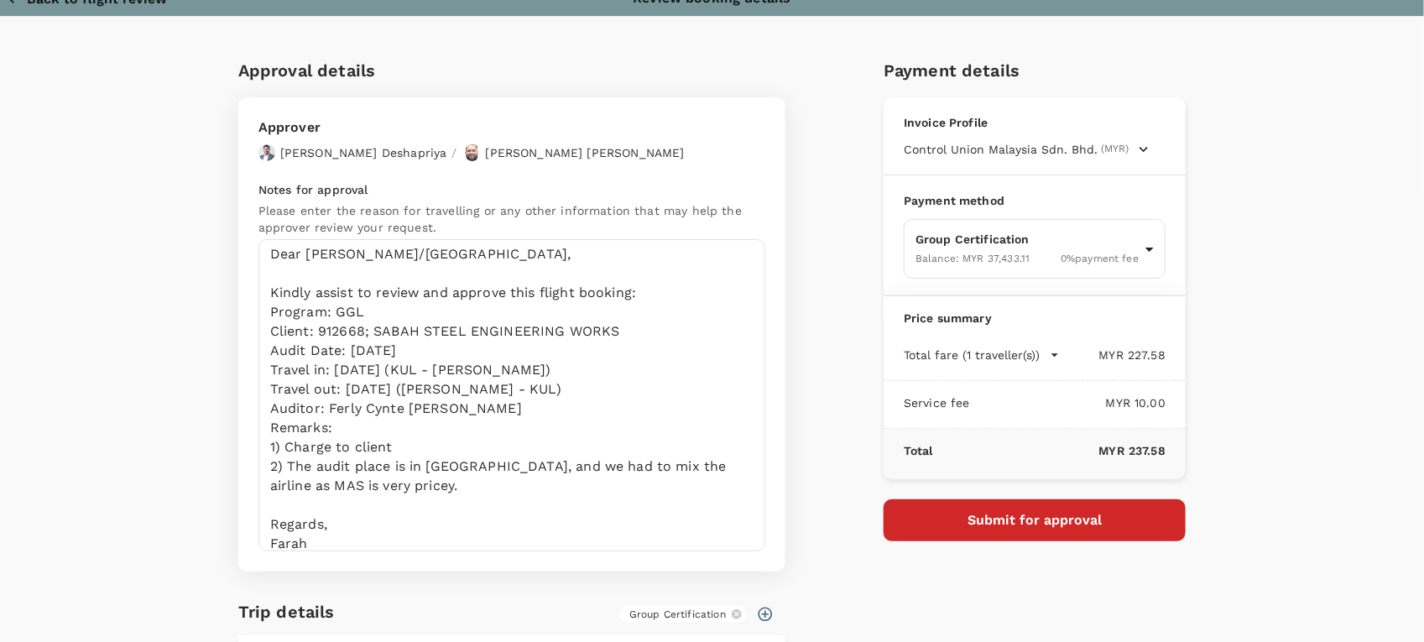
scroll to position [0, 0]
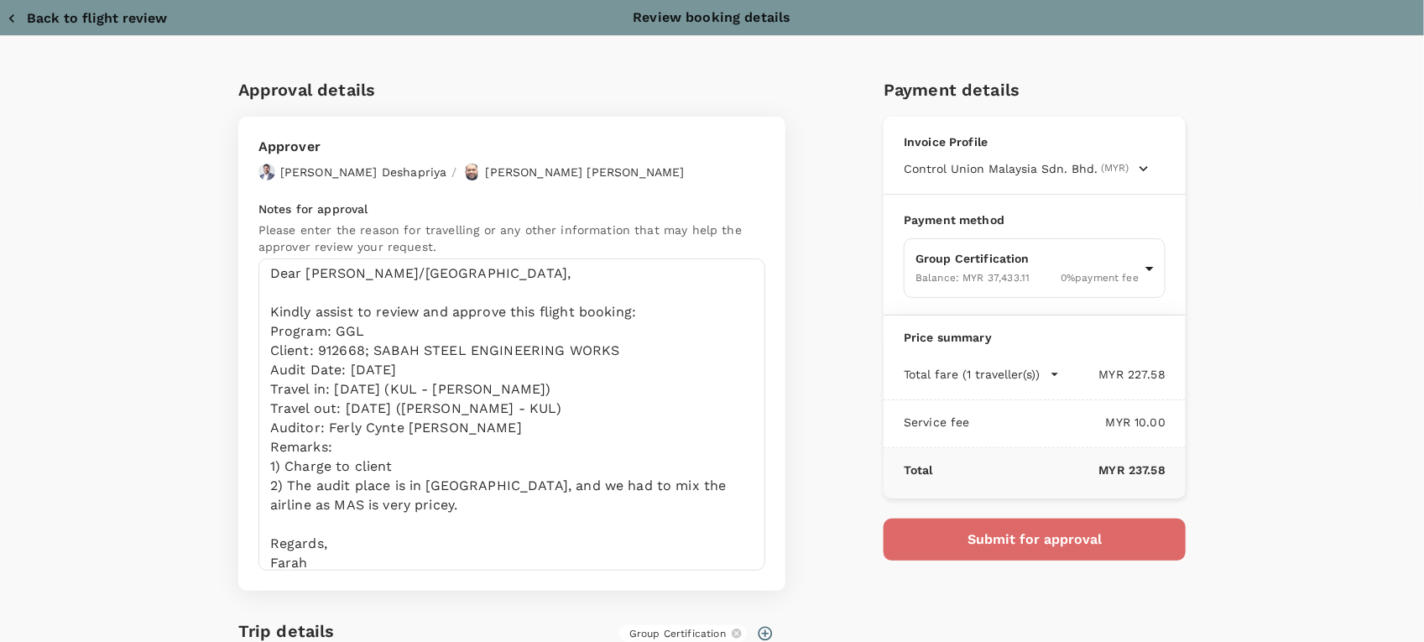
click at [898, 527] on button "Submit for approval" at bounding box center [1035, 540] width 302 height 42
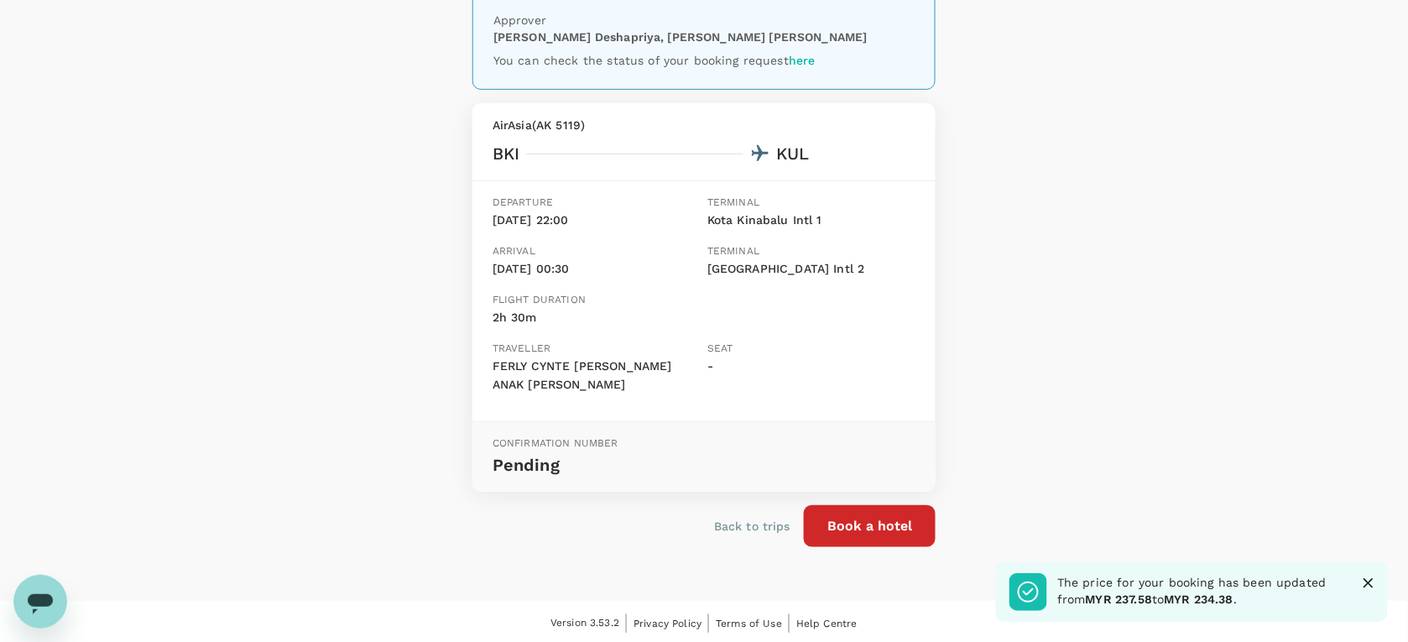
scroll to position [164, 0]
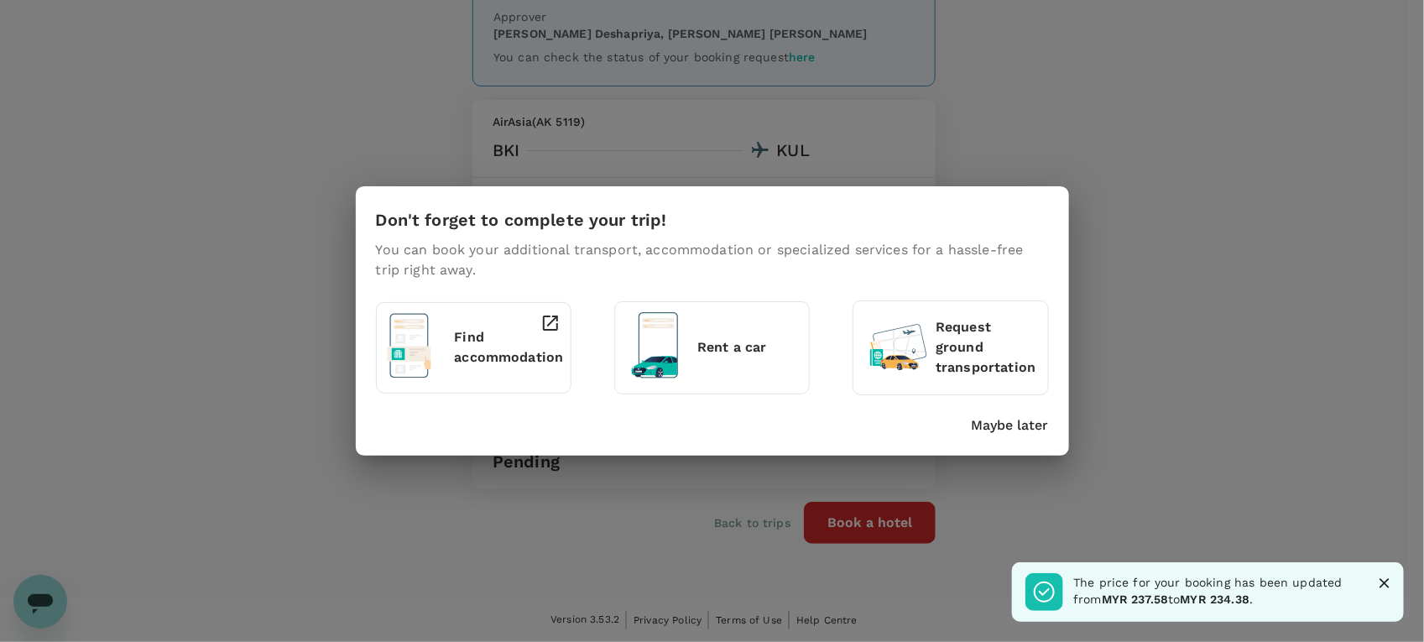
drag, startPoint x: 853, startPoint y: 505, endPoint x: 858, endPoint y: 523, distance: 18.6
click at [858, 523] on div "Don't forget to complete your trip! You can book your additional transport, acc…" at bounding box center [712, 321] width 1424 height 642
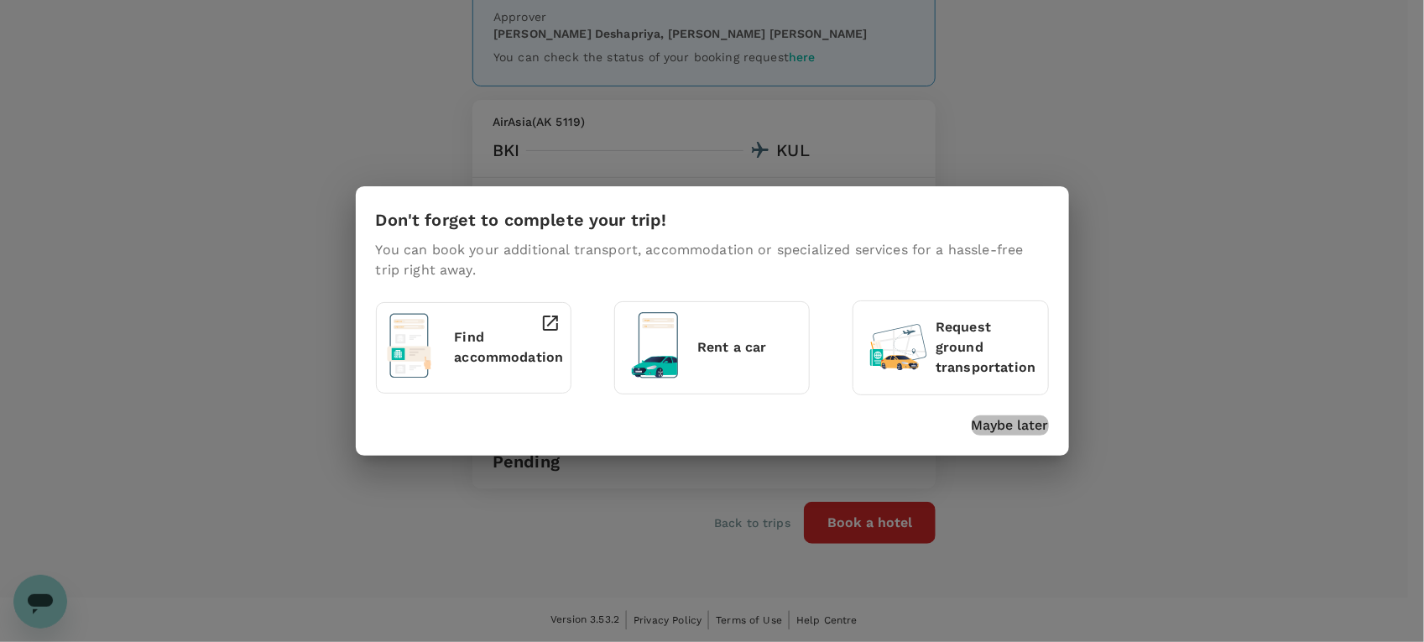
click at [1012, 429] on p "Maybe later" at bounding box center [1010, 425] width 77 height 20
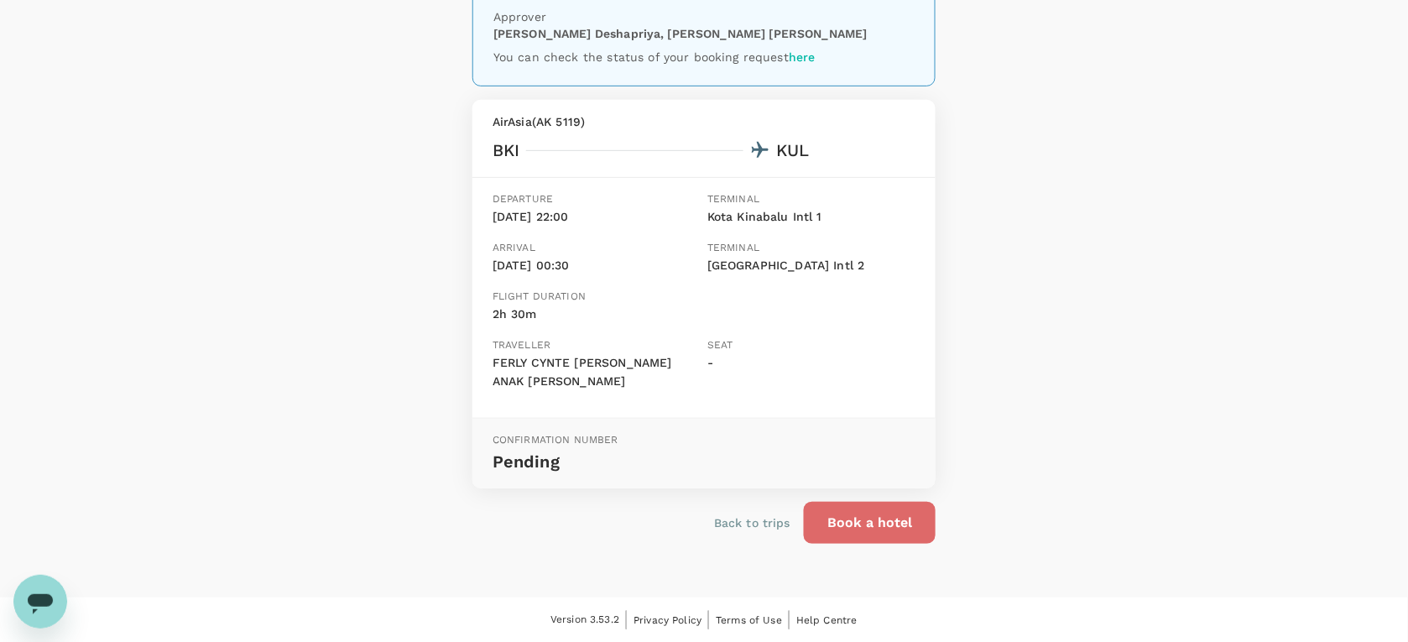
click at [903, 530] on button "Book a hotel" at bounding box center [870, 523] width 132 height 42
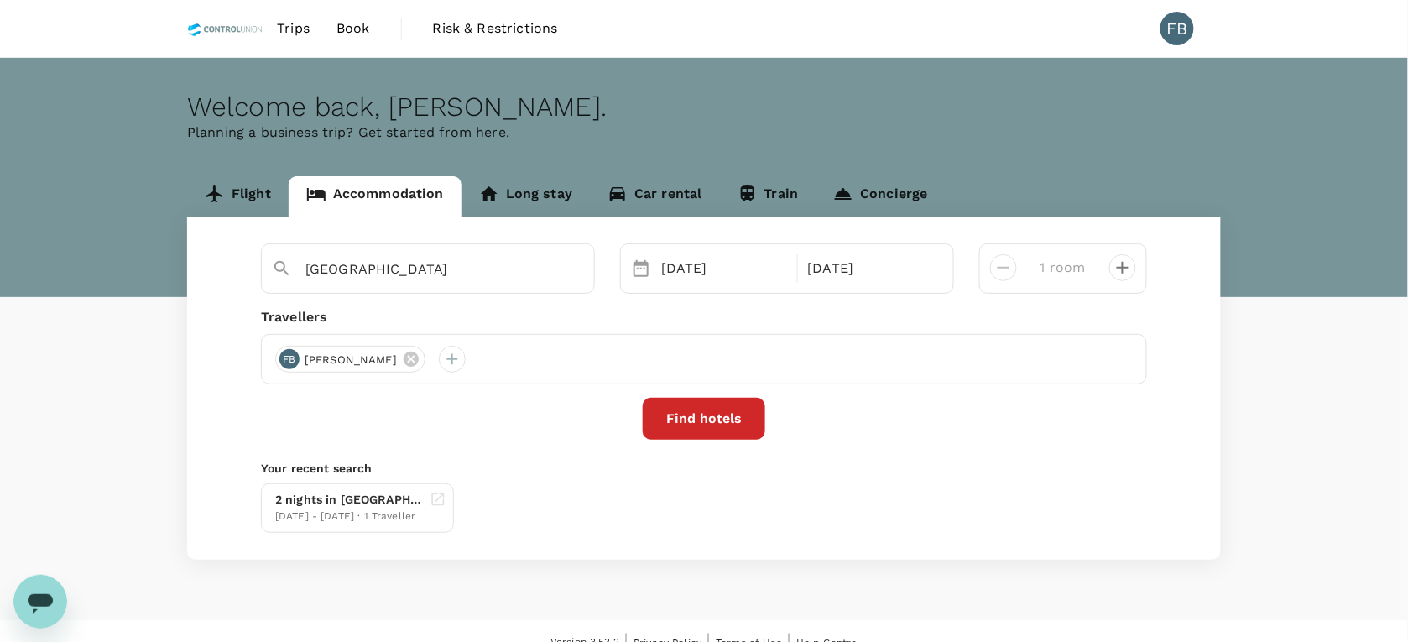
type input "My Inn Hotel Lahad Datu"
click at [702, 270] on div "22 Oct" at bounding box center [724, 269] width 139 height 34
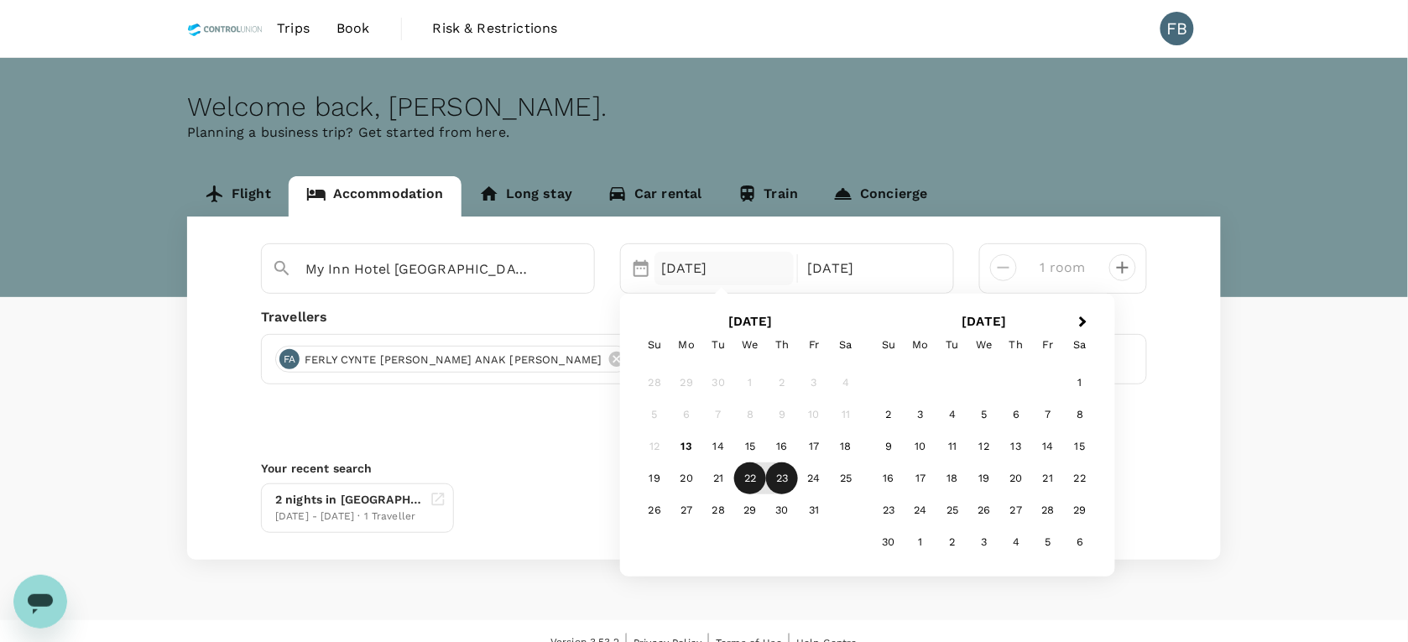
click at [702, 270] on div "22 Oct" at bounding box center [724, 269] width 139 height 34
click at [548, 447] on div "My Inn Hotel Lahad Datu 22 Oct Next Month October 2025 Su Mo Tu We Th Fr Sa 28 …" at bounding box center [704, 387] width 1034 height 343
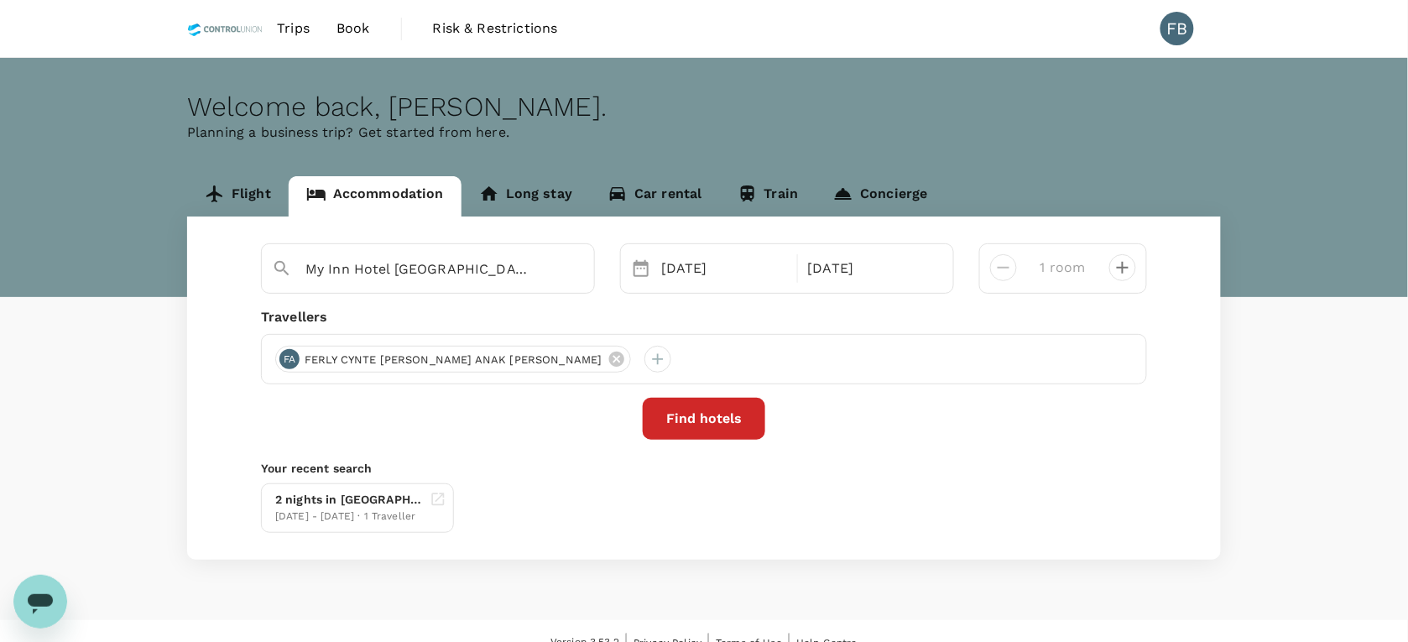
click at [701, 420] on button "Find hotels" at bounding box center [704, 419] width 123 height 42
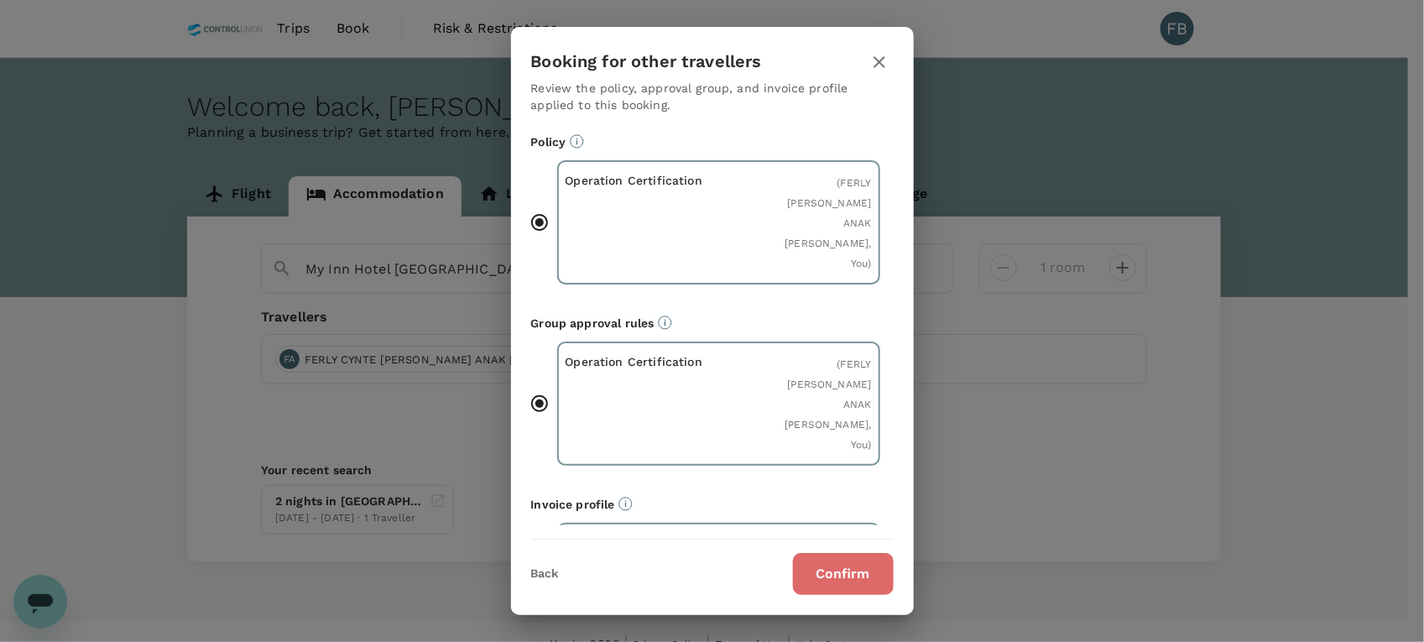
click at [852, 568] on button "Confirm" at bounding box center [843, 574] width 101 height 42
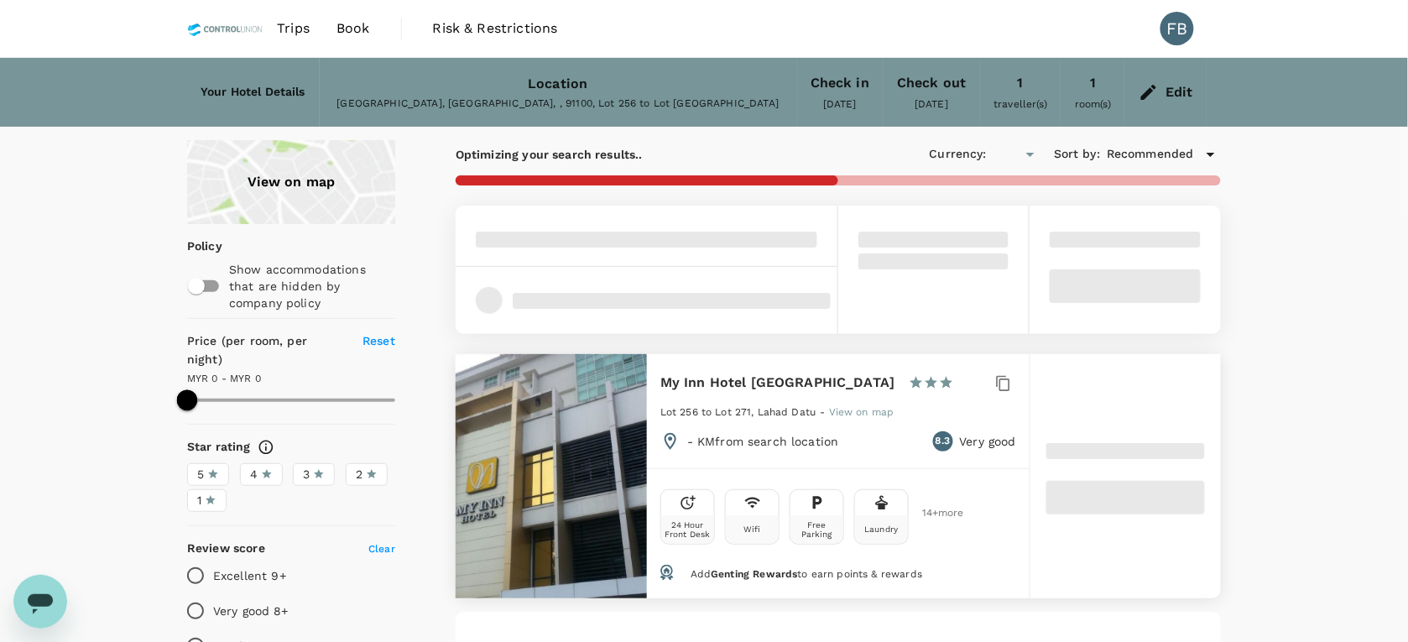
type input "MYR"
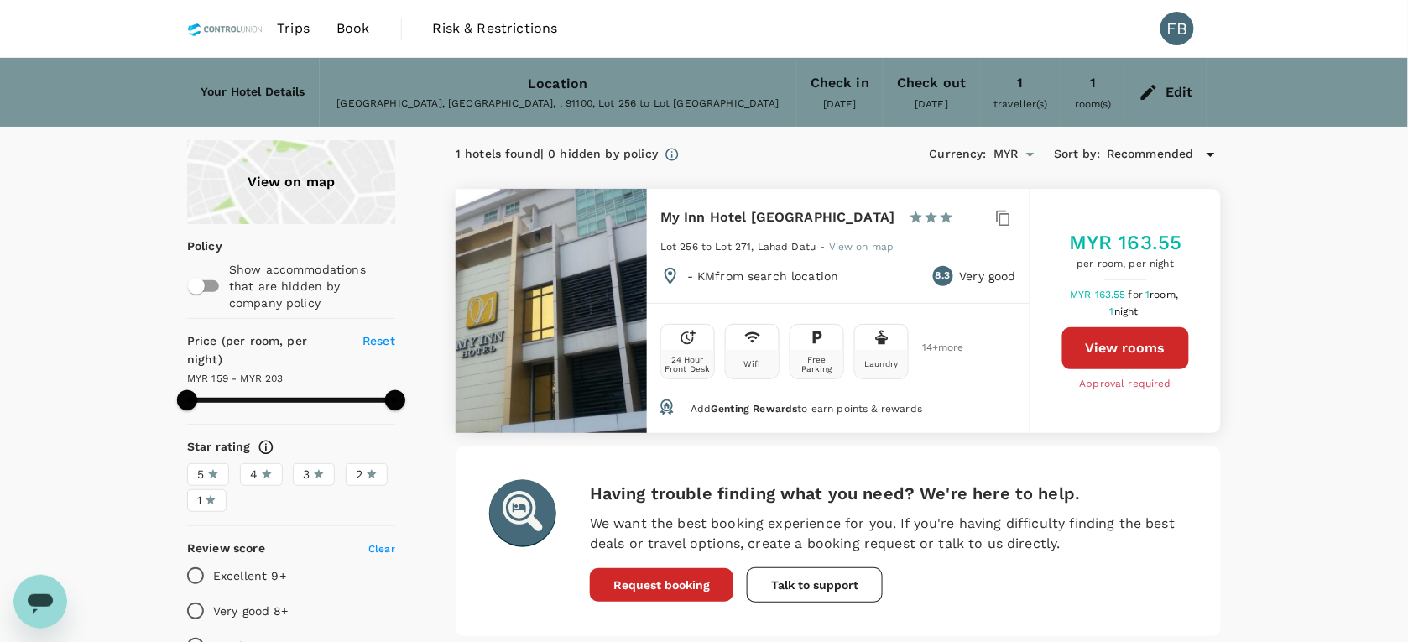
click at [1081, 338] on button "View rooms" at bounding box center [1125, 348] width 127 height 42
type input "203.16"
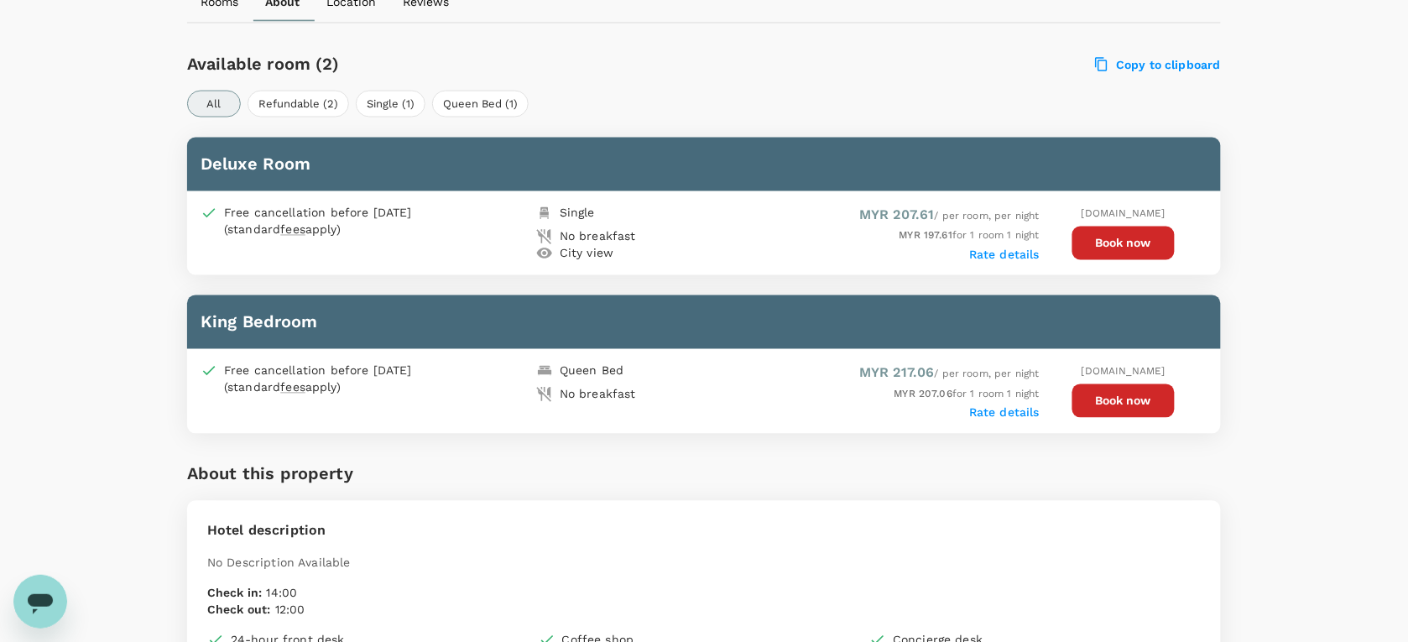
scroll to position [629, 0]
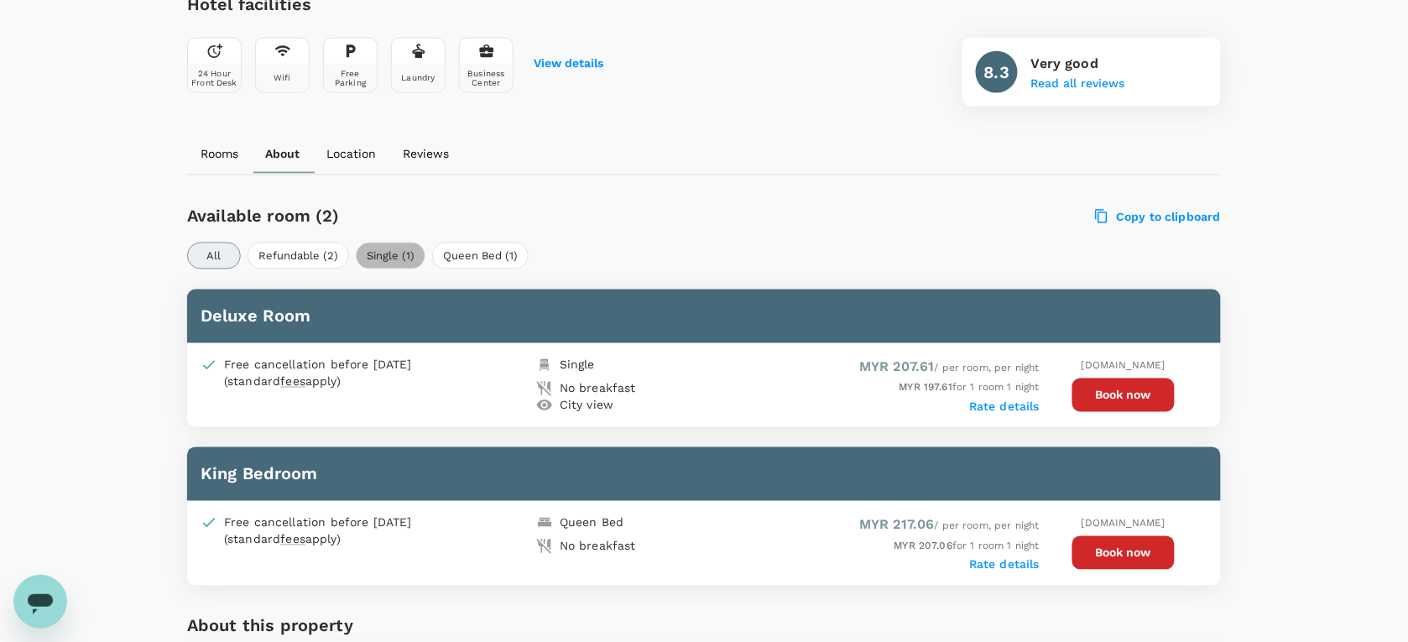
click at [399, 257] on button "Single (1)" at bounding box center [391, 256] width 70 height 27
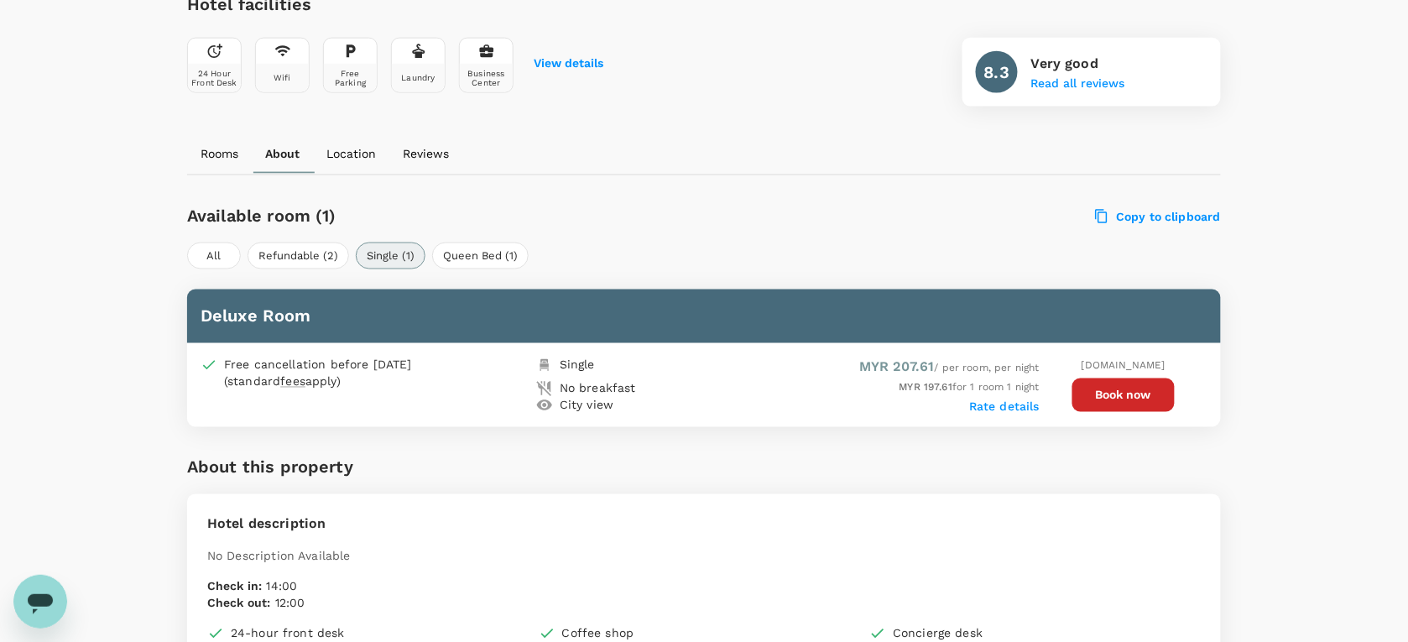
click at [680, 232] on div "Available room (1) Copy to clipboard All Refundable (2) Single (1) Queen Bed (1…" at bounding box center [704, 312] width 1034 height 232
click at [1127, 387] on button "Book now" at bounding box center [1123, 395] width 102 height 34
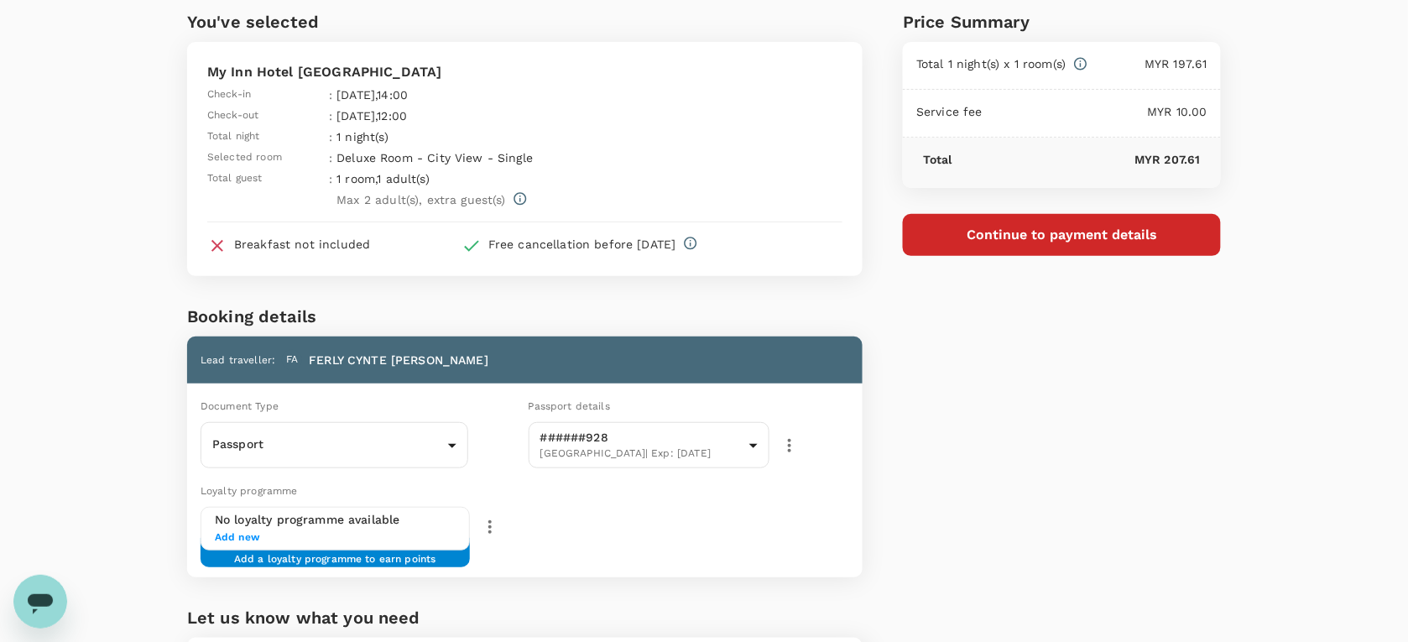
scroll to position [105, 0]
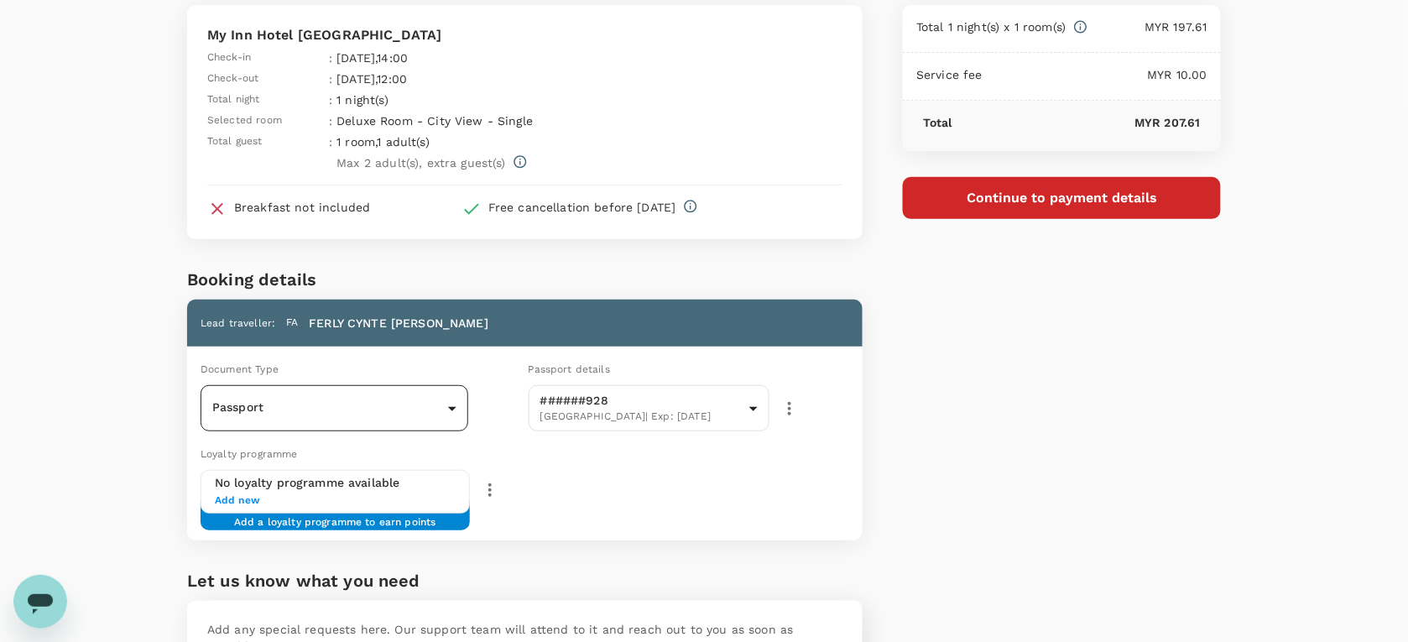
click at [376, 410] on body "Back to hotel details Review selection You've selected My Inn Hotel Lahad Datu …" at bounding box center [704, 358] width 1408 height 926
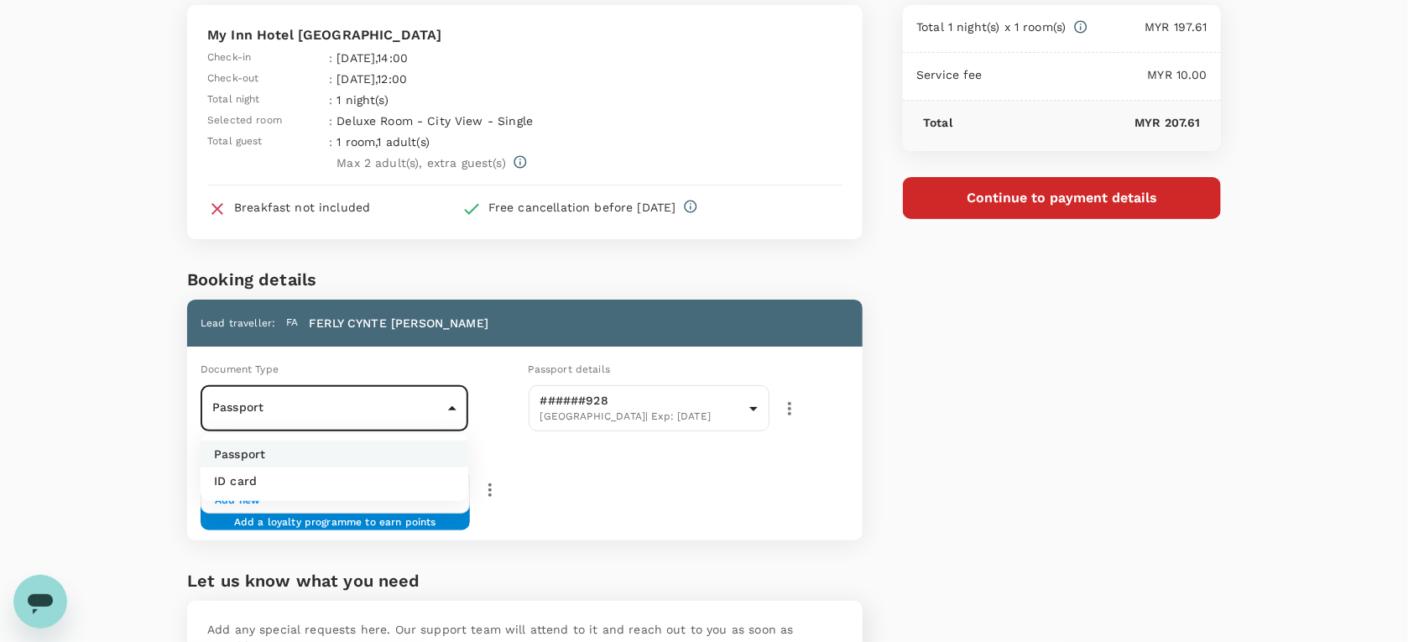
click at [352, 488] on li "ID card" at bounding box center [335, 480] width 268 height 27
type input "Id card"
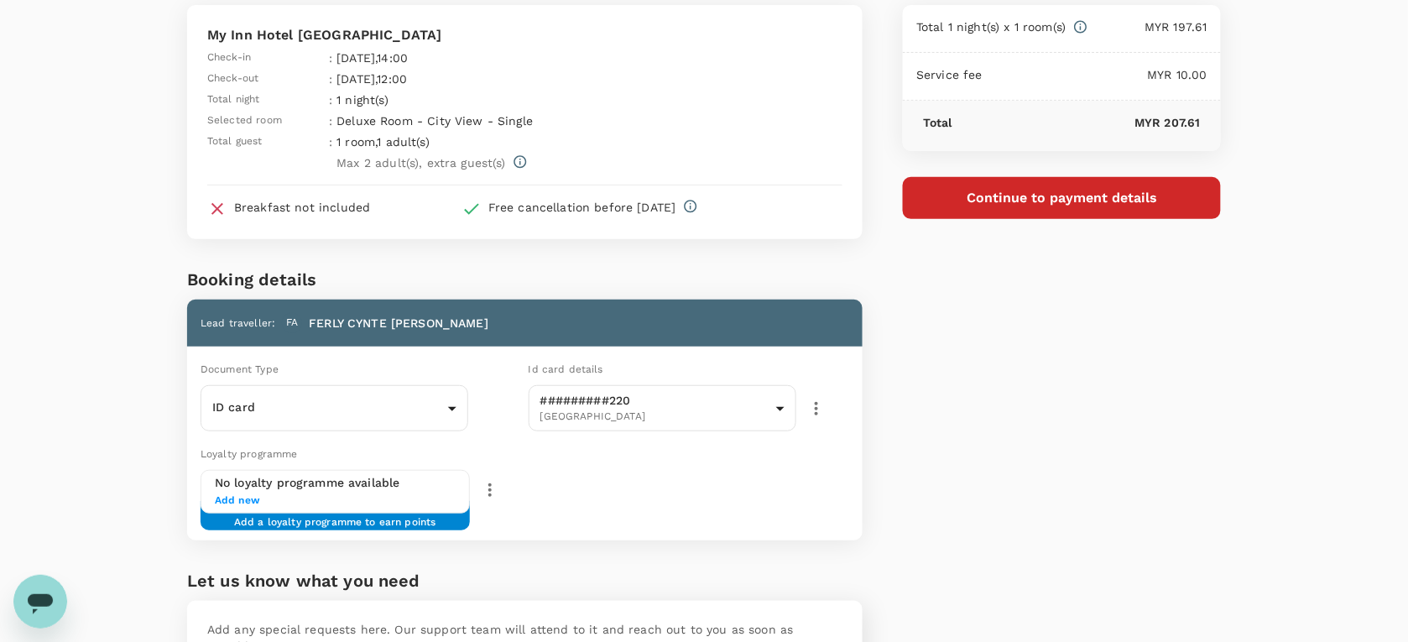
click at [617, 485] on div "No loyalty programme available Add new Add a loyalty programme to earn points" at bounding box center [416, 492] width 430 height 44
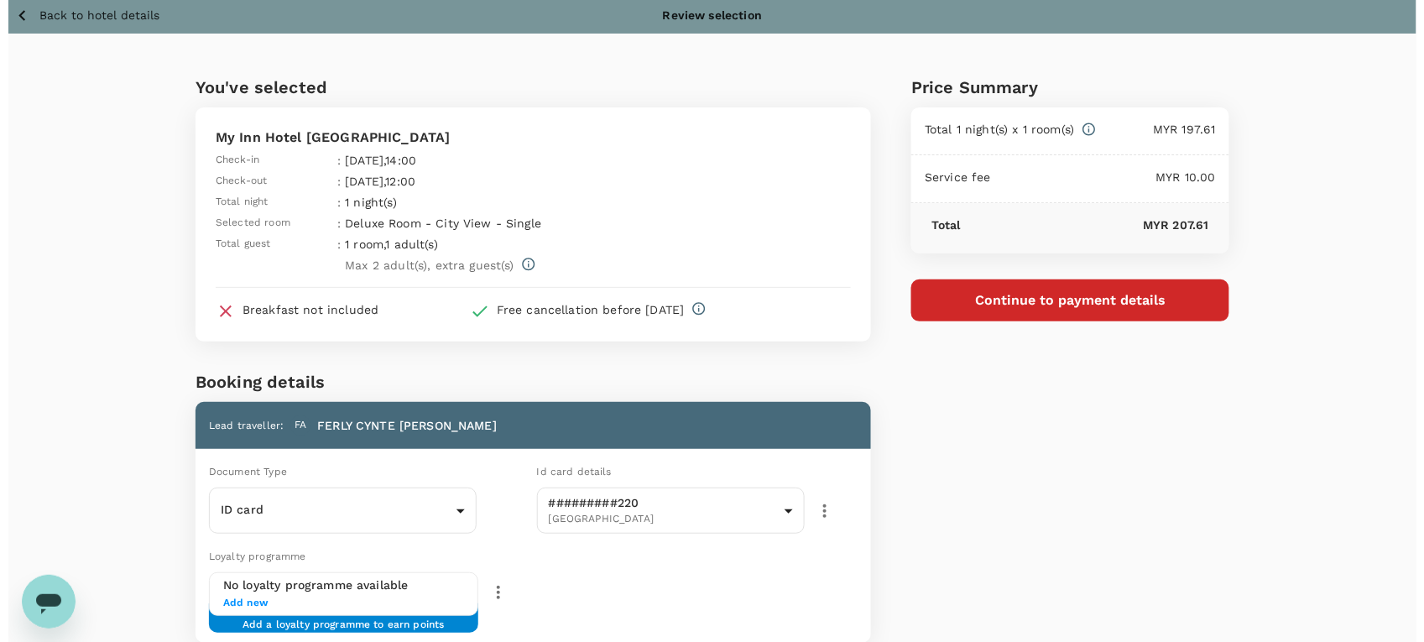
scroll to position [0, 0]
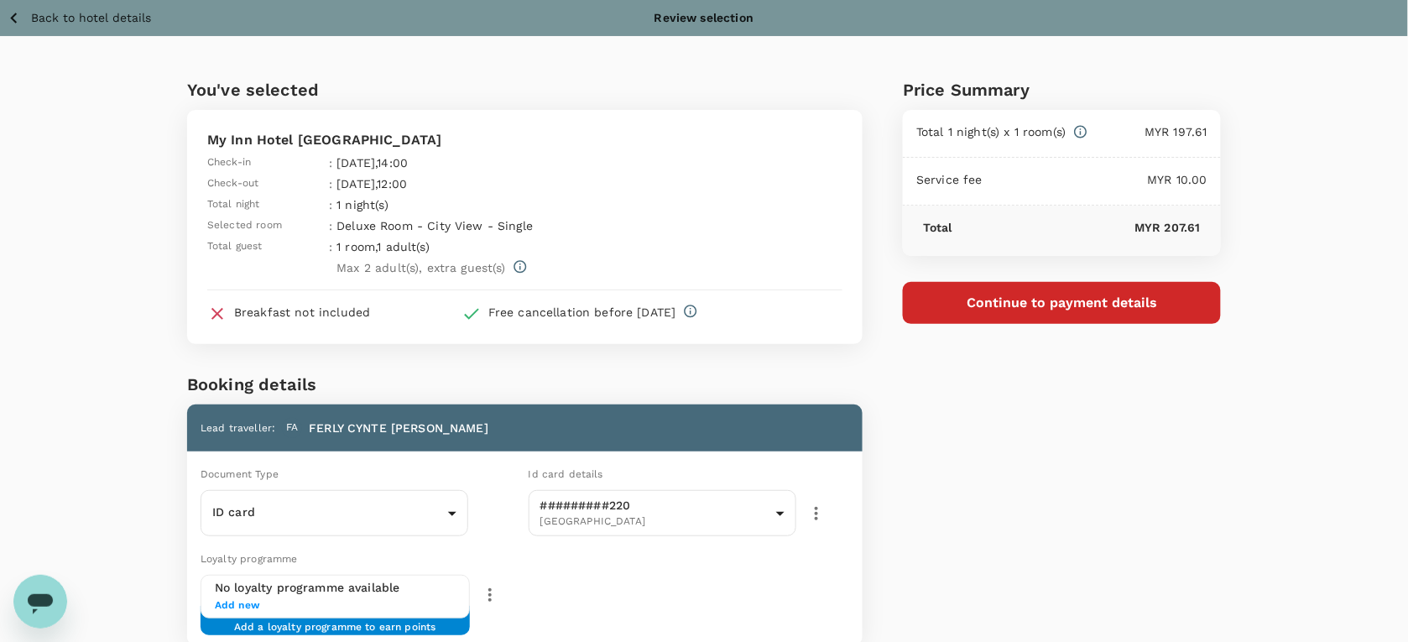
click at [963, 295] on button "Continue to payment details" at bounding box center [1062, 303] width 318 height 42
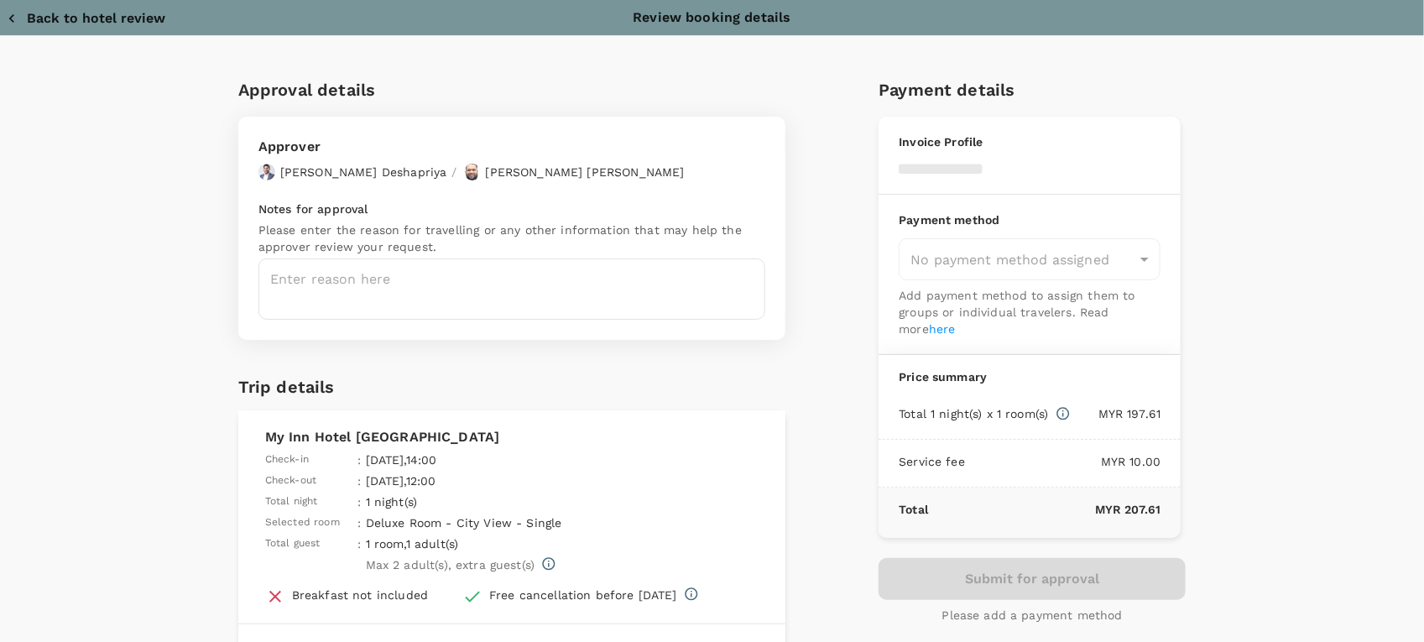
type input "9e254831-a140-43d4-90d9-f4bdc71b84d3"
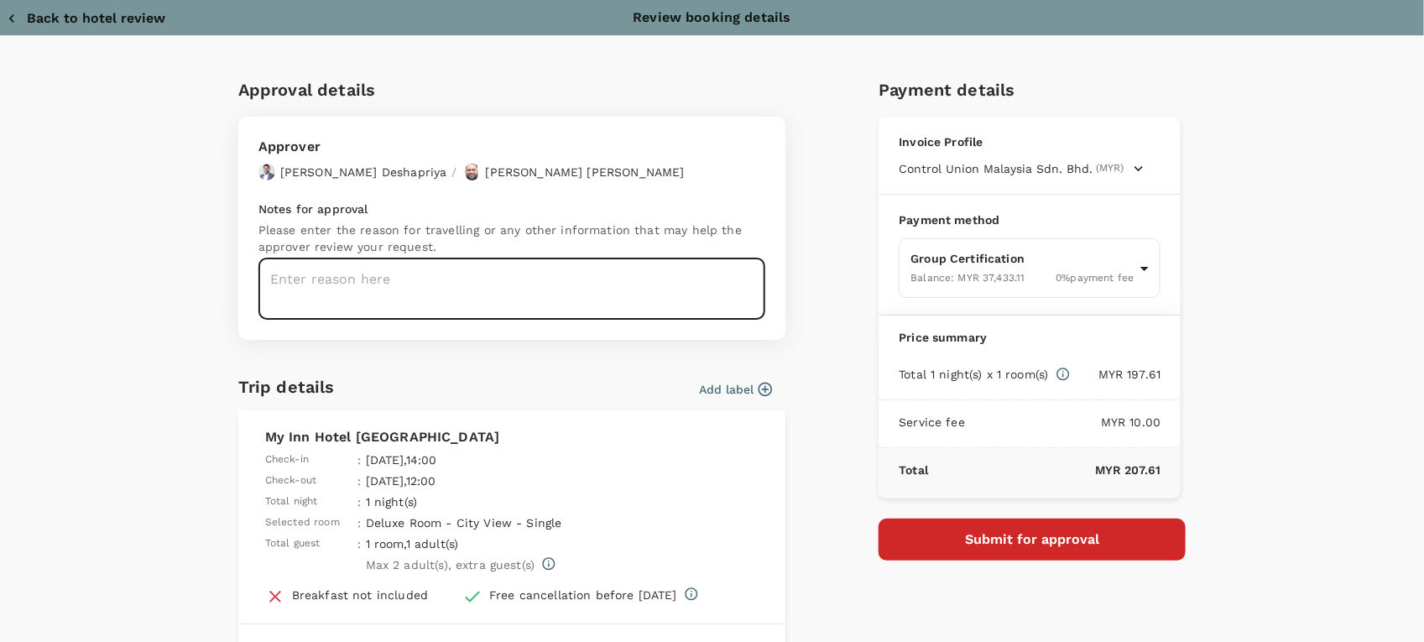
click at [457, 288] on textarea at bounding box center [511, 288] width 507 height 61
paste textarea "Dear Hariz/Chathuranga, Kindly assist to review and approve this flight booking…"
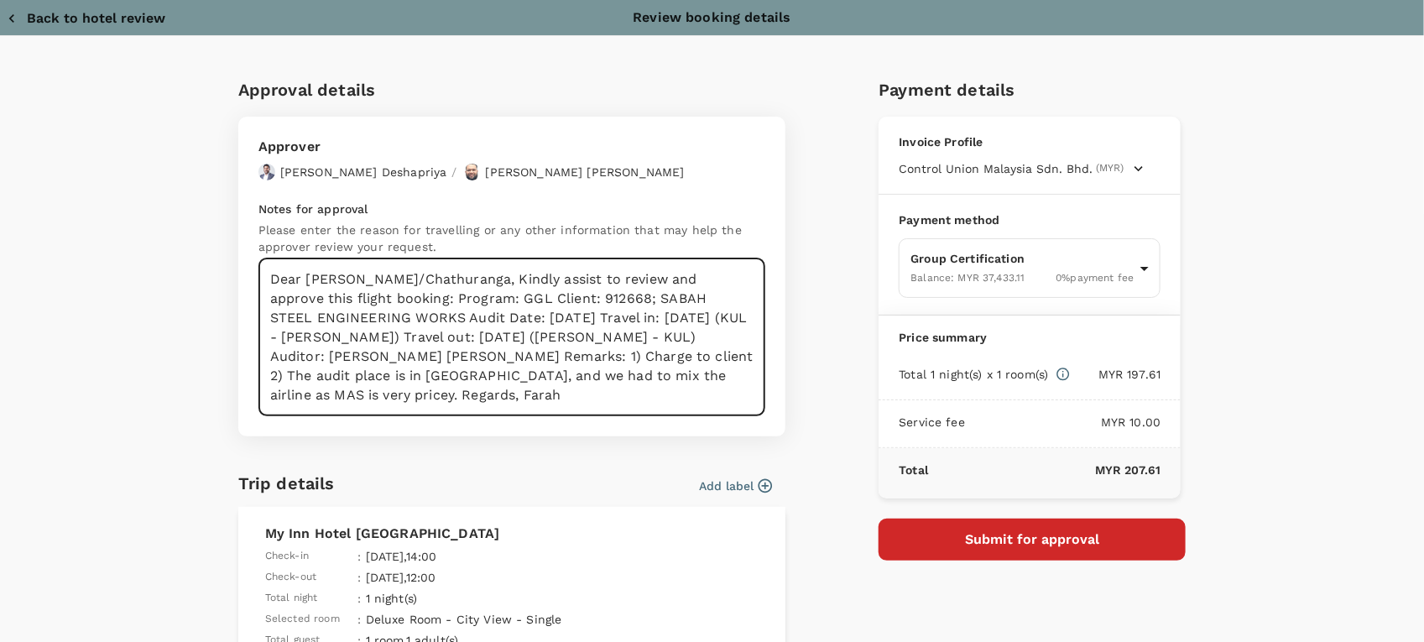
drag, startPoint x: 430, startPoint y: 279, endPoint x: 437, endPoint y: 294, distance: 16.1
click at [432, 281] on textarea "Dear Hariz/Chathuranga, Kindly assist to review and approve this flight booking…" at bounding box center [511, 337] width 507 height 158
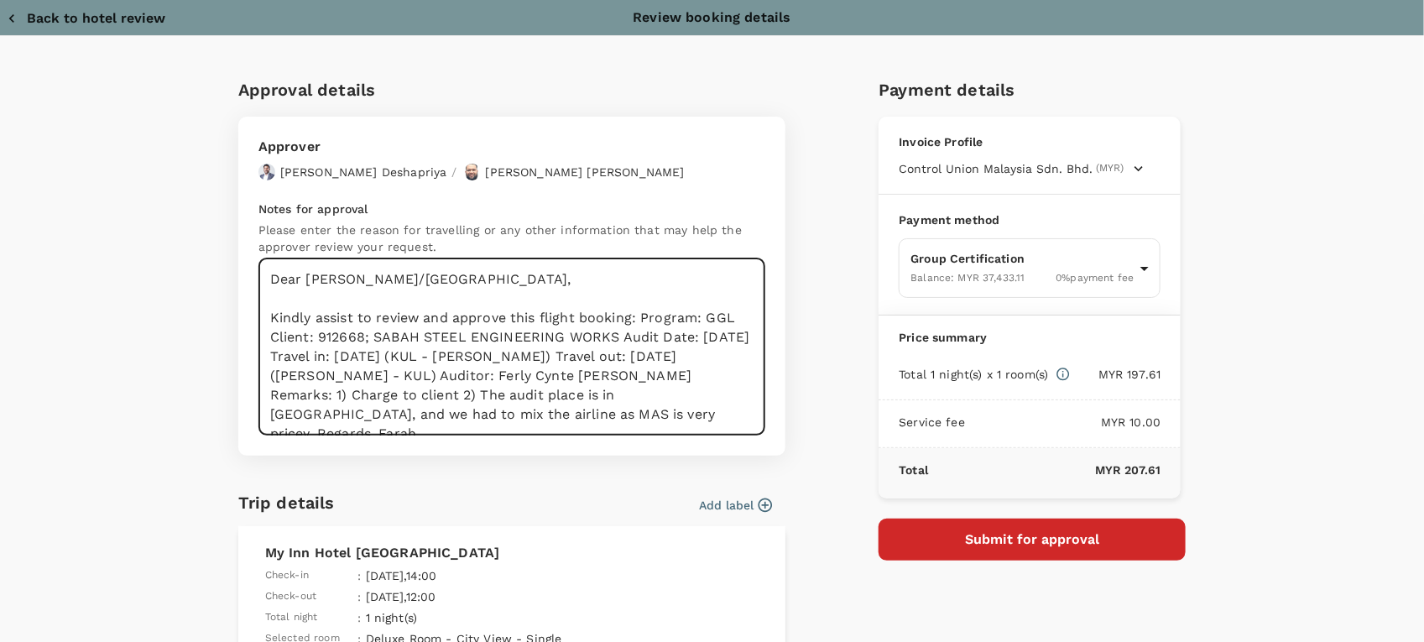
click at [631, 319] on textarea "Dear Hariz/Chathuranga, Kindly assist to review and approve this flight booking…" at bounding box center [511, 346] width 507 height 177
click at [357, 336] on textarea "Dear Hariz/Chathuranga, Kindly assist to review and approve this flight booking…" at bounding box center [511, 346] width 507 height 177
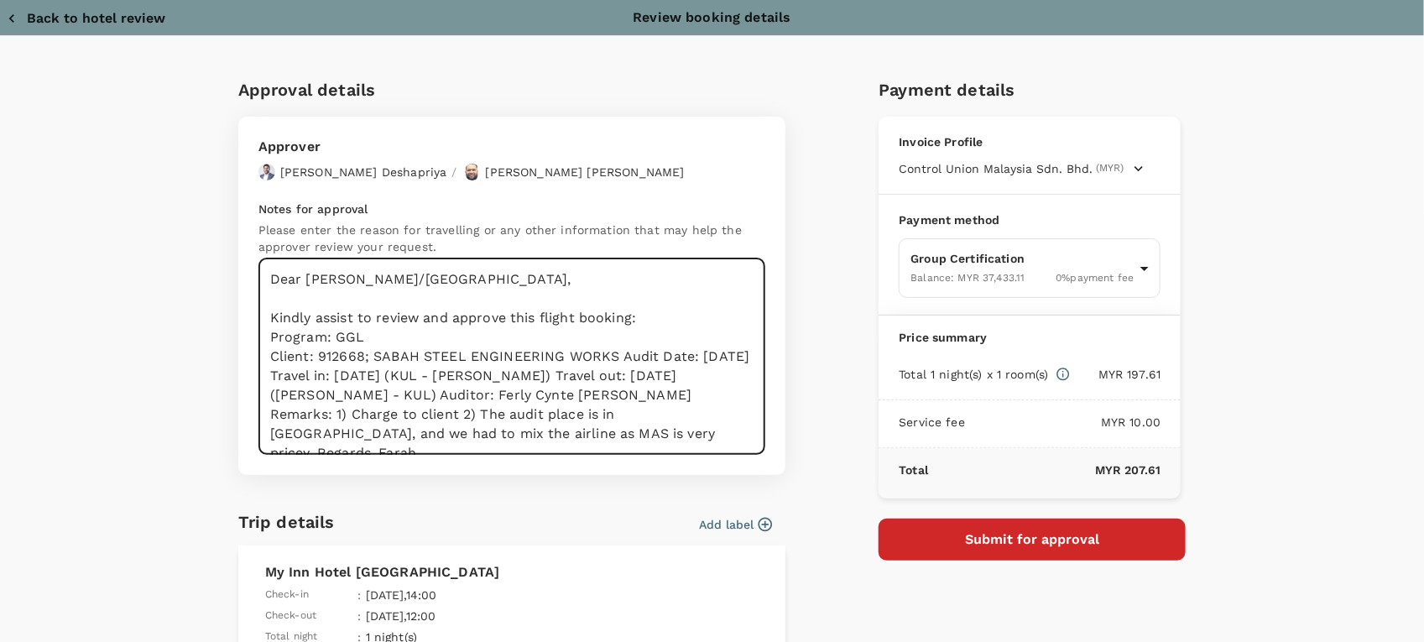
click at [613, 354] on textarea "Dear Hariz/Chathuranga, Kindly assist to review and approve this flight booking…" at bounding box center [511, 356] width 507 height 196
click at [458, 375] on textarea "Dear Hariz/Chathuranga, Kindly assist to review and approve this flight booking…" at bounding box center [511, 356] width 507 height 196
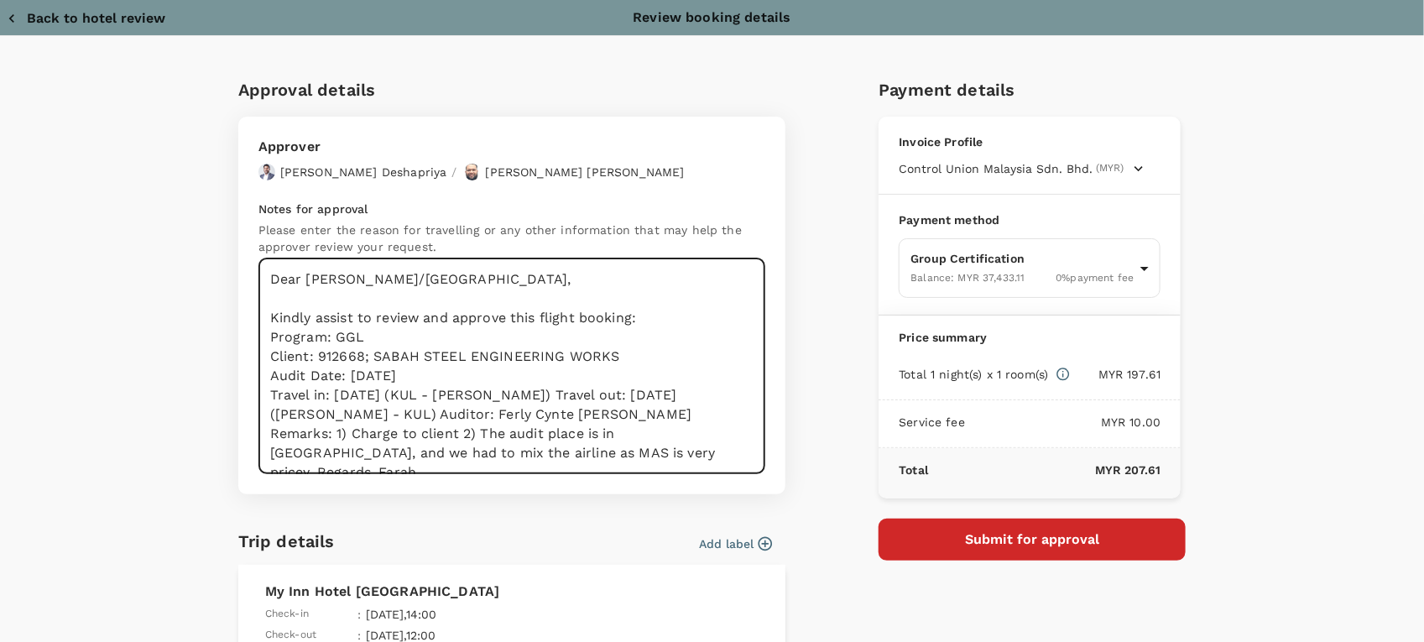
click at [550, 394] on textarea "Dear Hariz/Chathuranga, Kindly assist to review and approve this flight booking…" at bounding box center [511, 366] width 507 height 216
click at [558, 414] on textarea "Dear Hariz/Chathuranga, Kindly assist to review and approve this flight booking…" at bounding box center [511, 366] width 507 height 216
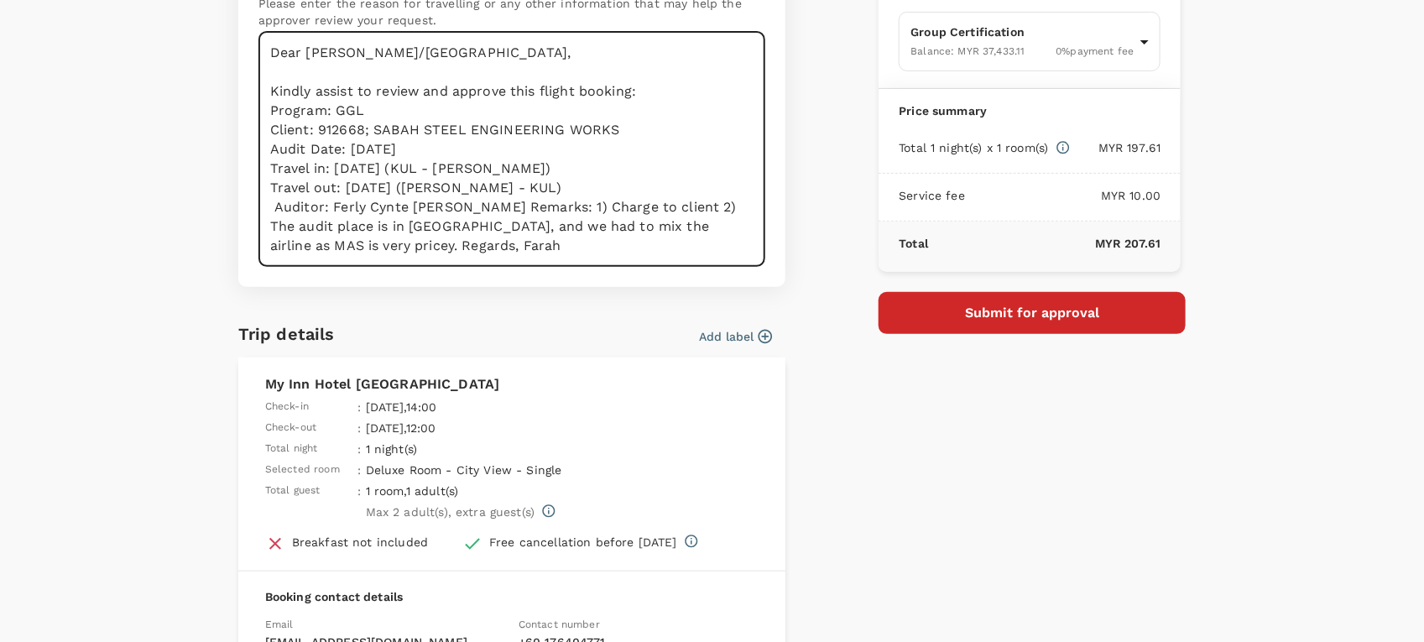
scroll to position [215, 0]
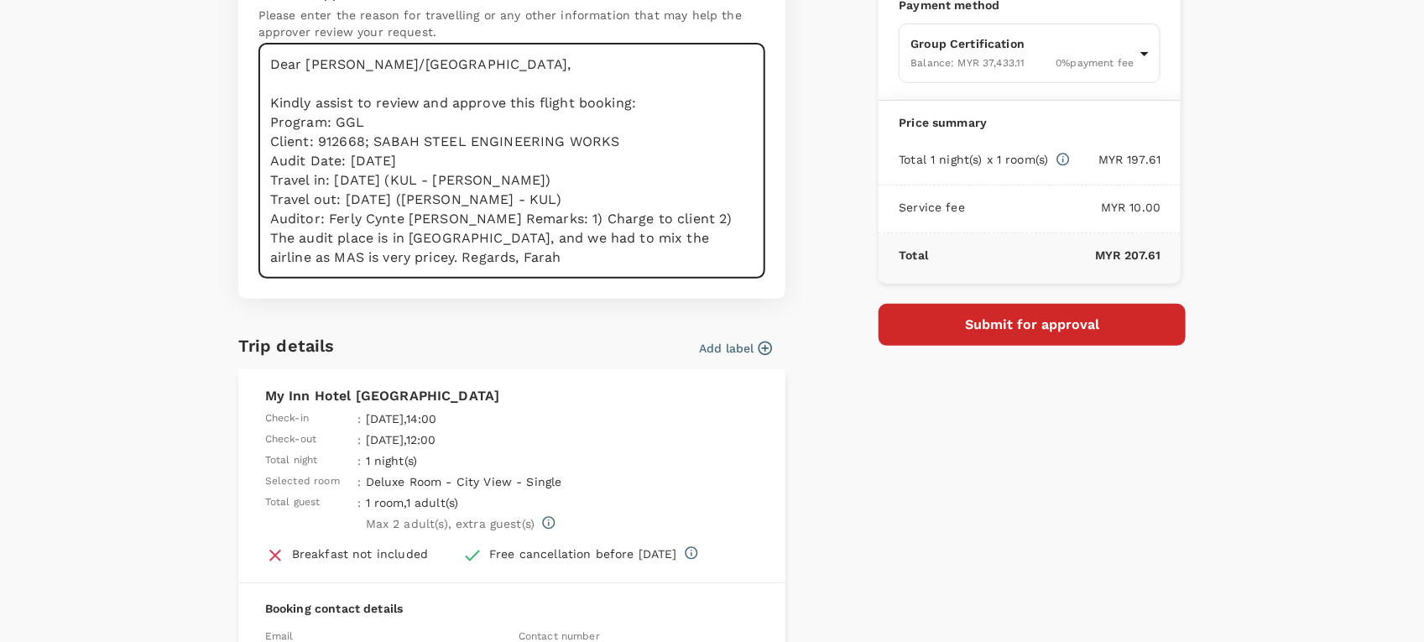
click at [441, 221] on textarea "Dear Hariz/Chathuranga, Kindly assist to review and approve this flight booking…" at bounding box center [511, 161] width 507 height 235
click at [347, 237] on textarea "Dear Hariz/Chathuranga, Kindly assist to review and approve this flight booking…" at bounding box center [511, 161] width 507 height 235
drag, startPoint x: 439, startPoint y: 235, endPoint x: 556, endPoint y: 257, distance: 118.7
click at [556, 257] on textarea "Dear Hariz/Chathuranga, Kindly assist to review and approve this flight booking…" at bounding box center [511, 161] width 507 height 235
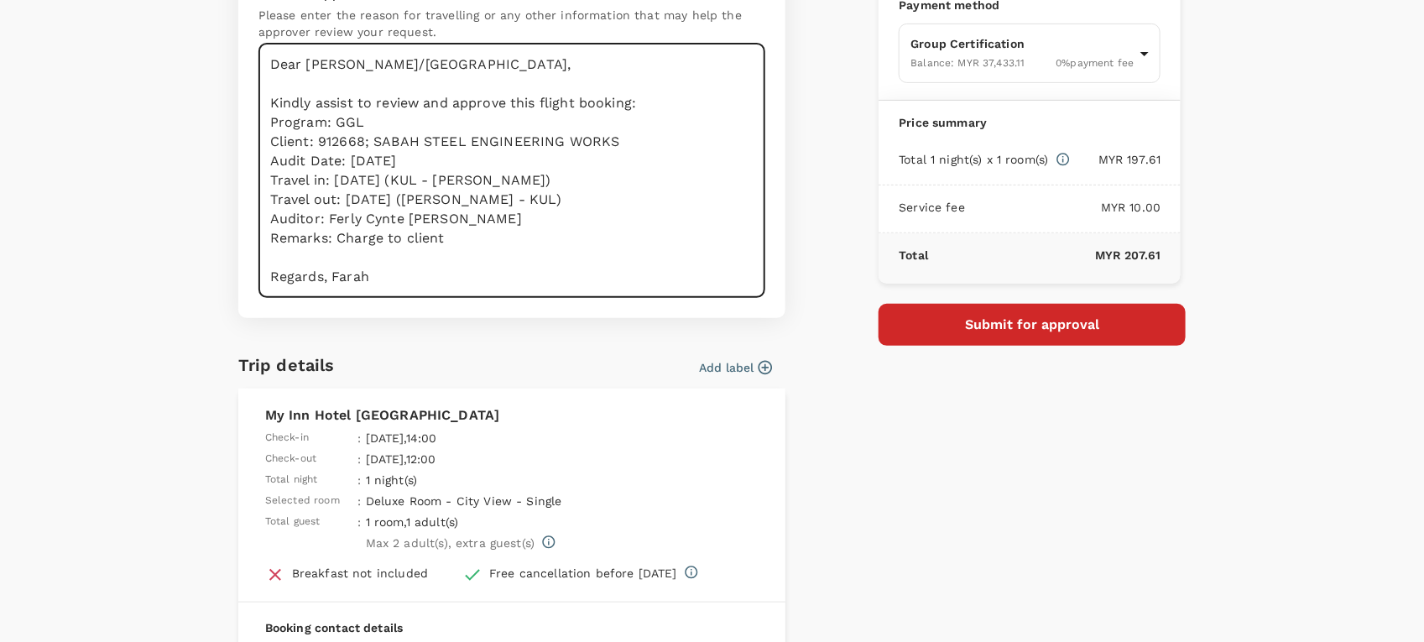
click at [321, 274] on textarea "Dear Hariz/Chathuranga, Kindly assist to review and approve this flight booking…" at bounding box center [511, 171] width 507 height 254
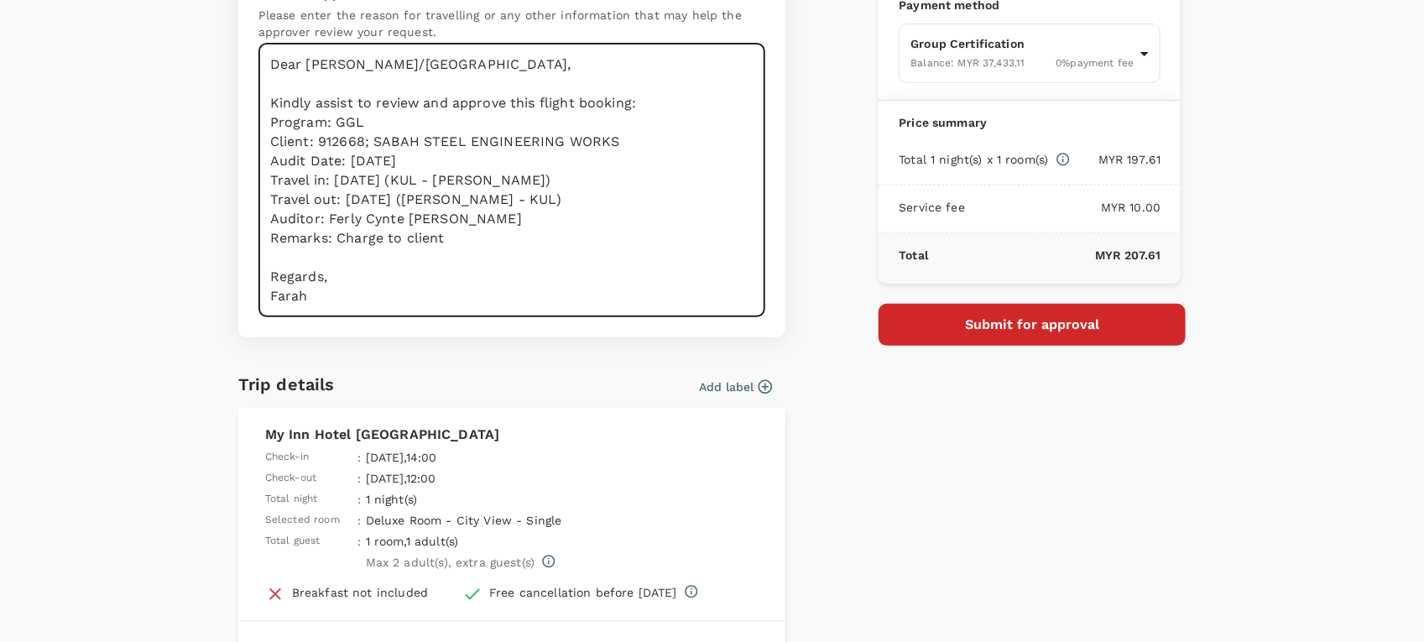
click at [284, 182] on textarea "Dear Hariz/Chathuranga, Kindly assist to review and approve this flight booking…" at bounding box center [511, 181] width 507 height 274
click at [284, 196] on textarea "Dear Hariz/Chathuranga, Kindly assist to review and approve this flight booking…" at bounding box center [511, 181] width 507 height 274
drag, startPoint x: 577, startPoint y: 195, endPoint x: 451, endPoint y: 194, distance: 126.7
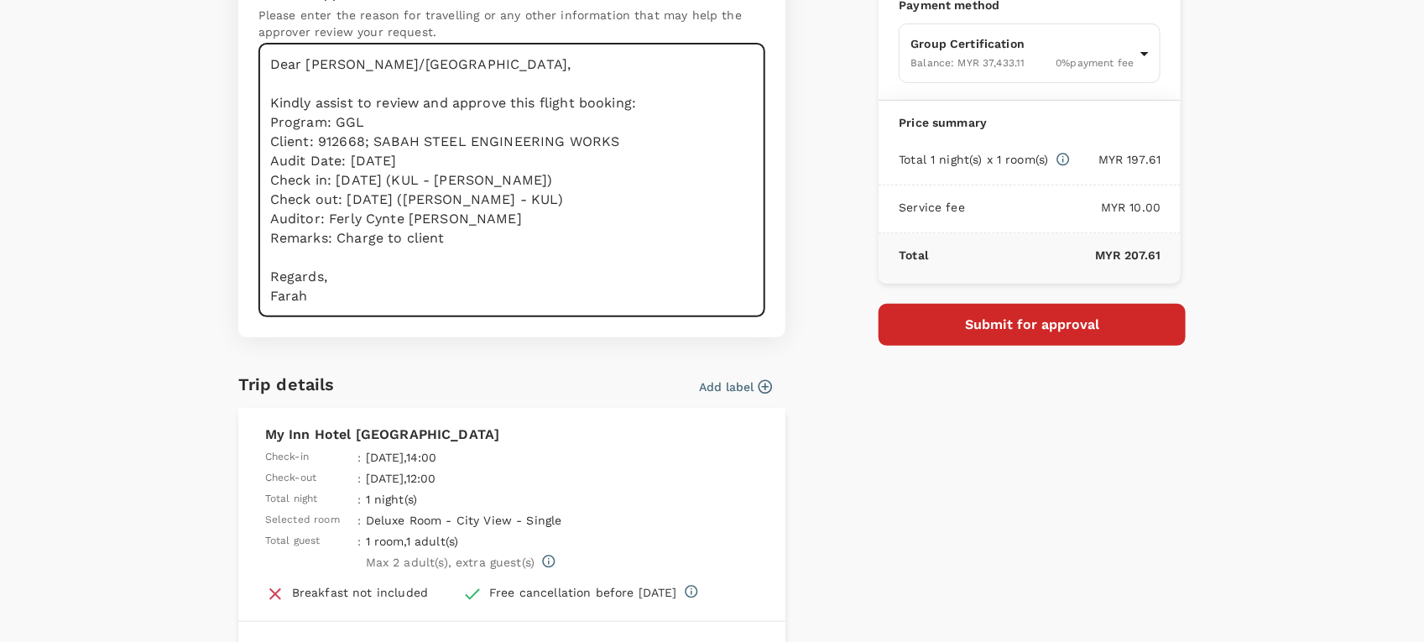
click at [451, 194] on textarea "Dear Hariz/Chathuranga, Kindly assist to review and approve this flight booking…" at bounding box center [511, 181] width 507 height 274
drag, startPoint x: 588, startPoint y: 187, endPoint x: 442, endPoint y: 181, distance: 146.1
click at [442, 181] on textarea "Dear Hariz/Chathuranga, Kindly assist to review and approve this flight booking…" at bounding box center [511, 181] width 507 height 274
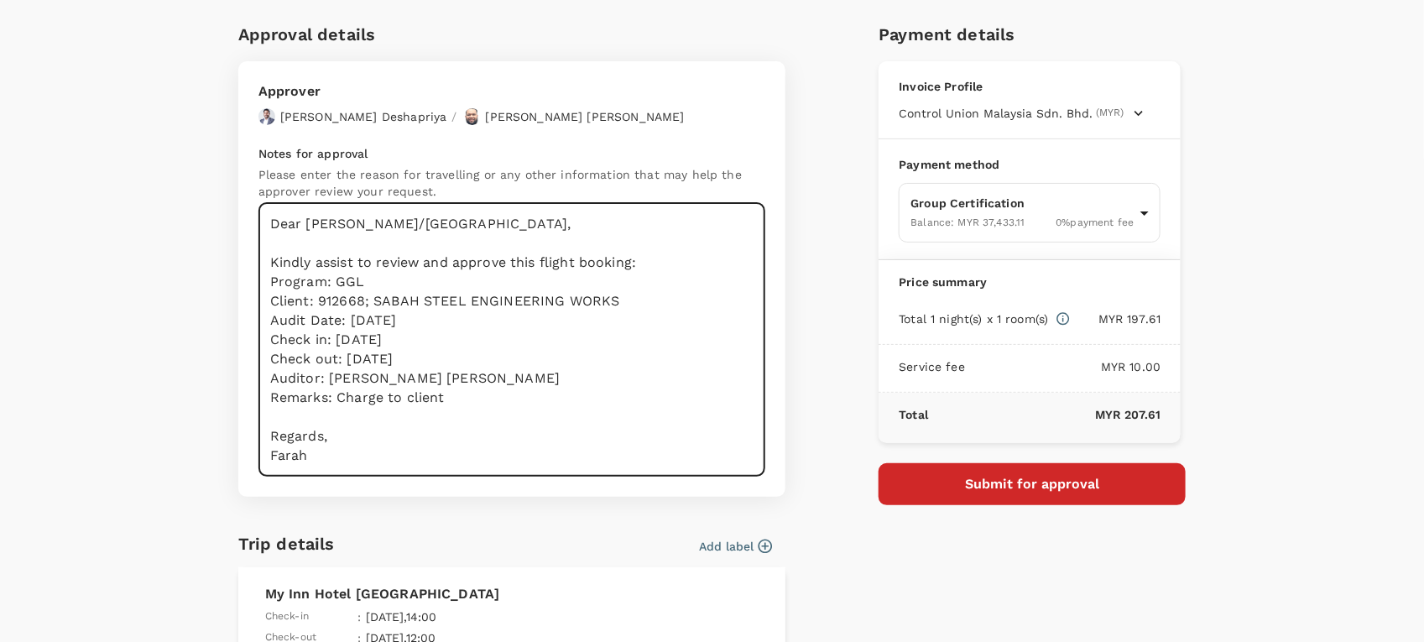
scroll to position [5, 0]
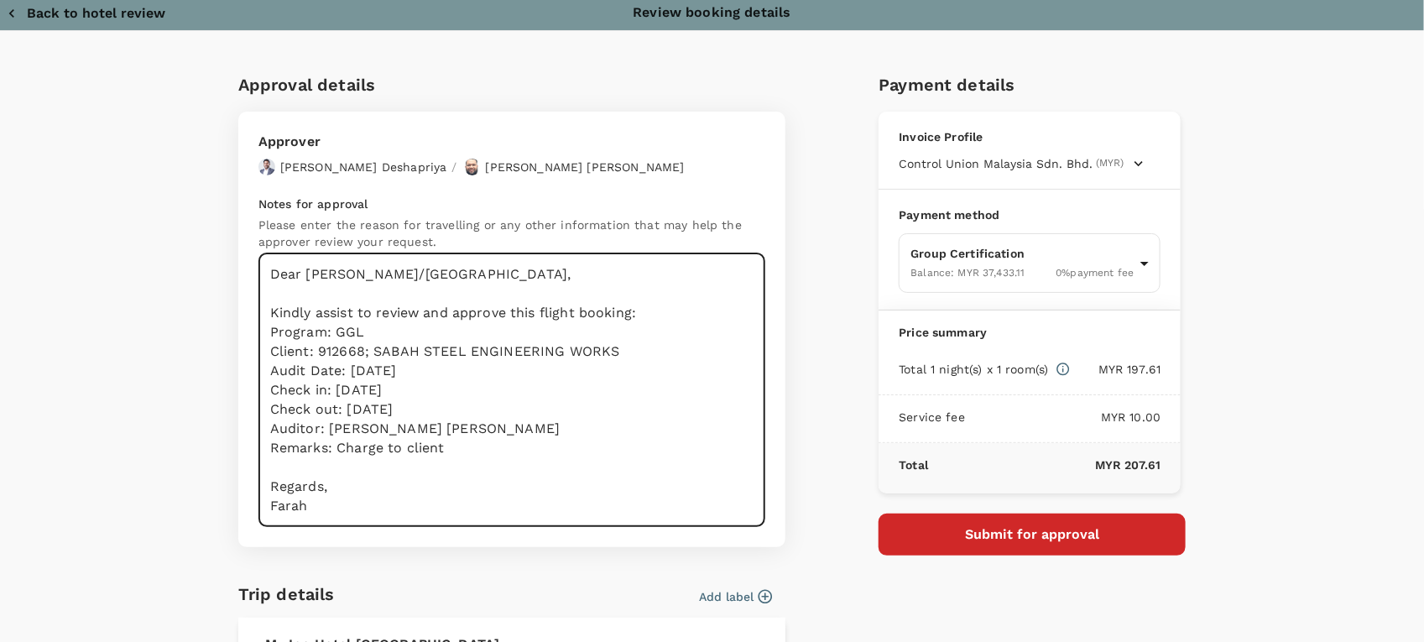
type textarea "Dear Hariz/Chathuranga, Kindly assist to review and approve this flight booking…"
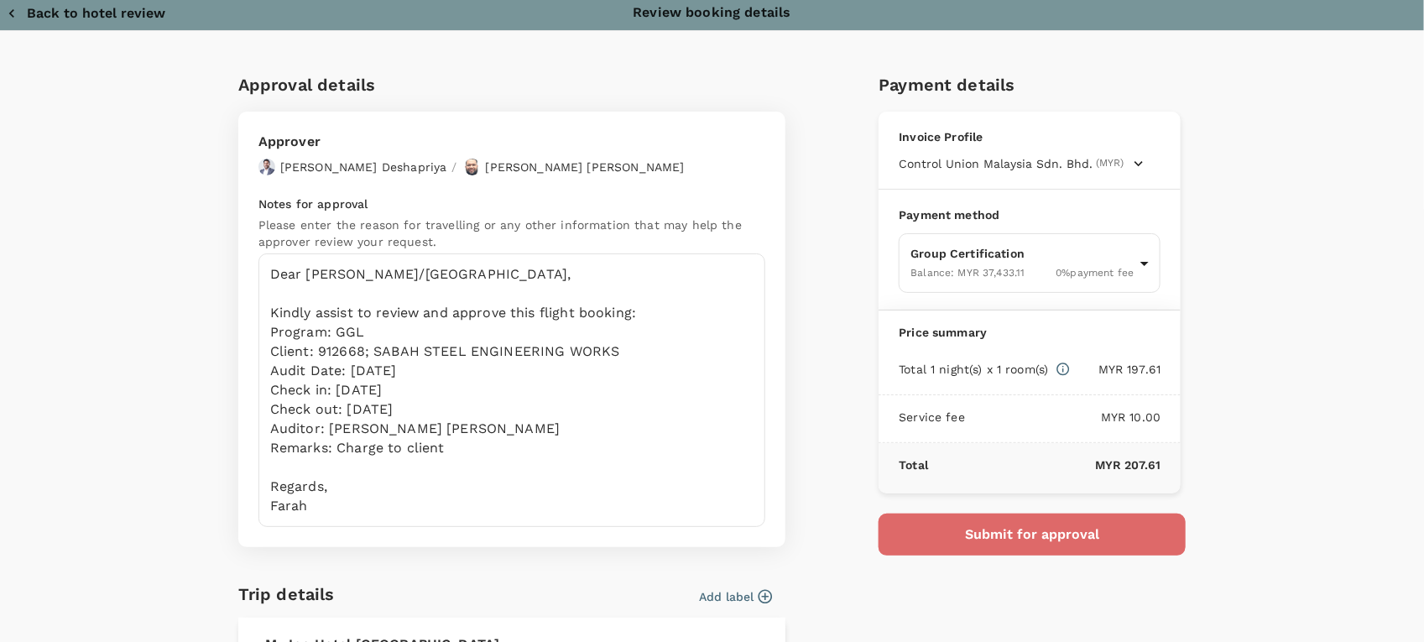
click at [900, 540] on button "Submit for approval" at bounding box center [1032, 535] width 307 height 42
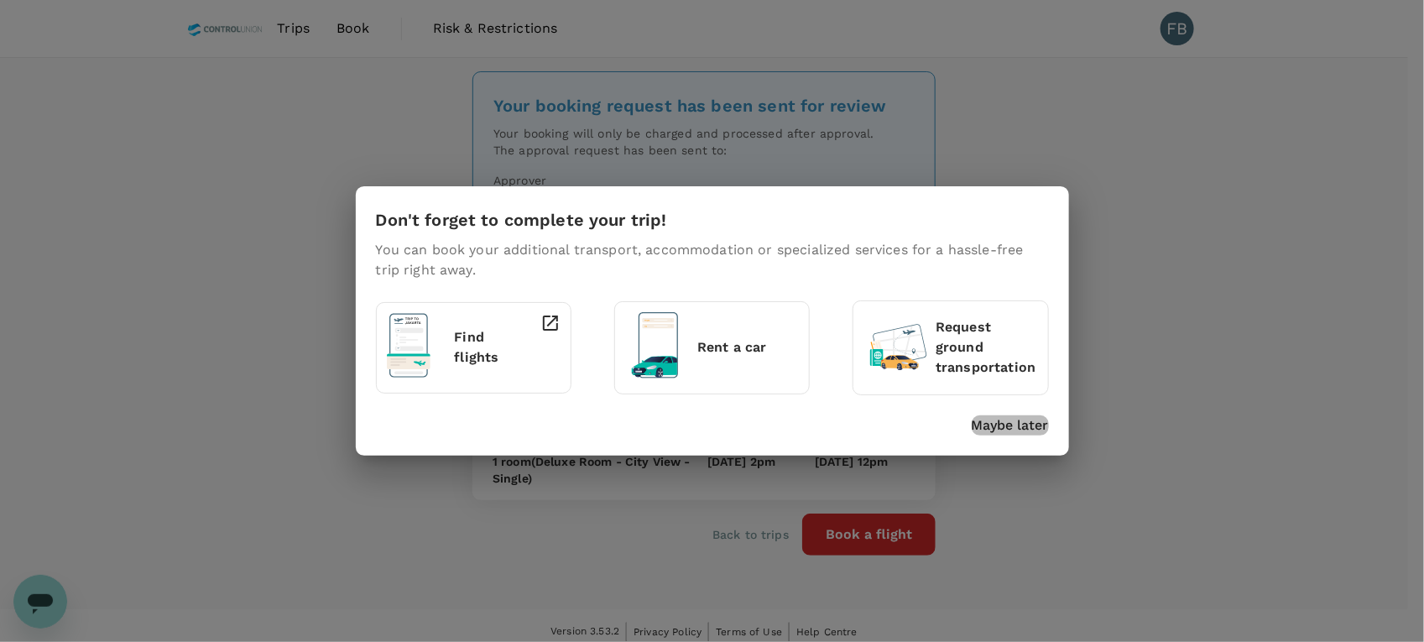
click at [1011, 433] on p "Maybe later" at bounding box center [1010, 425] width 77 height 20
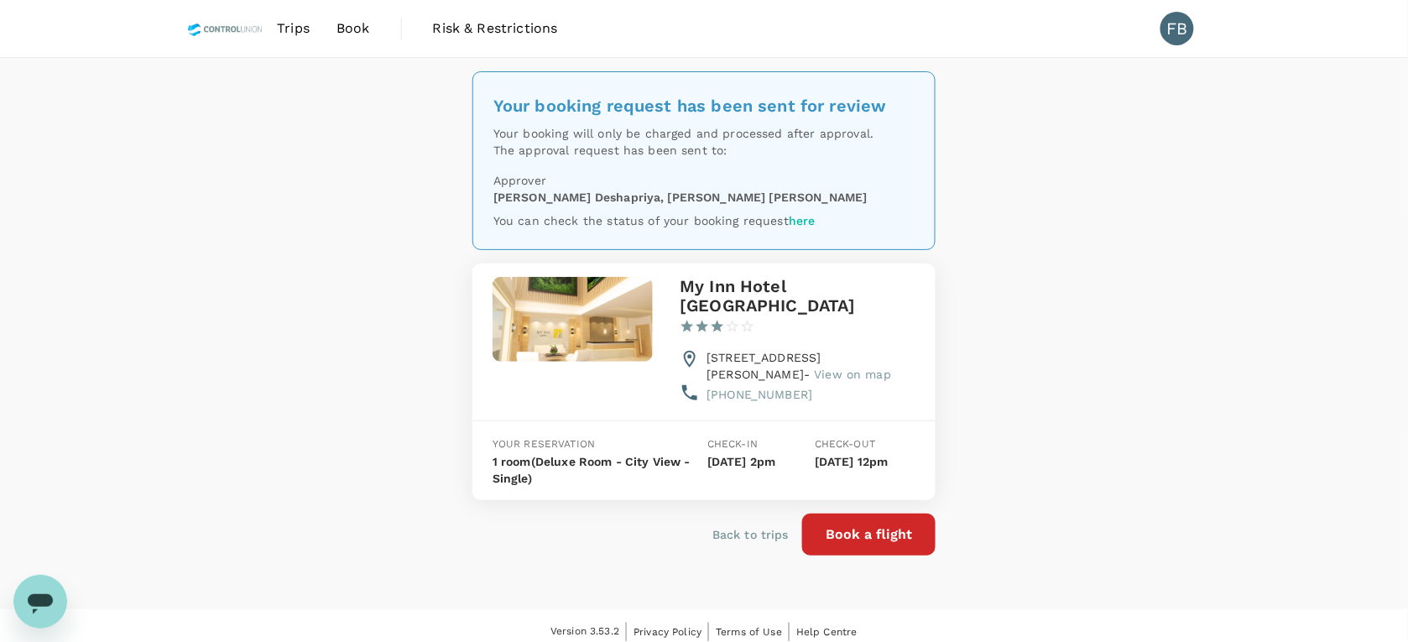
click at [218, 34] on img at bounding box center [225, 28] width 76 height 37
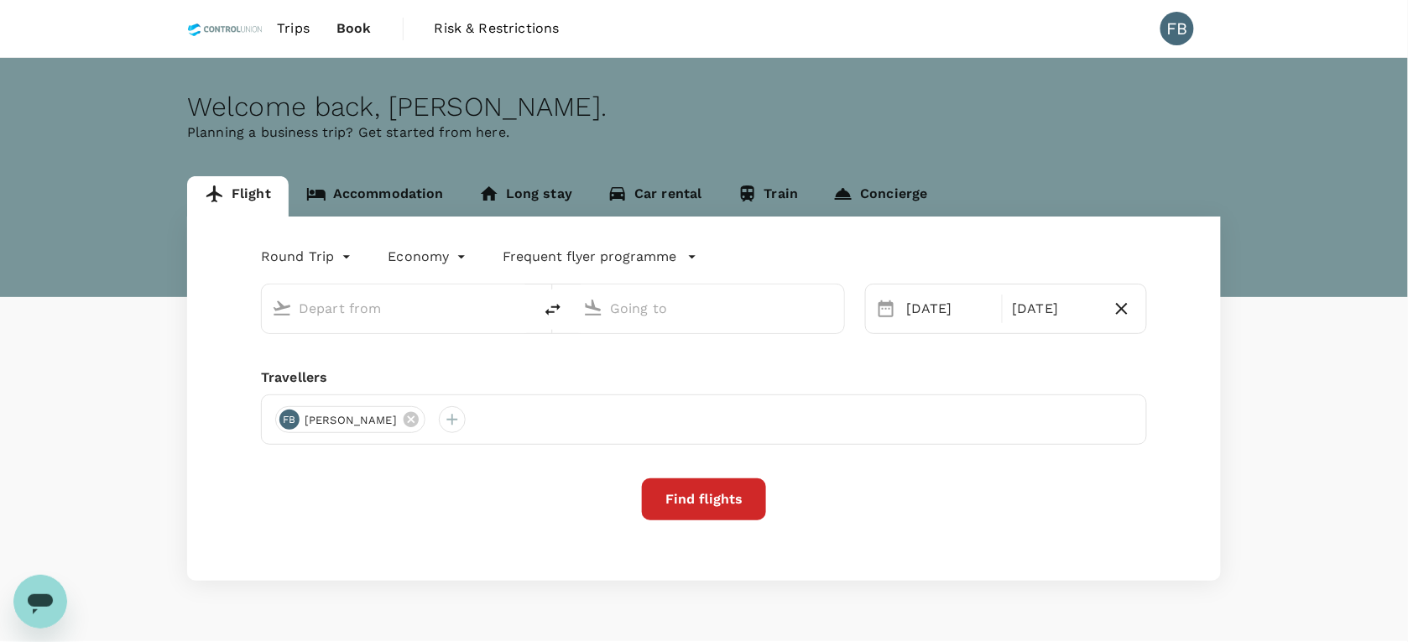
type input "oneway"
type input "Kota Kinabalu Intl (BKI)"
type input "Kuala Lumpur Intl ([GEOGRAPHIC_DATA])"
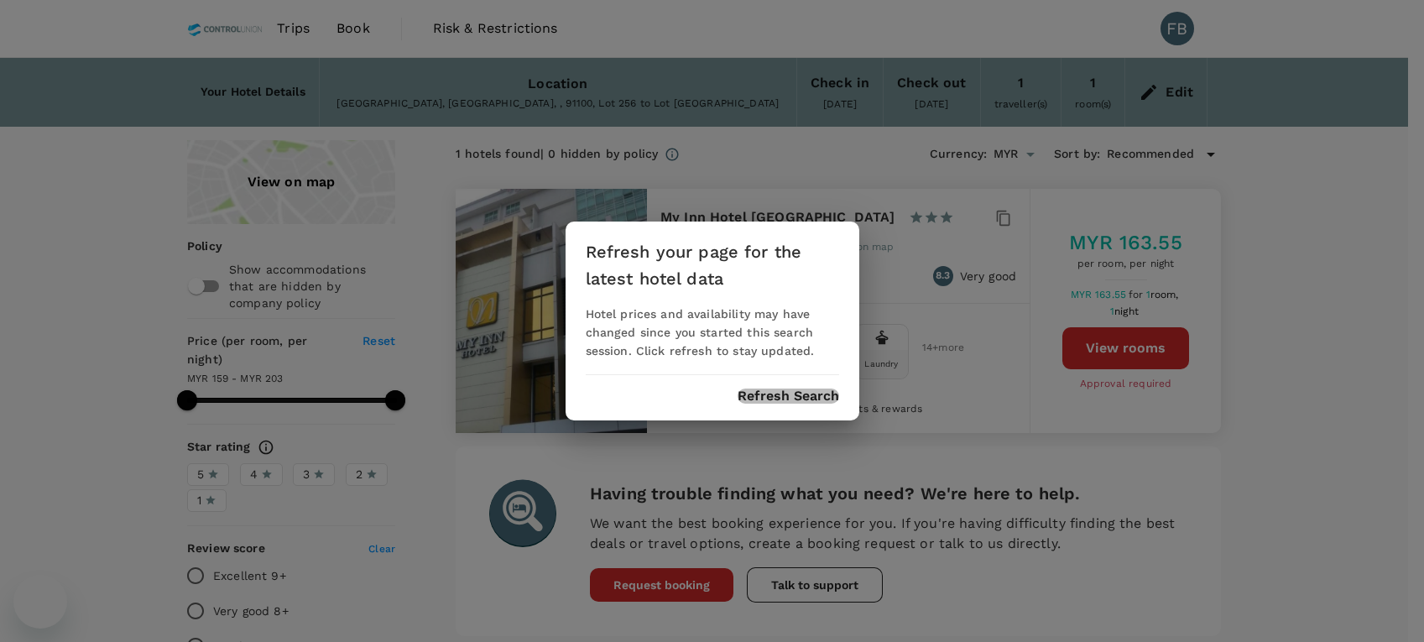
click at [815, 394] on button "Refresh Search" at bounding box center [789, 396] width 102 height 15
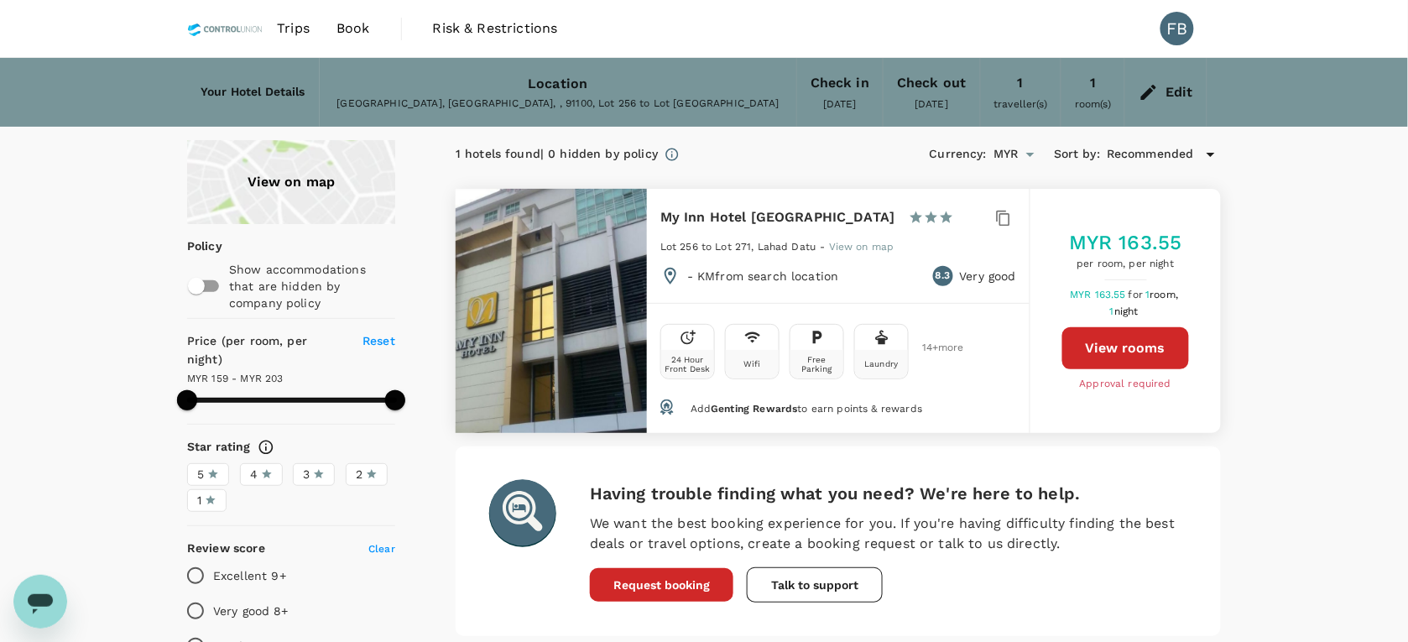
click at [279, 23] on span "Trips" at bounding box center [293, 28] width 33 height 20
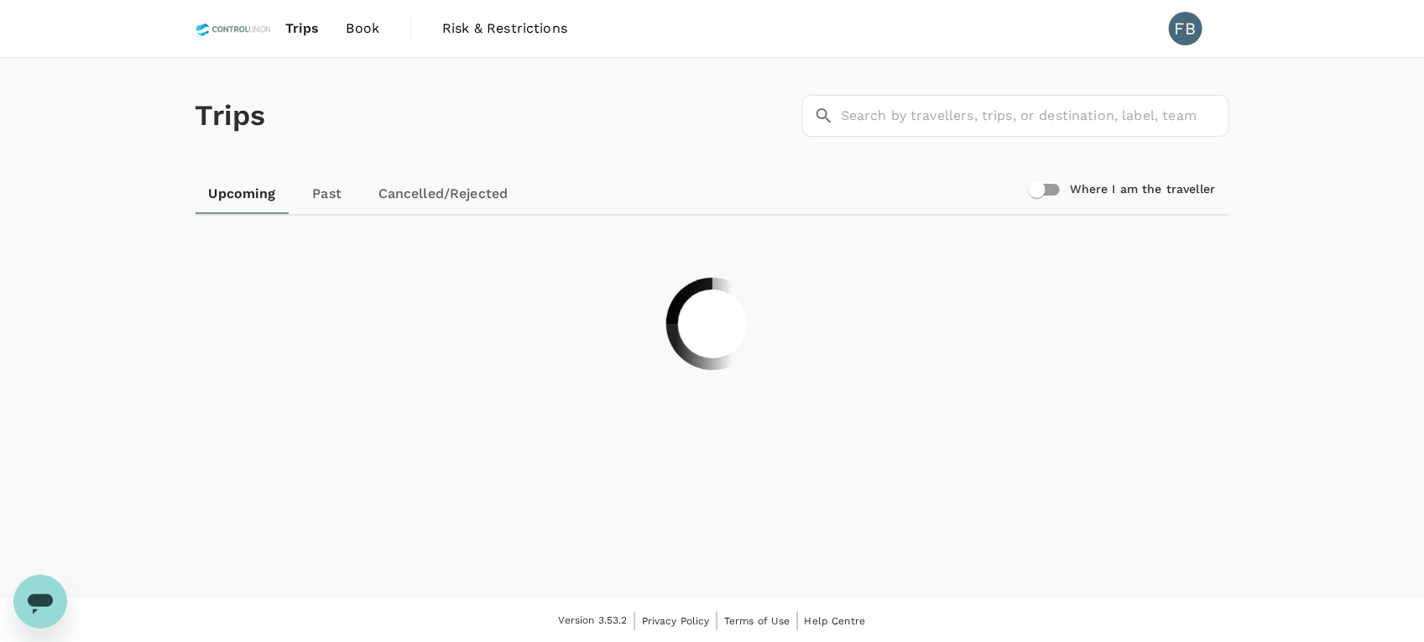
click at [361, 35] on span "Book" at bounding box center [364, 28] width 34 height 20
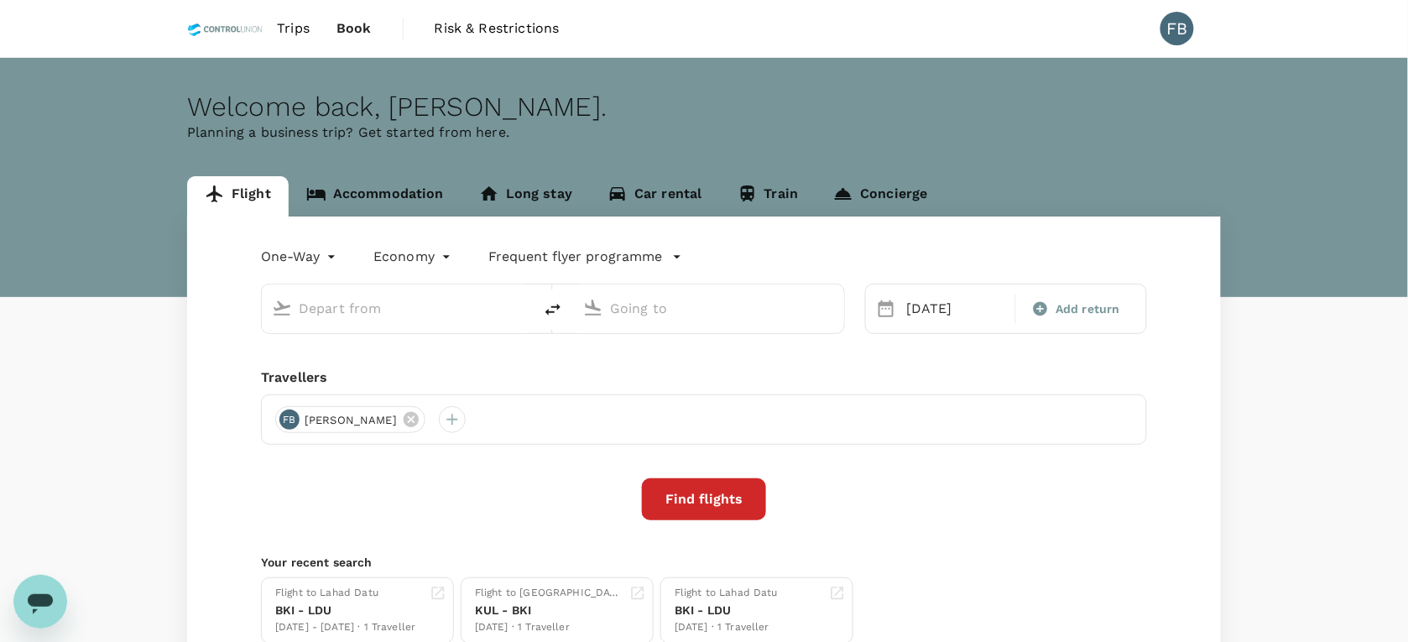
type input "Kota Kinabalu Intl (BKI)"
type input "Kuala Lumpur Intl ([GEOGRAPHIC_DATA])"
click at [346, 185] on link "Accommodation" at bounding box center [375, 196] width 173 height 40
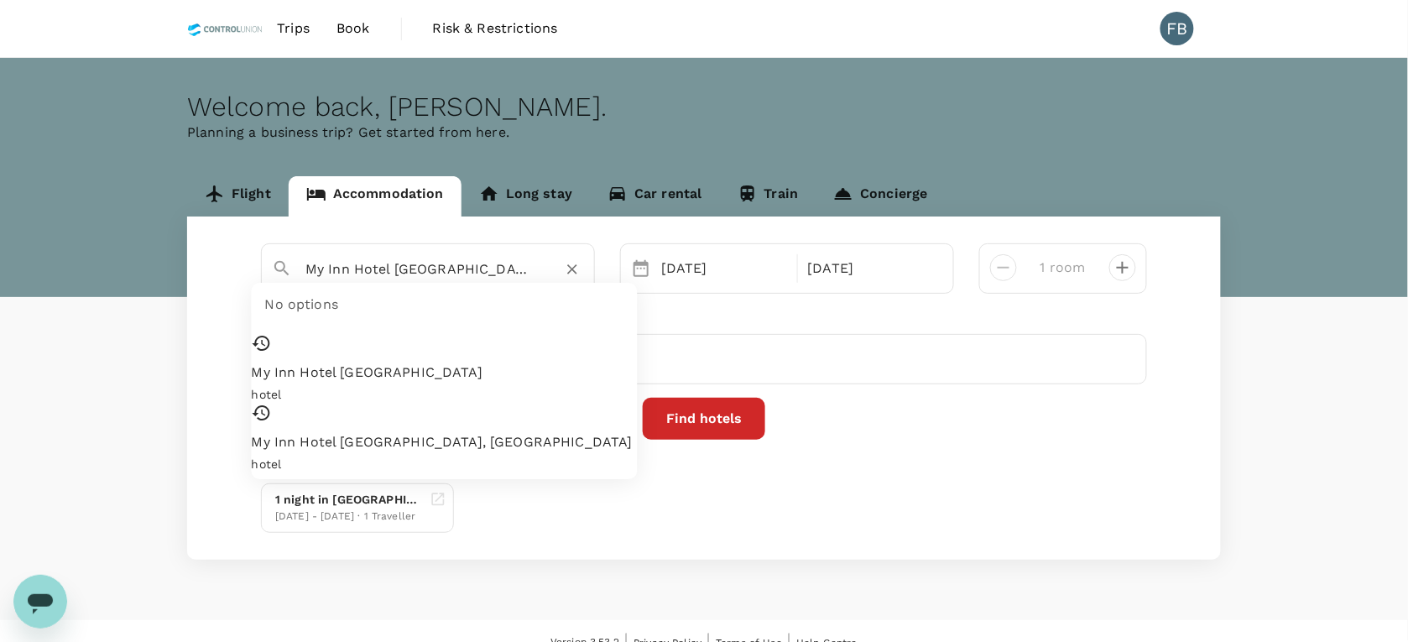
click at [479, 265] on input "My Inn Hotel [GEOGRAPHIC_DATA]" at bounding box center [421, 269] width 232 height 26
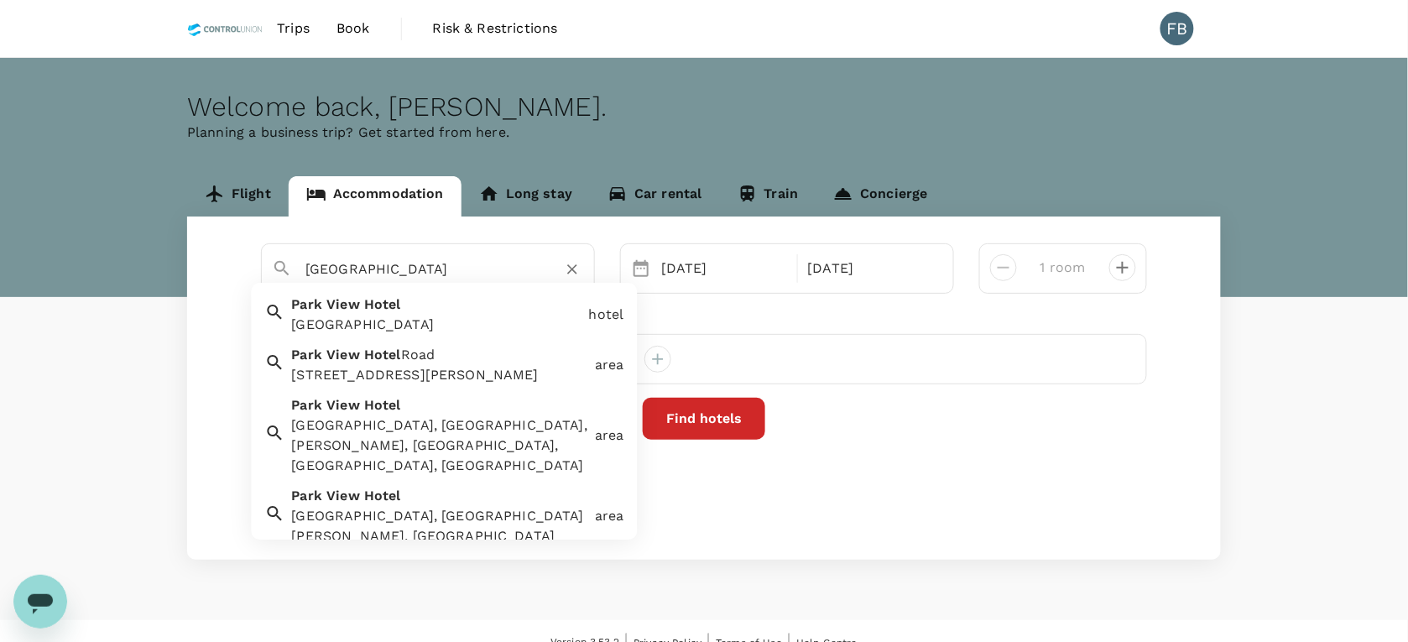
click at [436, 313] on div "[GEOGRAPHIC_DATA]" at bounding box center [433, 312] width 297 height 47
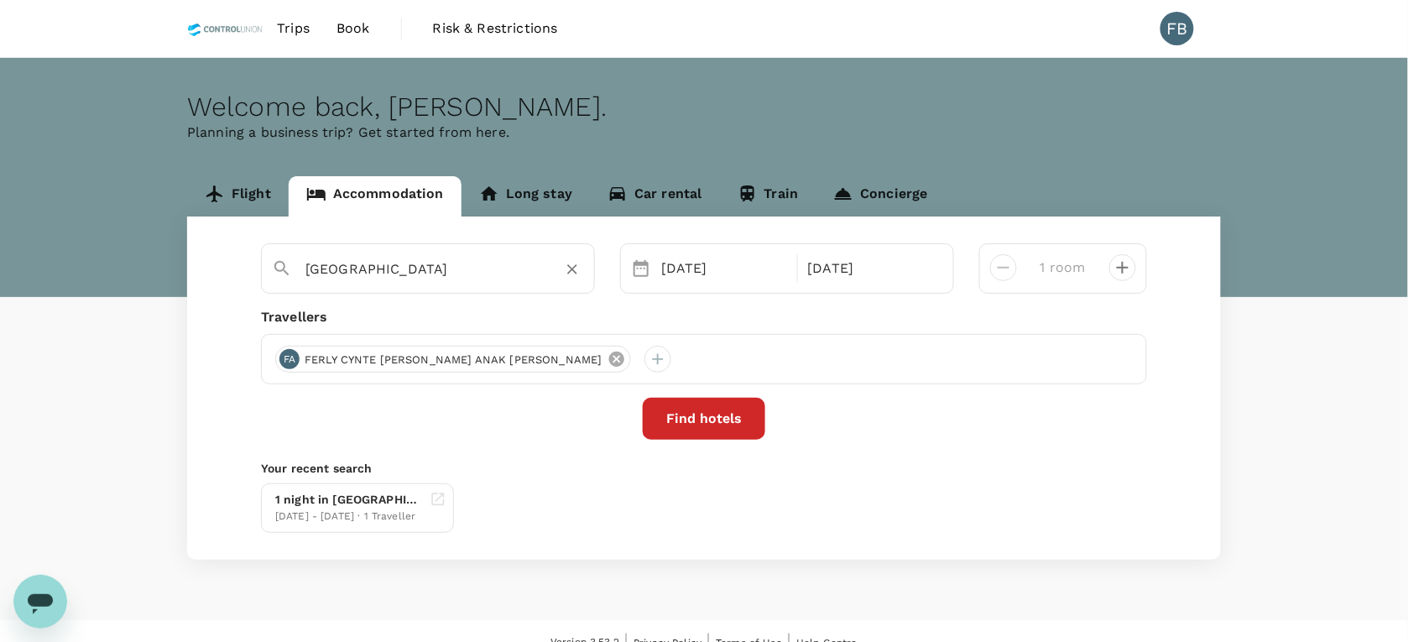
type input "[GEOGRAPHIC_DATA]"
click at [608, 358] on icon at bounding box center [615, 359] width 15 height 15
click at [283, 359] on div at bounding box center [288, 359] width 27 height 27
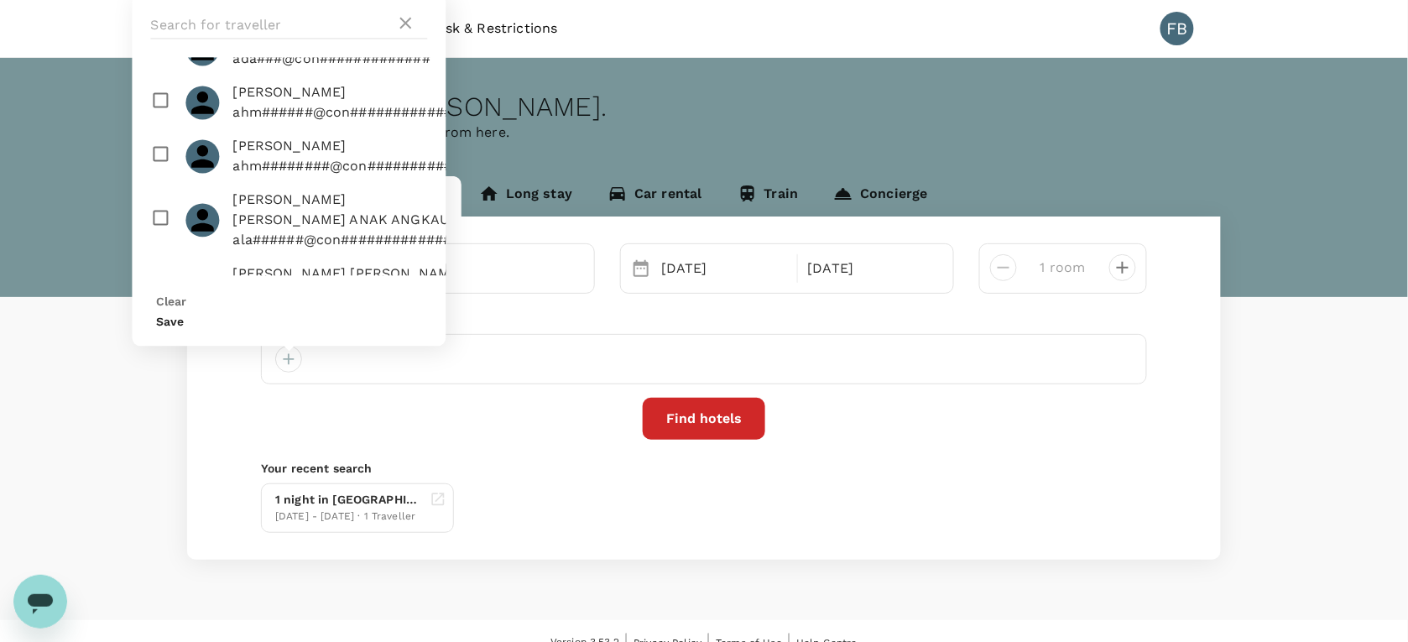
scroll to position [210, 0]
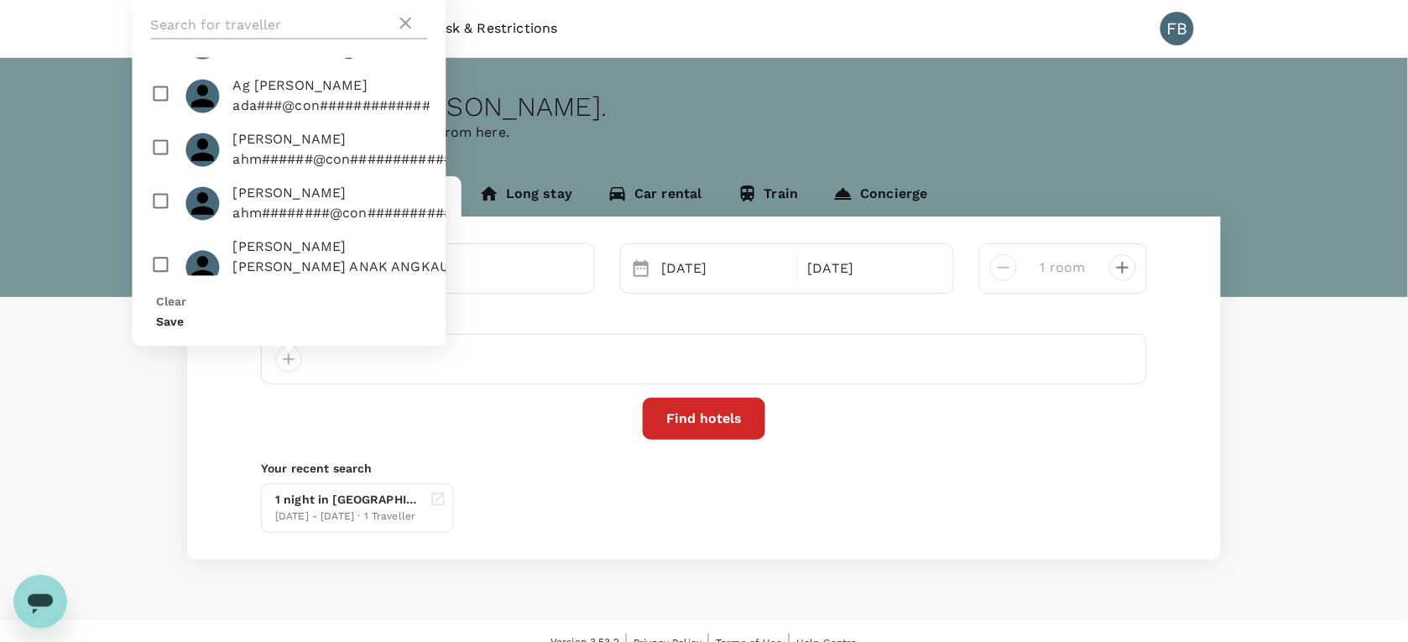
click at [233, 36] on input "text" at bounding box center [273, 26] width 245 height 27
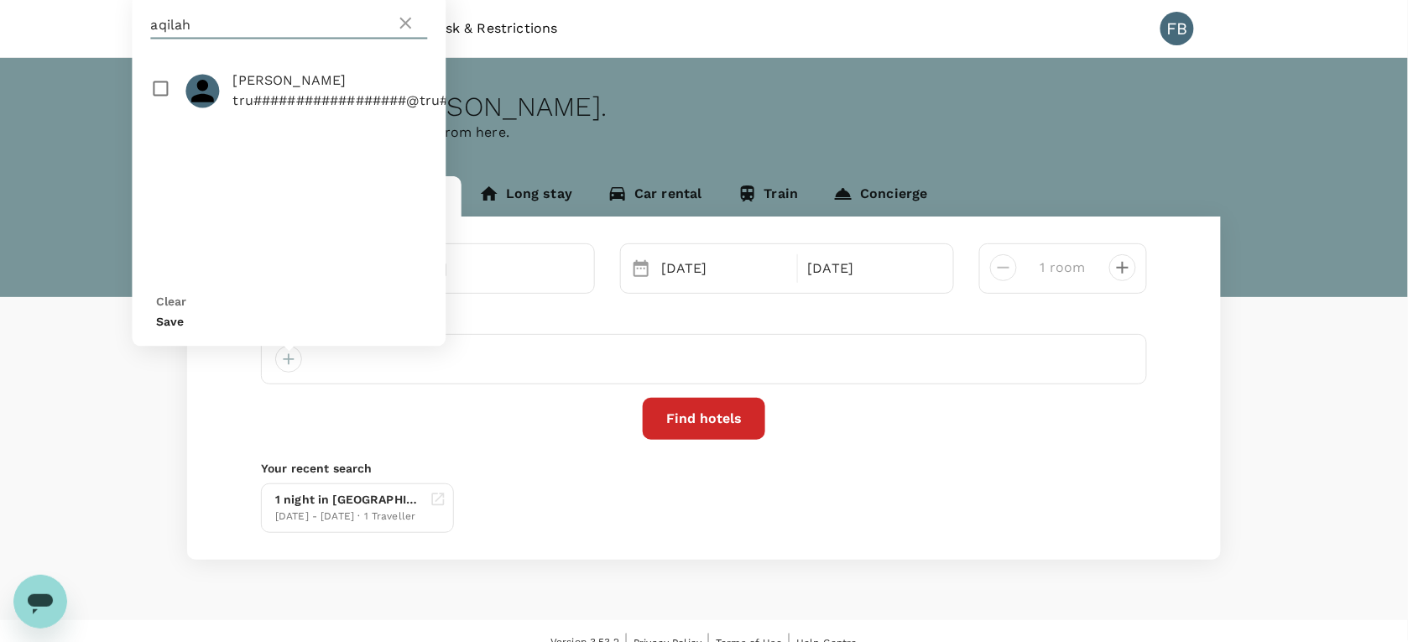
type input "aqilah"
click at [149, 117] on input "checkbox" at bounding box center [290, 92] width 314 height 54
checkbox input "true"
click at [185, 326] on button "Save" at bounding box center [171, 322] width 28 height 13
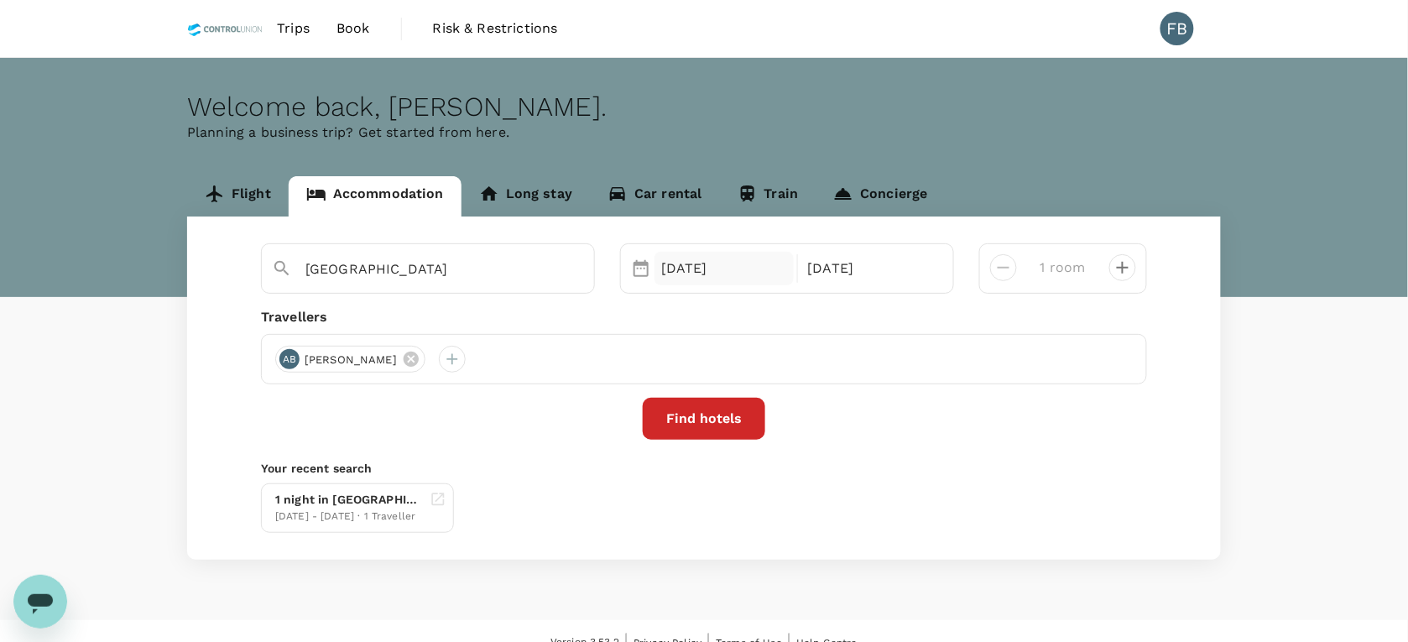
click at [710, 275] on div "22 Oct" at bounding box center [724, 269] width 139 height 34
click at [709, 275] on div "22 Oct" at bounding box center [724, 269] width 139 height 34
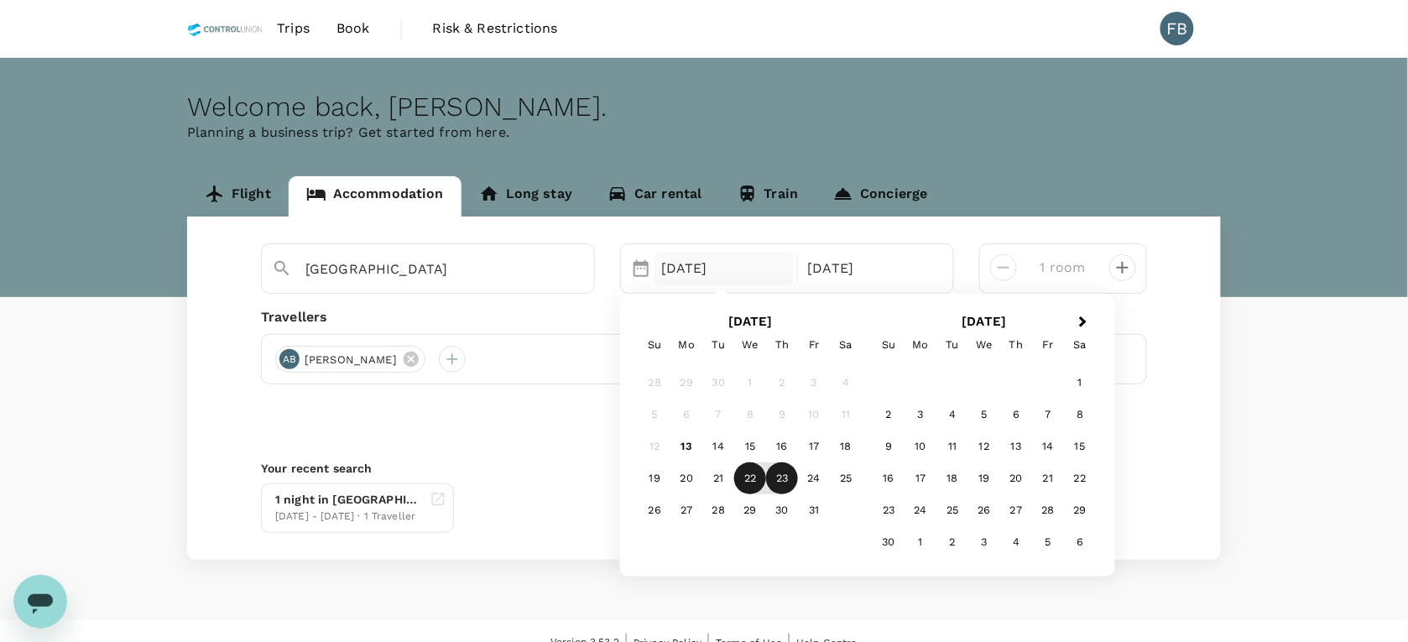
click at [681, 261] on div "22 Oct" at bounding box center [724, 269] width 139 height 34
click at [717, 476] on div "21" at bounding box center [718, 478] width 32 height 32
click at [749, 479] on div "22" at bounding box center [750, 478] width 32 height 32
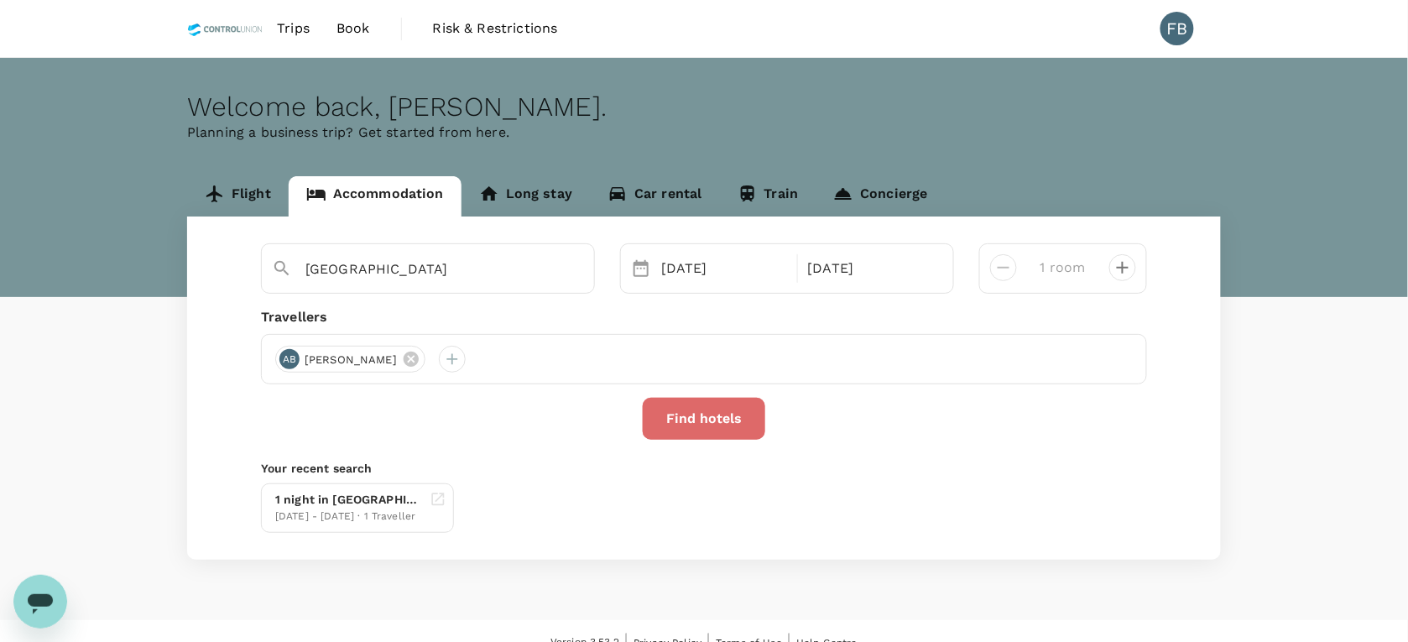
click at [705, 424] on button "Find hotels" at bounding box center [704, 419] width 123 height 42
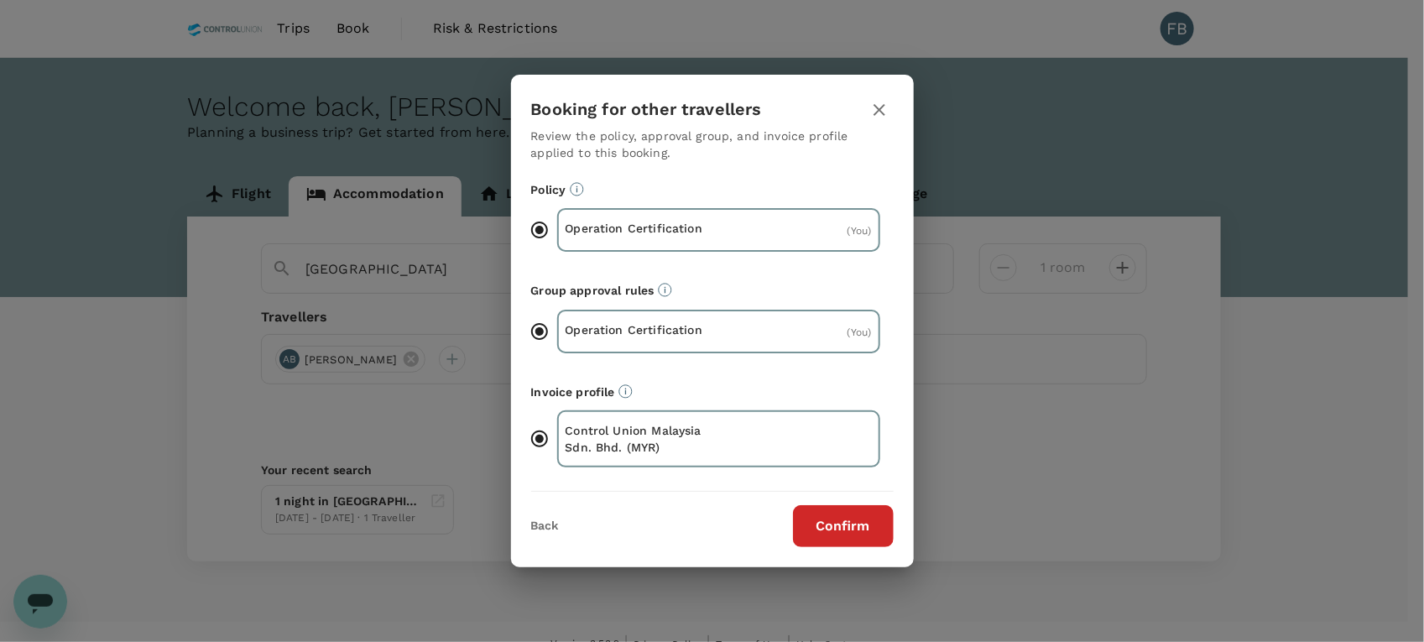
click at [835, 517] on button "Confirm" at bounding box center [843, 526] width 101 height 42
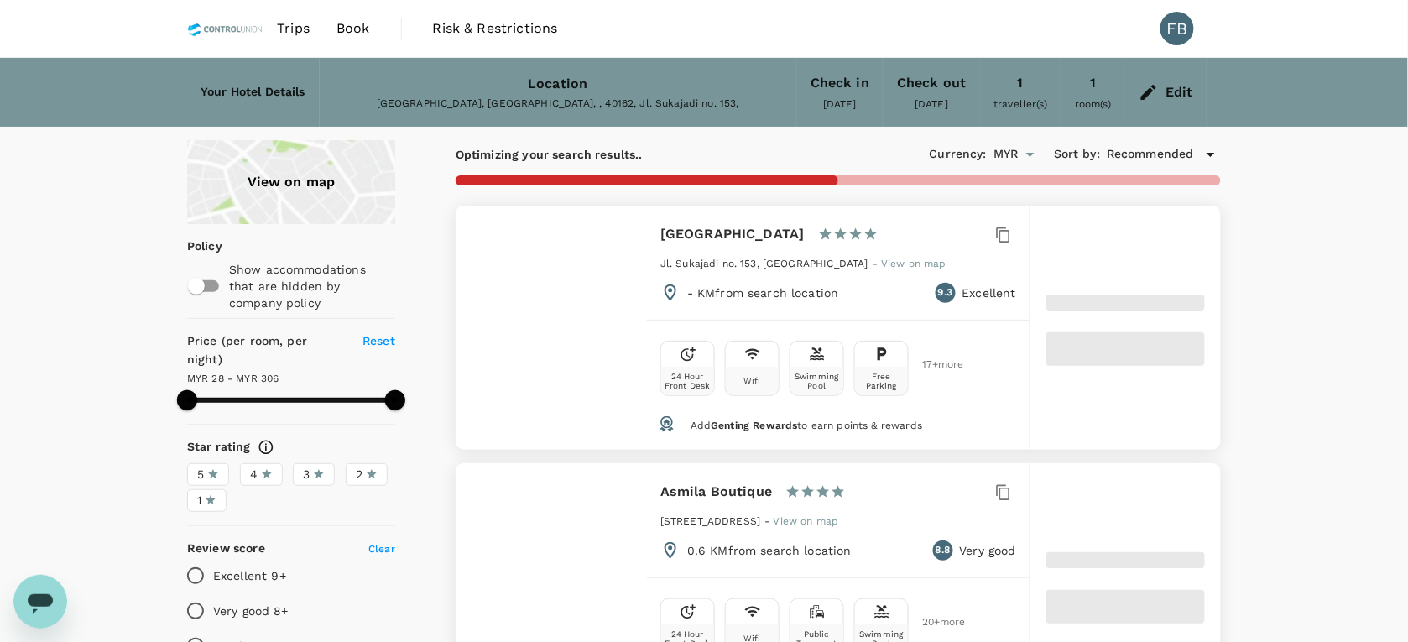
click at [1176, 82] on div "Edit" at bounding box center [1180, 92] width 28 height 23
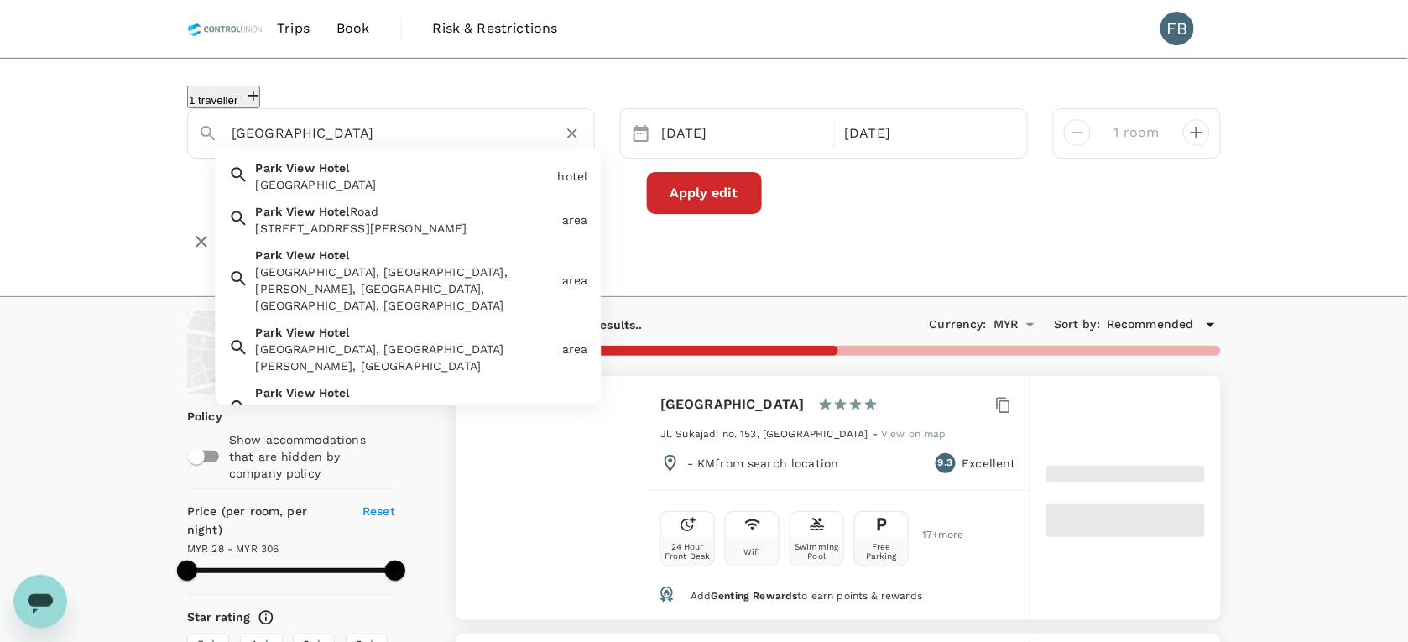
click at [446, 133] on input "Park View Hotel" at bounding box center [384, 133] width 305 height 26
click at [445, 133] on input "Park View Hotel" at bounding box center [384, 133] width 305 height 26
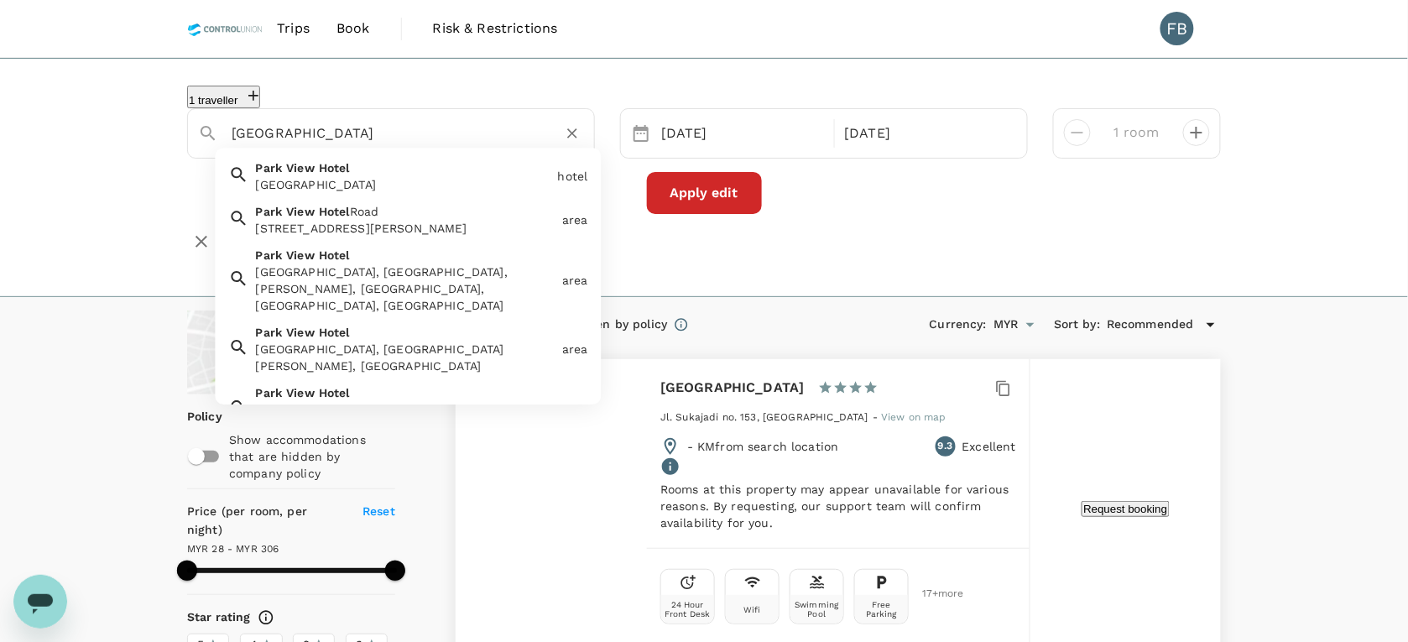
type input "304.85"
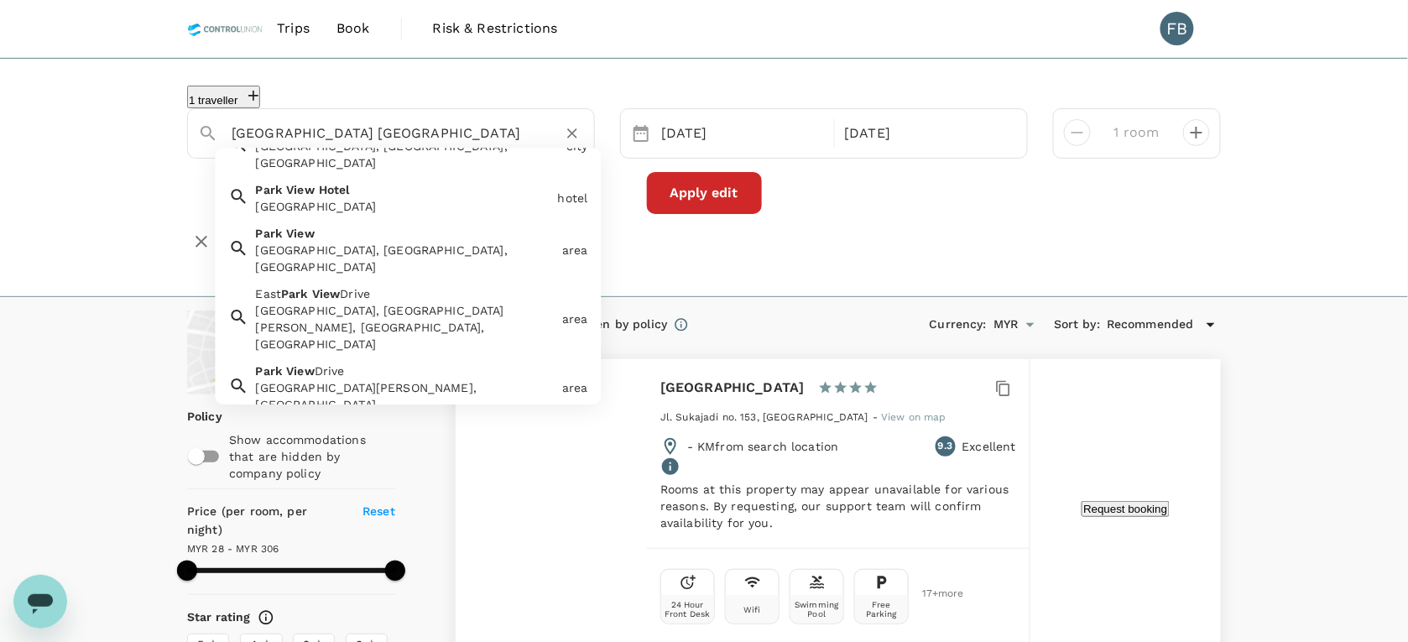
scroll to position [237, 0]
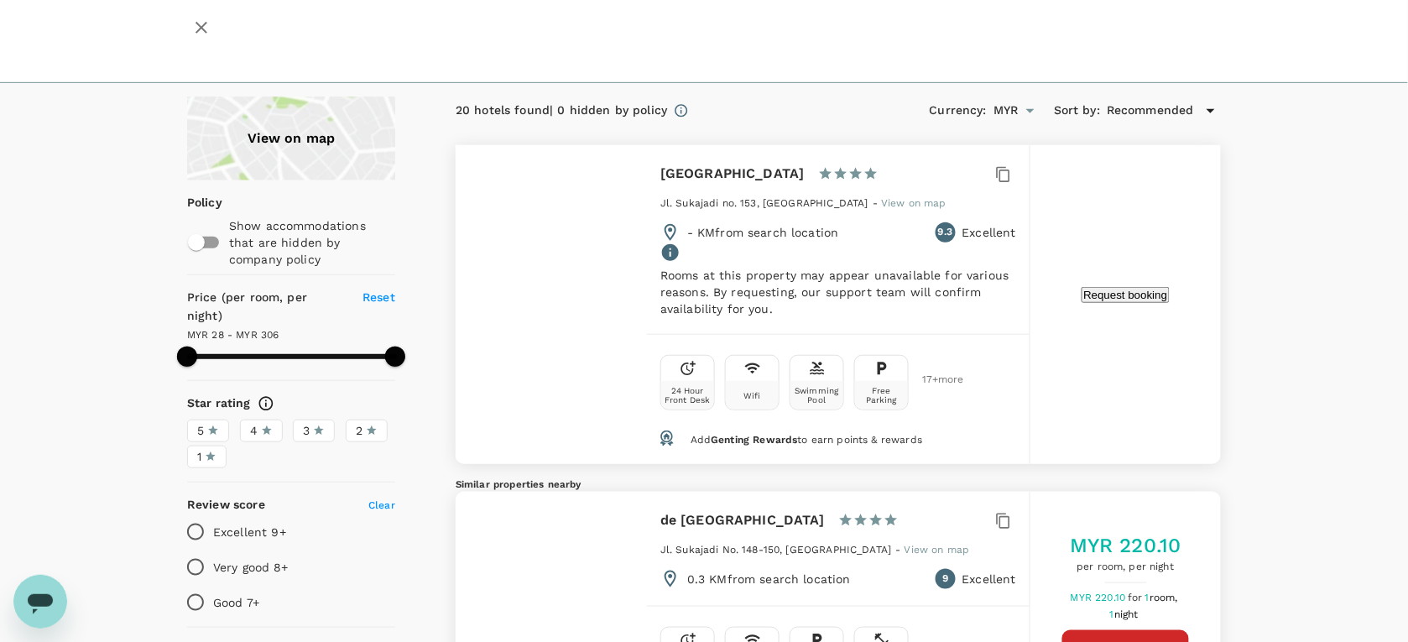
scroll to position [0, 0]
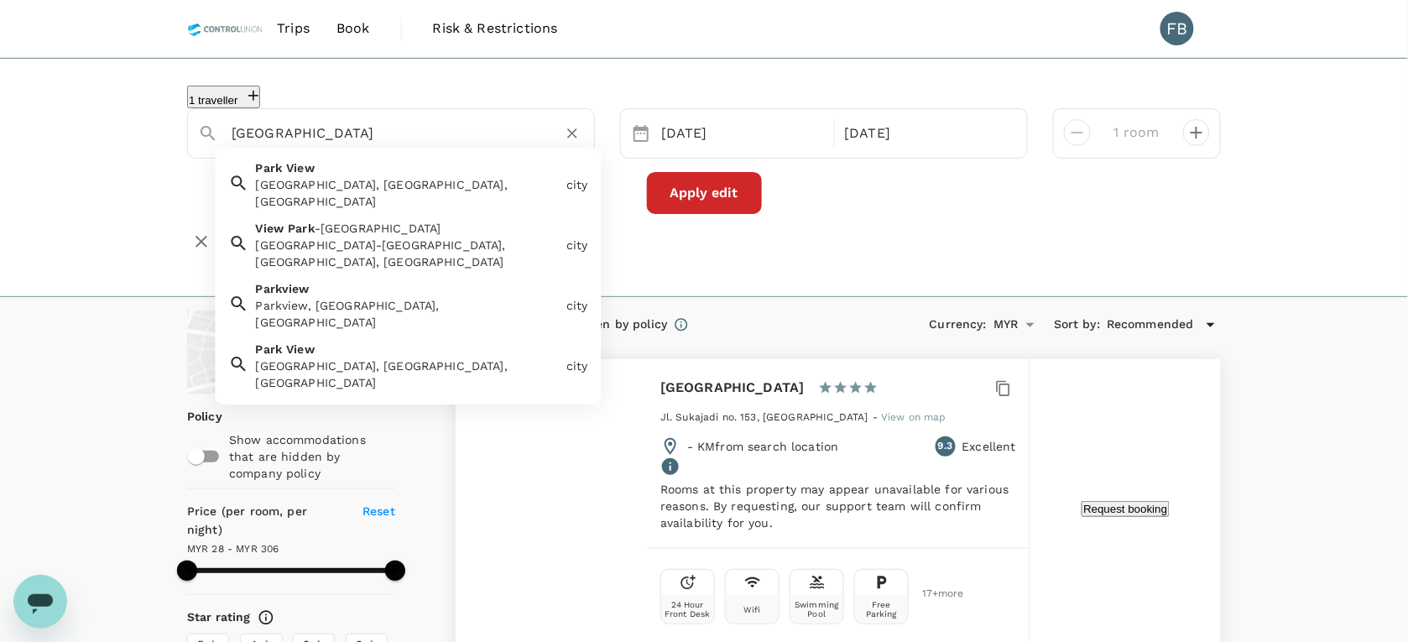
click at [399, 134] on input "Park View Hotel" at bounding box center [384, 133] width 305 height 26
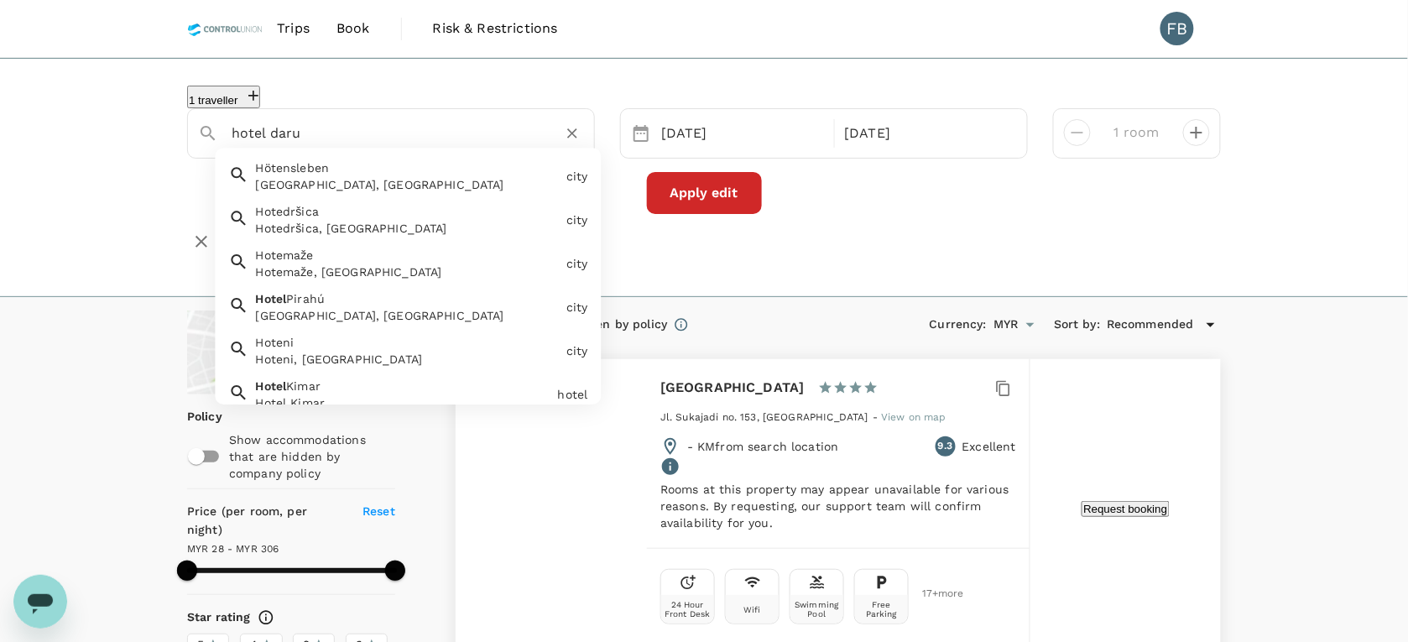
type input "hotel darul"
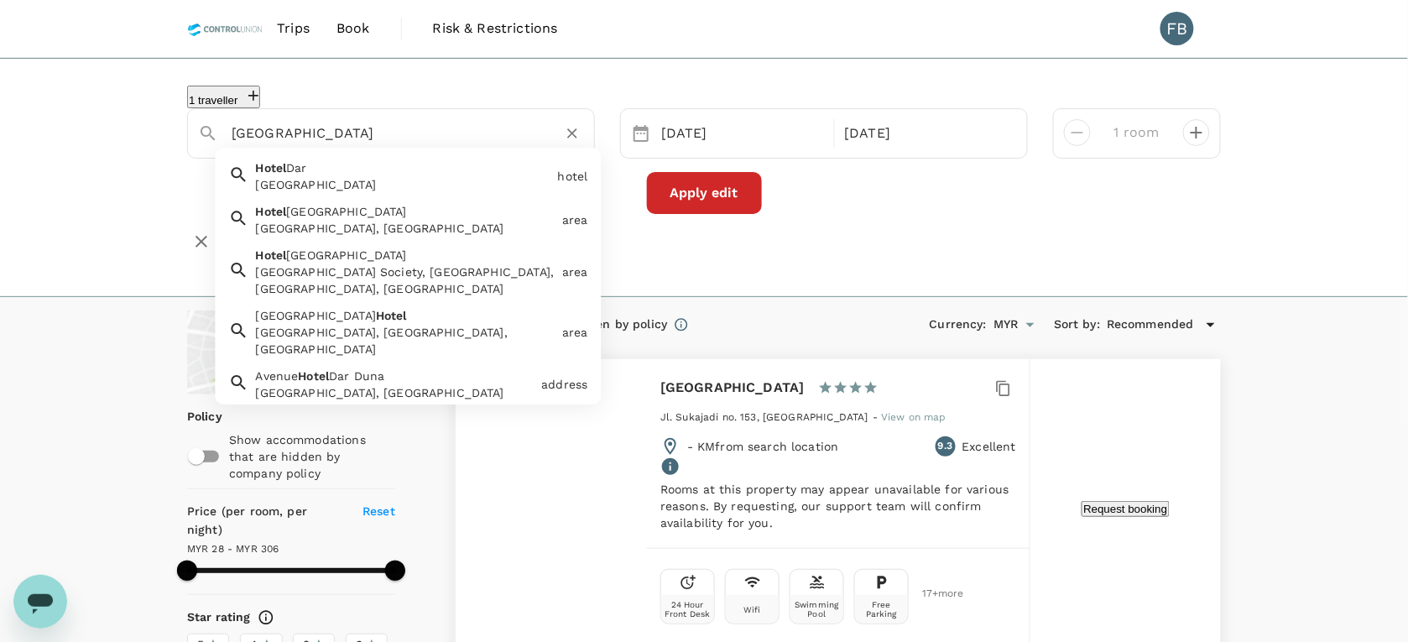
type input "304.85"
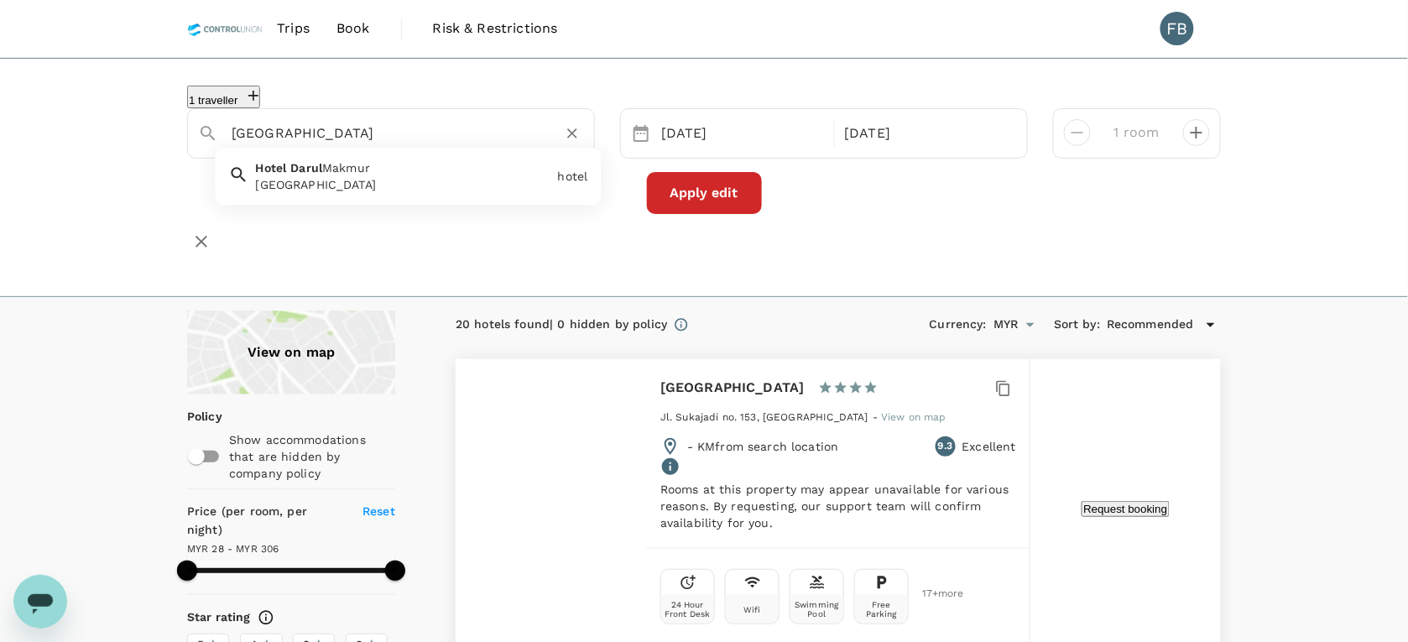
click at [404, 165] on div "Hotel Darul Makmur Hotel Darul Makmur" at bounding box center [400, 173] width 302 height 40
type input "Hotel Darul Makmur"
click at [695, 191] on button "Apply edit" at bounding box center [704, 193] width 115 height 42
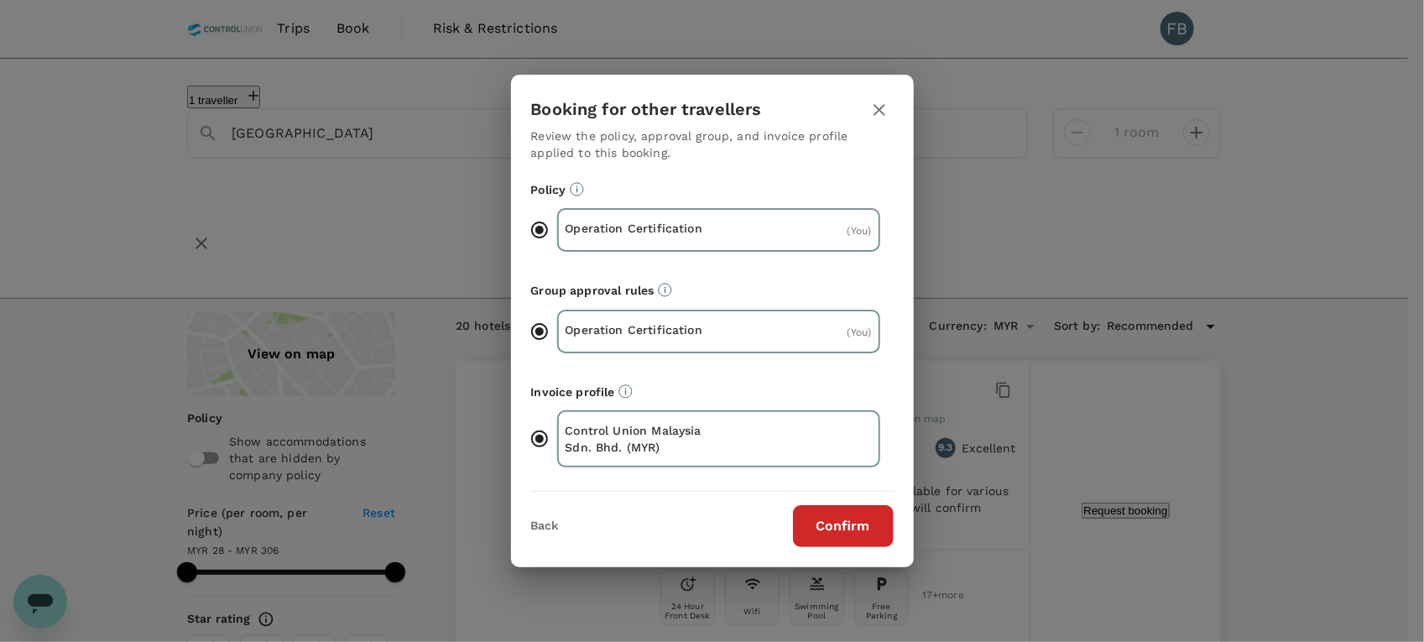
click at [836, 518] on button "Confirm" at bounding box center [843, 526] width 101 height 42
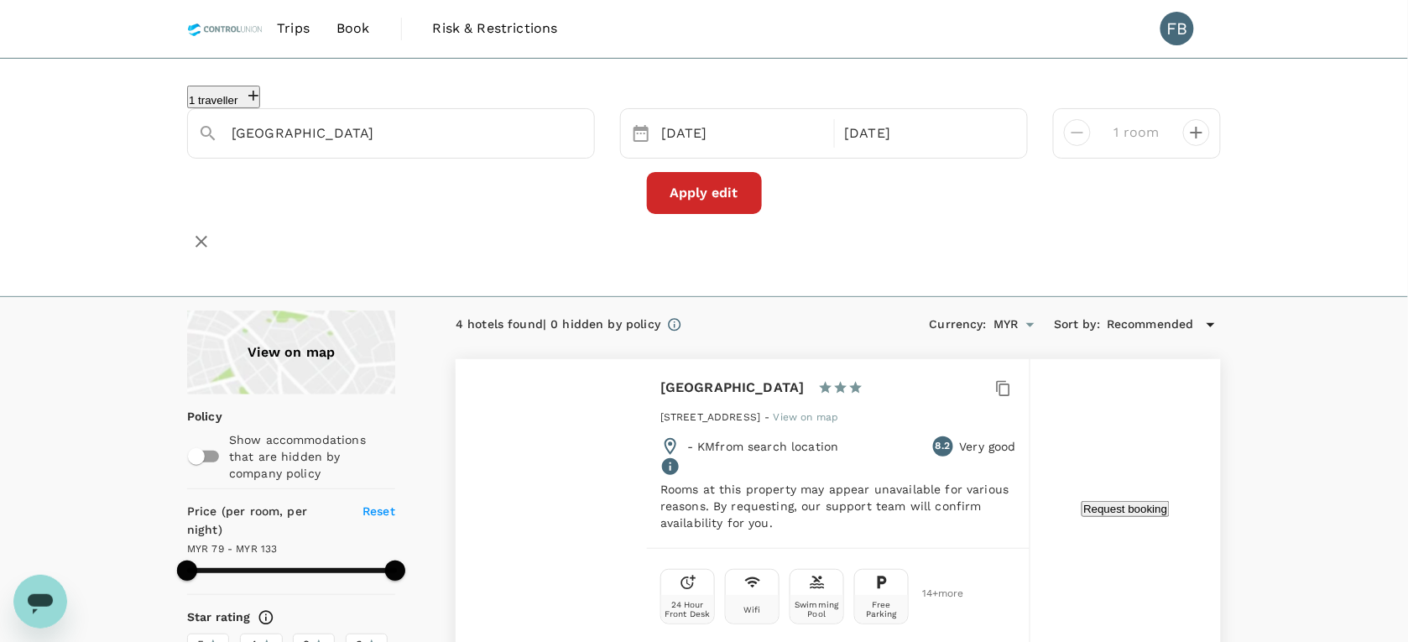
type input "133.11"
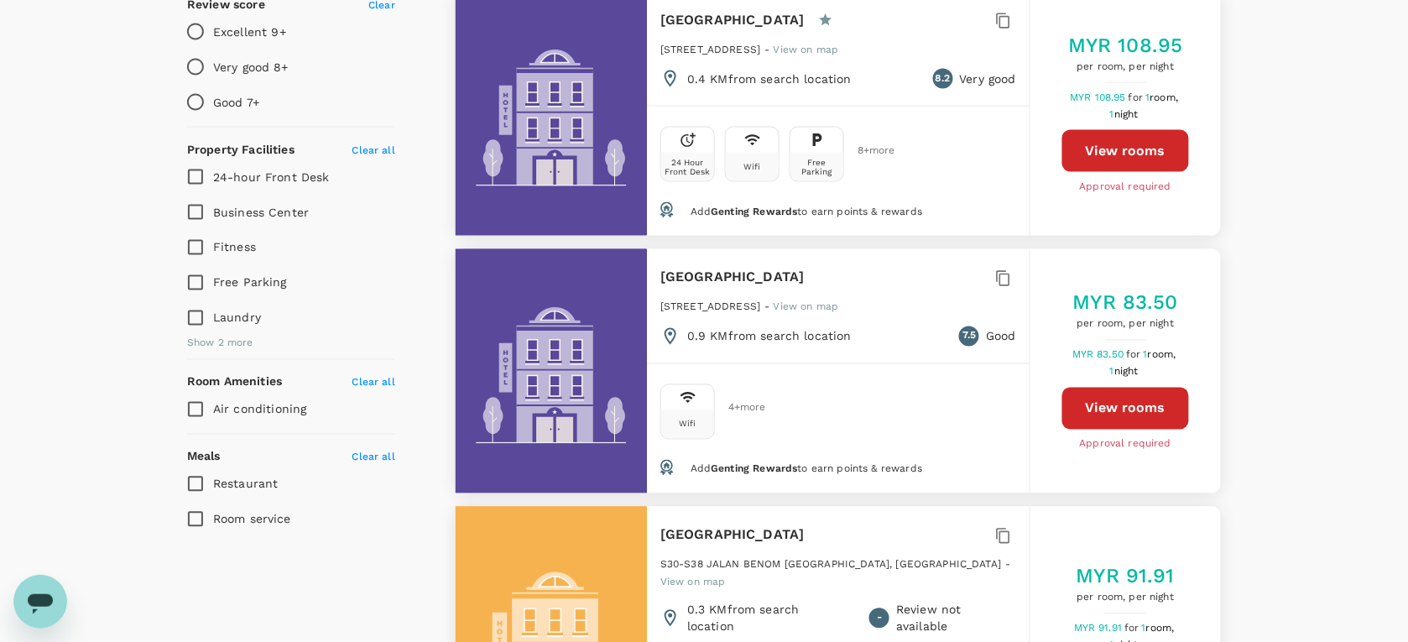
scroll to position [629, 0]
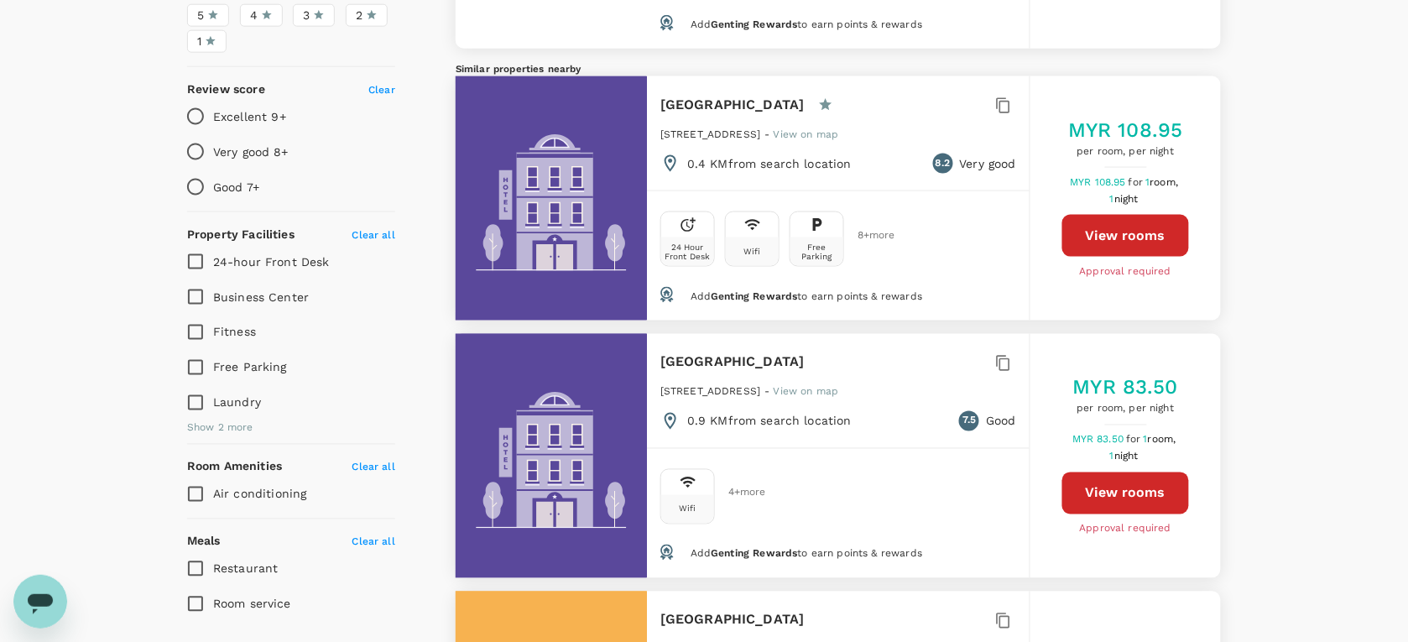
click at [1100, 241] on button "View rooms" at bounding box center [1125, 236] width 127 height 42
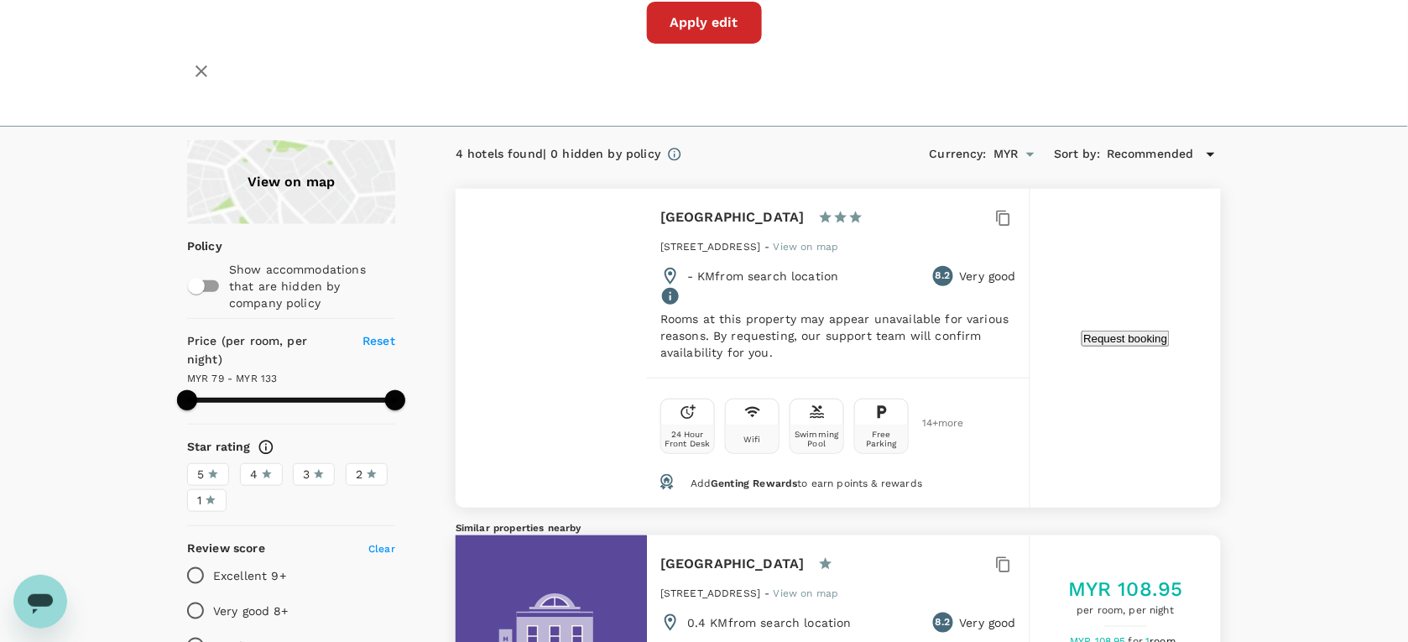
scroll to position [0, 0]
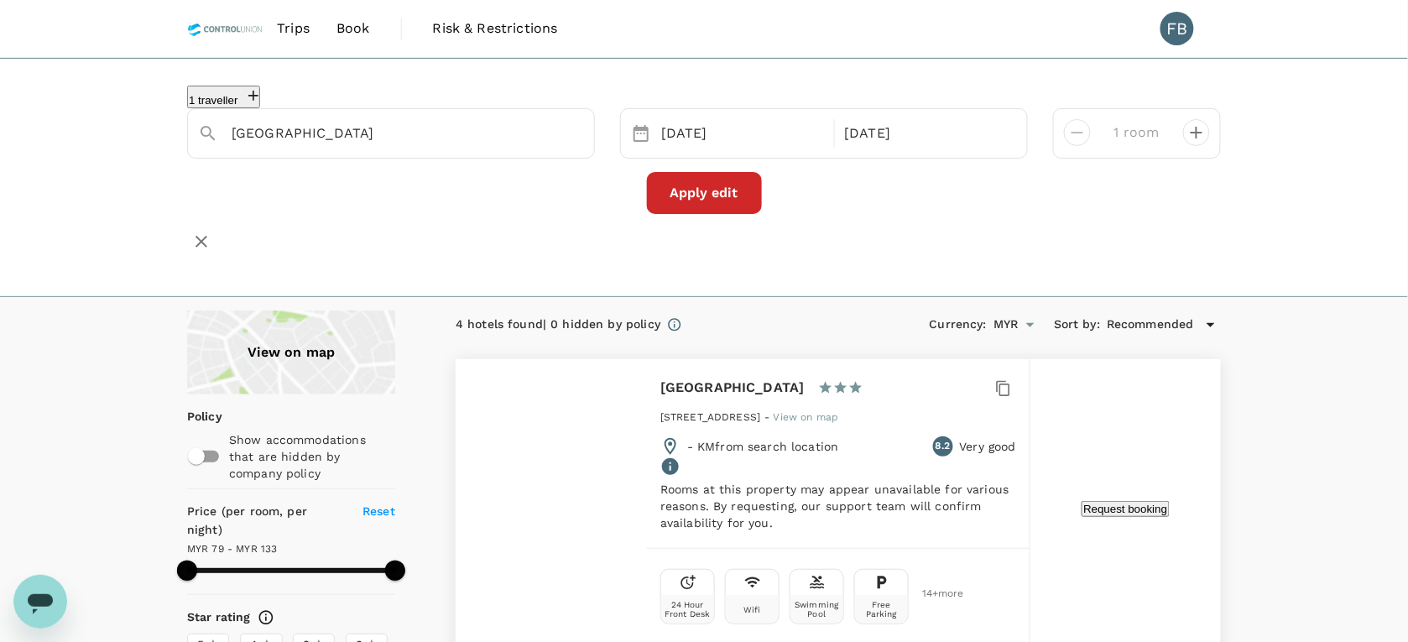
click at [347, 39] on link "Book" at bounding box center [353, 28] width 60 height 57
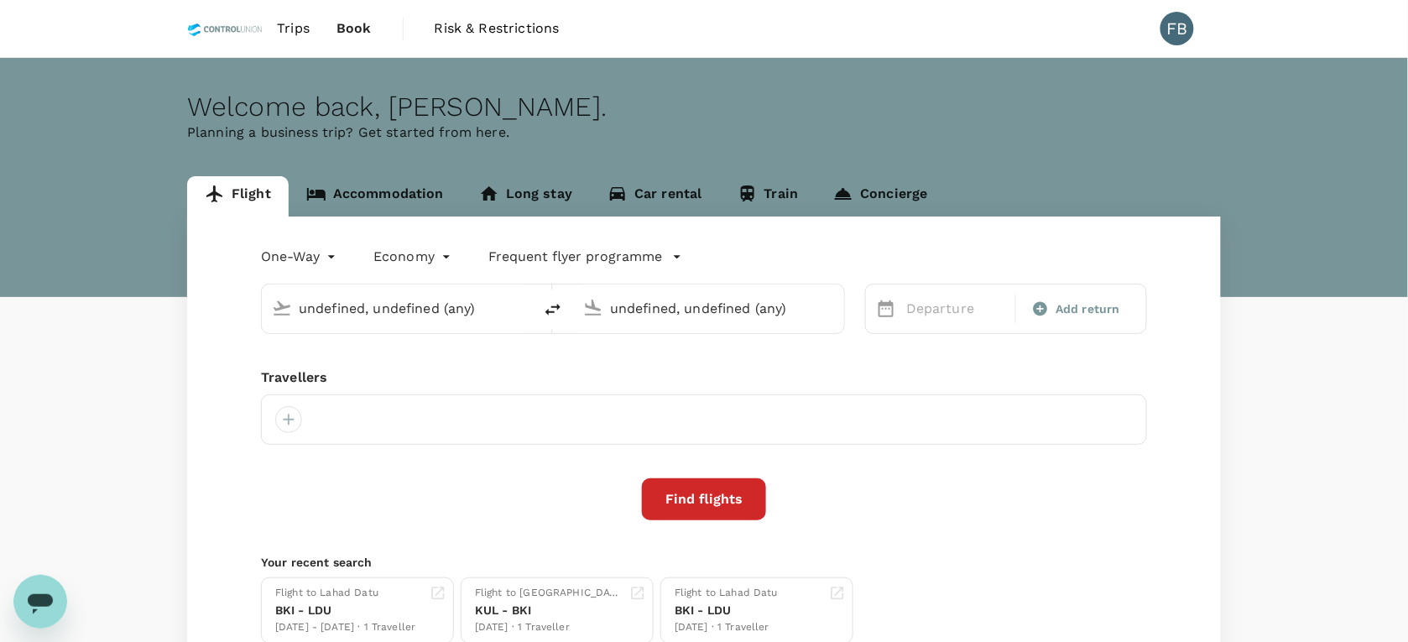
type input "Kota Kinabalu Intl (BKI)"
type input "Kuala Lumpur Intl (KUL)"
type input "Kota Kinabalu Intl (BKI)"
type input "Kuala Lumpur Intl (KUL)"
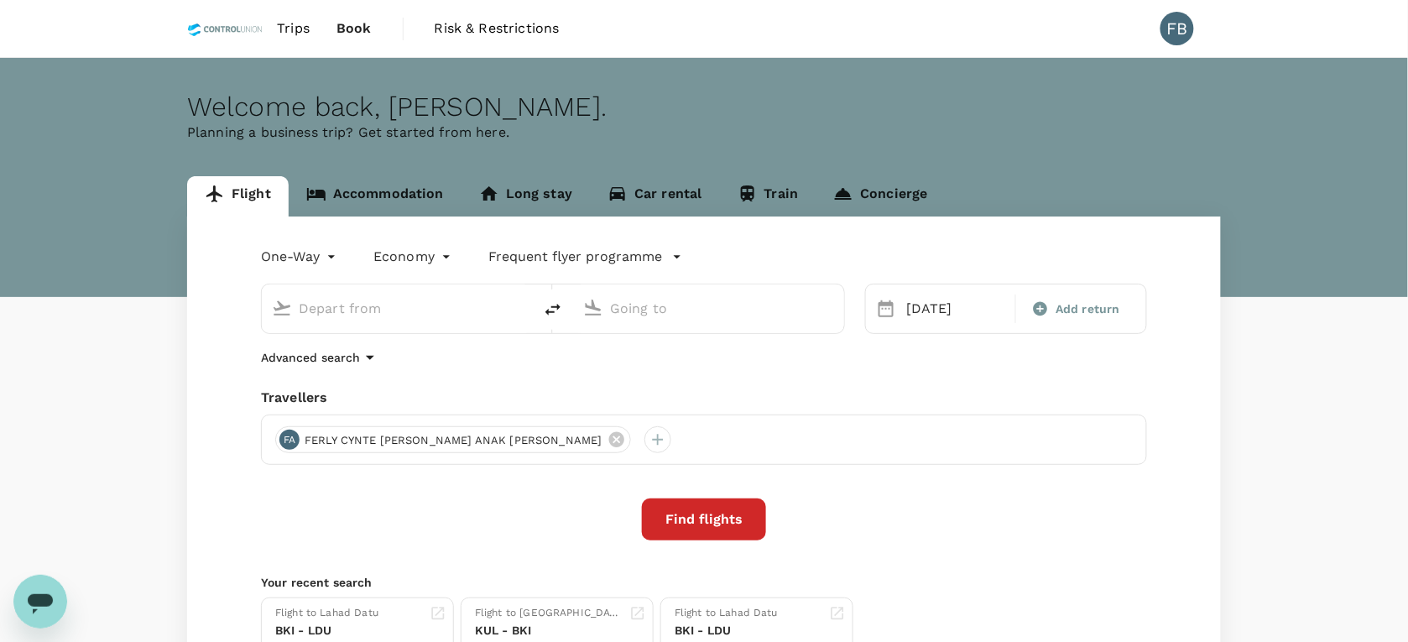
type input "Kota Kinabalu Intl (BKI)"
type input "Kuala Lumpur Intl (KUL)"
click at [608, 438] on icon at bounding box center [617, 439] width 18 height 18
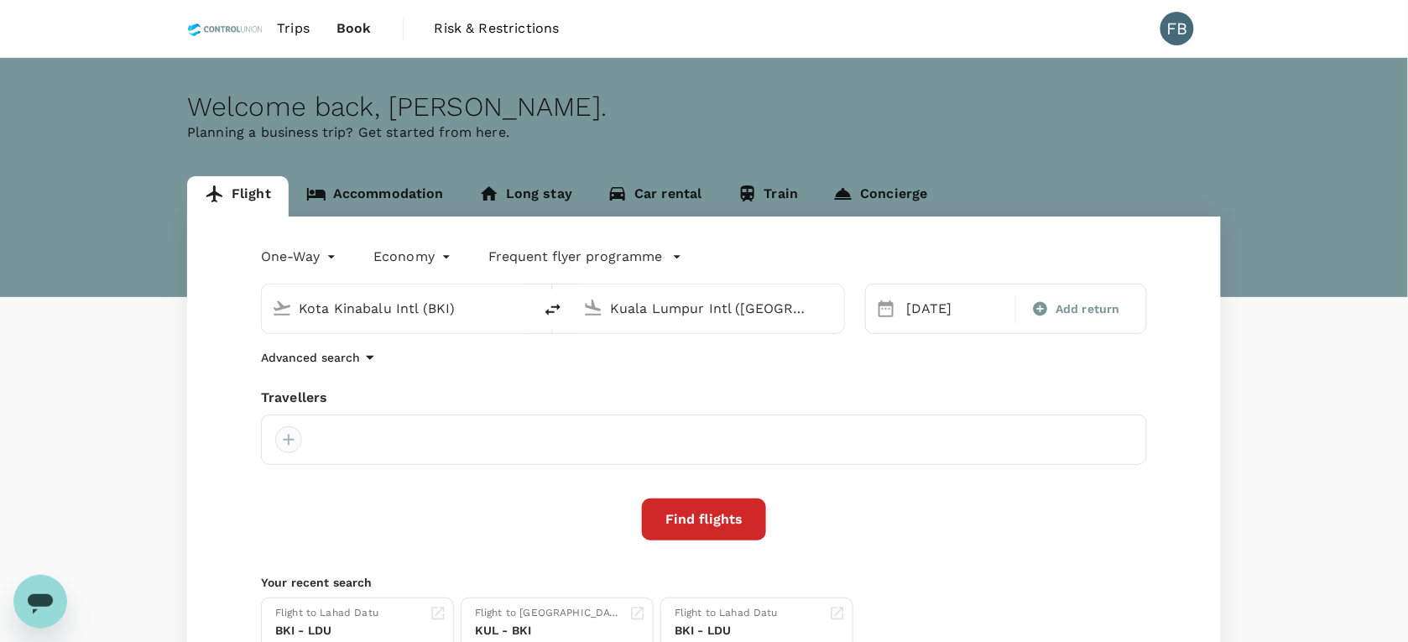
click at [286, 437] on div at bounding box center [288, 439] width 27 height 27
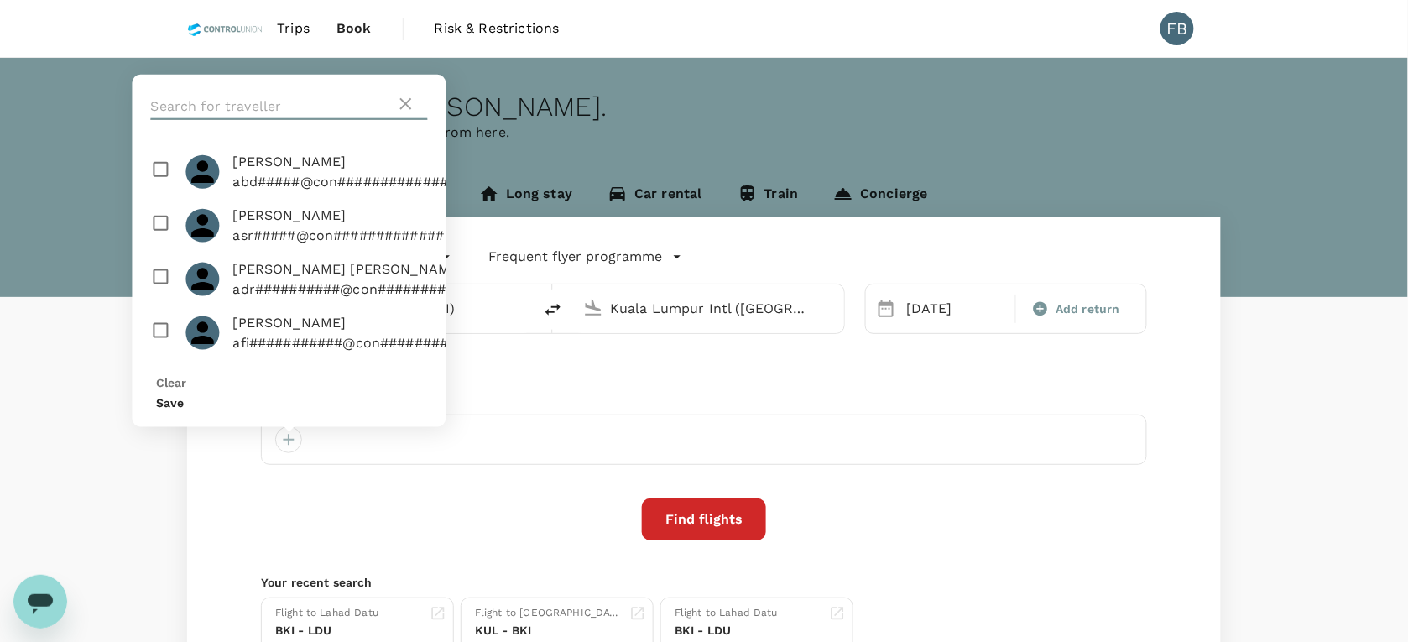
click at [239, 120] on input "text" at bounding box center [273, 106] width 245 height 27
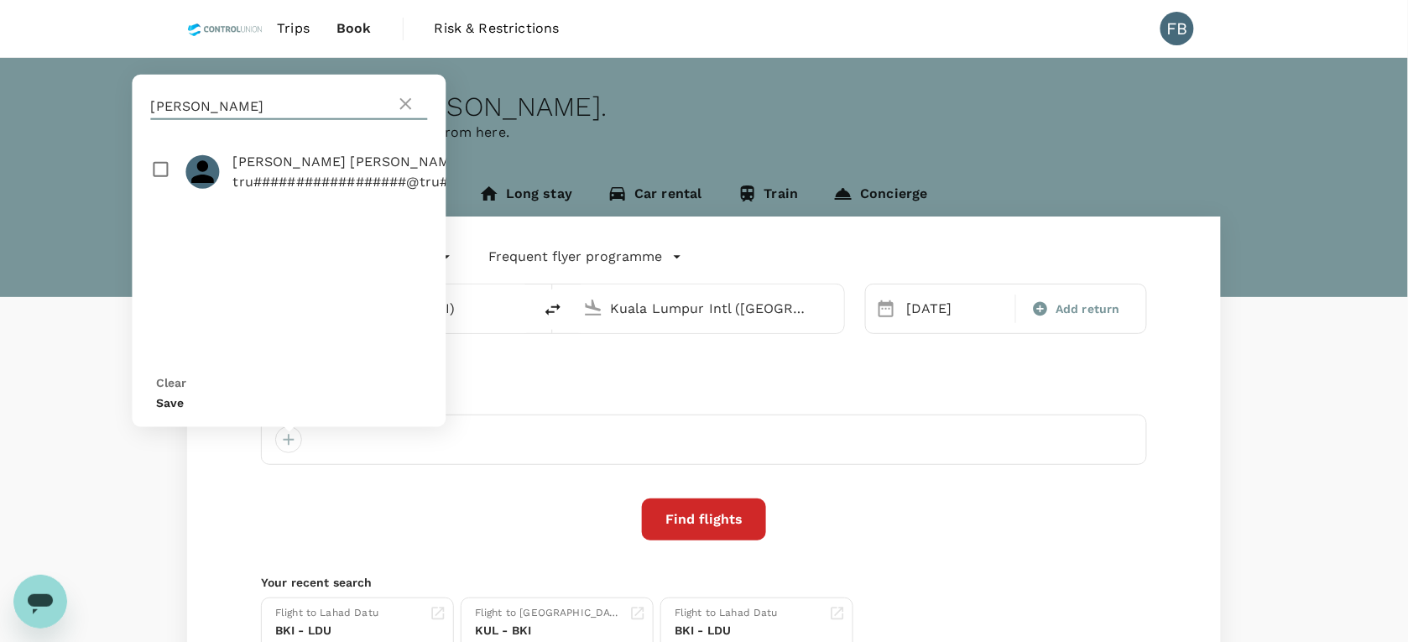
type input "melvin"
click at [164, 193] on input "checkbox" at bounding box center [290, 172] width 314 height 54
checkbox input "true"
click at [408, 410] on div "Save" at bounding box center [289, 402] width 265 height 20
click at [185, 404] on button "Save" at bounding box center [171, 402] width 28 height 13
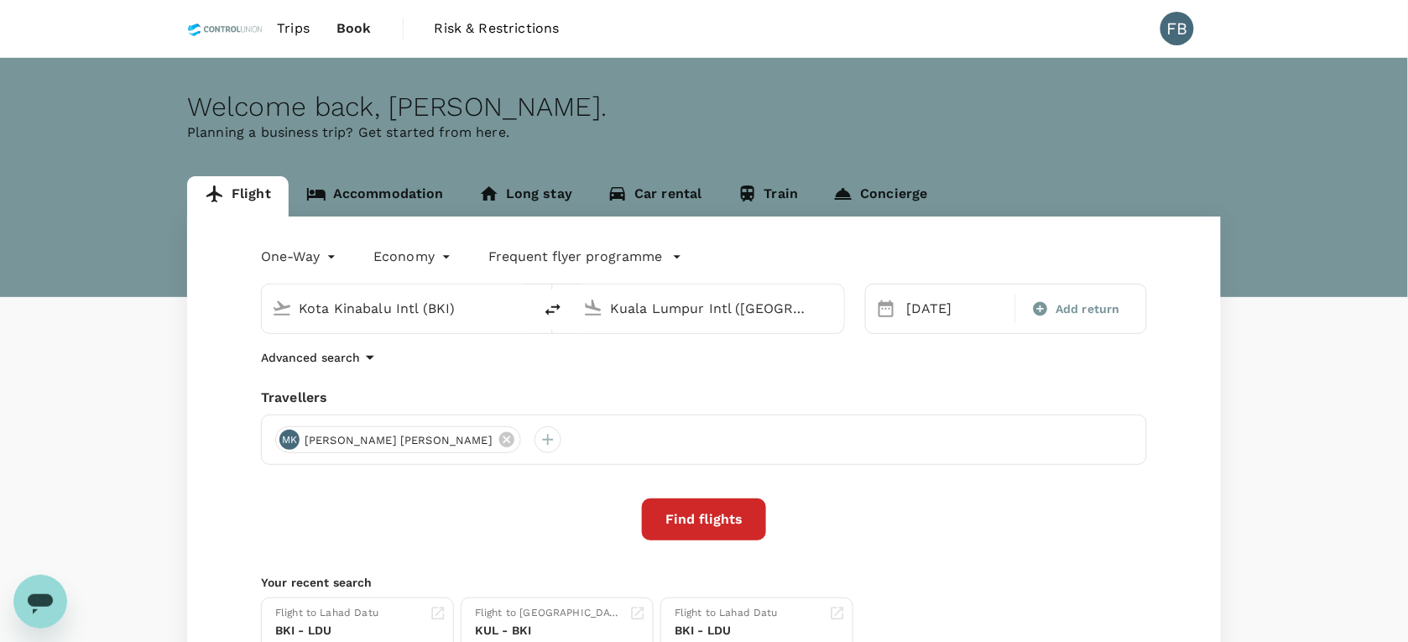
click at [420, 313] on input "Kota Kinabalu Intl (BKI)" at bounding box center [398, 308] width 199 height 26
click at [410, 372] on p "Kuala Lumpur Intl" at bounding box center [422, 374] width 295 height 17
type input "Kuala Lumpur Intl (KUL)"
click at [639, 306] on input "Kuala Lumpur Intl (KUL)" at bounding box center [709, 308] width 199 height 26
click at [671, 363] on div "Noi Bai Intl HAN" at bounding box center [722, 374] width 359 height 26
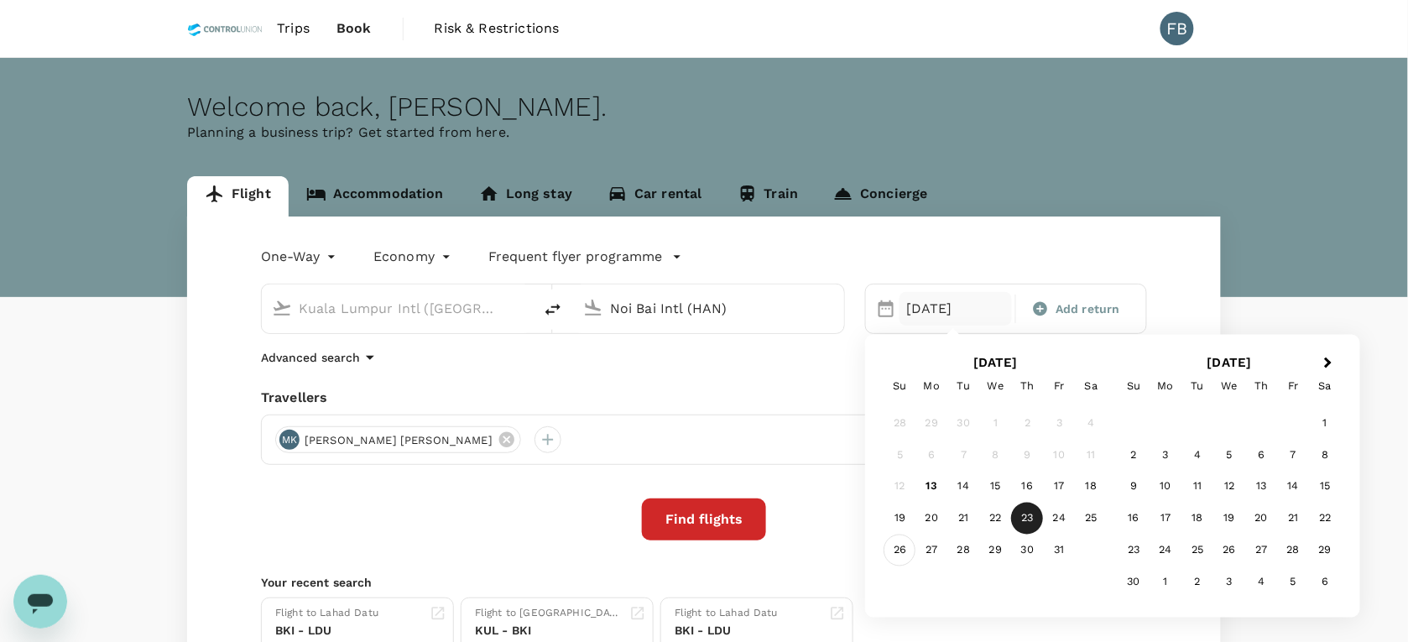
type input "Noi Bai Intl (HAN)"
click at [903, 550] on div "26" at bounding box center [900, 551] width 32 height 32
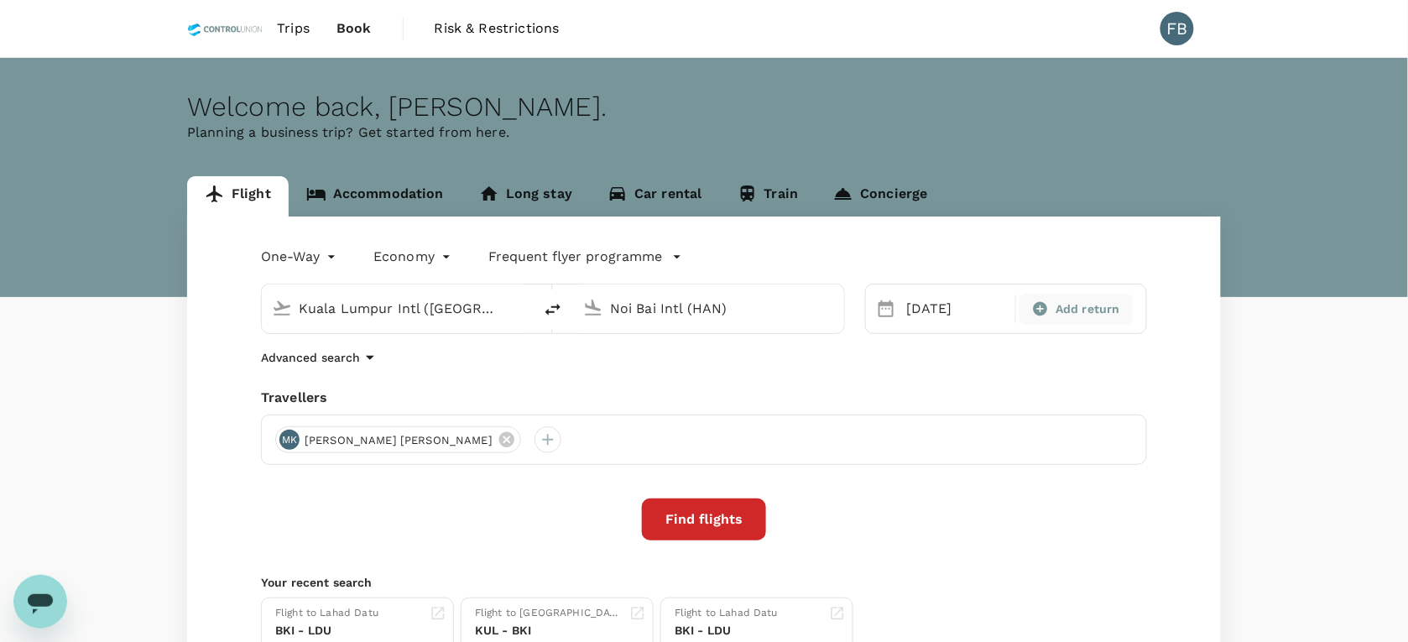
click at [1064, 298] on div "Add return" at bounding box center [1076, 309] width 112 height 31
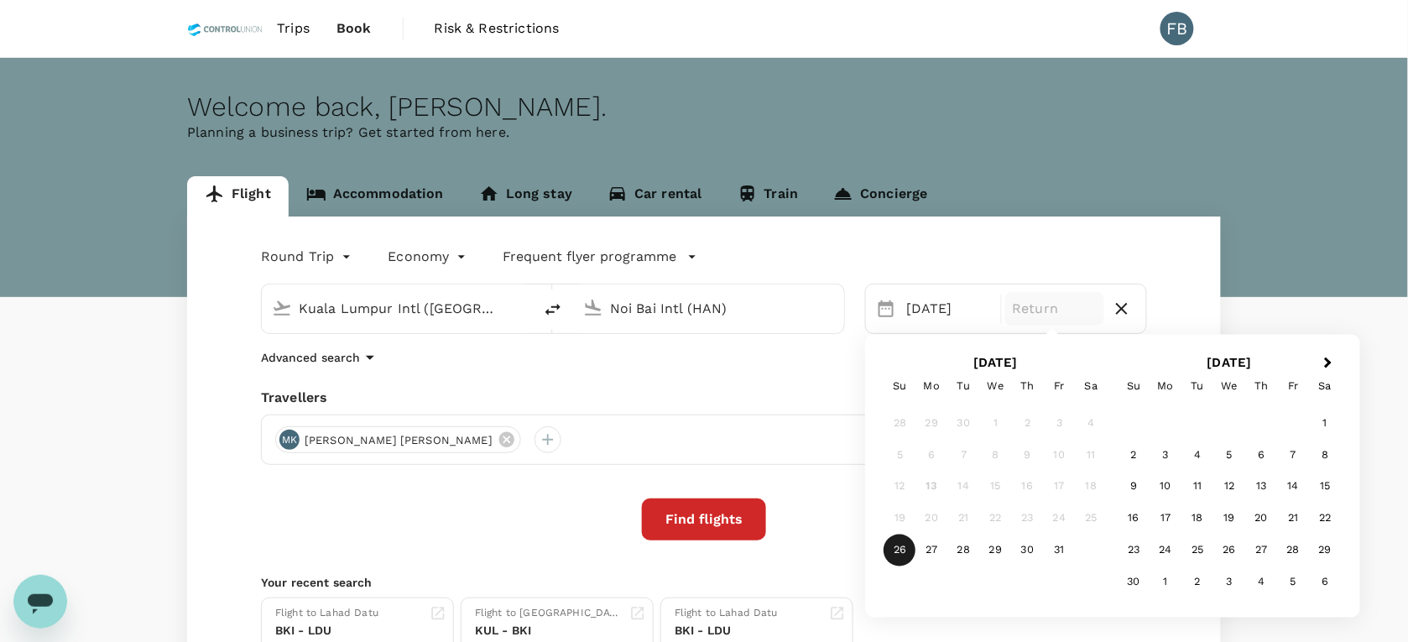
type input "roundtrip"
click at [1062, 554] on div "31" at bounding box center [1060, 551] width 32 height 32
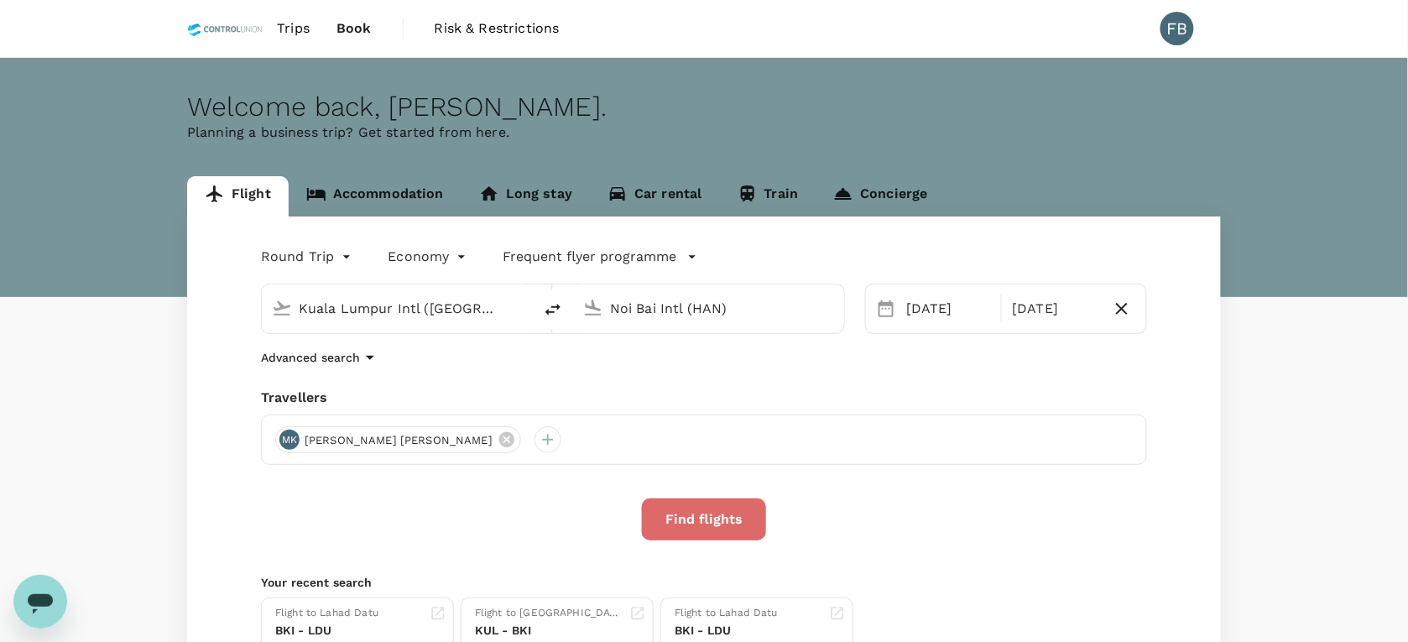
click at [732, 513] on button "Find flights" at bounding box center [704, 519] width 124 height 42
click at [1323, 420] on div "Flight Accommodation Long stay Car rental Train Concierge Round Trip roundtrip …" at bounding box center [704, 434] width 1408 height 516
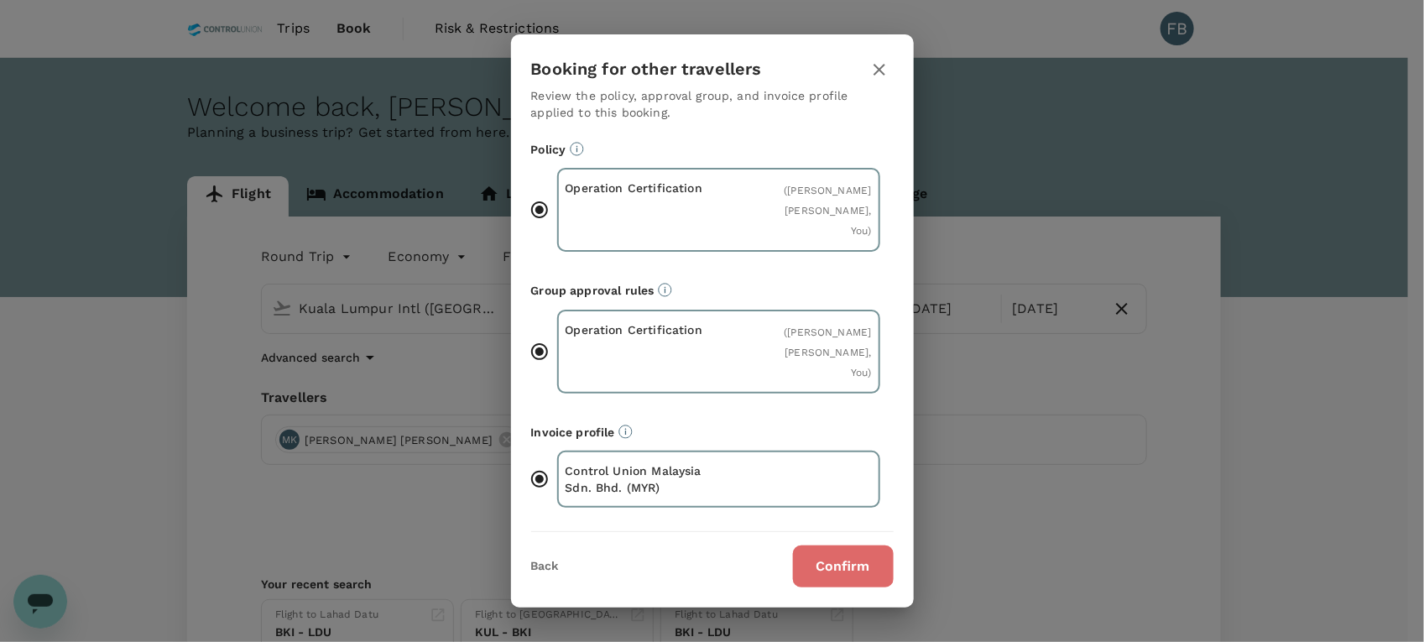
click at [844, 546] on button "Confirm" at bounding box center [843, 566] width 101 height 42
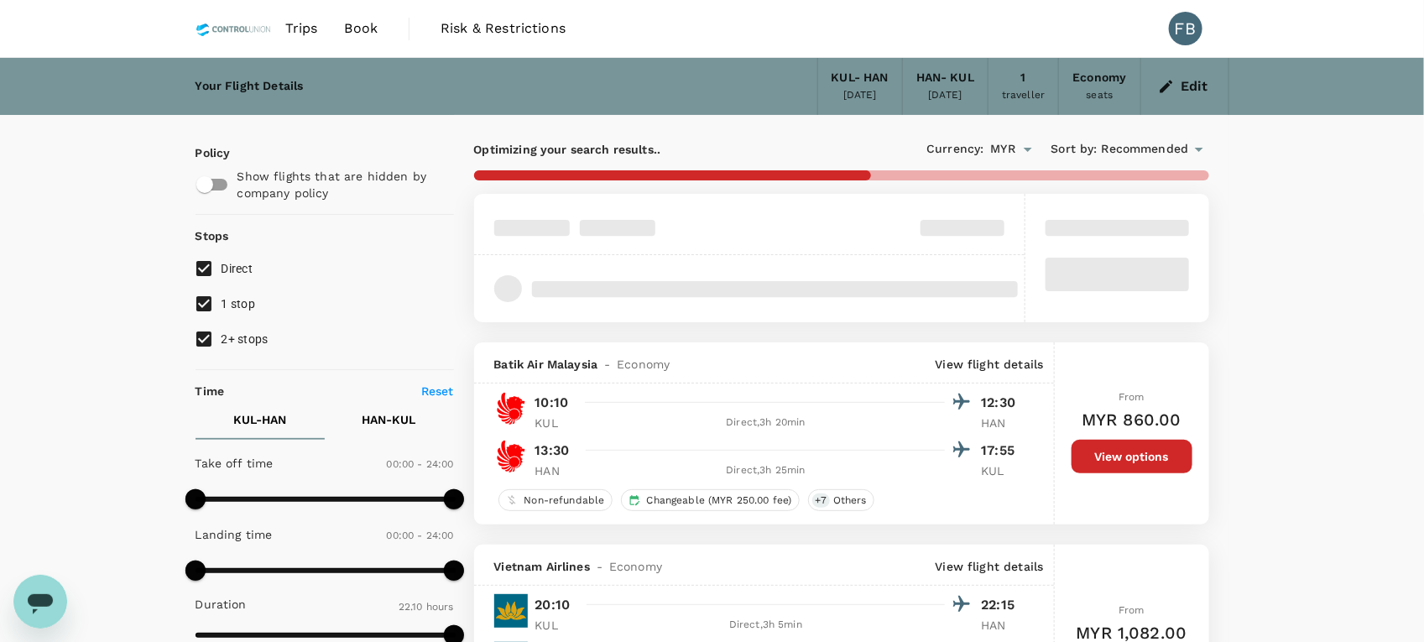
type input "MYR"
type input "1440"
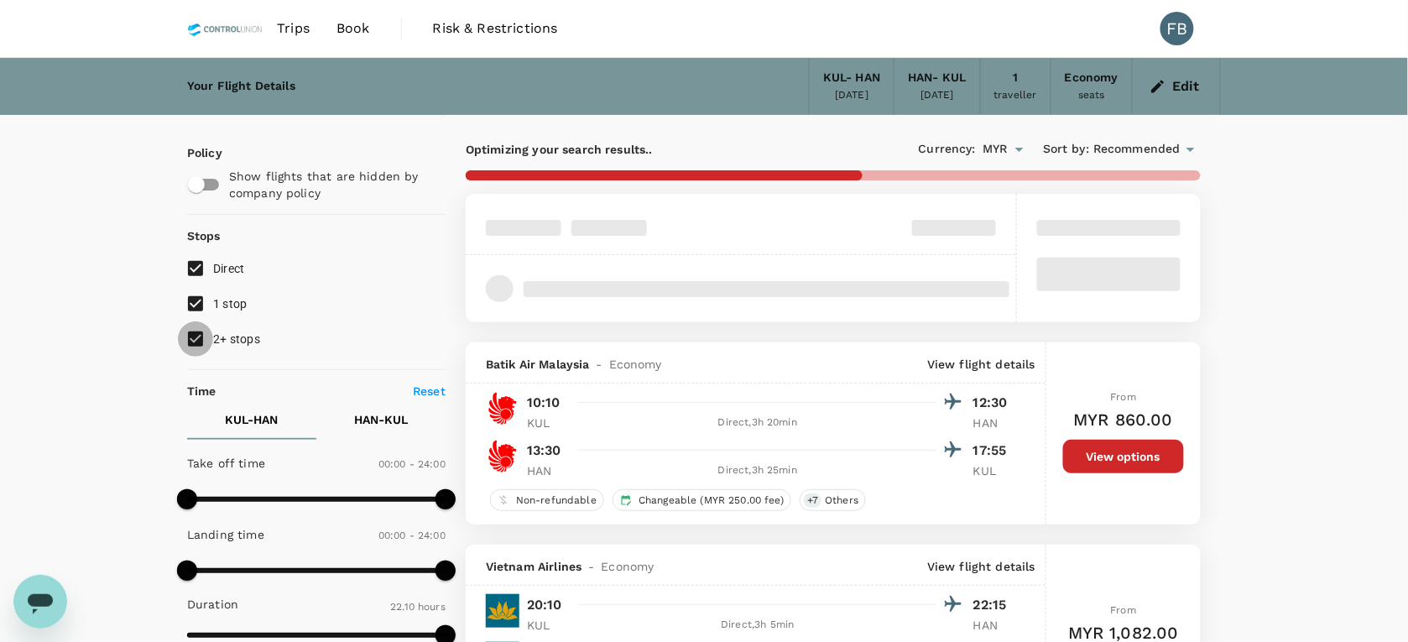
click at [190, 341] on input "2+ stops" at bounding box center [195, 338] width 35 height 35
checkbox input "false"
click at [189, 300] on input "1 stop" at bounding box center [195, 303] width 35 height 35
checkbox input "false"
type input "1795"
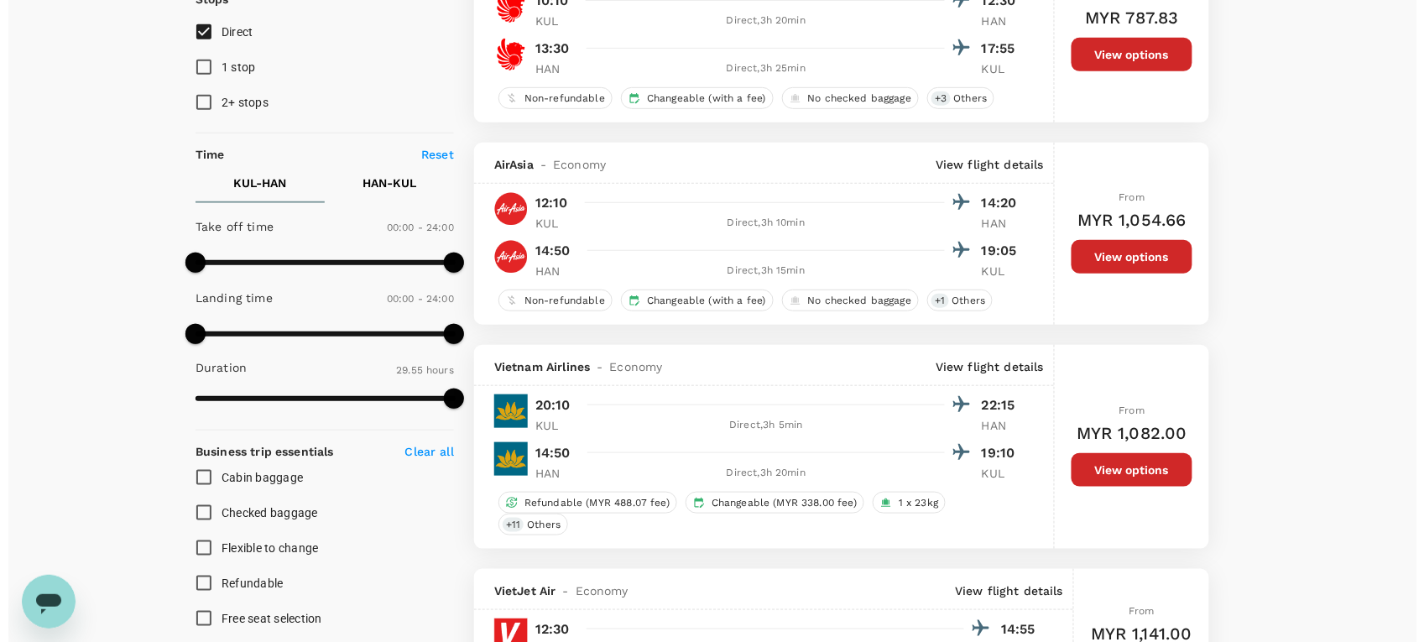
scroll to position [315, 0]
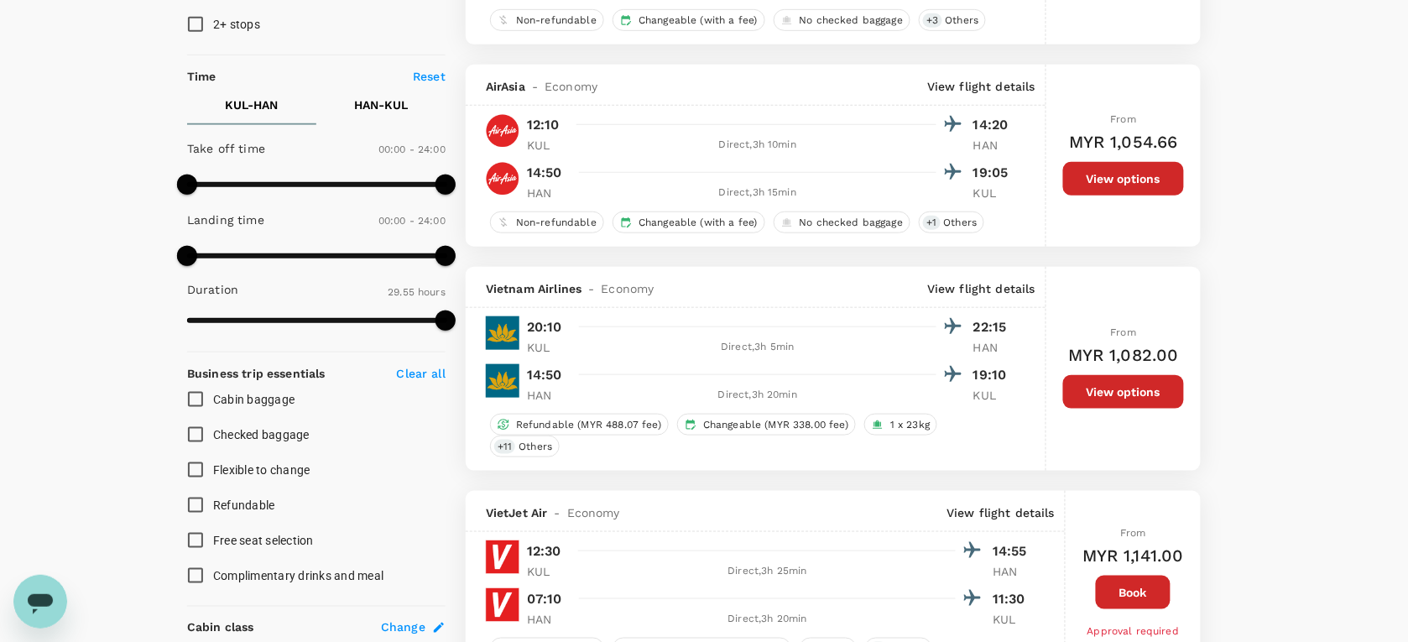
click at [978, 95] on p "View flight details" at bounding box center [981, 86] width 108 height 17
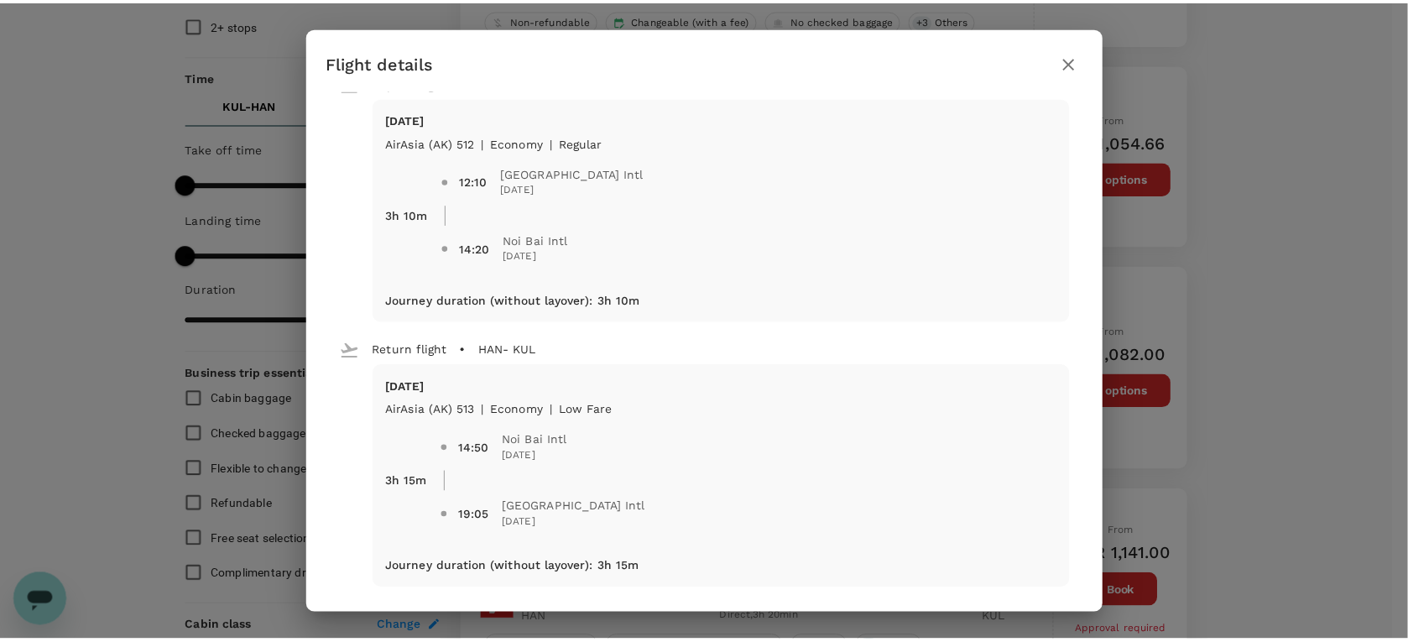
scroll to position [31, 0]
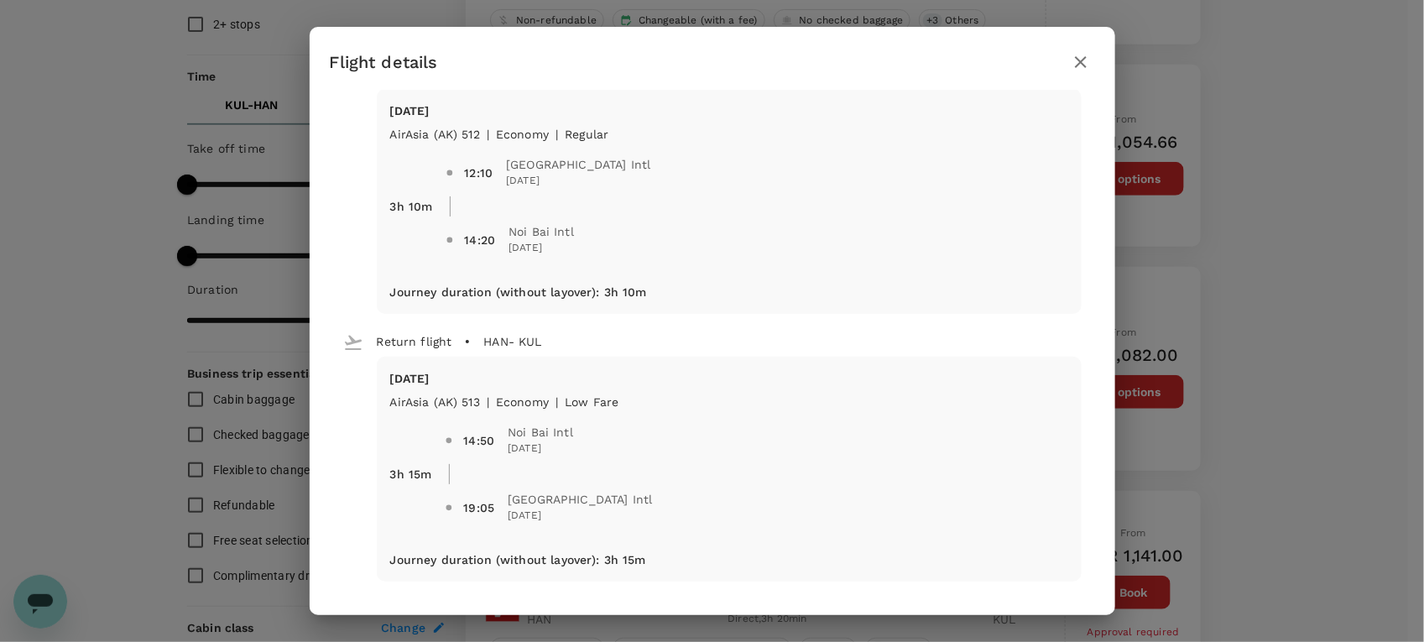
click at [1083, 63] on icon "button" at bounding box center [1081, 62] width 20 height 20
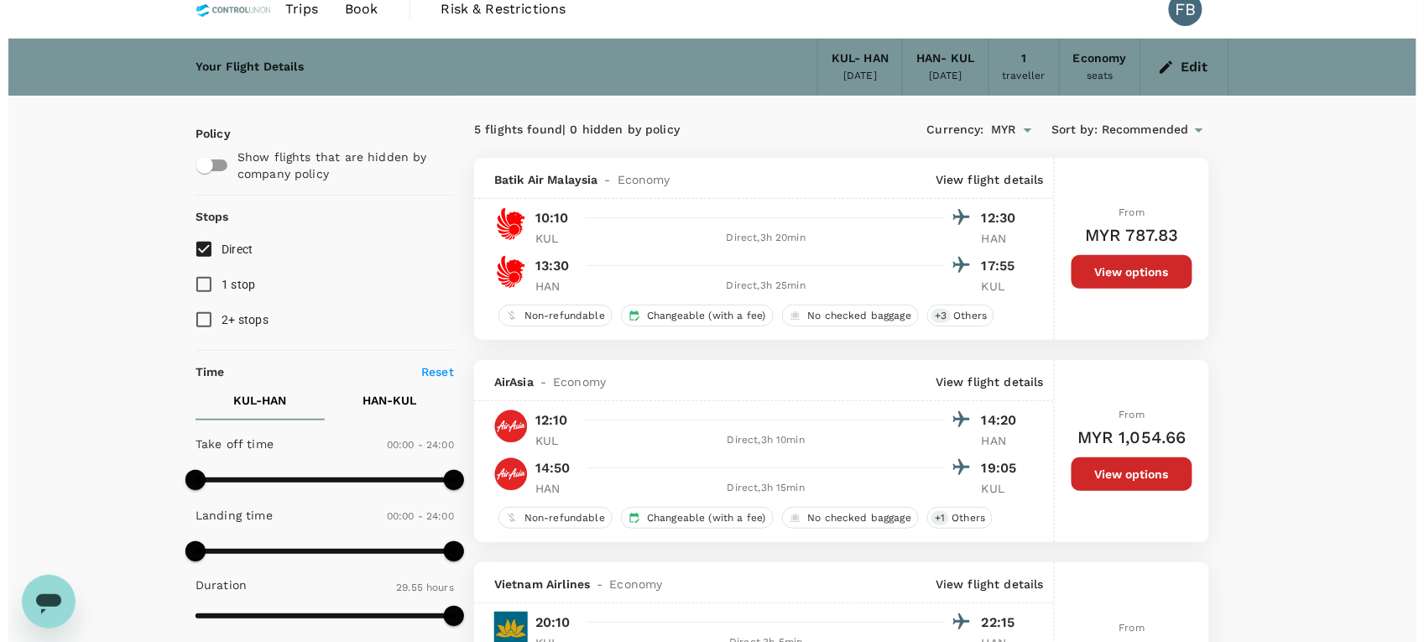
scroll to position [0, 0]
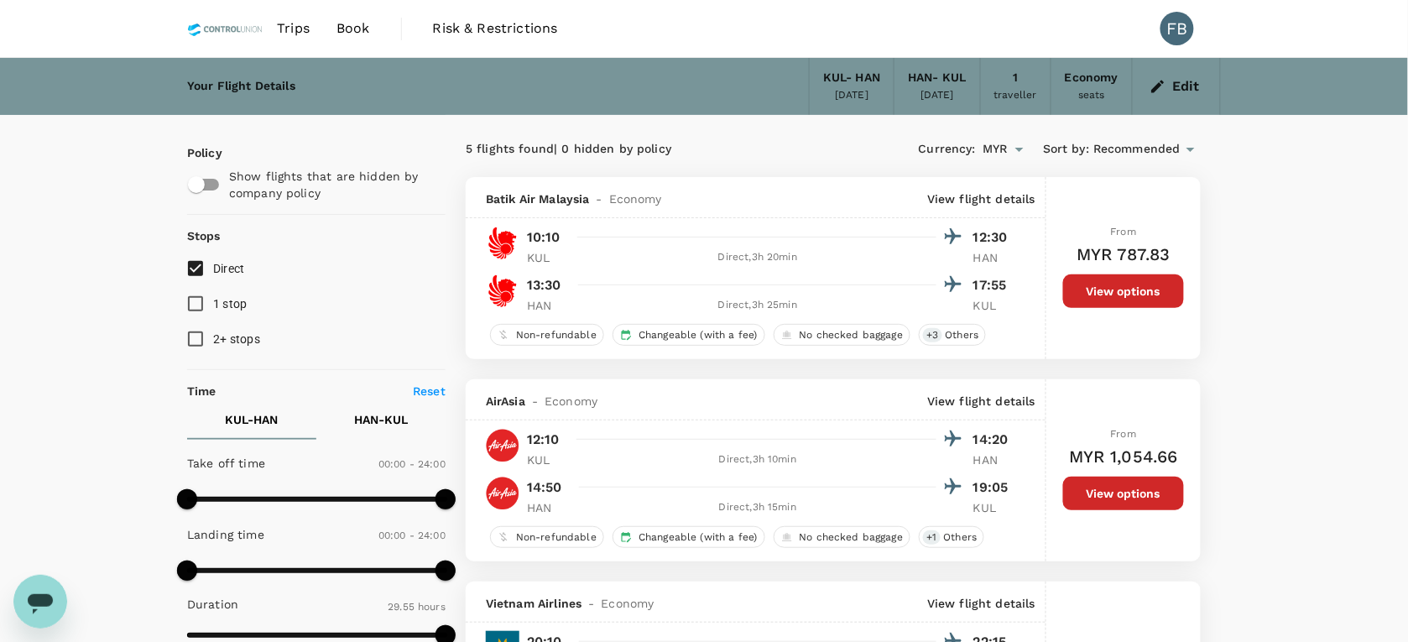
click at [999, 417] on div "AirAsia - Economy View flight details" at bounding box center [756, 399] width 580 height 41
click at [997, 400] on p "View flight details" at bounding box center [981, 401] width 108 height 17
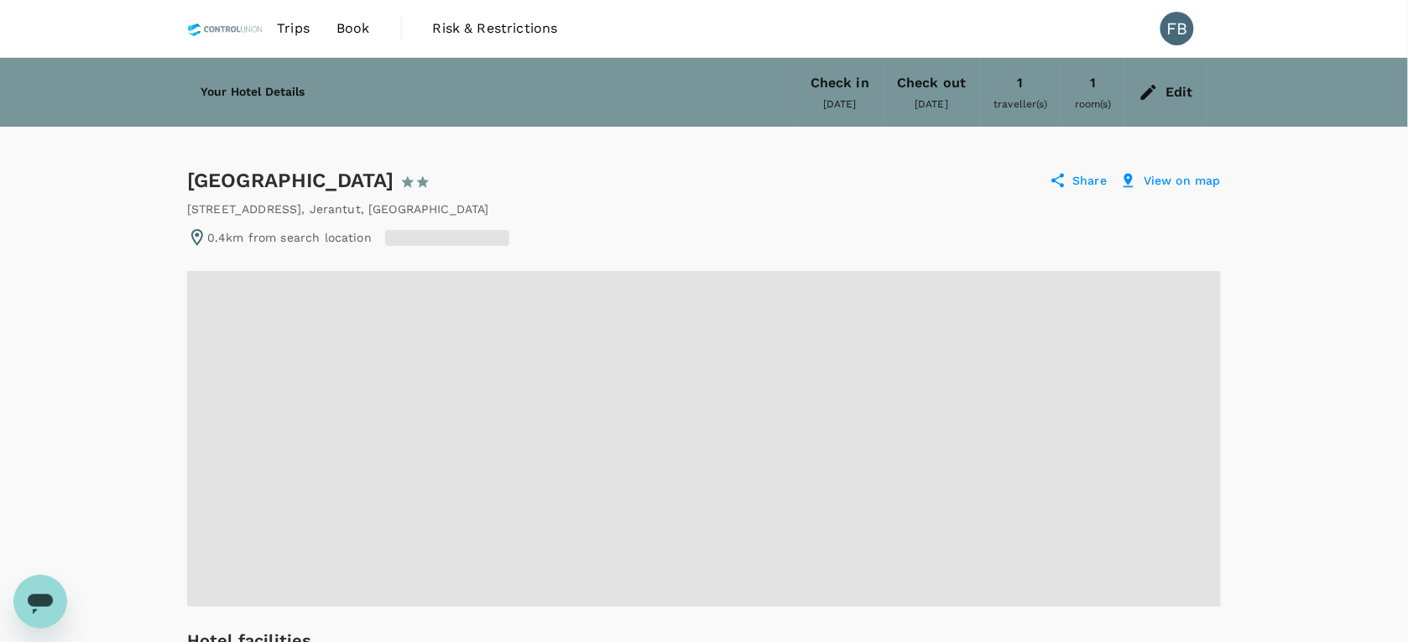
radio input "true"
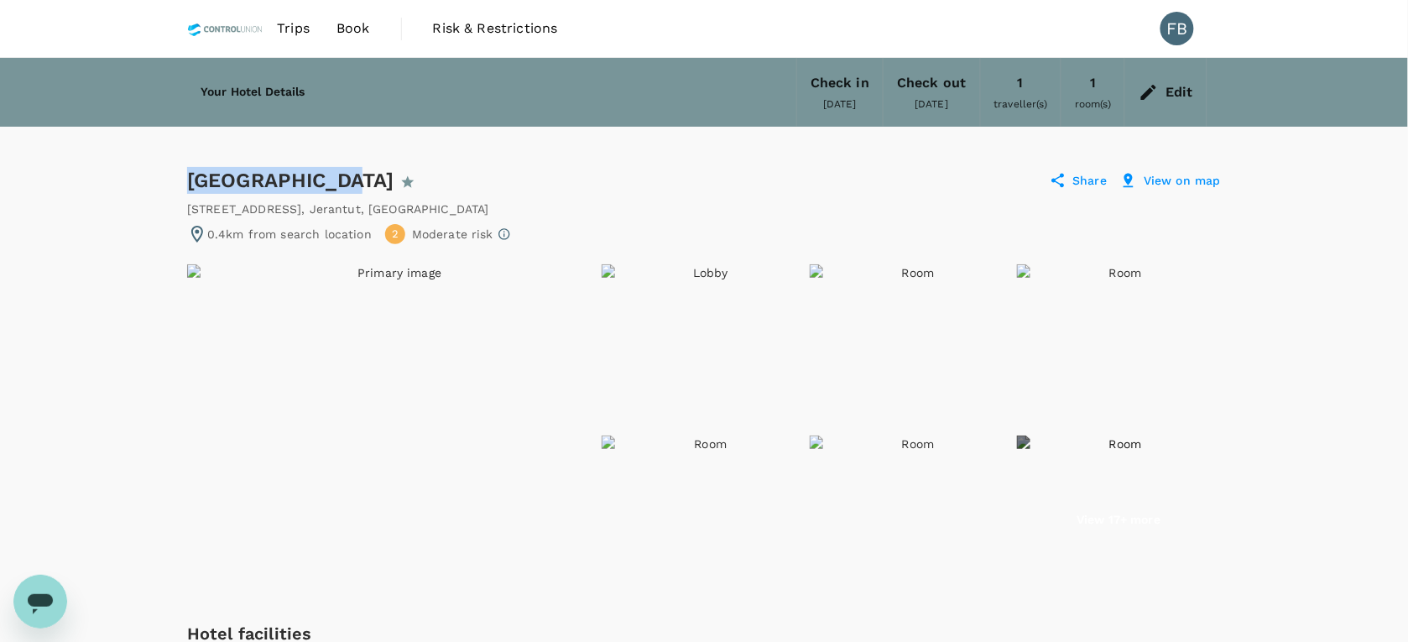
drag, startPoint x: 182, startPoint y: 177, endPoint x: 337, endPoint y: 185, distance: 155.4
copy div "[GEOGRAPHIC_DATA]"
